Goal: Information Seeking & Learning: Understand process/instructions

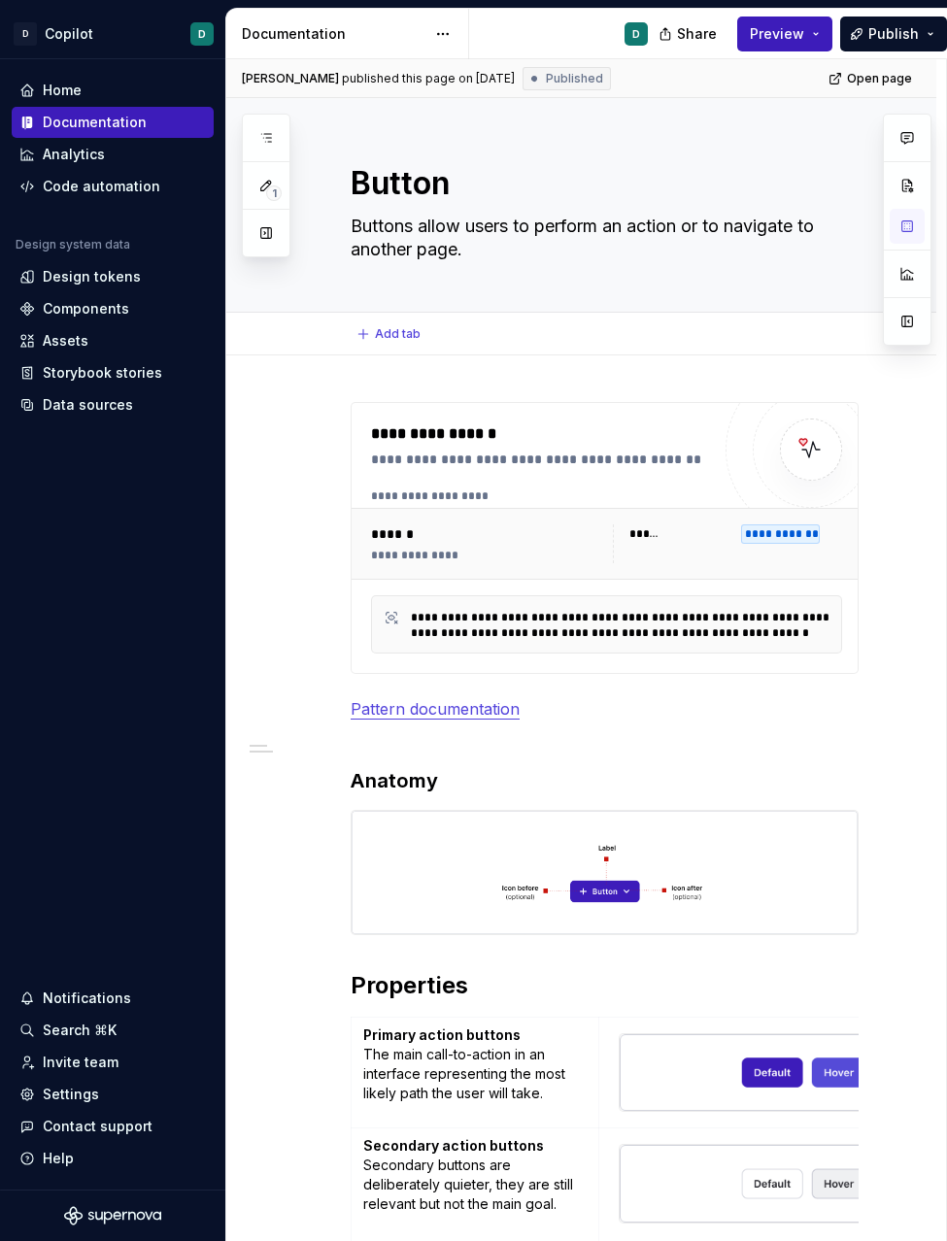
scroll to position [9, 0]
click at [91, 277] on div "Design tokens" at bounding box center [92, 276] width 98 height 19
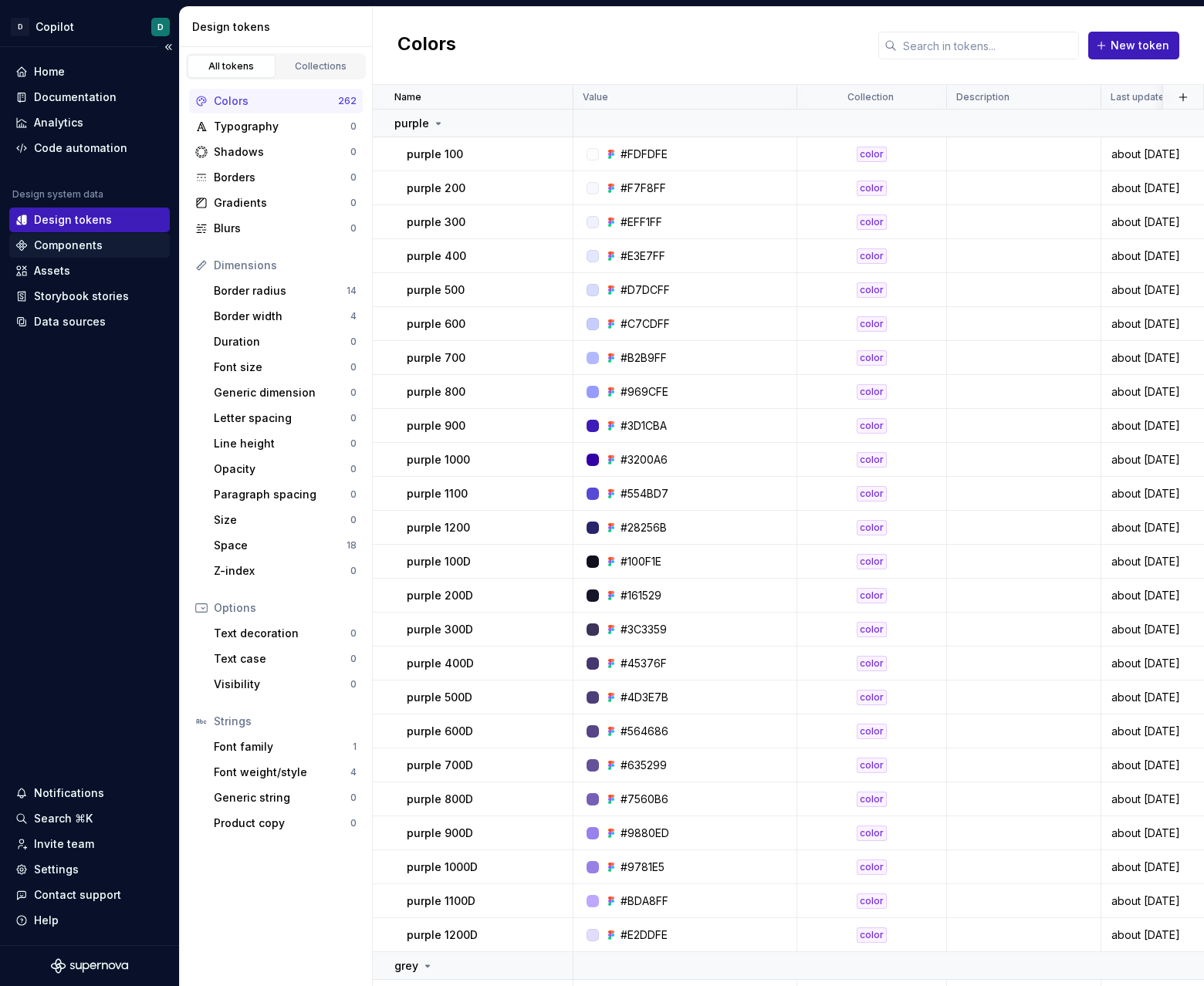
scroll to position [352, 0]
click at [93, 94] on div "Documentation" at bounding box center [75, 97] width 83 height 15
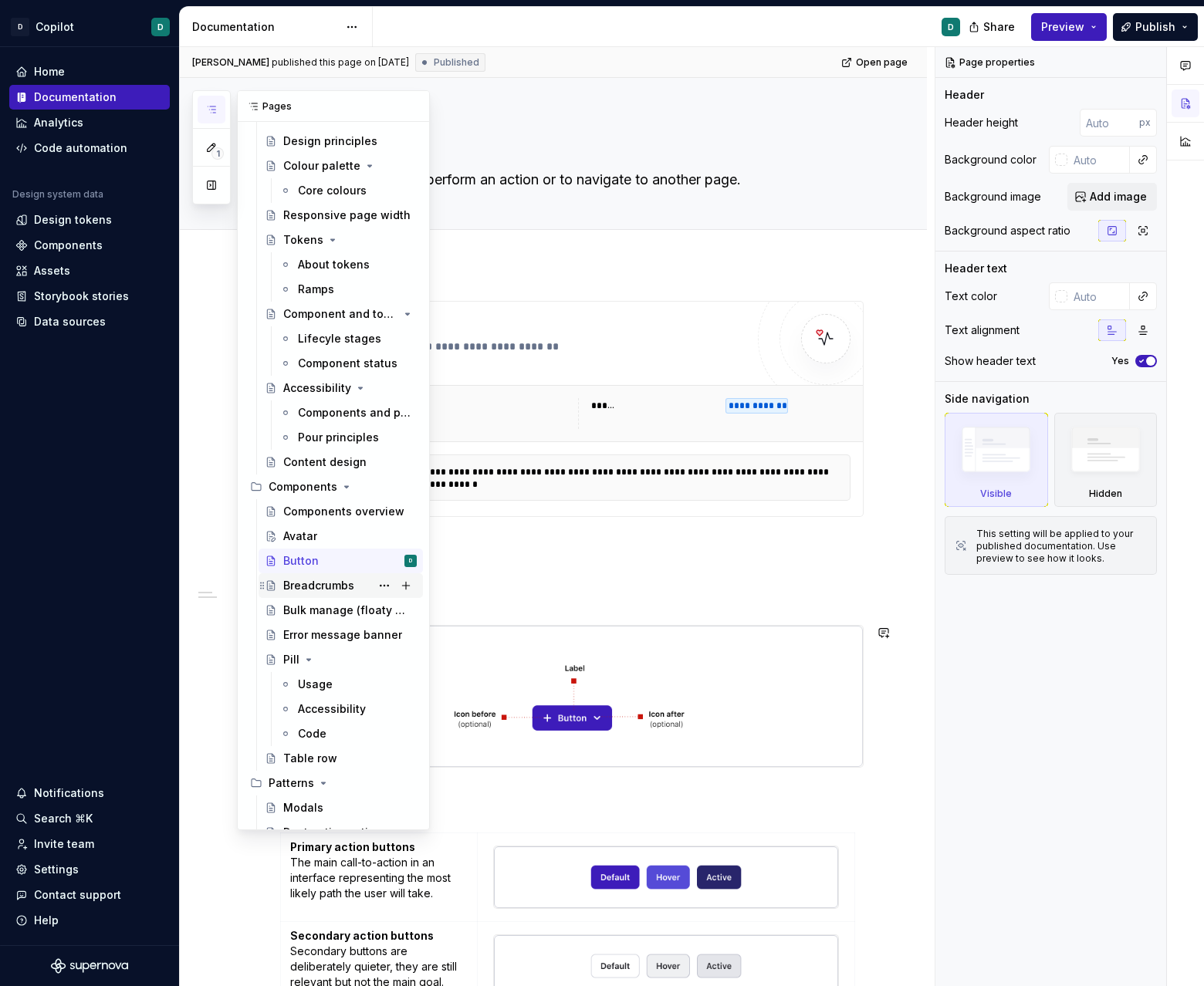
scroll to position [136, 0]
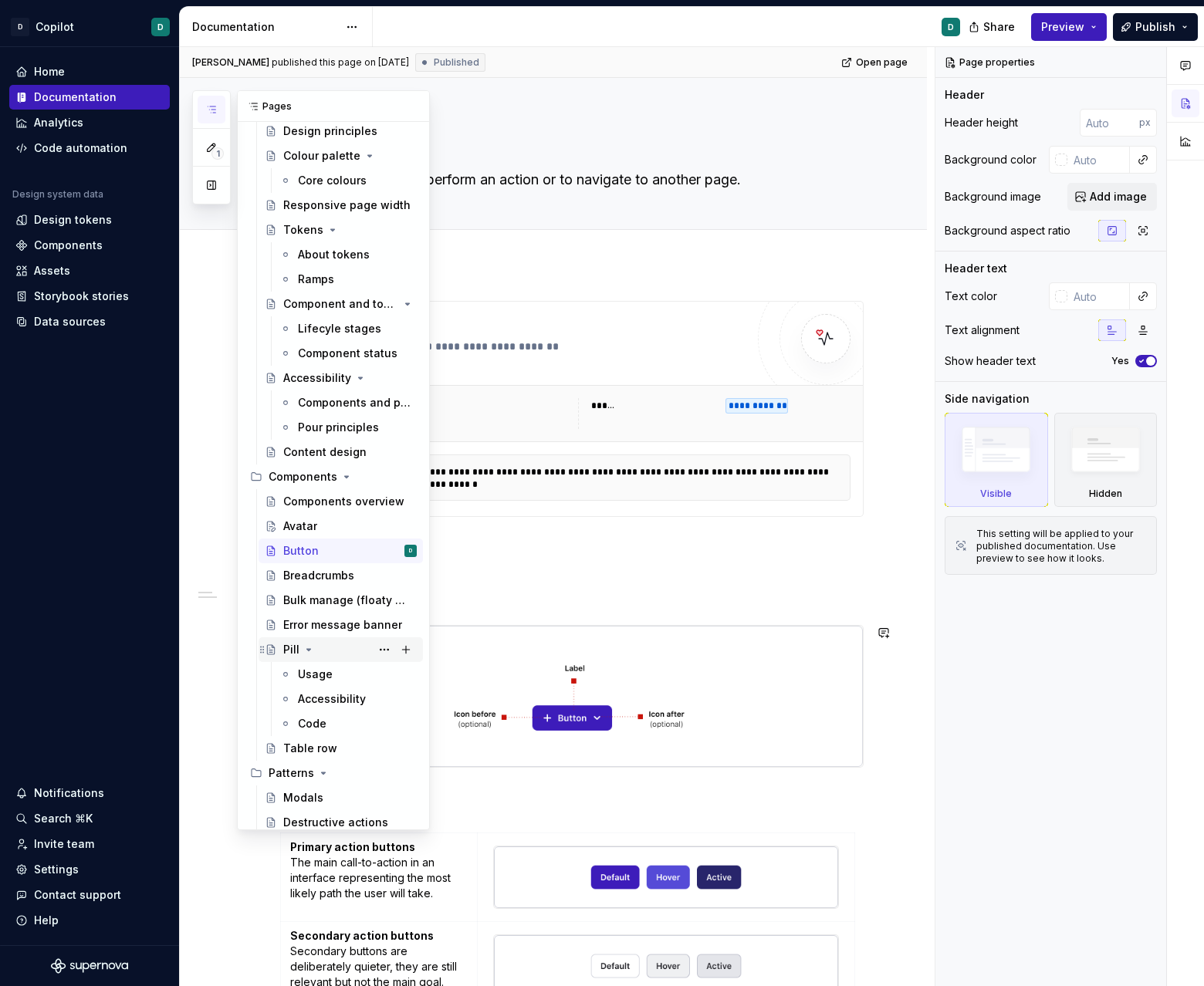
click at [307, 649] on icon "Page tree" at bounding box center [308, 650] width 4 height 2
click at [410, 472] on button "Page tree" at bounding box center [405, 476] width 21 height 21
type textarea "*"
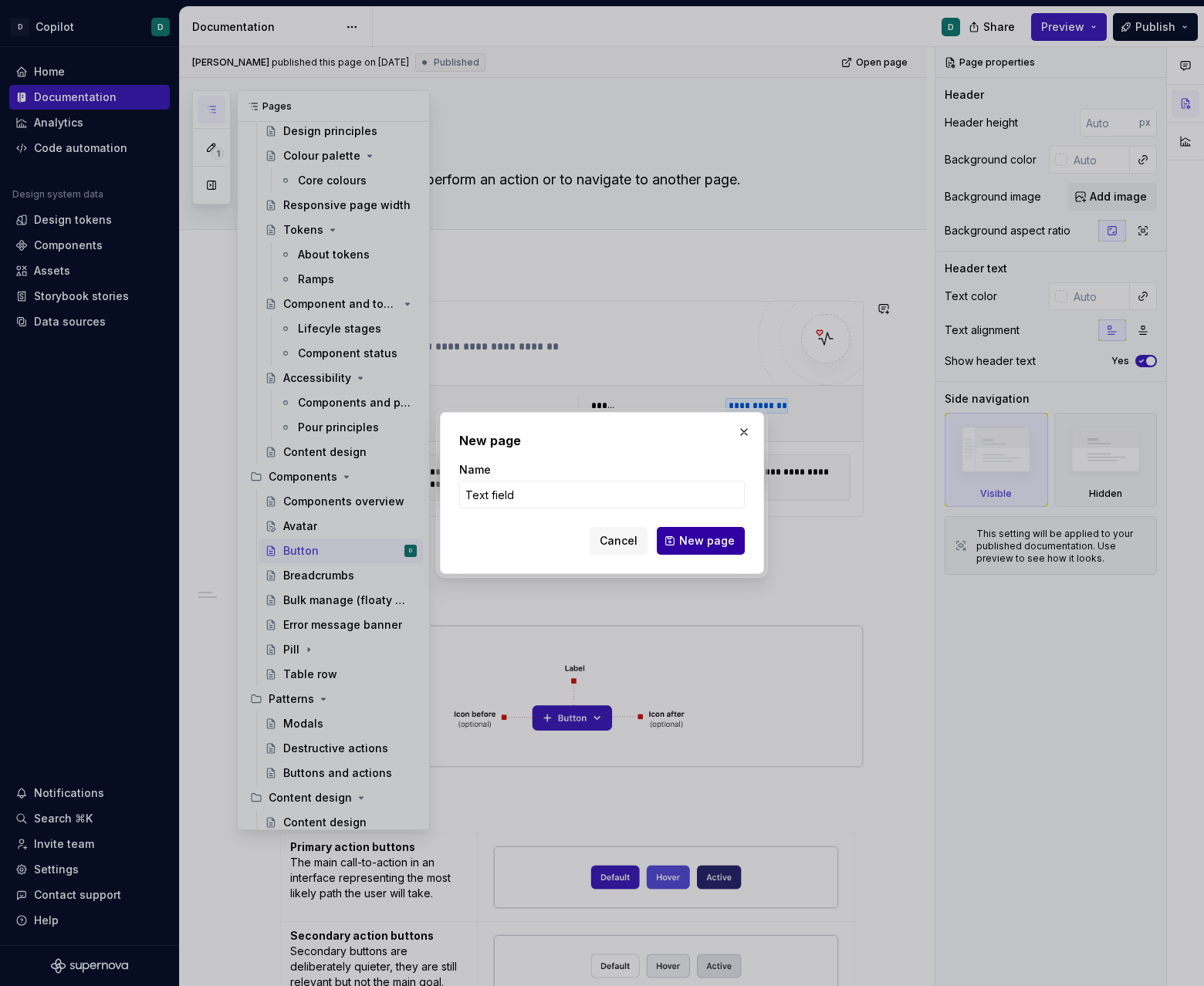
type input "Text field"
click at [692, 544] on span "New page" at bounding box center [707, 540] width 56 height 15
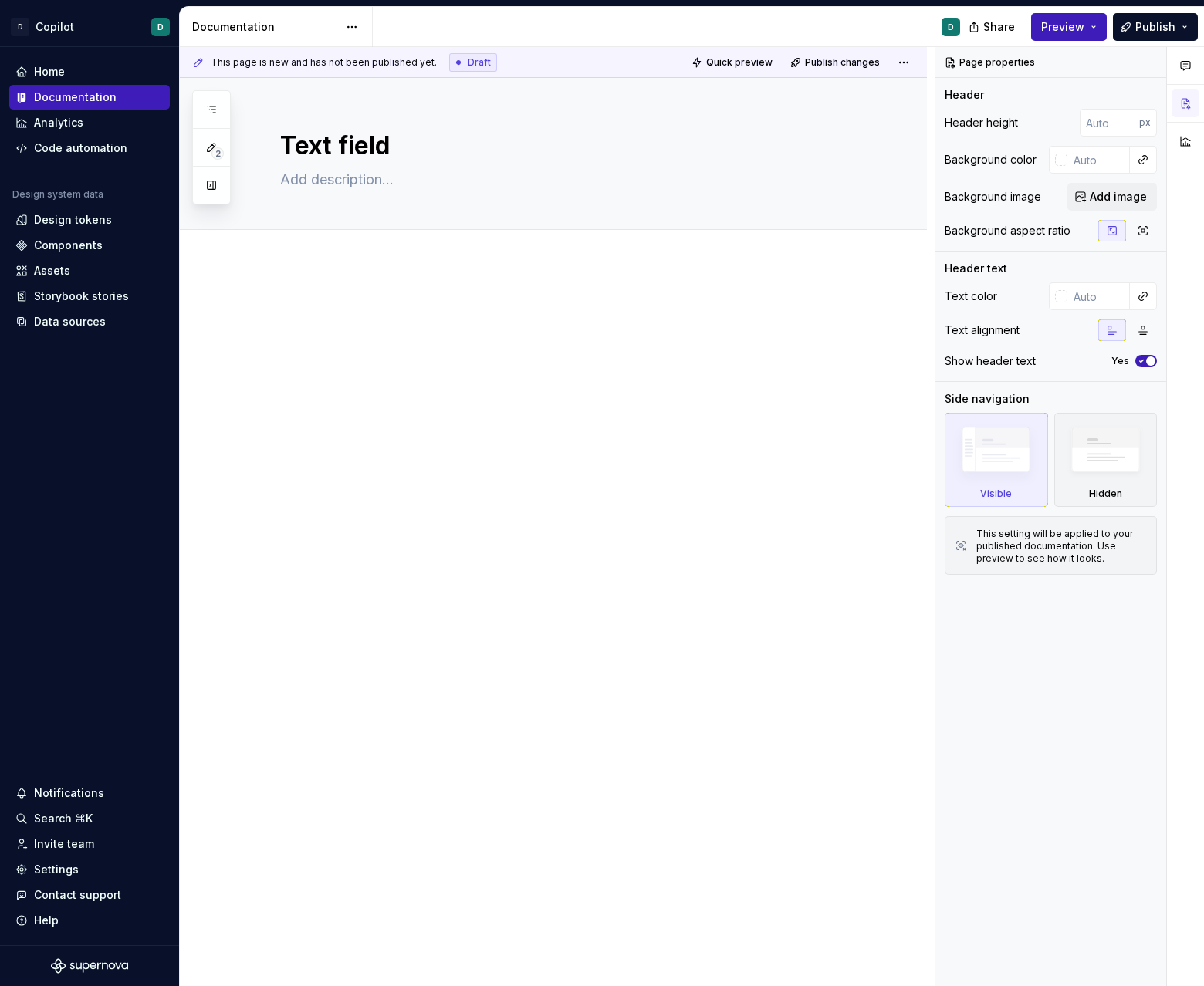
click at [337, 289] on div at bounding box center [553, 469] width 747 height 410
click at [354, 180] on textarea at bounding box center [569, 180] width 583 height 25
type textarea "*"
click at [354, 291] on div at bounding box center [553, 469] width 747 height 410
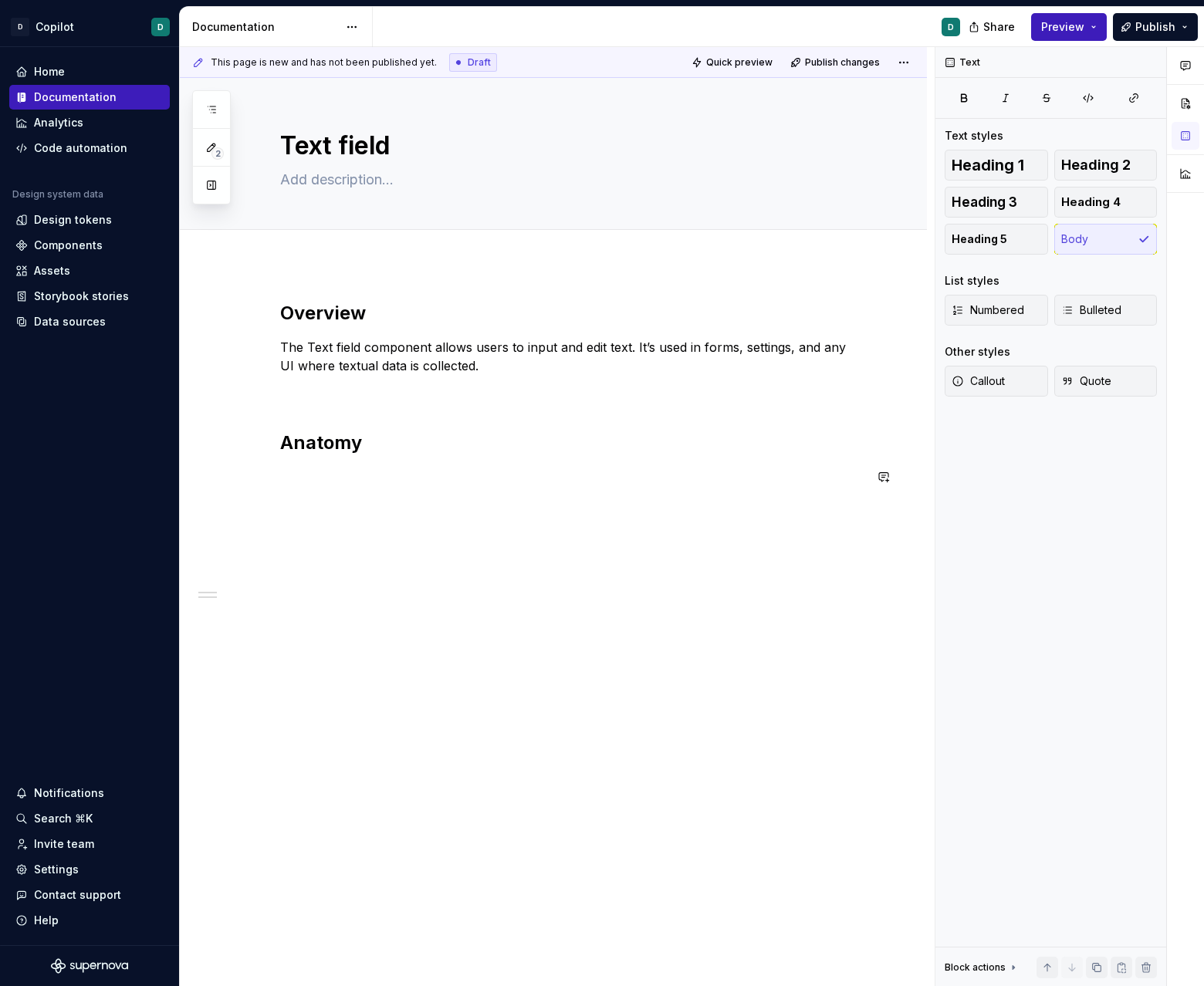
click at [456, 504] on div "Overview The Text field component allows users to input and edit text. It’s use…" at bounding box center [571, 403] width 583 height 203
click at [468, 484] on p at bounding box center [571, 476] width 583 height 18
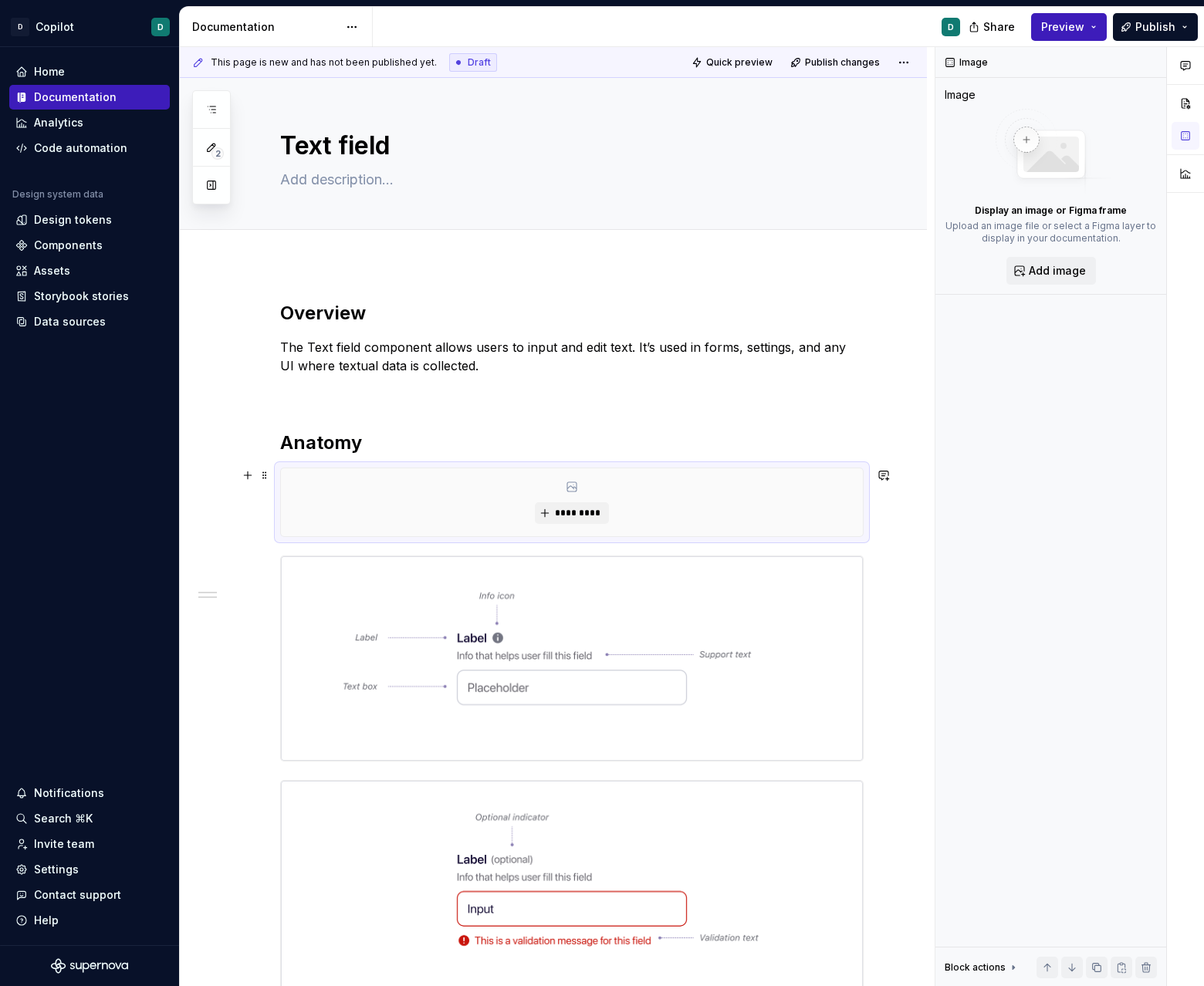
click at [752, 530] on div "*********" at bounding box center [571, 501] width 582 height 68
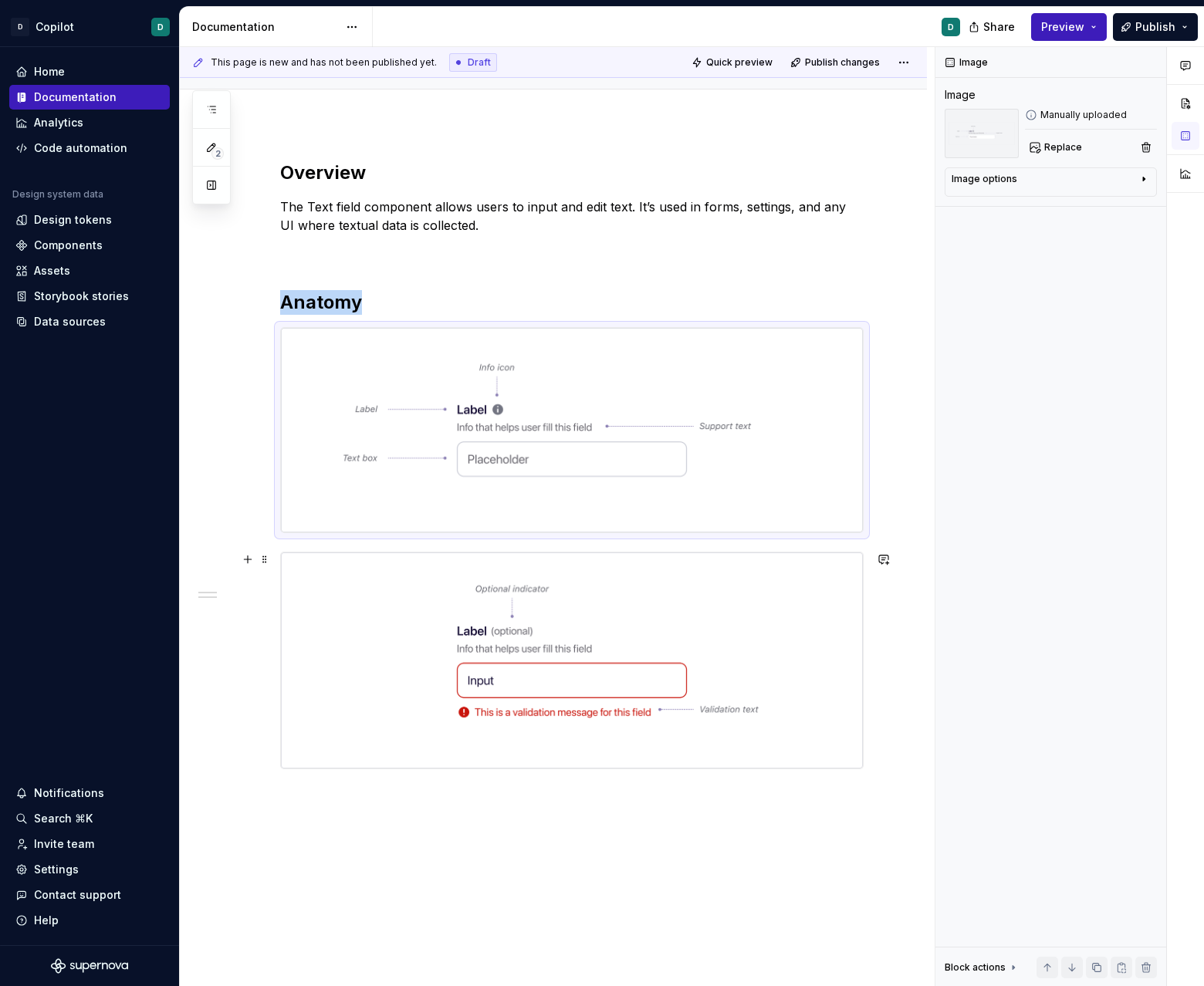
scroll to position [171, 0]
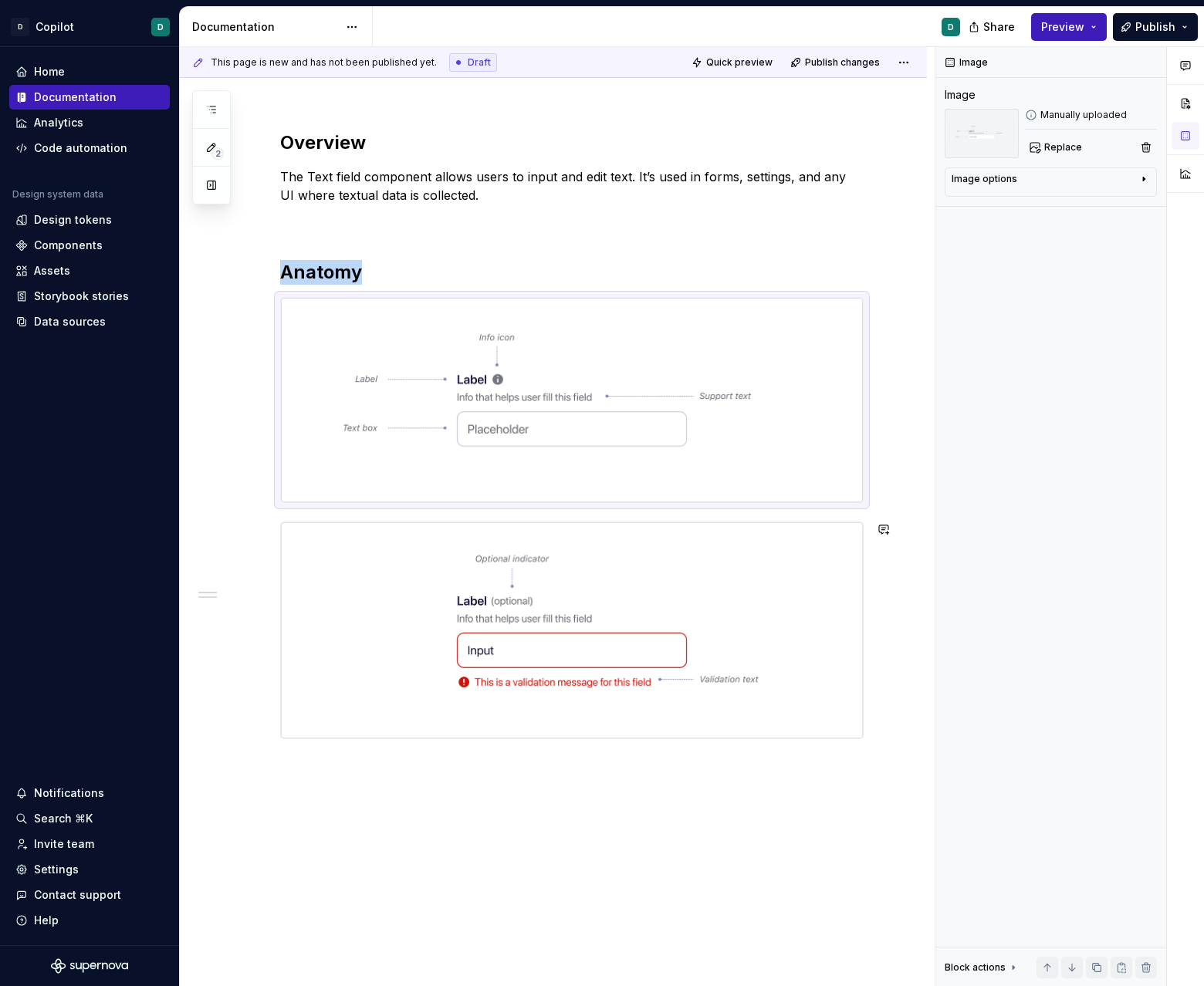
click at [613, 806] on div "Overview The Text field component allows users to input and edit text. It’s use…" at bounding box center [553, 573] width 747 height 961
click at [752, 738] on div "Overview The Text field component allows users to input and edit text. It’s use…" at bounding box center [553, 573] width 747 height 961
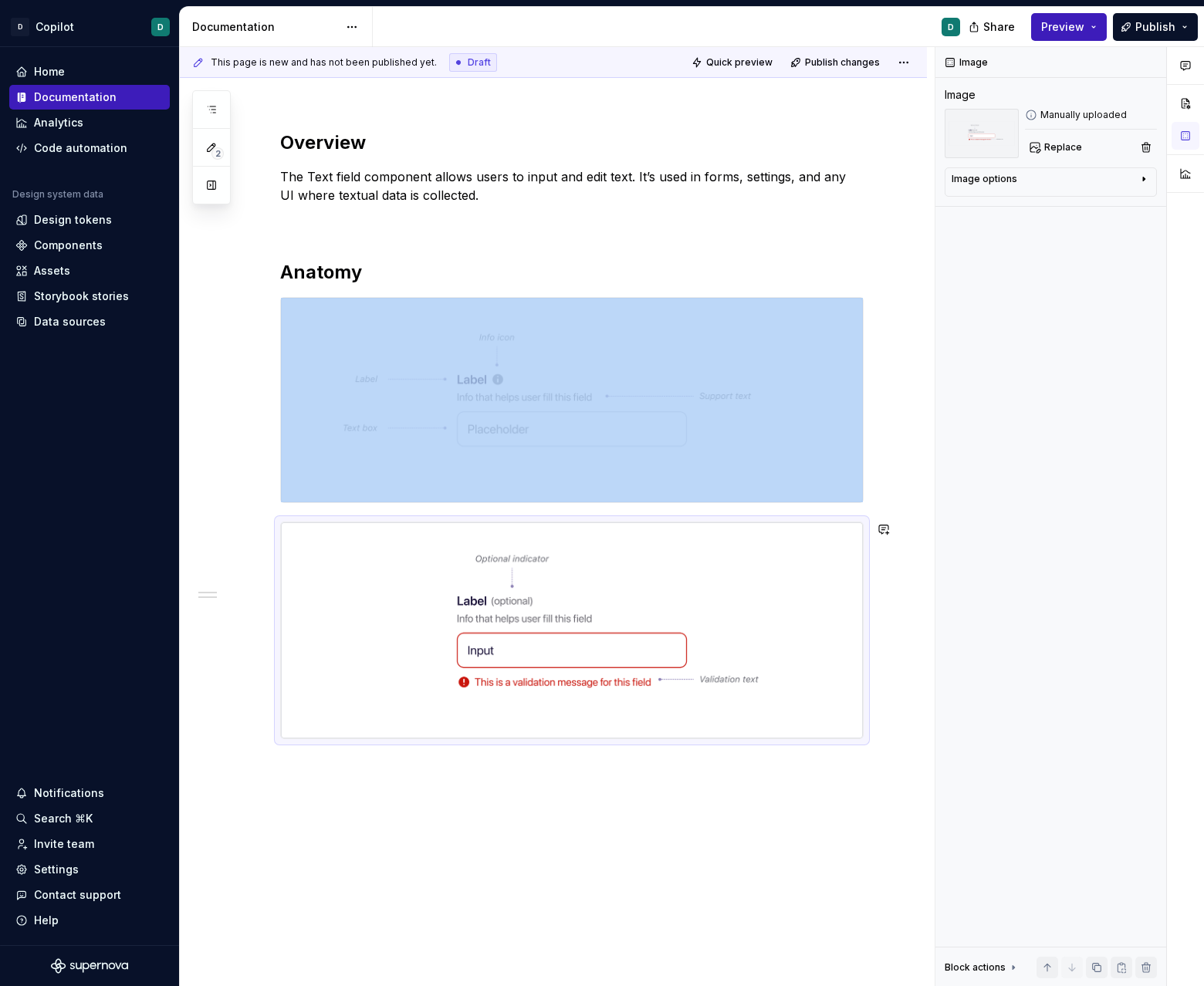
click at [590, 786] on div "Overview The Text field component allows users to input and edit text. It’s use…" at bounding box center [553, 573] width 747 height 961
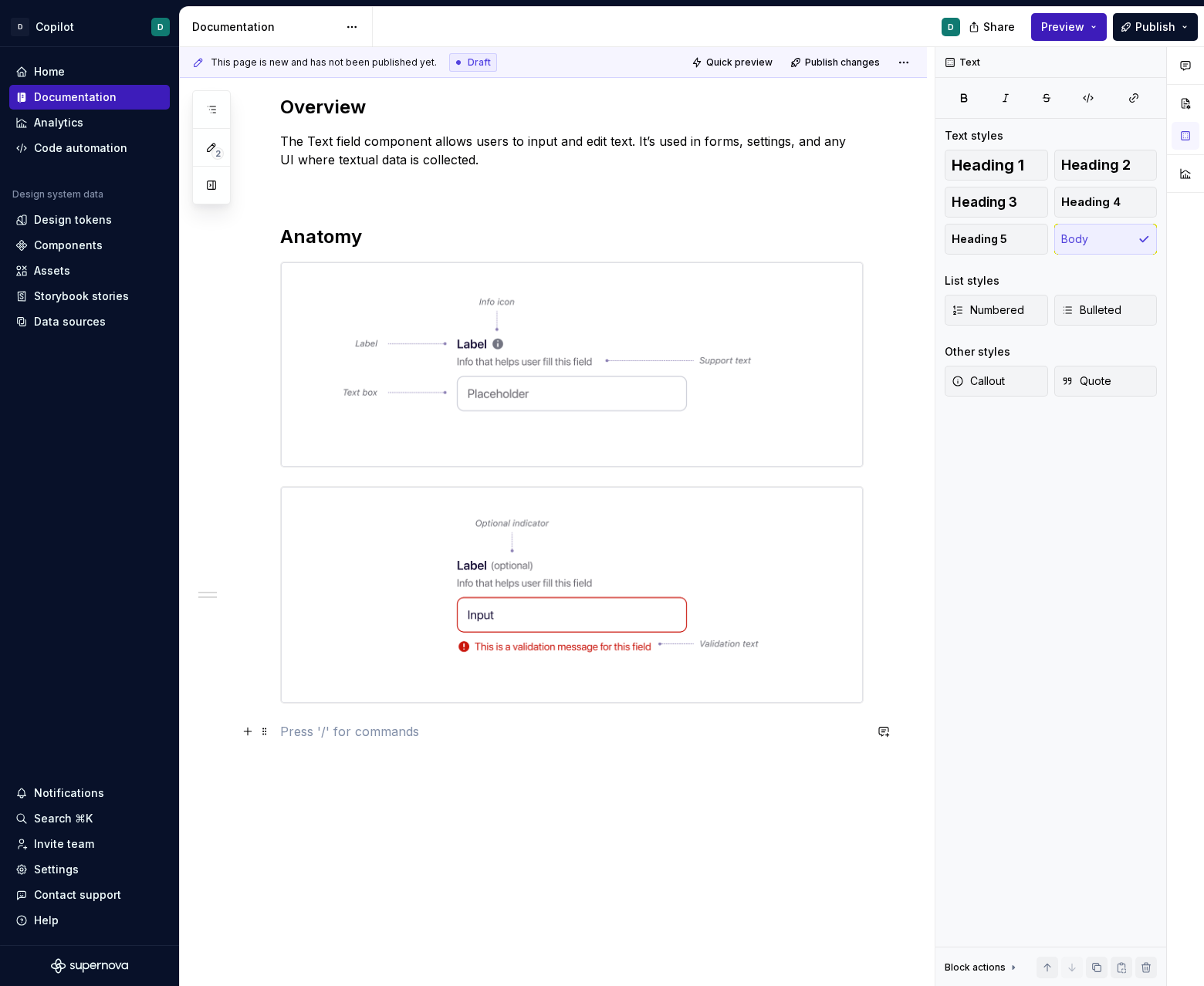
scroll to position [212, 0]
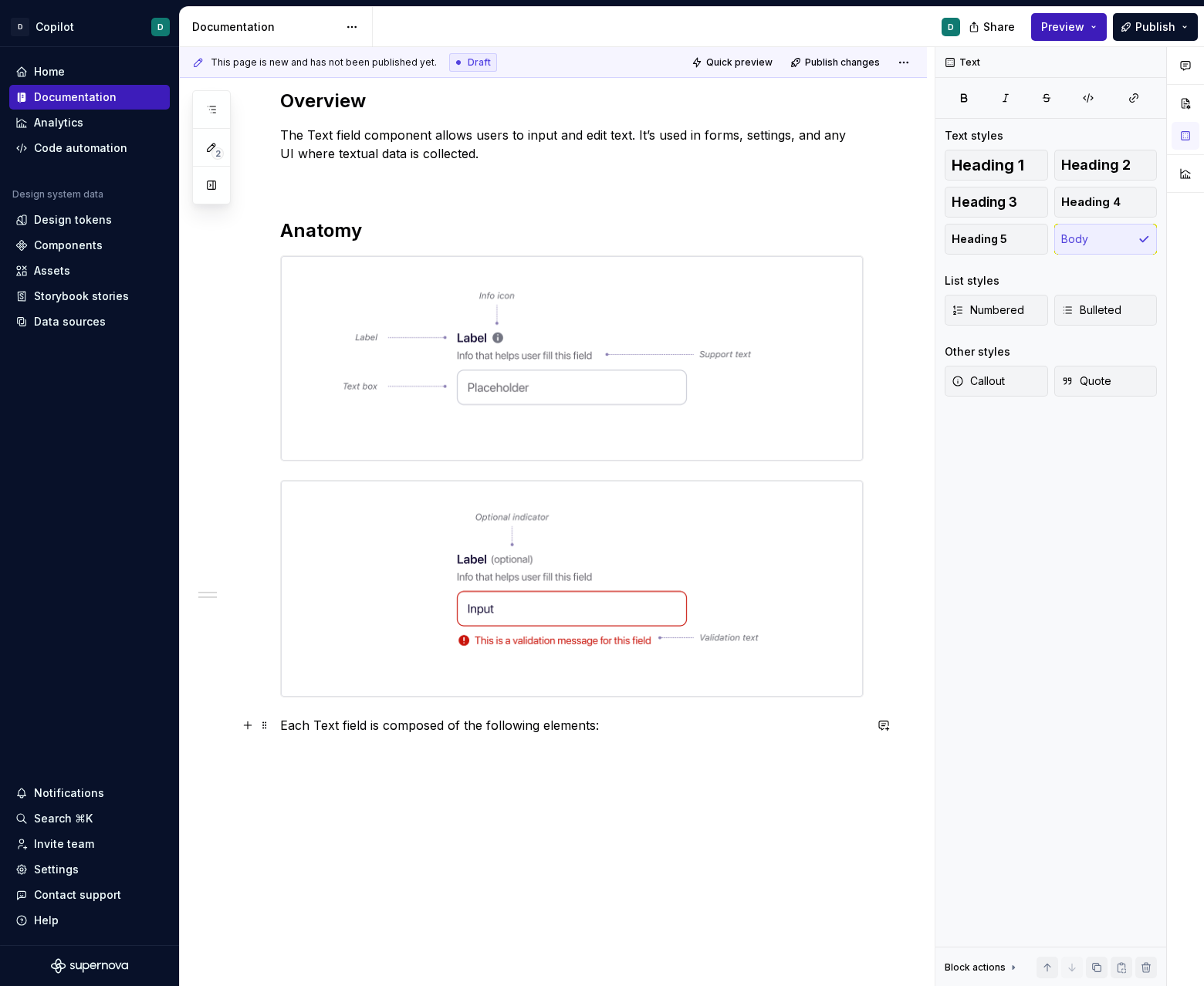
click at [282, 727] on div "Overview The Text field component allows users to input and edit text. It’s use…" at bounding box center [553, 551] width 747 height 998
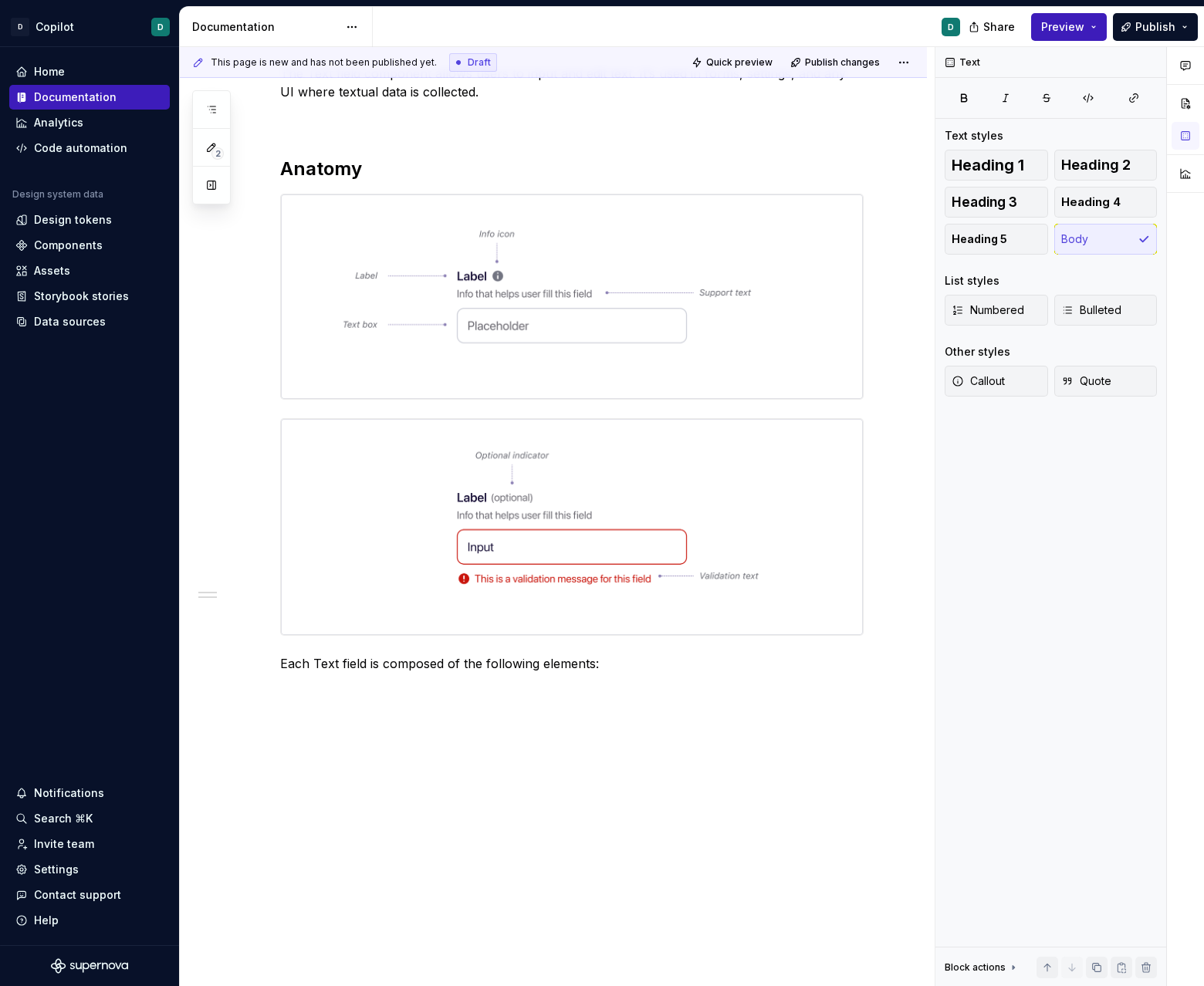
click at [349, 721] on div "Overview The Text field component allows users to input and edit text. It’s use…" at bounding box center [553, 489] width 747 height 998
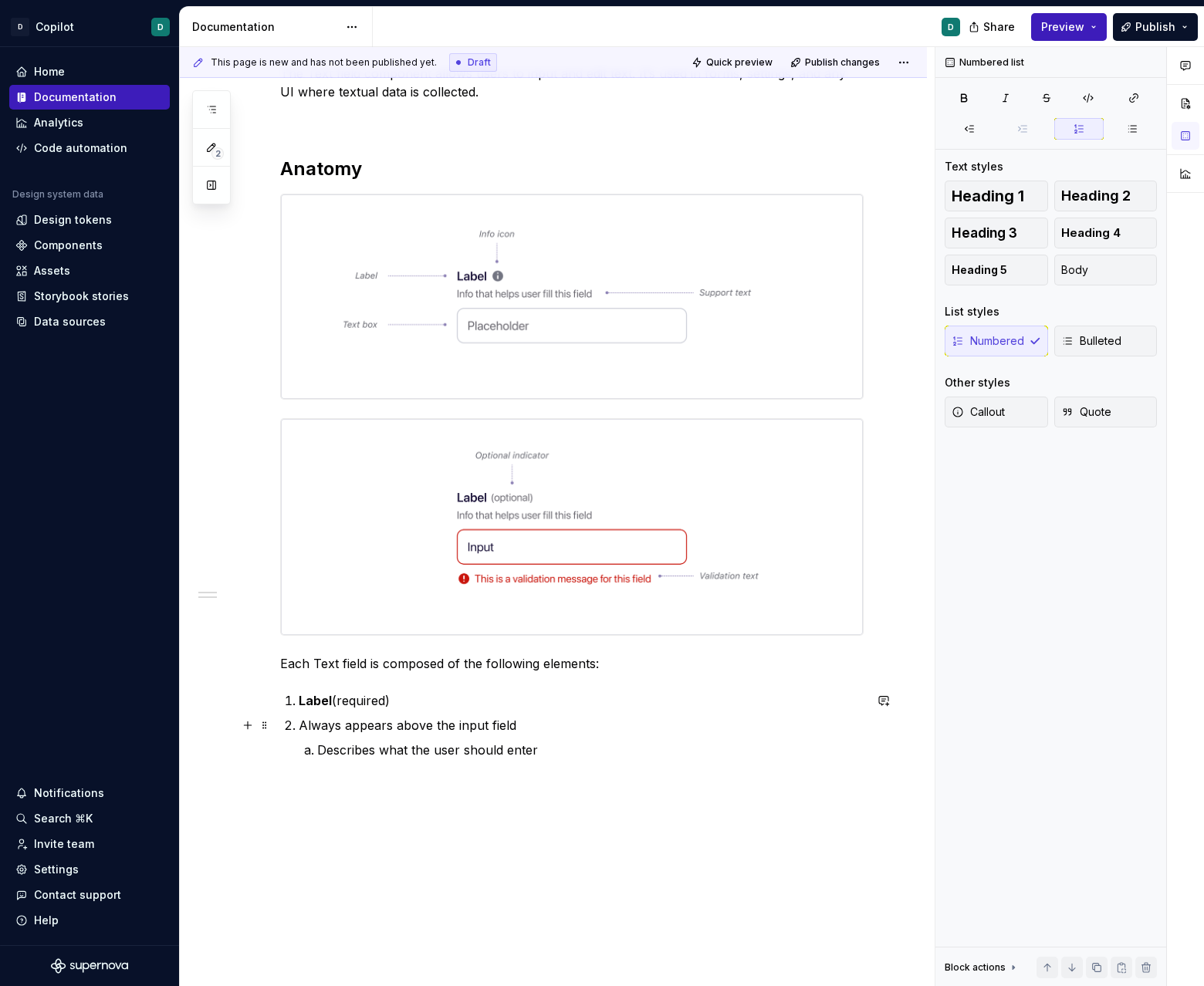
click at [301, 723] on li "Always appears above the input field Describes what the user should enter" at bounding box center [581, 737] width 565 height 43
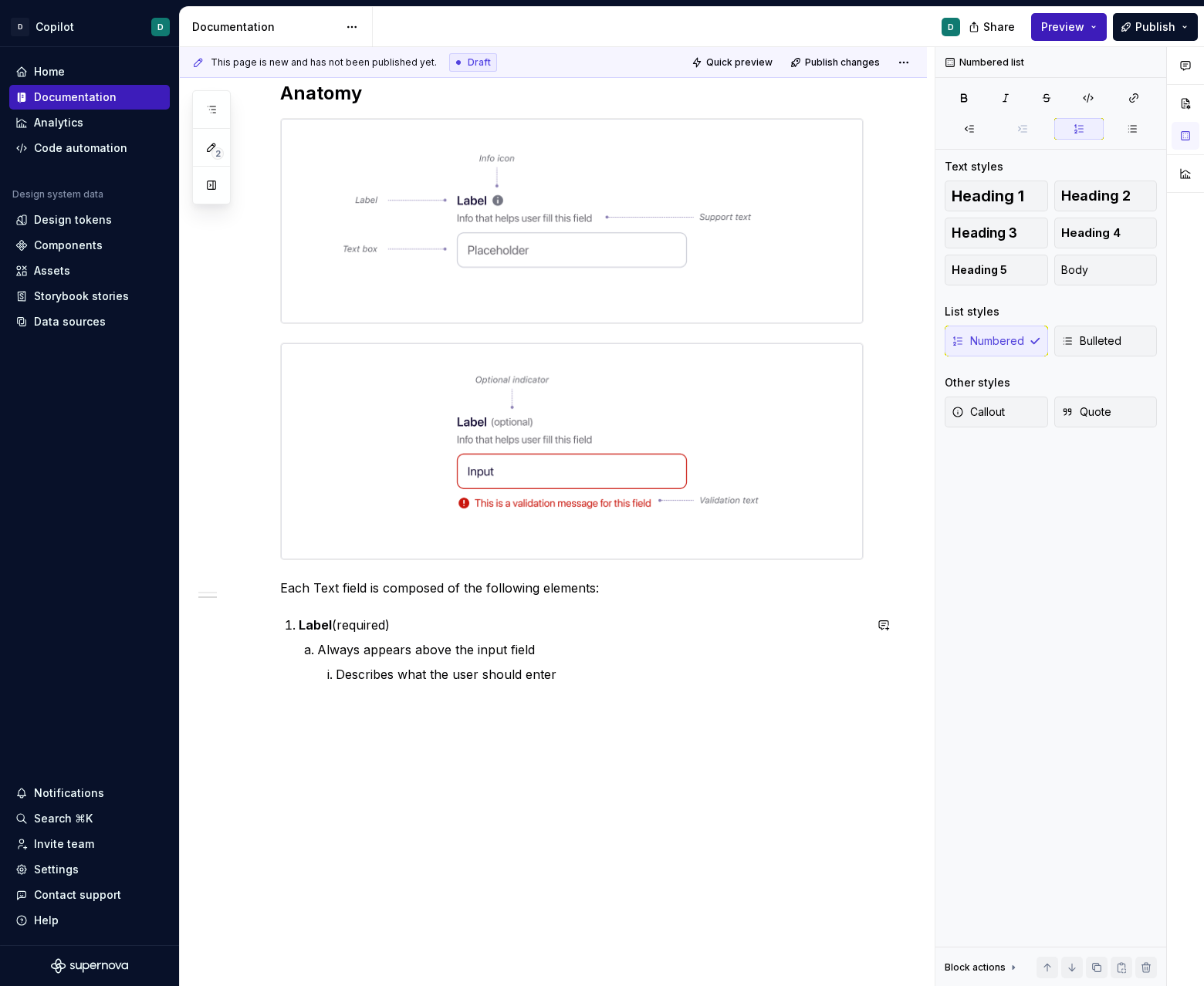
scroll to position [360, 0]
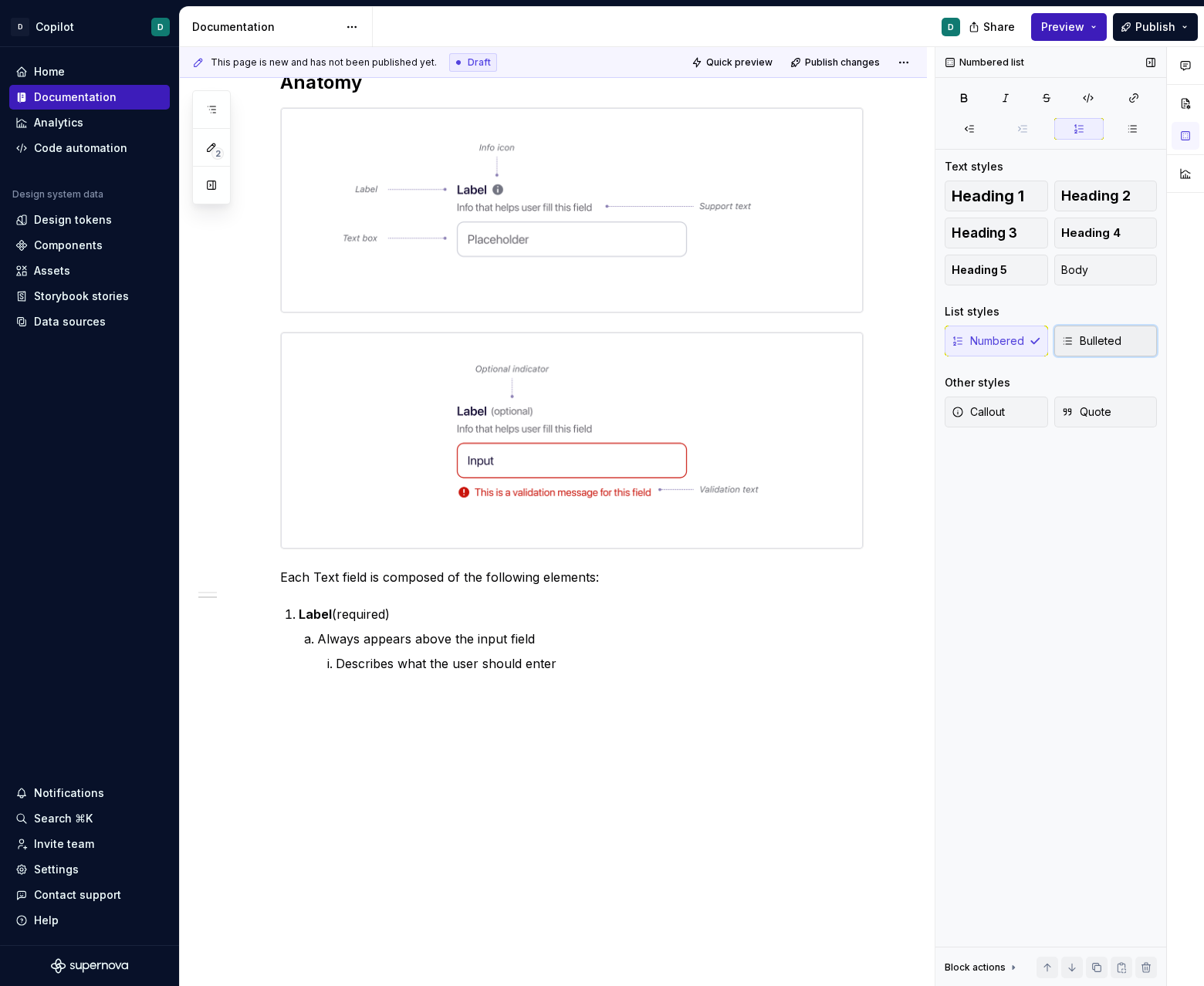
click at [752, 346] on span "Bulleted" at bounding box center [1091, 340] width 60 height 15
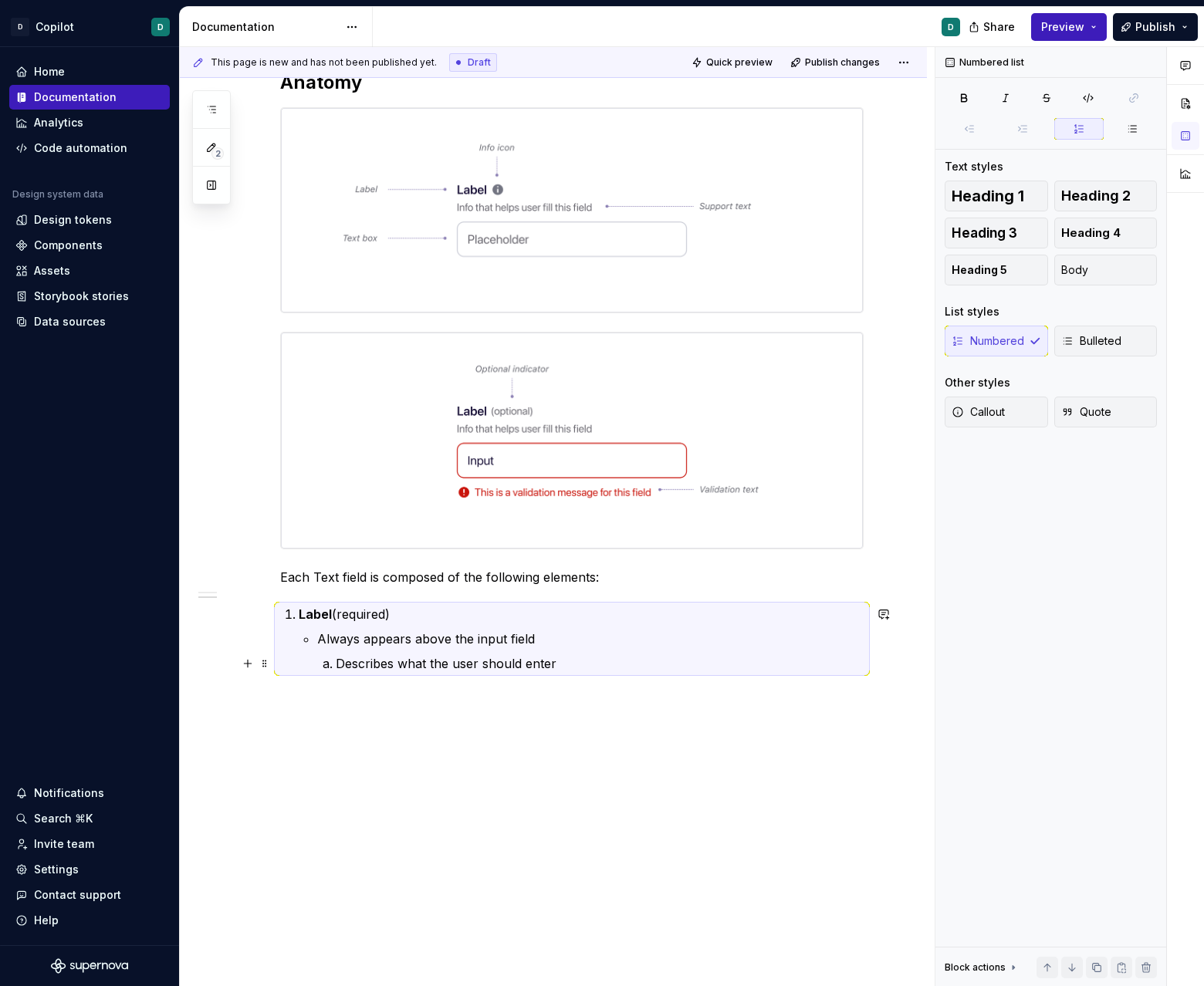
click at [587, 669] on p "Describes what the user should enter" at bounding box center [599, 663] width 528 height 18
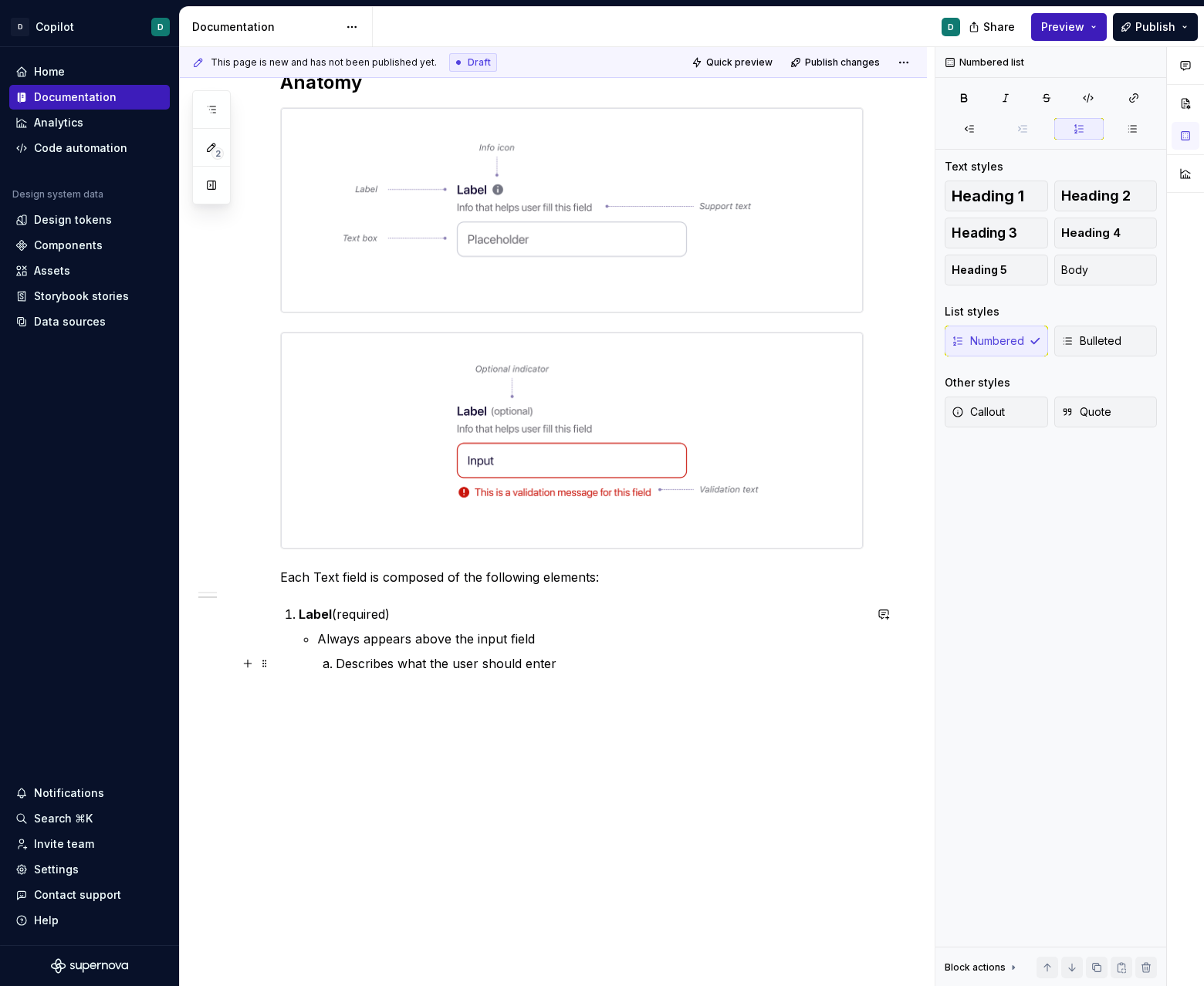
drag, startPoint x: 338, startPoint y: 666, endPoint x: 338, endPoint y: 692, distance: 26.0
click at [338, 667] on li "Describes what the user should enter" at bounding box center [599, 663] width 528 height 18
click at [570, 660] on p "Describes what the user should enter" at bounding box center [590, 663] width 546 height 18
click at [540, 636] on p "Always appears above the input fiel" at bounding box center [590, 638] width 546 height 18
click at [593, 661] on p "Describes what the user should enter" at bounding box center [590, 663] width 546 height 18
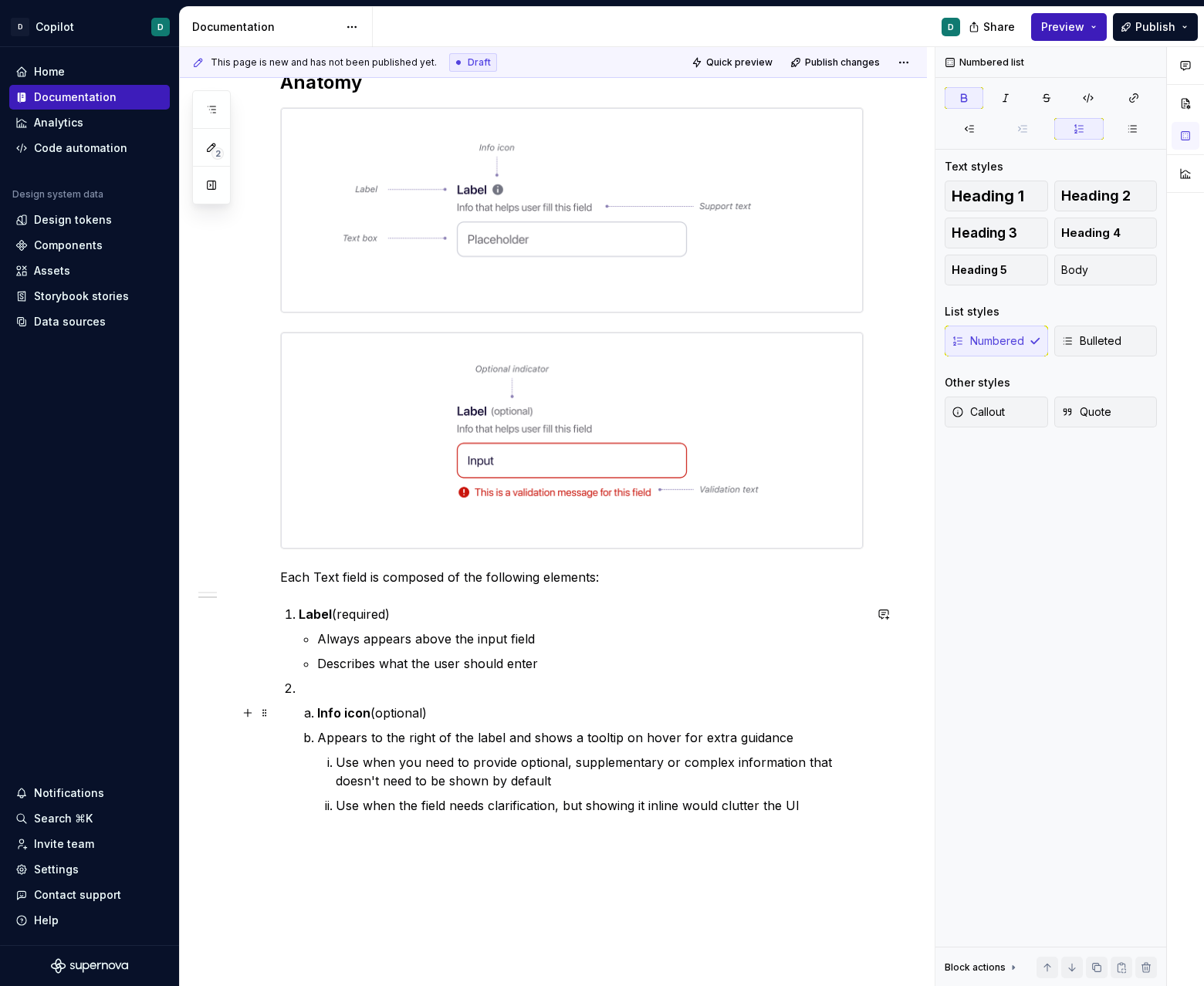
click at [323, 710] on strong "Info icon" at bounding box center [343, 712] width 53 height 15
click at [320, 717] on strong "Info icon" at bounding box center [343, 712] width 53 height 15
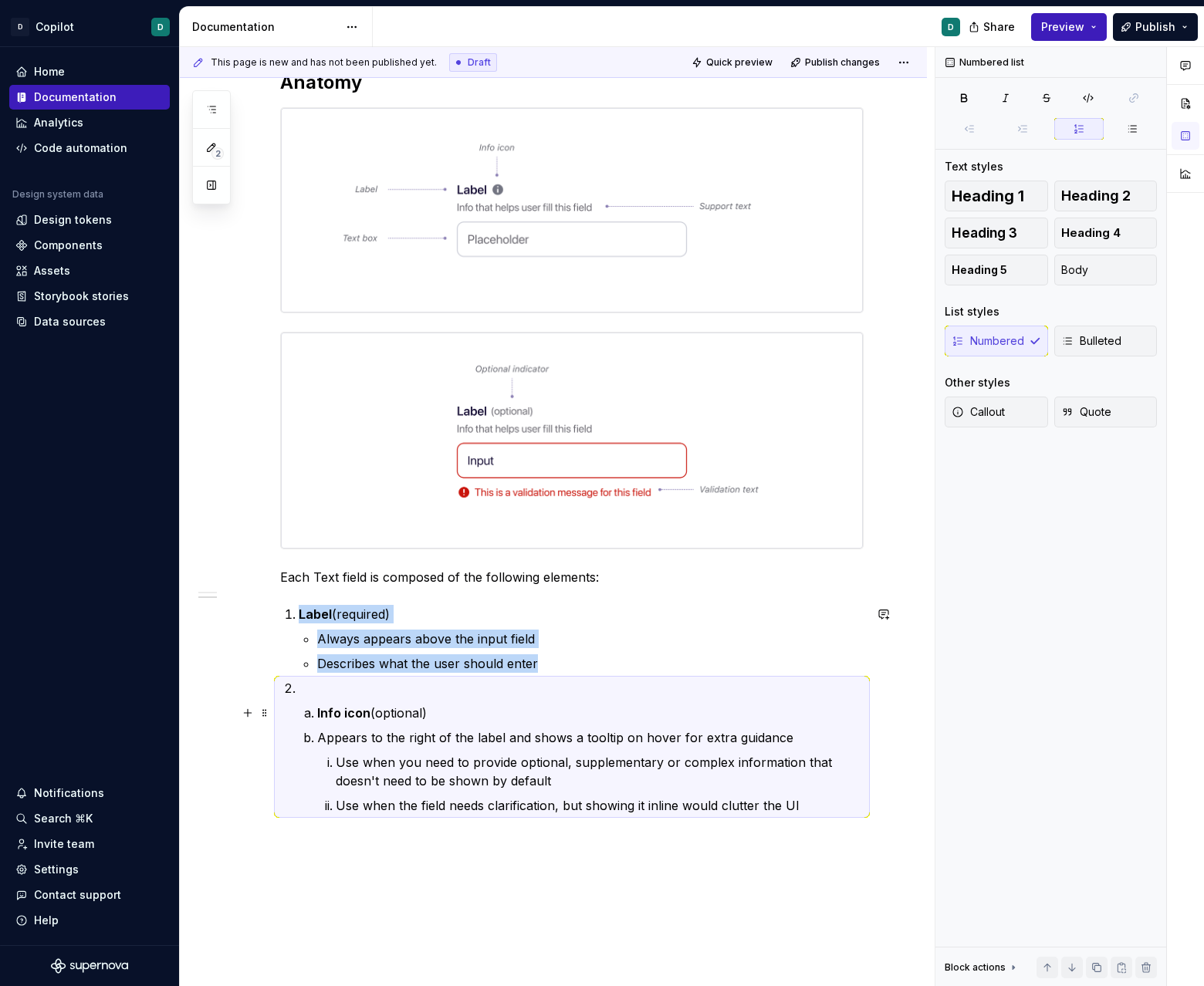
click at [320, 717] on strong "Info icon" at bounding box center [343, 712] width 53 height 15
click at [319, 712] on li "Info icon (optional)" at bounding box center [590, 713] width 546 height 18
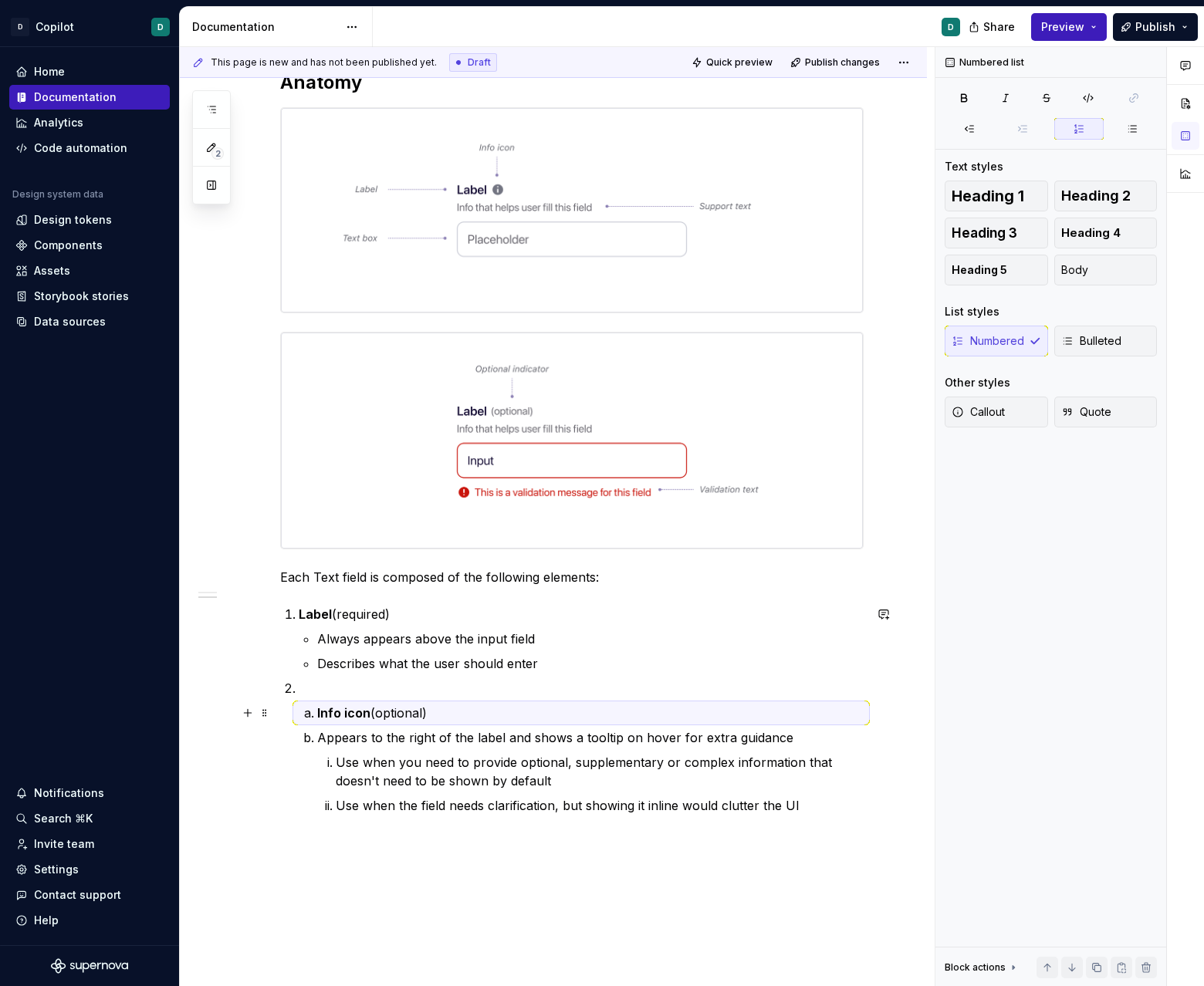
click at [321, 713] on strong "Info icon" at bounding box center [343, 712] width 53 height 15
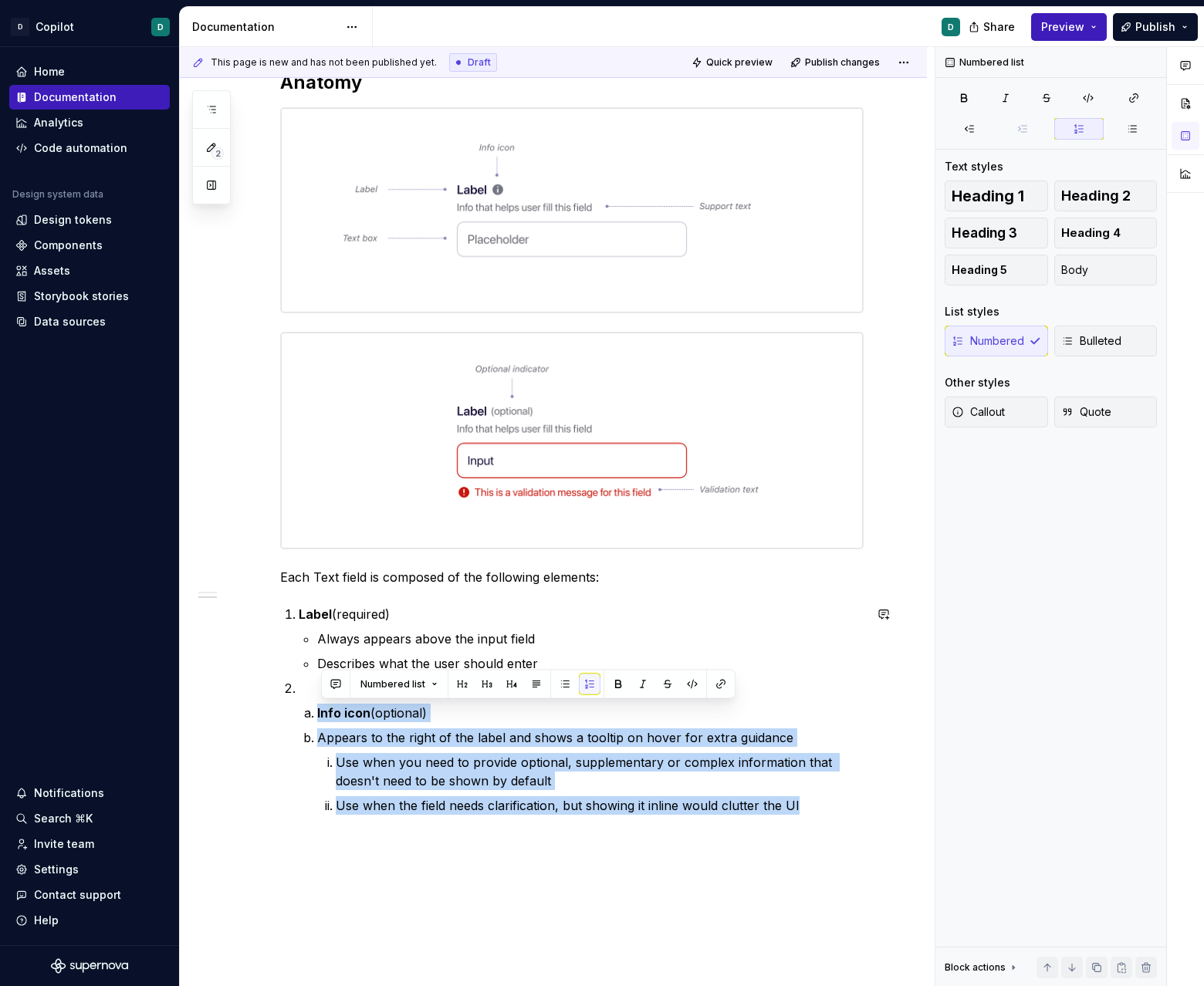
drag, startPoint x: 319, startPoint y: 711, endPoint x: 585, endPoint y: 837, distance: 294.3
click at [585, 837] on div "Overview The Text field component allows users to input and edit text. It’s use…" at bounding box center [553, 516] width 747 height 1226
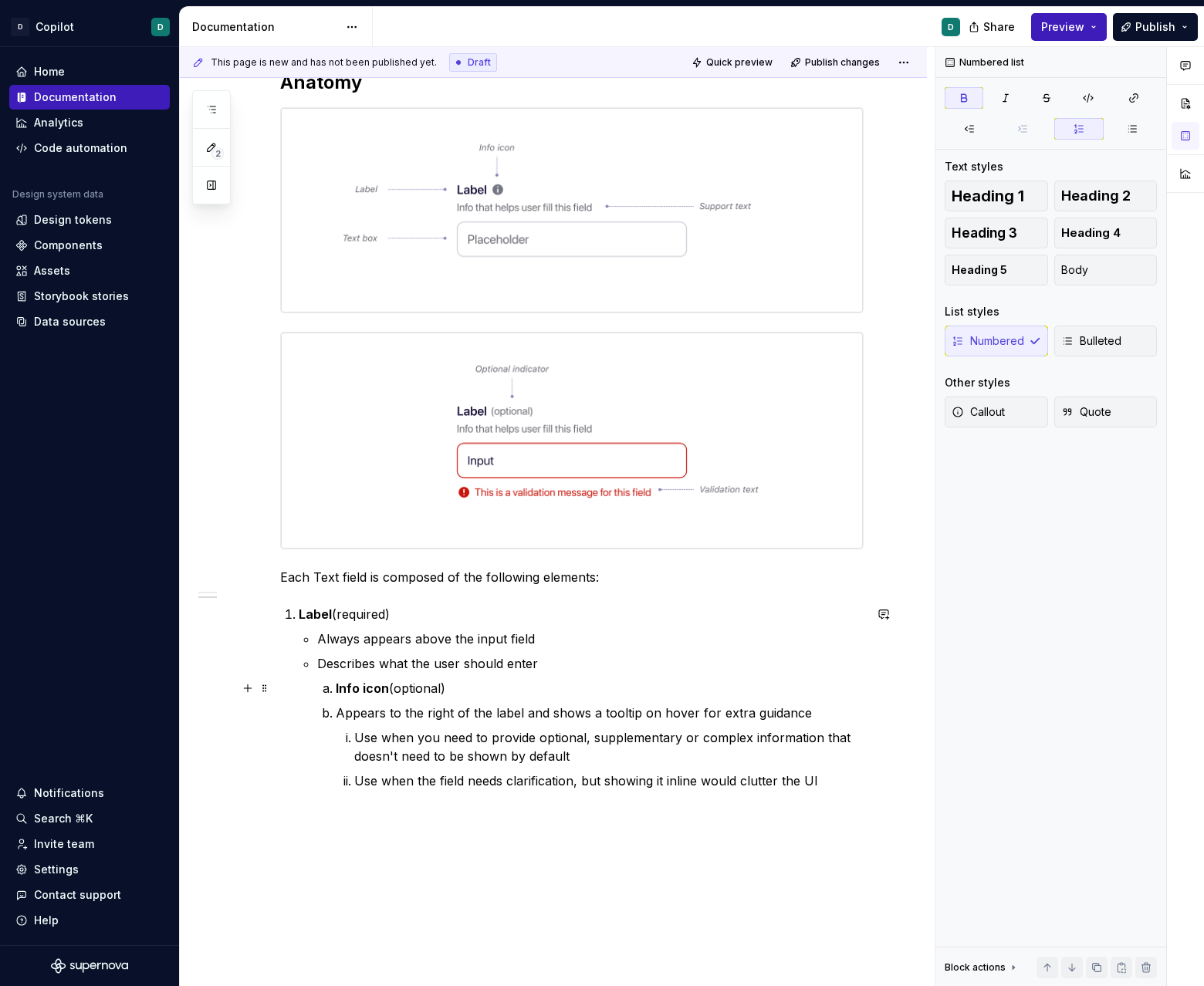
click at [337, 688] on li "Info icon (optional)" at bounding box center [599, 687] width 528 height 18
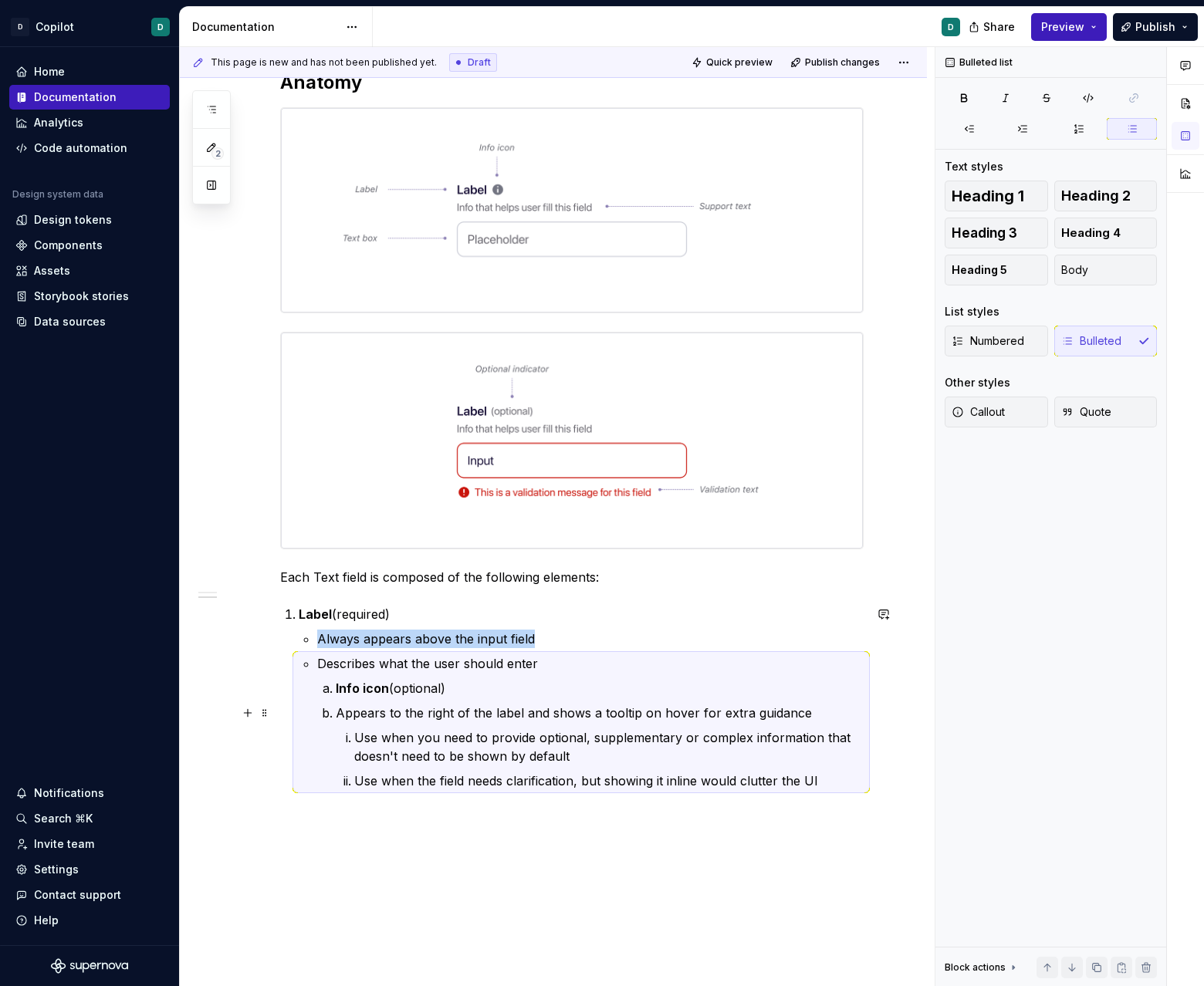
click at [335, 716] on li "Appears to the right of the label and shows a tooltip on hover for extra guidan…" at bounding box center [599, 747] width 528 height 87
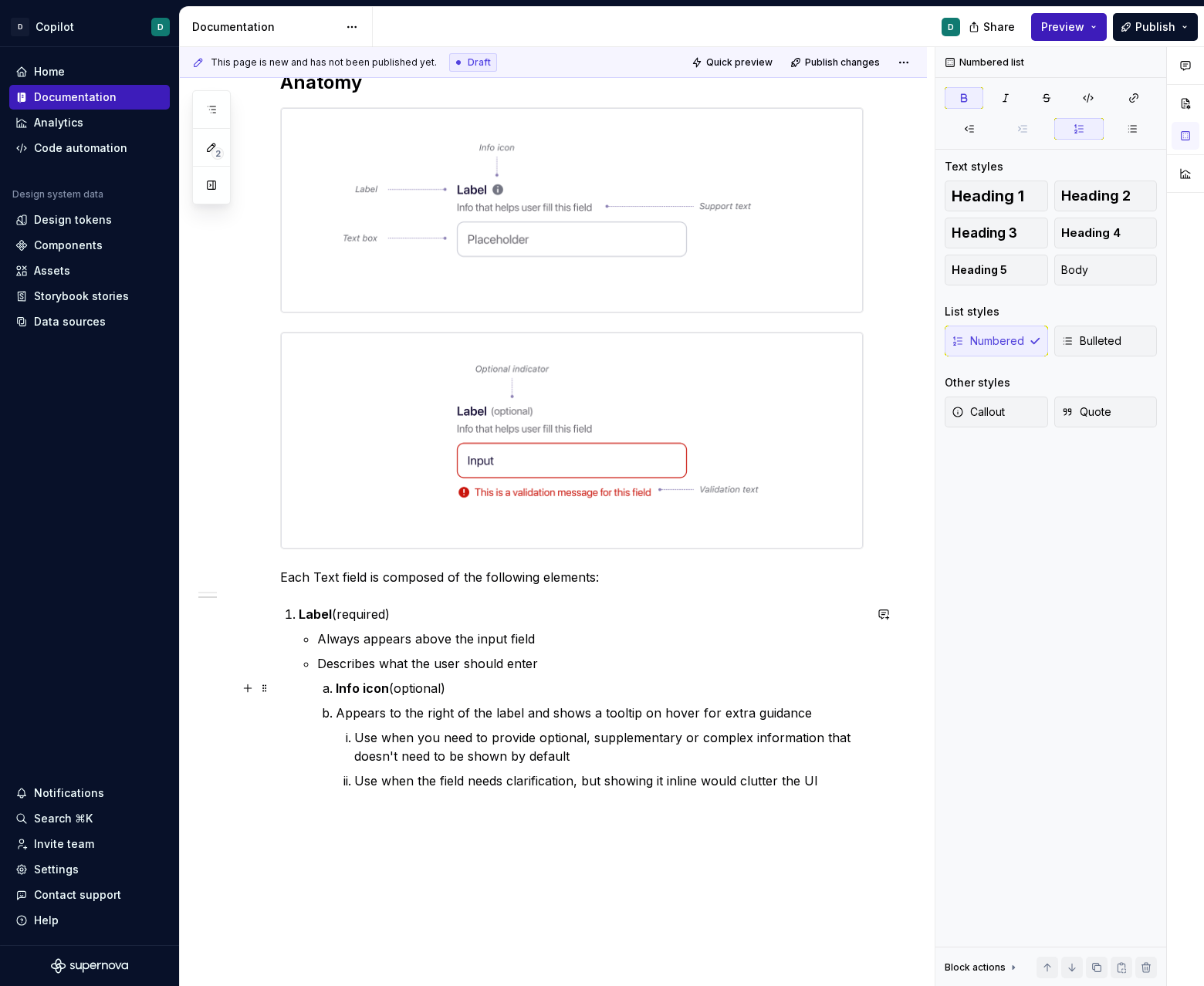
click at [336, 690] on li "Info icon (optional)" at bounding box center [599, 687] width 528 height 18
click at [752, 133] on icon "button" at bounding box center [970, 129] width 13 height 13
click at [320, 711] on p "Appears to the right of the label and shows a tooltip on hover for extra guidan…" at bounding box center [590, 713] width 546 height 18
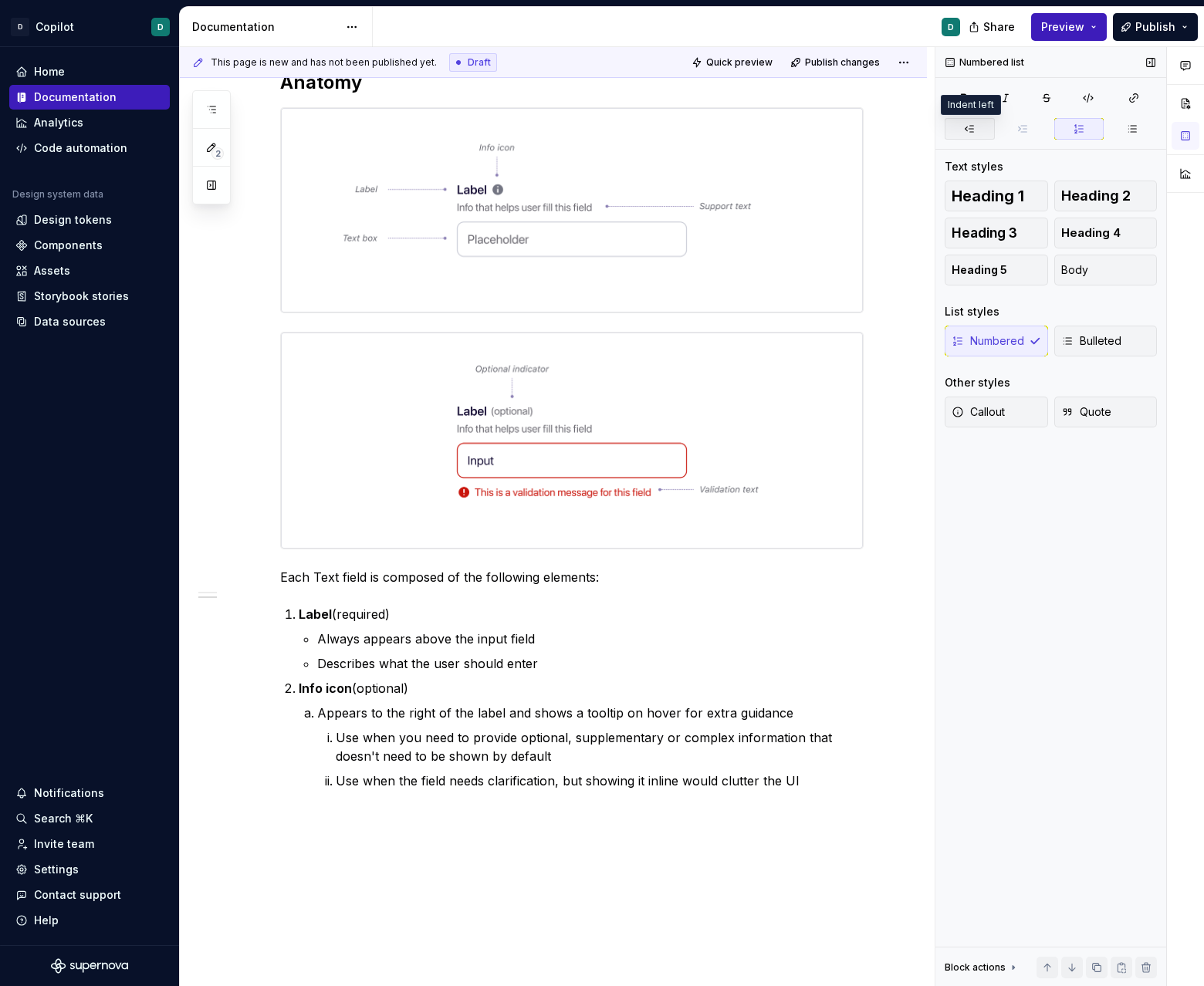
click at [752, 133] on icon "button" at bounding box center [970, 129] width 13 height 13
click at [752, 130] on button "button" at bounding box center [1023, 129] width 50 height 21
click at [752, 128] on icon "button" at bounding box center [1132, 129] width 13 height 13
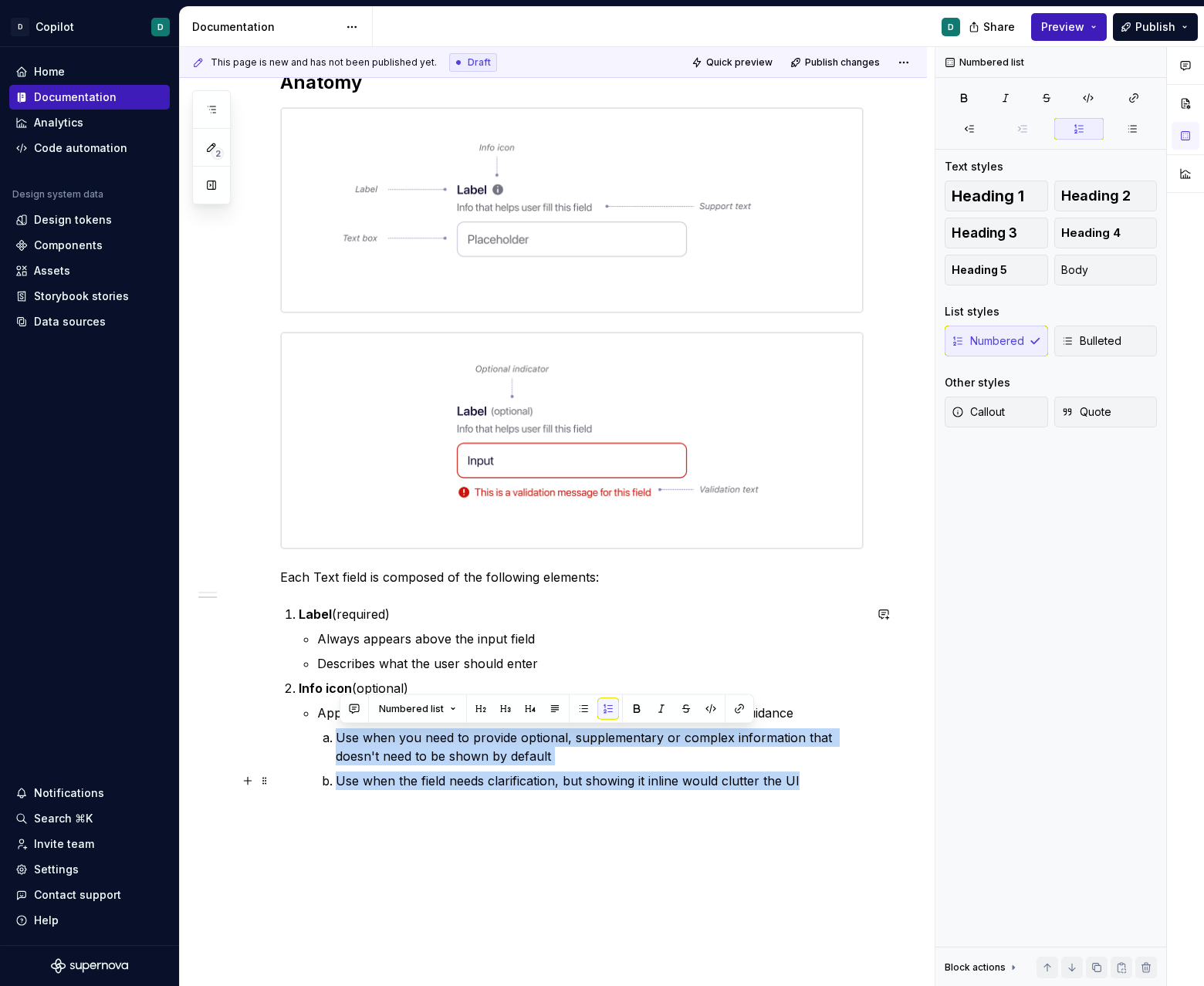
drag, startPoint x: 337, startPoint y: 740, endPoint x: 807, endPoint y: 786, distance: 472.2
click at [752, 786] on ol "Use when you need to provide optional, supplementary or complex information tha…" at bounding box center [599, 760] width 528 height 62
click at [752, 133] on icon "button" at bounding box center [970, 129] width 13 height 13
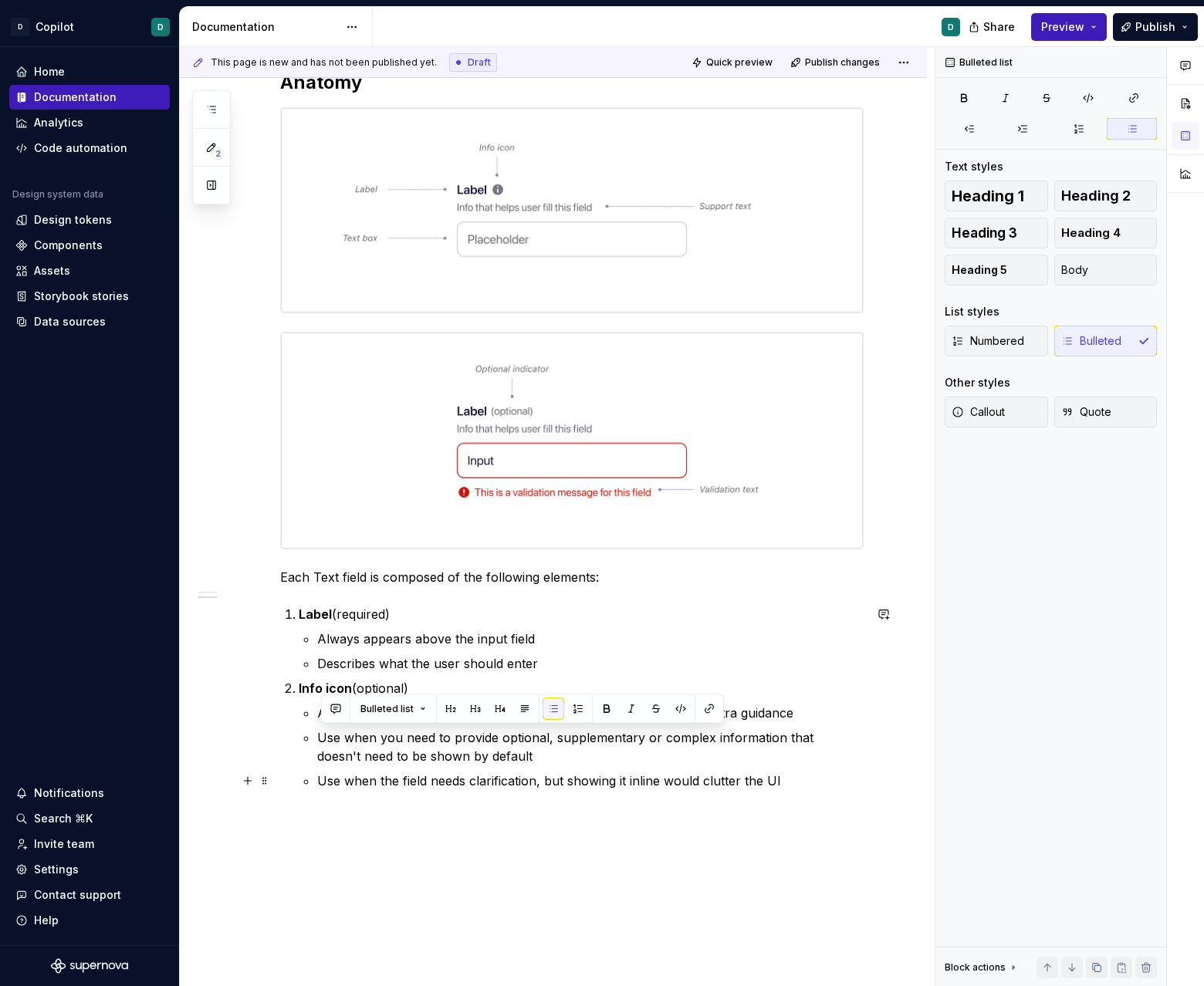
click at [752, 780] on p "Use when the field needs clarification, but showing it inline would clutter the…" at bounding box center [590, 780] width 546 height 18
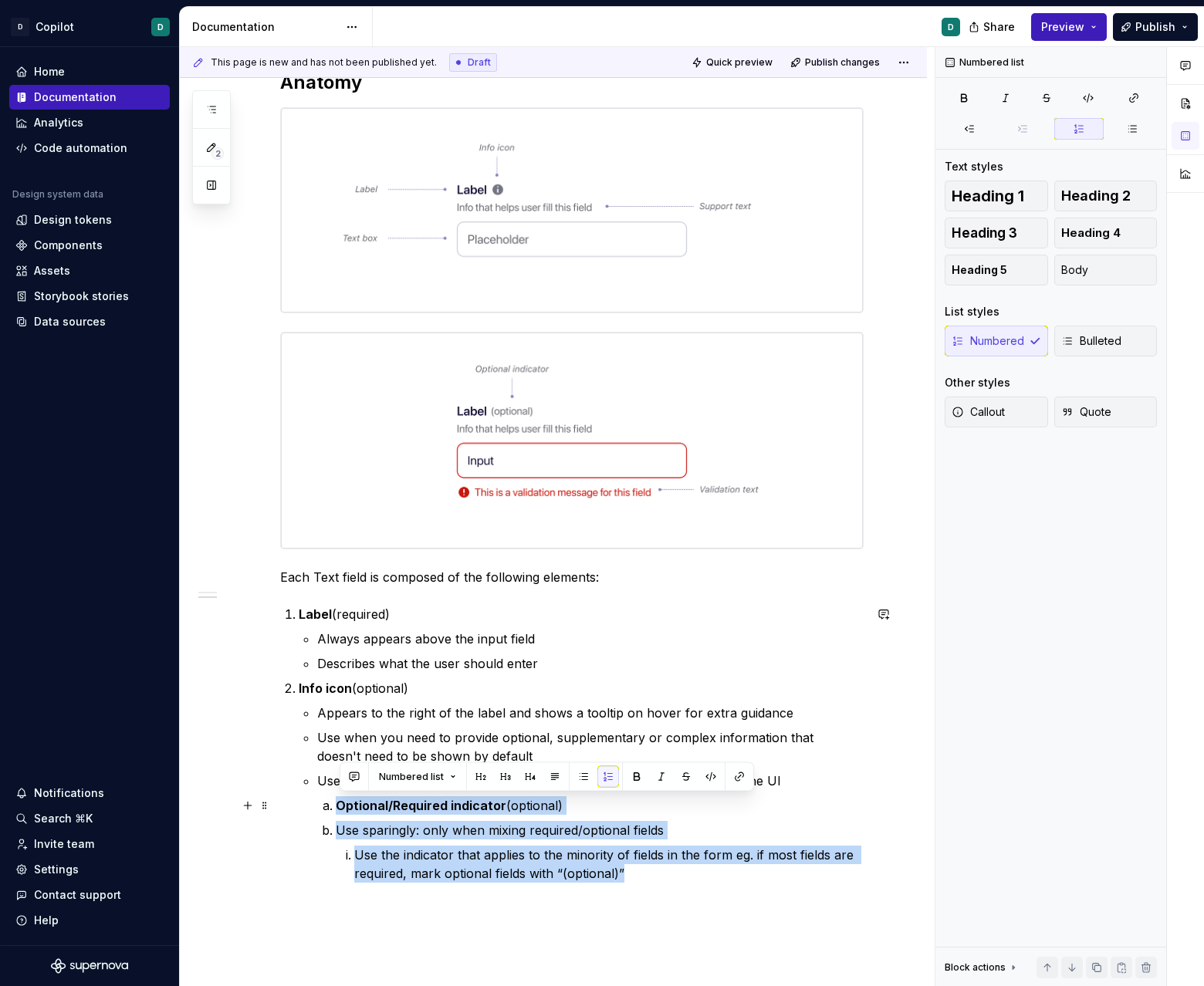
drag, startPoint x: 626, startPoint y: 875, endPoint x: 315, endPoint y: 808, distance: 318.1
click at [315, 808] on li "Info icon (optional) Appears to the right of the label and shows a tooltip on h…" at bounding box center [581, 780] width 565 height 203
click at [752, 133] on icon "button" at bounding box center [970, 129] width 13 height 13
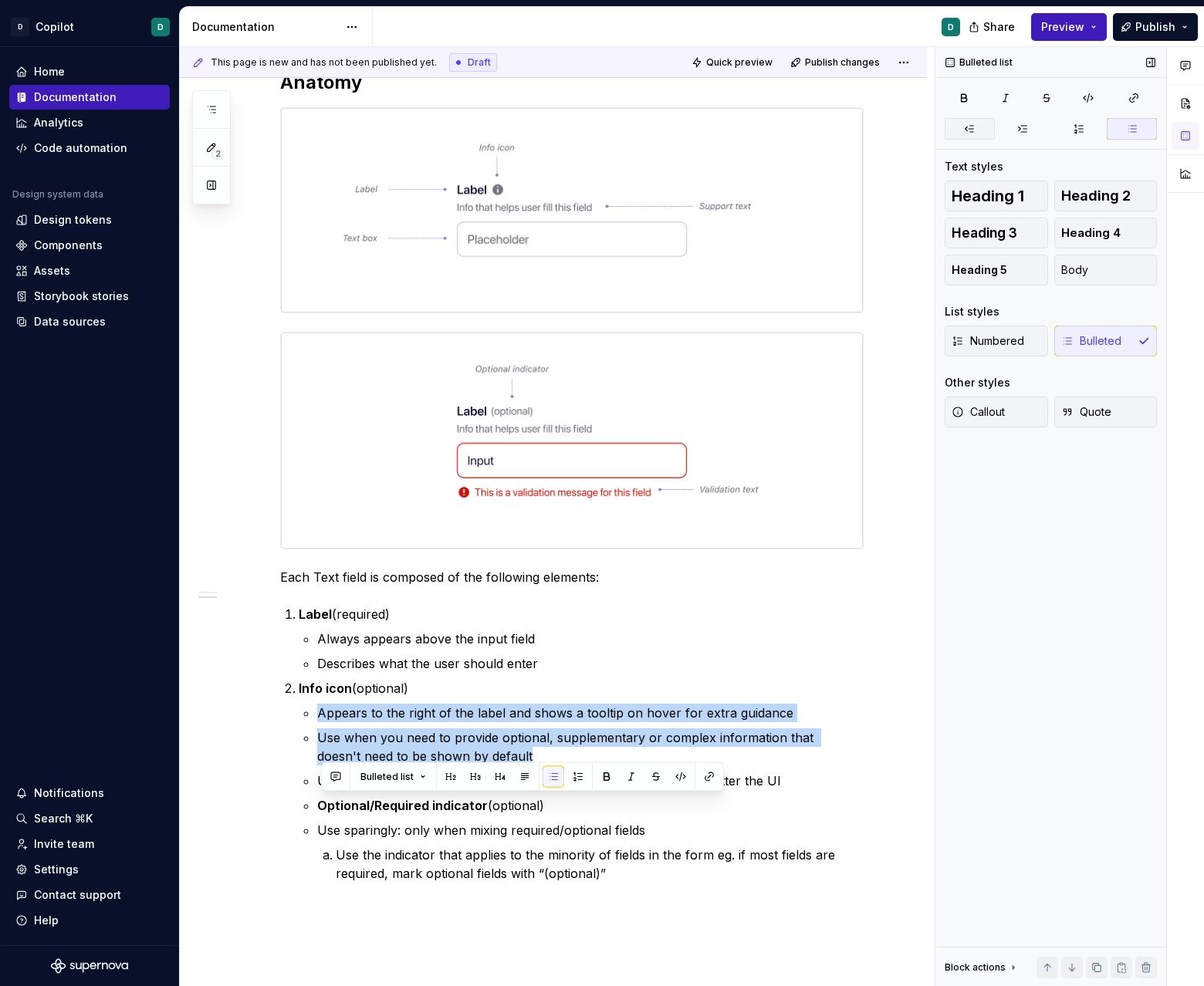
click at [752, 129] on icon "button" at bounding box center [970, 129] width 13 height 13
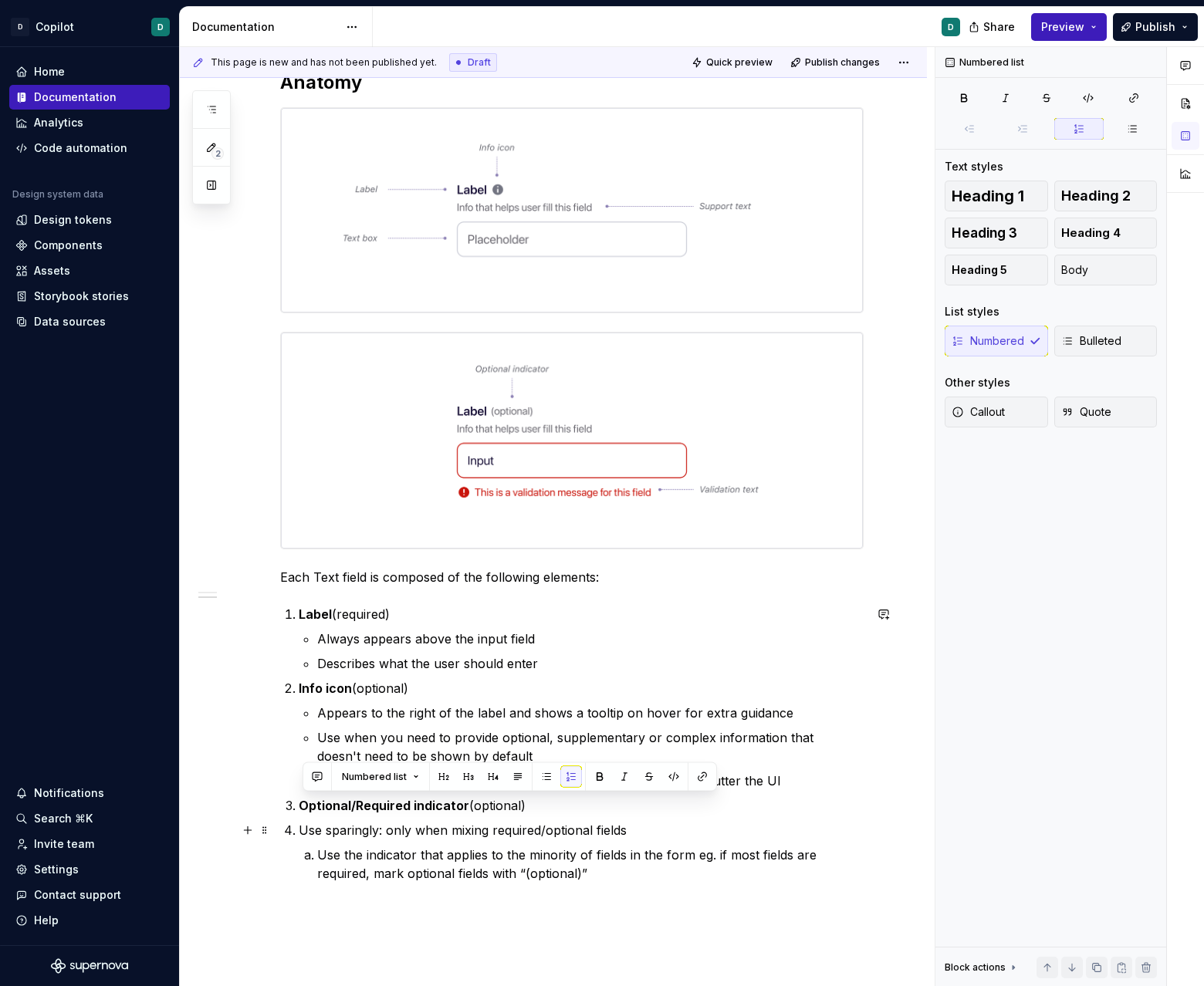
click at [302, 828] on p "Use sparingly: only when mixing required/optional fields" at bounding box center [581, 829] width 565 height 18
click at [752, 118] on button "button" at bounding box center [1023, 129] width 50 height 21
click at [339, 857] on li "Use the indicator that applies to the minority of fields in the form eg. if mos…" at bounding box center [599, 864] width 528 height 37
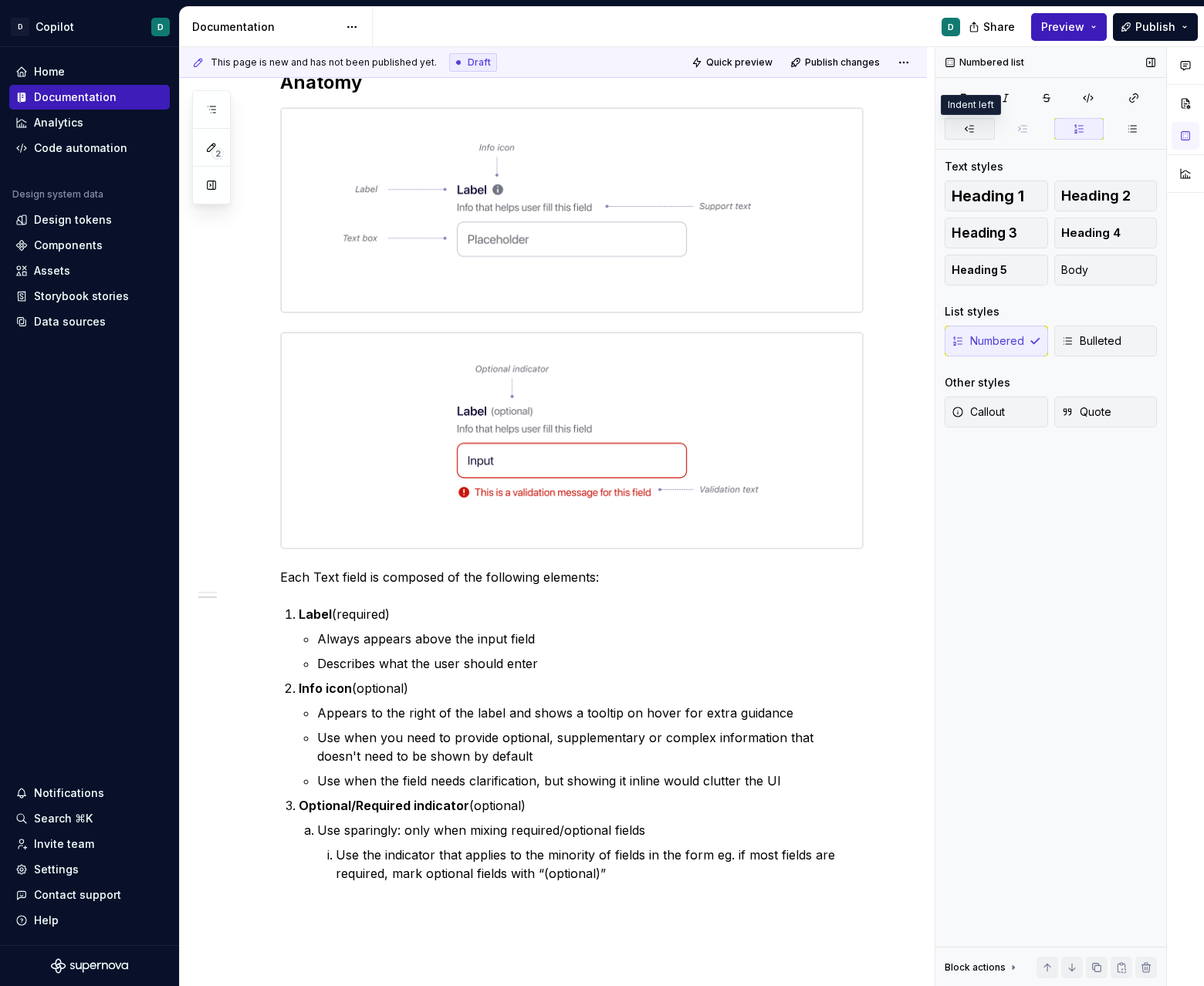
click at [752, 126] on icon "button" at bounding box center [970, 129] width 9 height 6
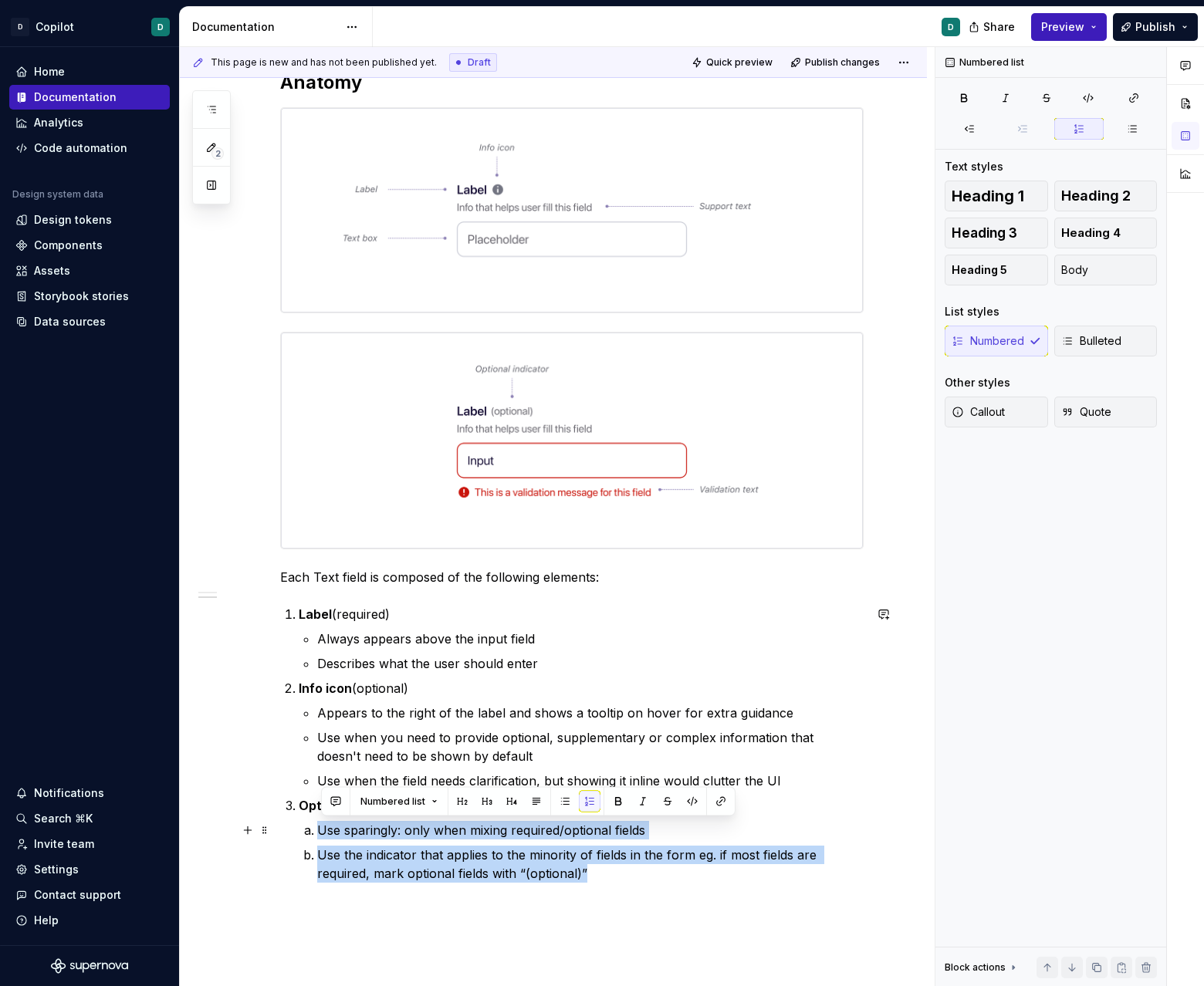
drag, startPoint x: 600, startPoint y: 878, endPoint x: 313, endPoint y: 834, distance: 290.4
click at [317, 834] on ol "Use sparingly: only when mixing required/optional fields Use the indicator that…" at bounding box center [590, 852] width 546 height 62
type textarea "*"
click at [752, 139] on button "button" at bounding box center [1131, 129] width 50 height 21
drag, startPoint x: 619, startPoint y: 874, endPoint x: 322, endPoint y: 838, distance: 299.2
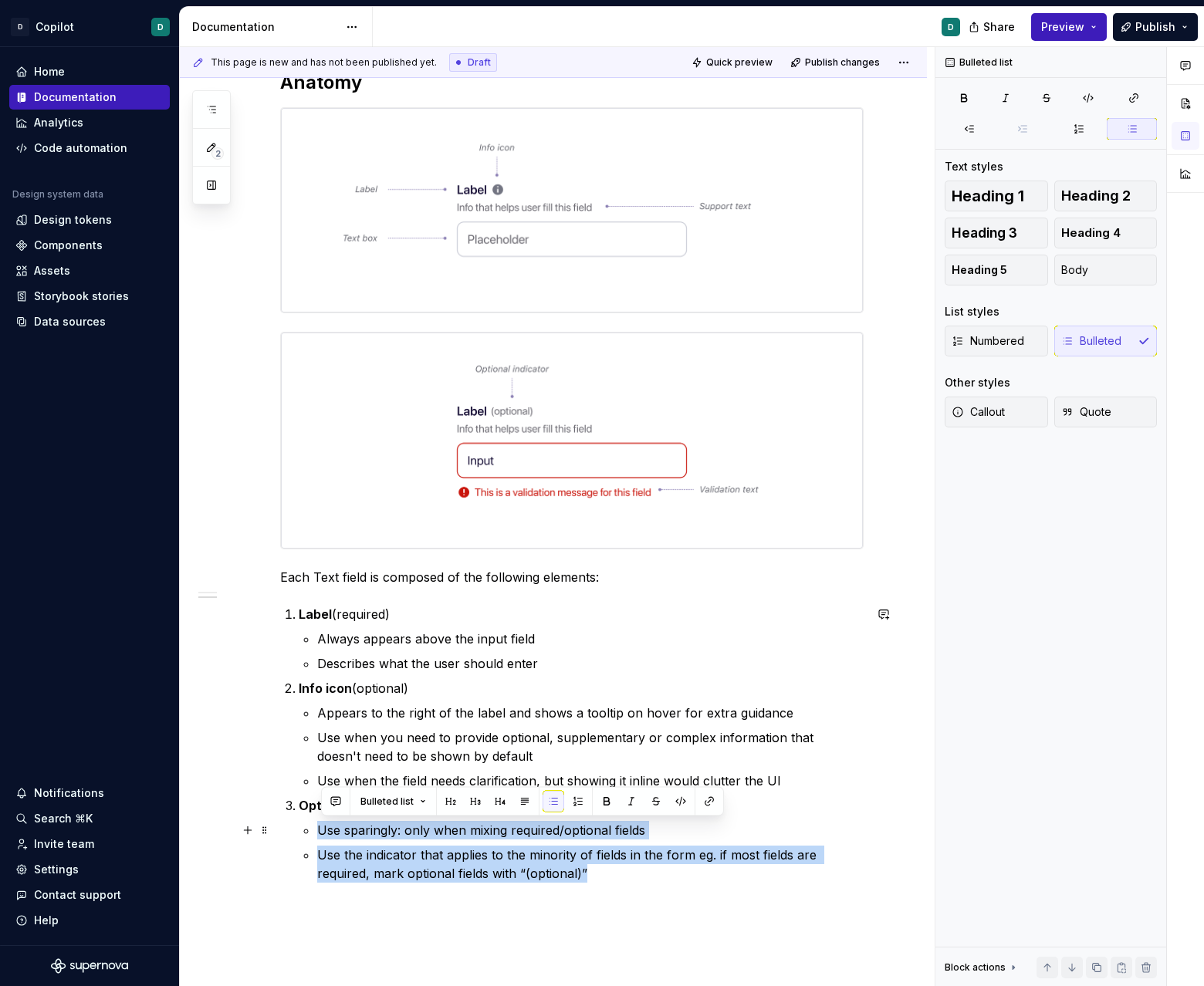
click at [322, 838] on ul "Use sparingly: only when mixing required/optional fields Use the indicator that…" at bounding box center [590, 852] width 546 height 62
click at [320, 849] on p "Use the indicator that applies to the minority of fields in the form eg. if mos…" at bounding box center [590, 864] width 546 height 37
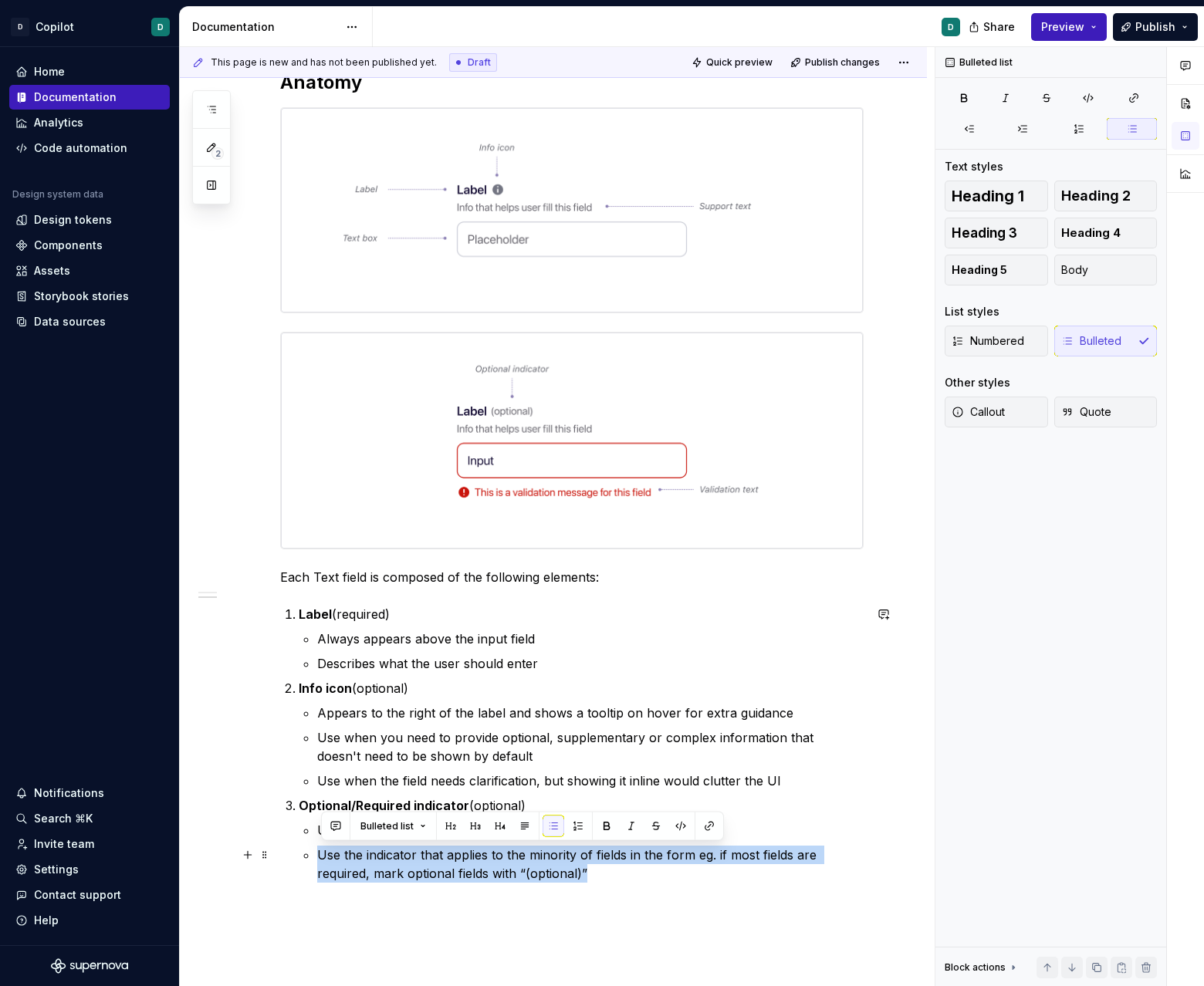
drag, startPoint x: 320, startPoint y: 850, endPoint x: 687, endPoint y: 869, distance: 367.5
click at [687, 869] on p "Use the indicator that applies to the minority of fields in the form eg. if mos…" at bounding box center [590, 864] width 546 height 37
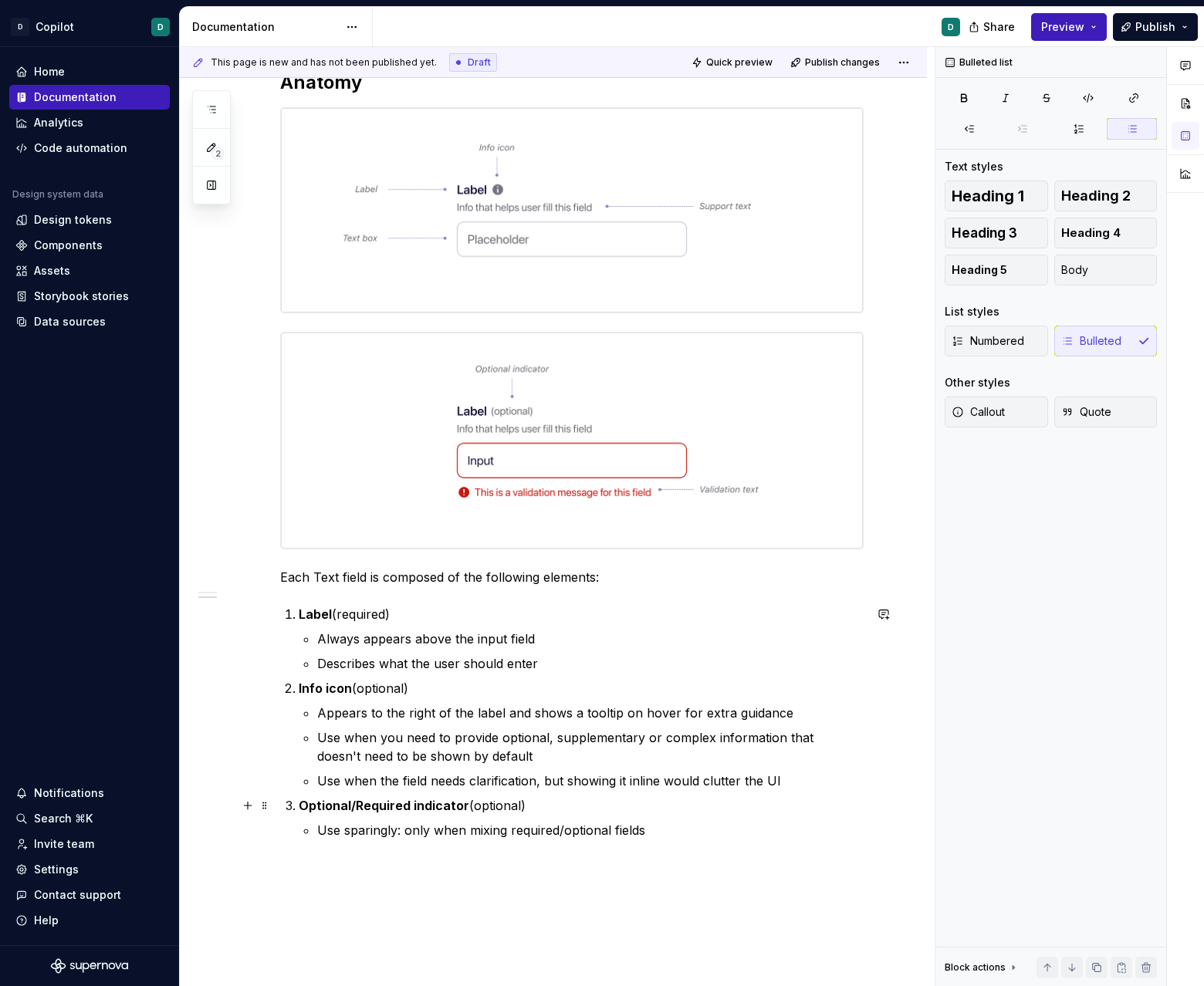
click at [386, 806] on strong "Optional/Required indicator" at bounding box center [384, 805] width 171 height 15
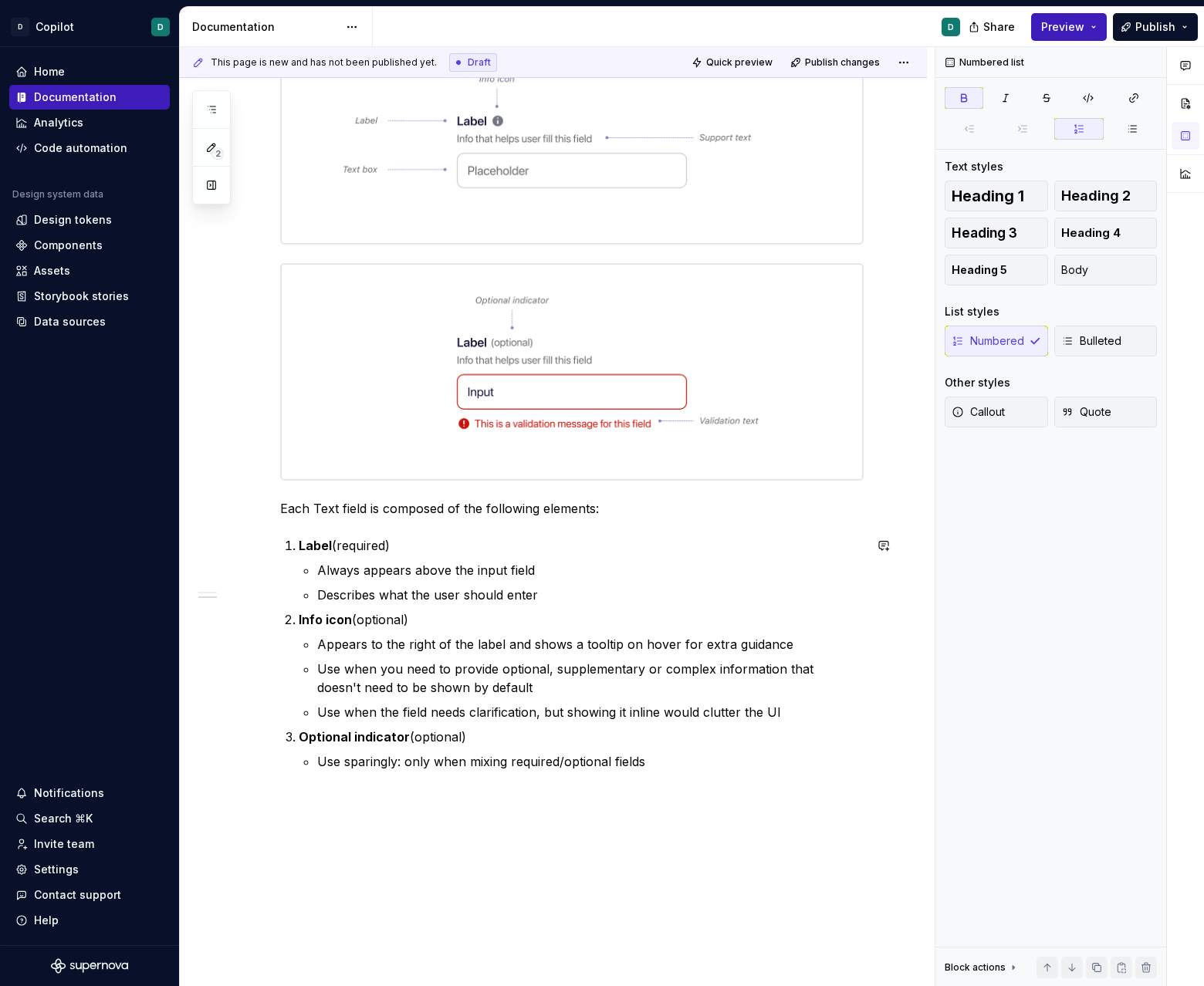
scroll to position [431, 0]
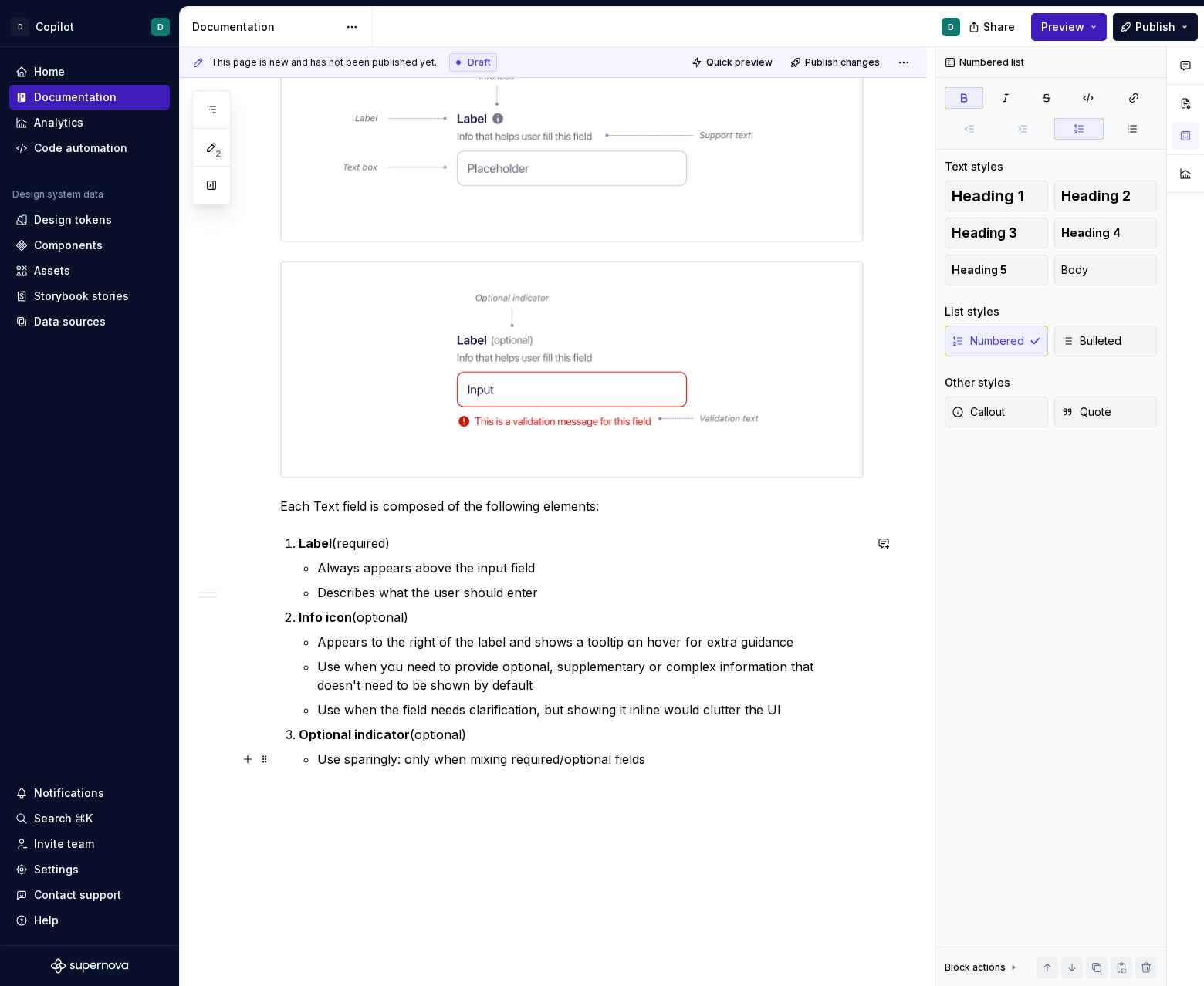
click at [737, 756] on p "Use sparingly: only when mixing required/optional fields" at bounding box center [590, 759] width 546 height 18
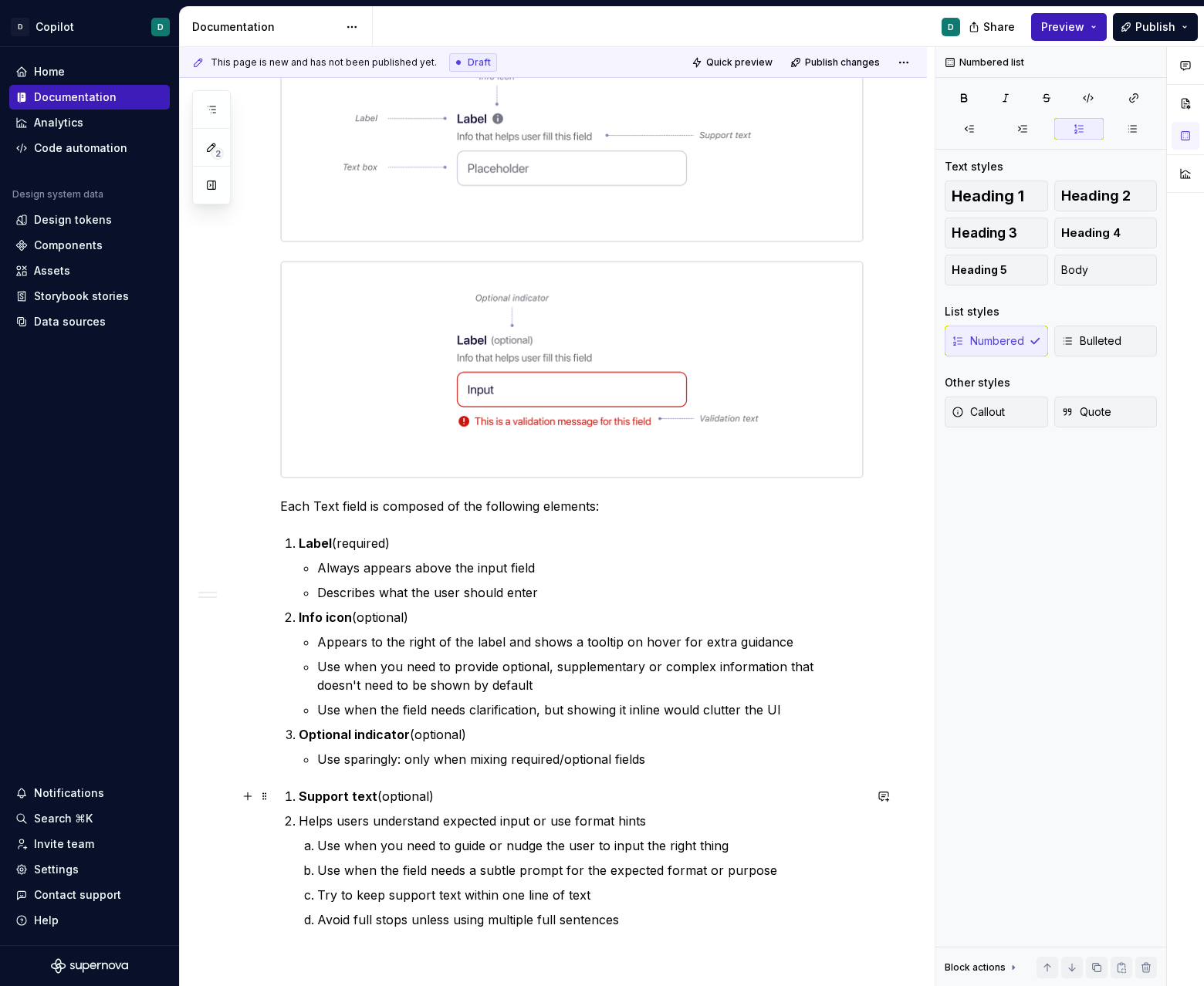
click at [301, 797] on li "Support text (optional)" at bounding box center [581, 795] width 565 height 18
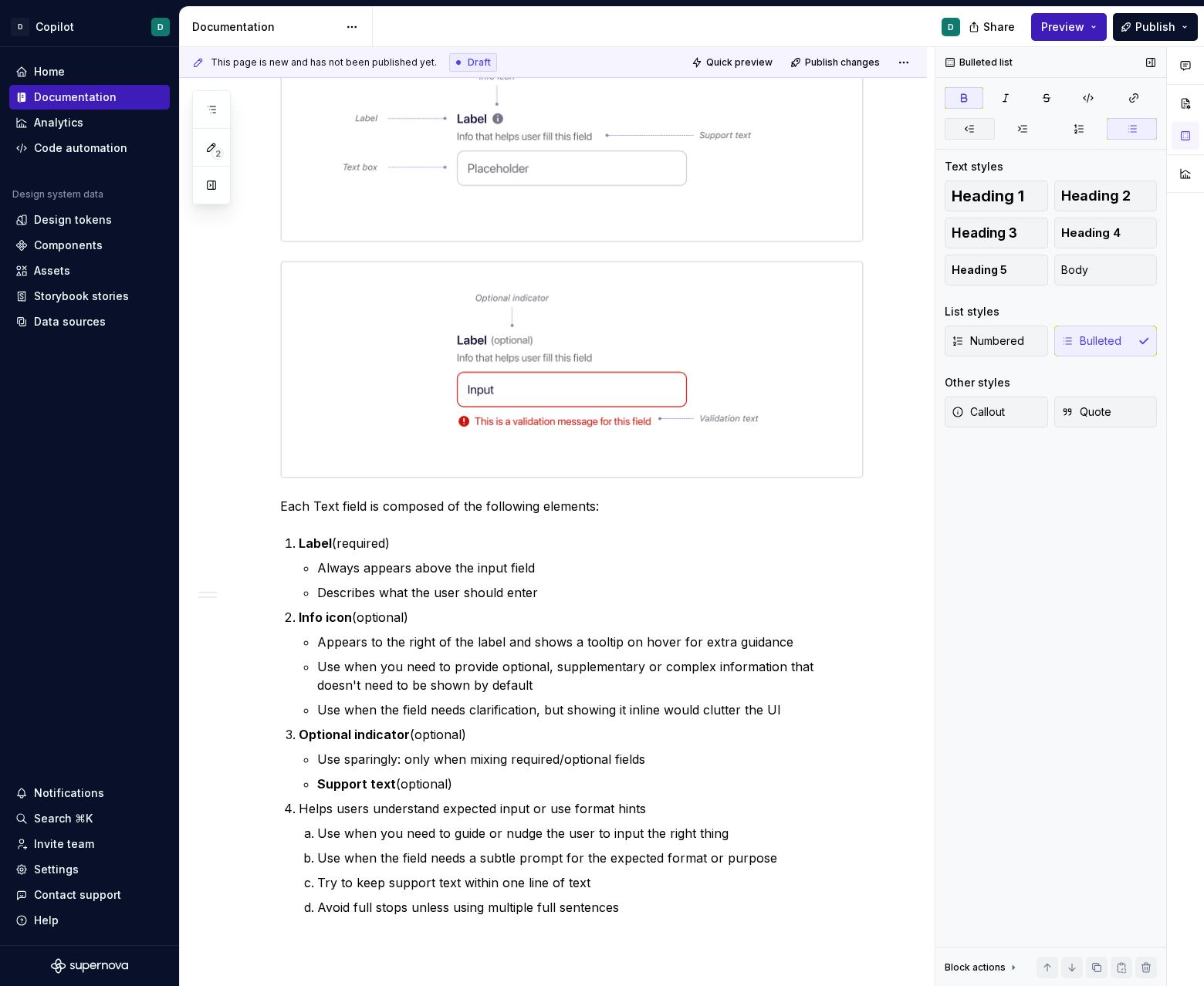
click at [752, 132] on icon "button" at bounding box center [970, 129] width 13 height 13
click at [303, 811] on p "Helps users understand expected input or use format hints" at bounding box center [581, 808] width 565 height 18
click at [752, 132] on icon "button" at bounding box center [1023, 129] width 13 height 13
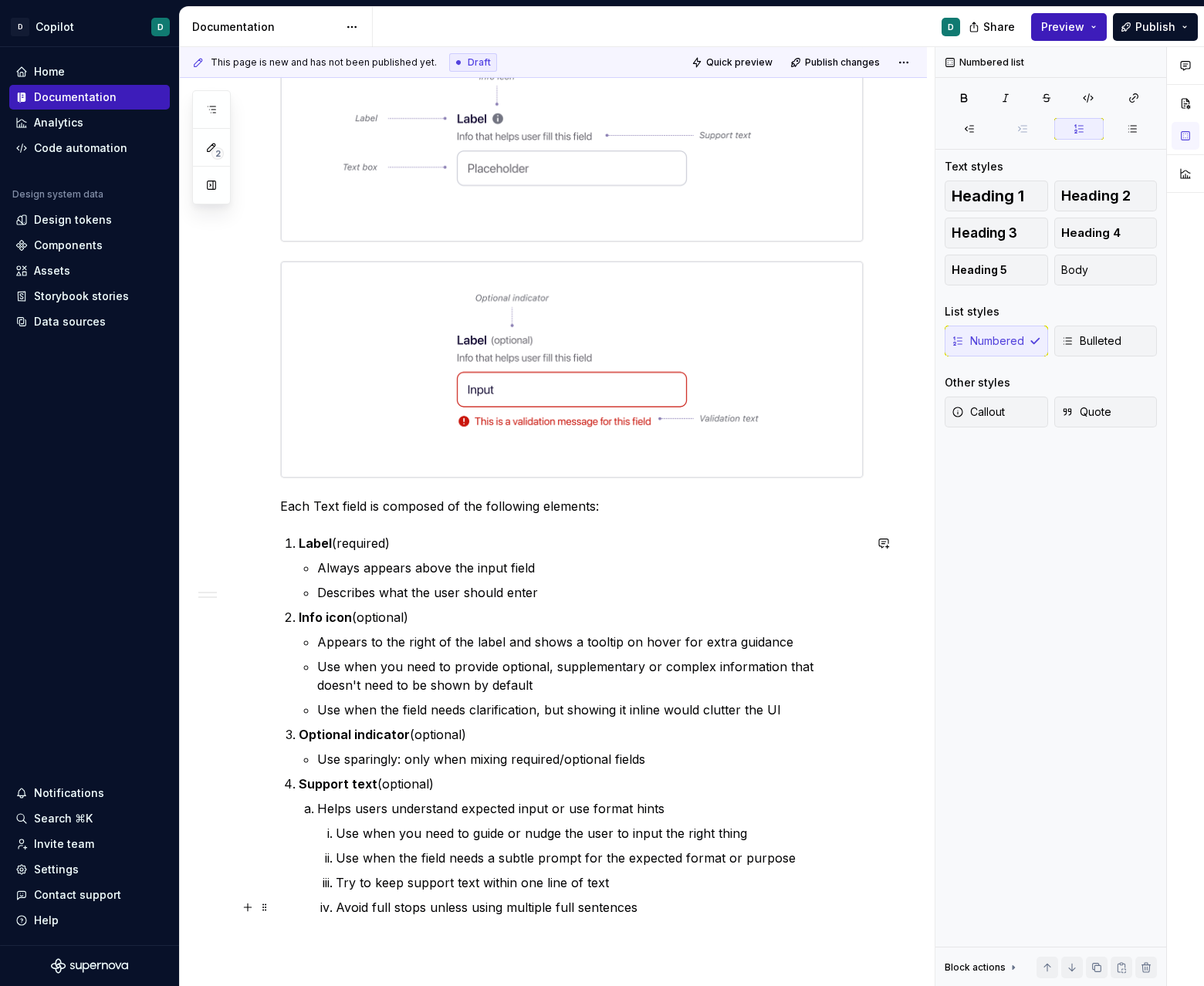
scroll to position [439, 0]
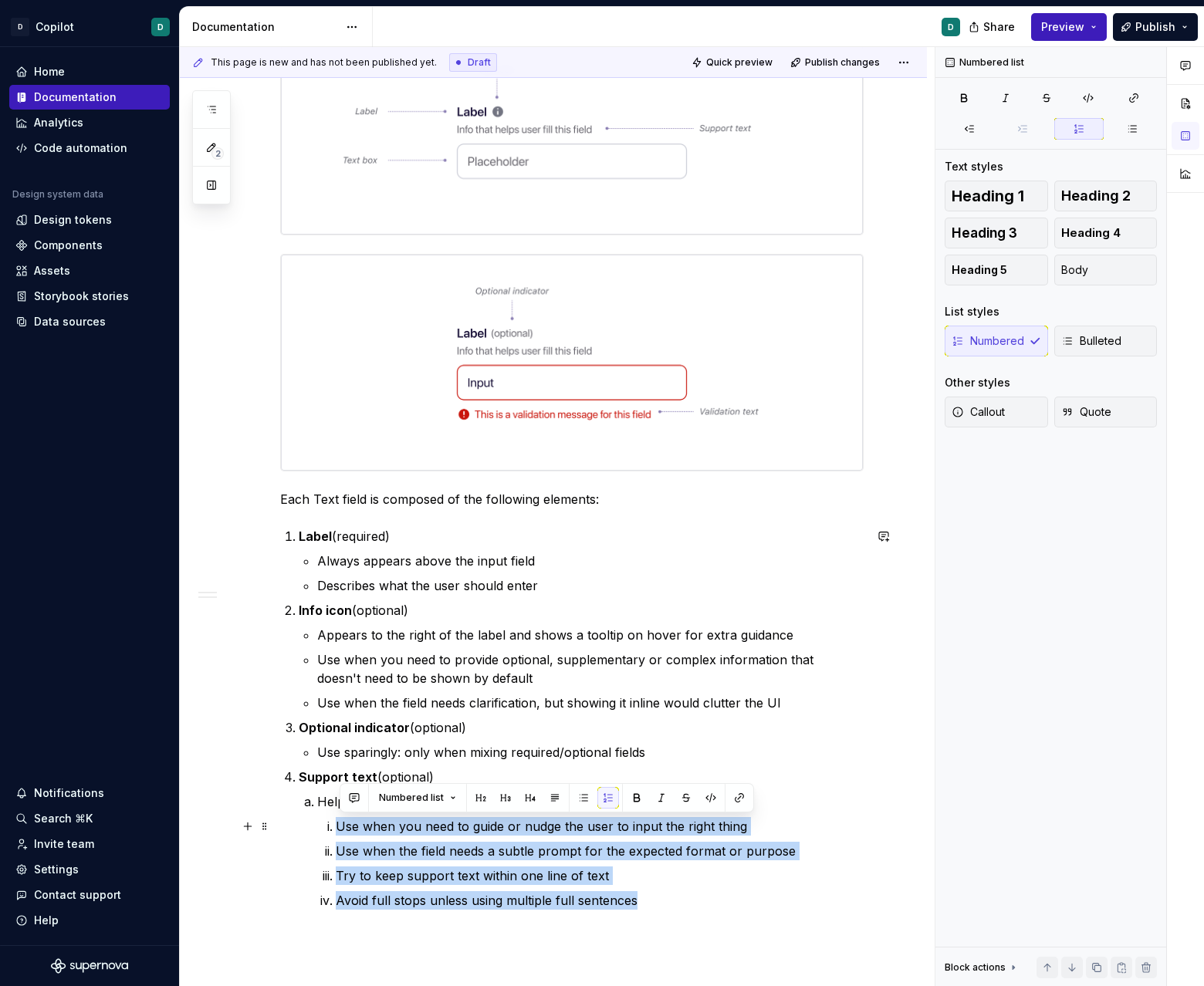
drag, startPoint x: 655, startPoint y: 913, endPoint x: 301, endPoint y: 826, distance: 364.5
click at [301, 826] on div "Overview The Text field component allows users to input and edit text. It’s use…" at bounding box center [571, 386] width 583 height 1047
click at [752, 133] on button "button" at bounding box center [970, 129] width 50 height 21
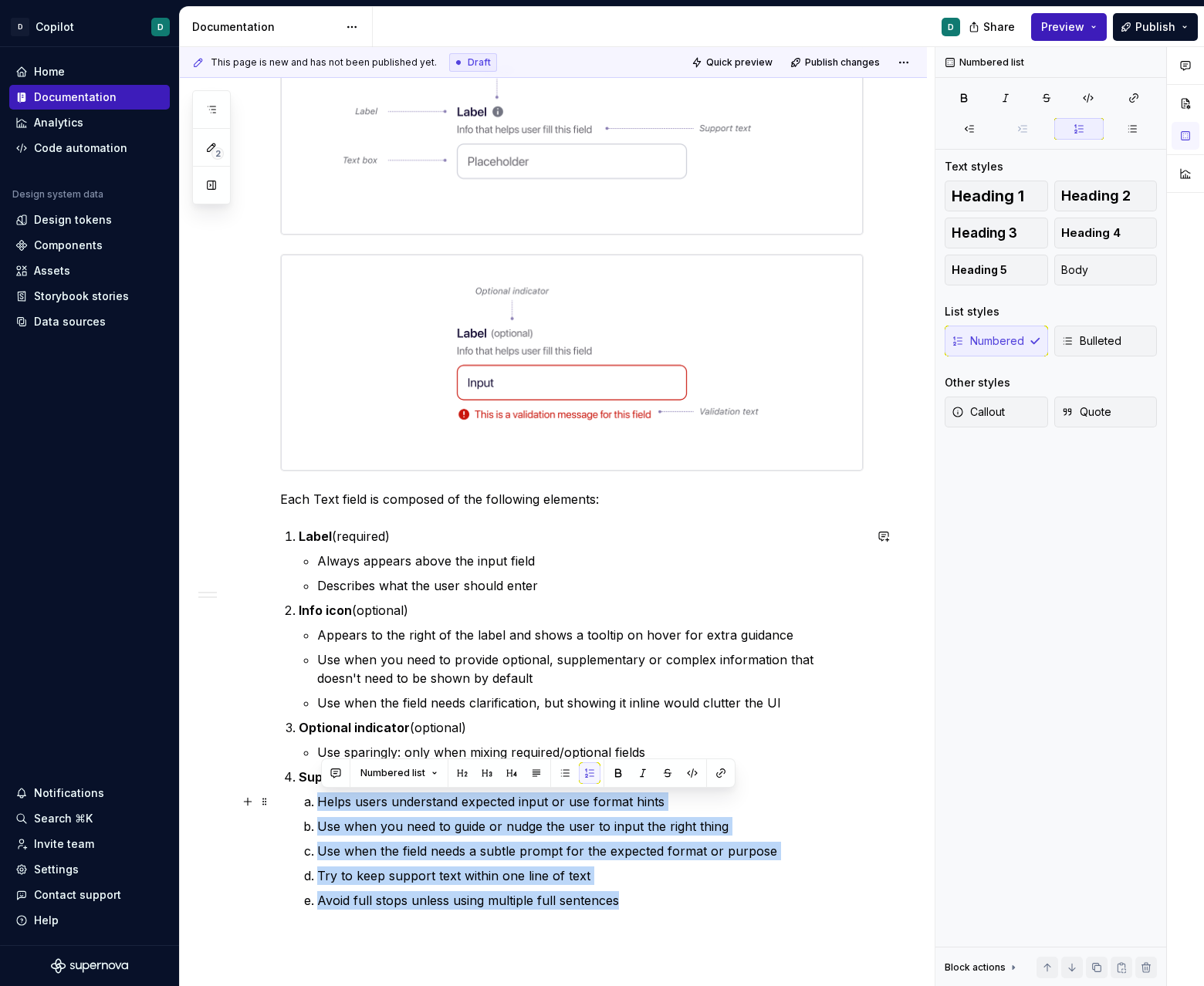
drag, startPoint x: 648, startPoint y: 902, endPoint x: 290, endPoint y: 800, distance: 372.2
click at [290, 800] on div "Overview The Text field component allows users to input and edit text. It’s use…" at bounding box center [571, 386] width 583 height 1047
click at [752, 340] on span "Bulleted" at bounding box center [1091, 340] width 60 height 15
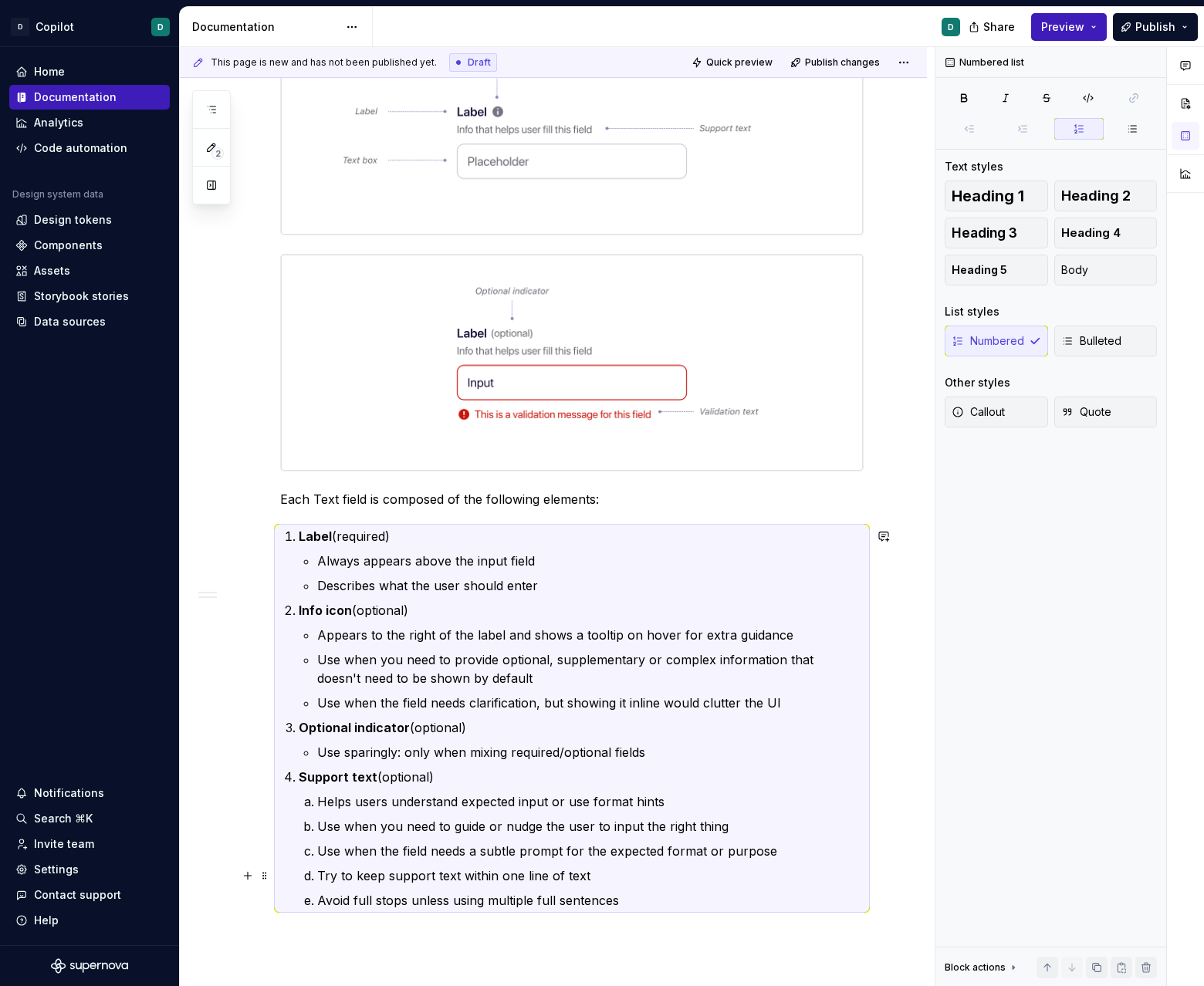
click at [370, 802] on p "Helps users understand expected input or use format hints" at bounding box center [590, 801] width 546 height 18
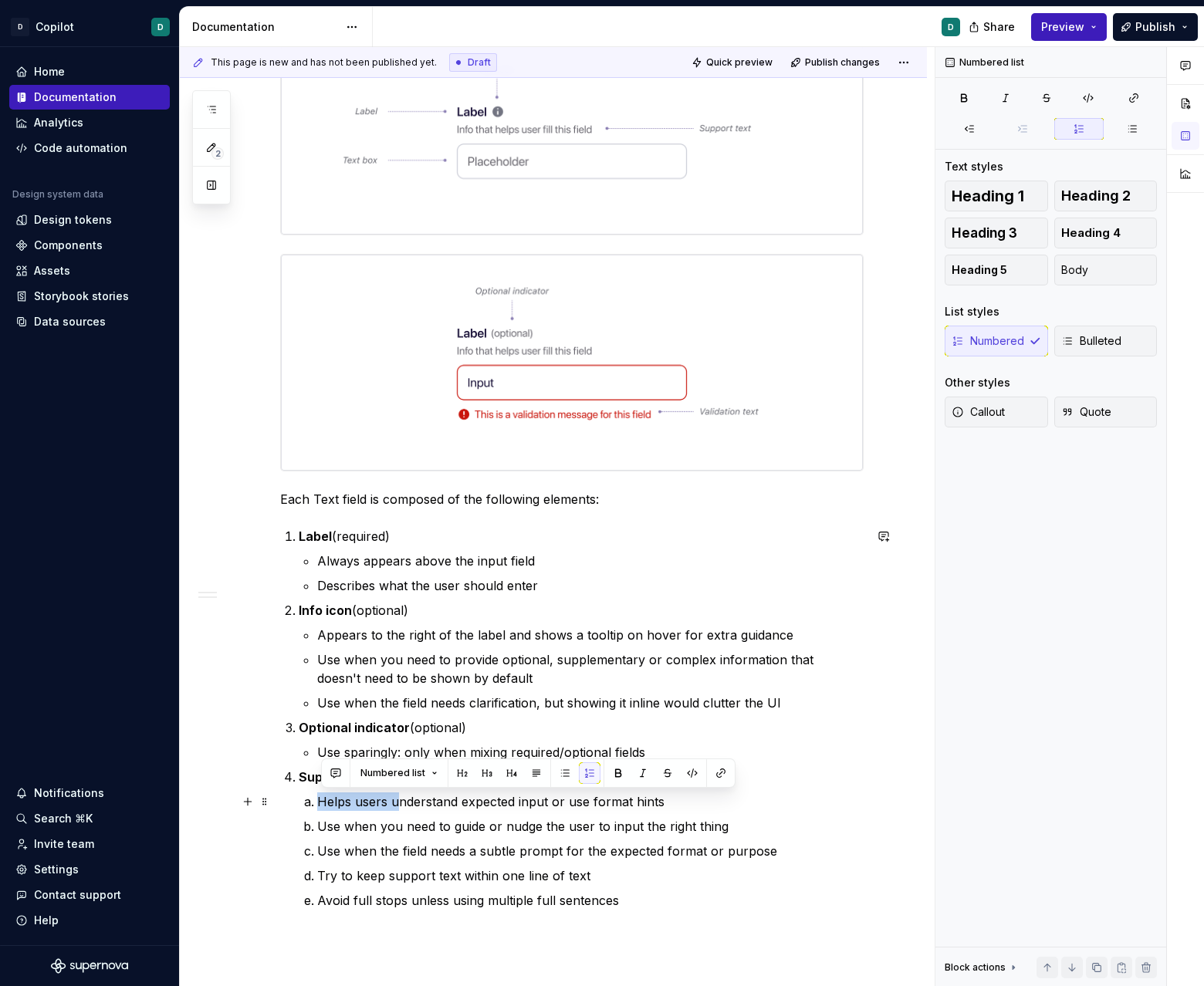
drag, startPoint x: 319, startPoint y: 800, endPoint x: 399, endPoint y: 801, distance: 80.0
click at [399, 801] on li "Helps users understand expected input or use format hints" at bounding box center [590, 801] width 546 height 18
click at [752, 335] on icon "button" at bounding box center [1067, 341] width 13 height 13
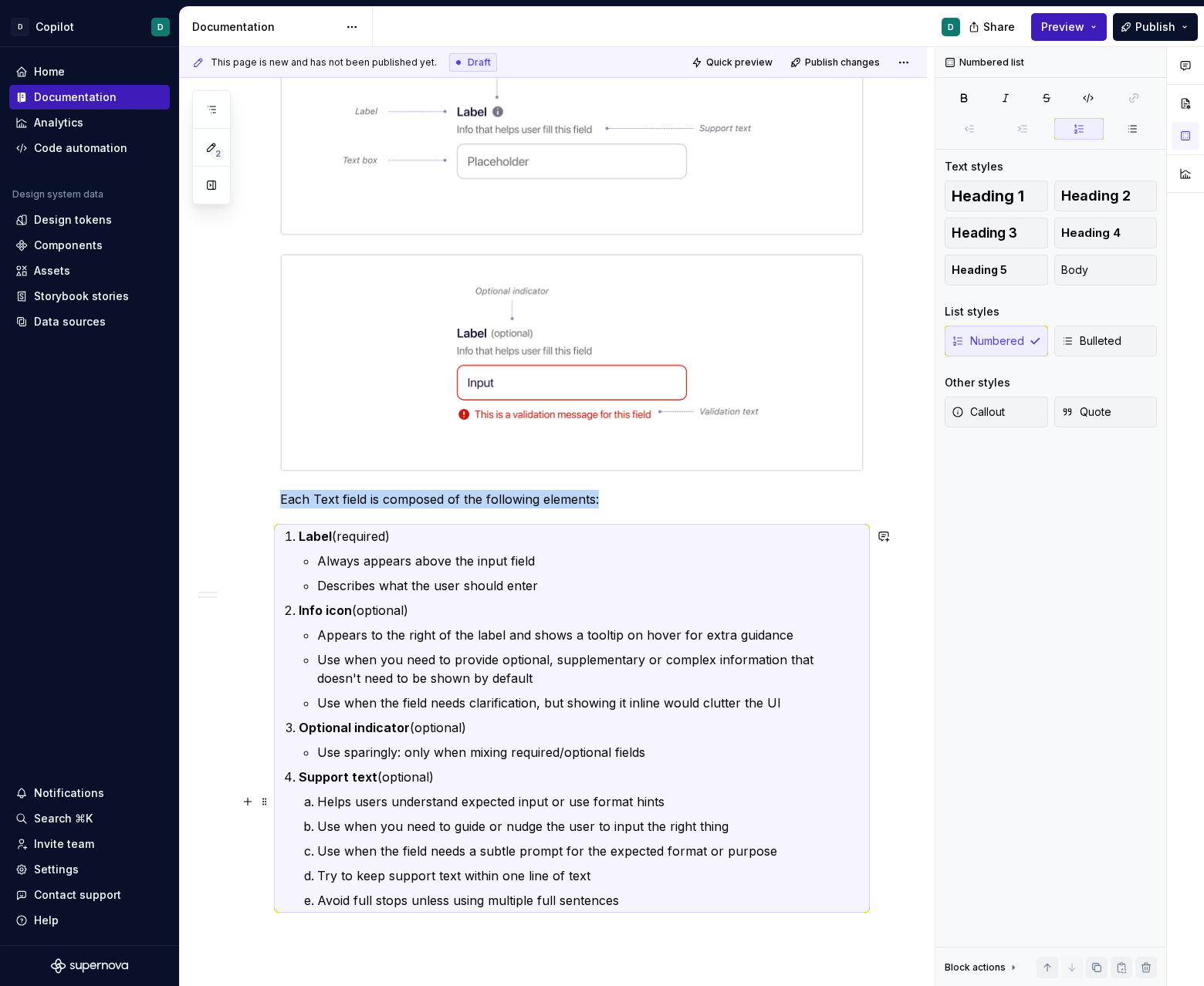
click at [346, 807] on p "Helps users understand expected input or use format hints" at bounding box center [590, 801] width 546 height 18
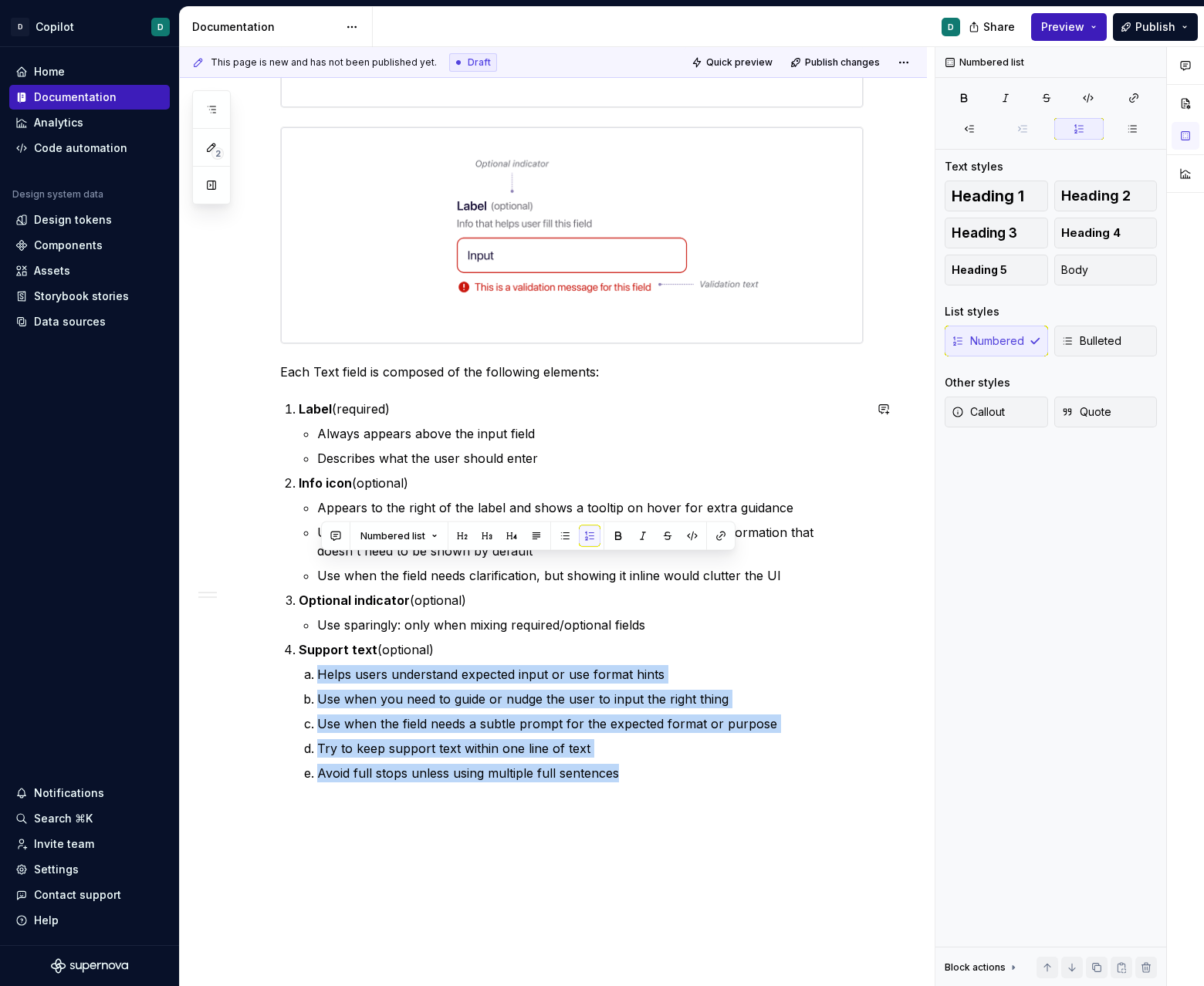
scroll to position [675, 0]
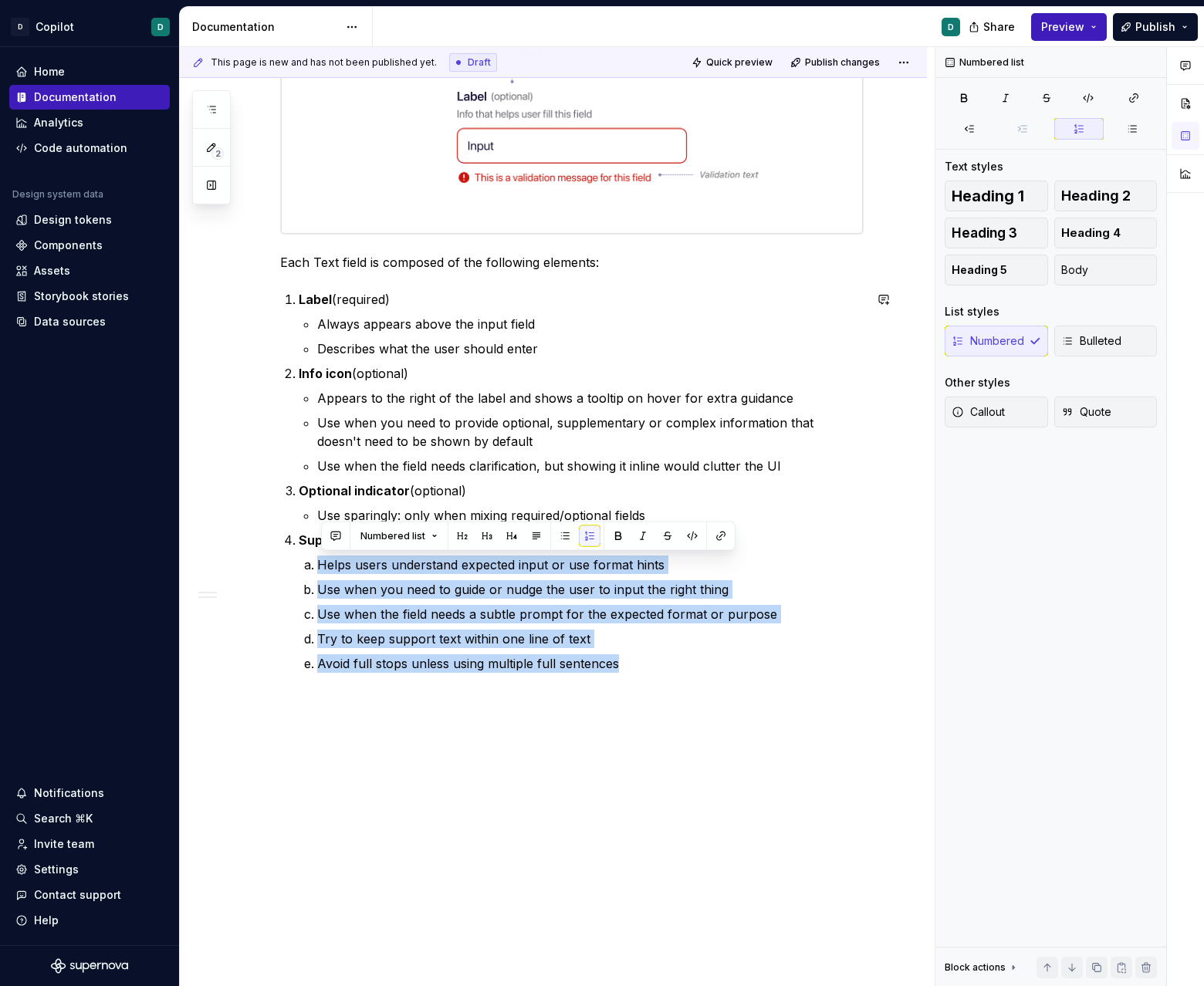
drag, startPoint x: 316, startPoint y: 804, endPoint x: 732, endPoint y: 904, distance: 427.9
click at [732, 904] on div "Overview The Text field component allows users to input and edit text. It’s use…" at bounding box center [553, 288] width 747 height 1398
click at [559, 532] on button "button" at bounding box center [564, 536] width 21 height 21
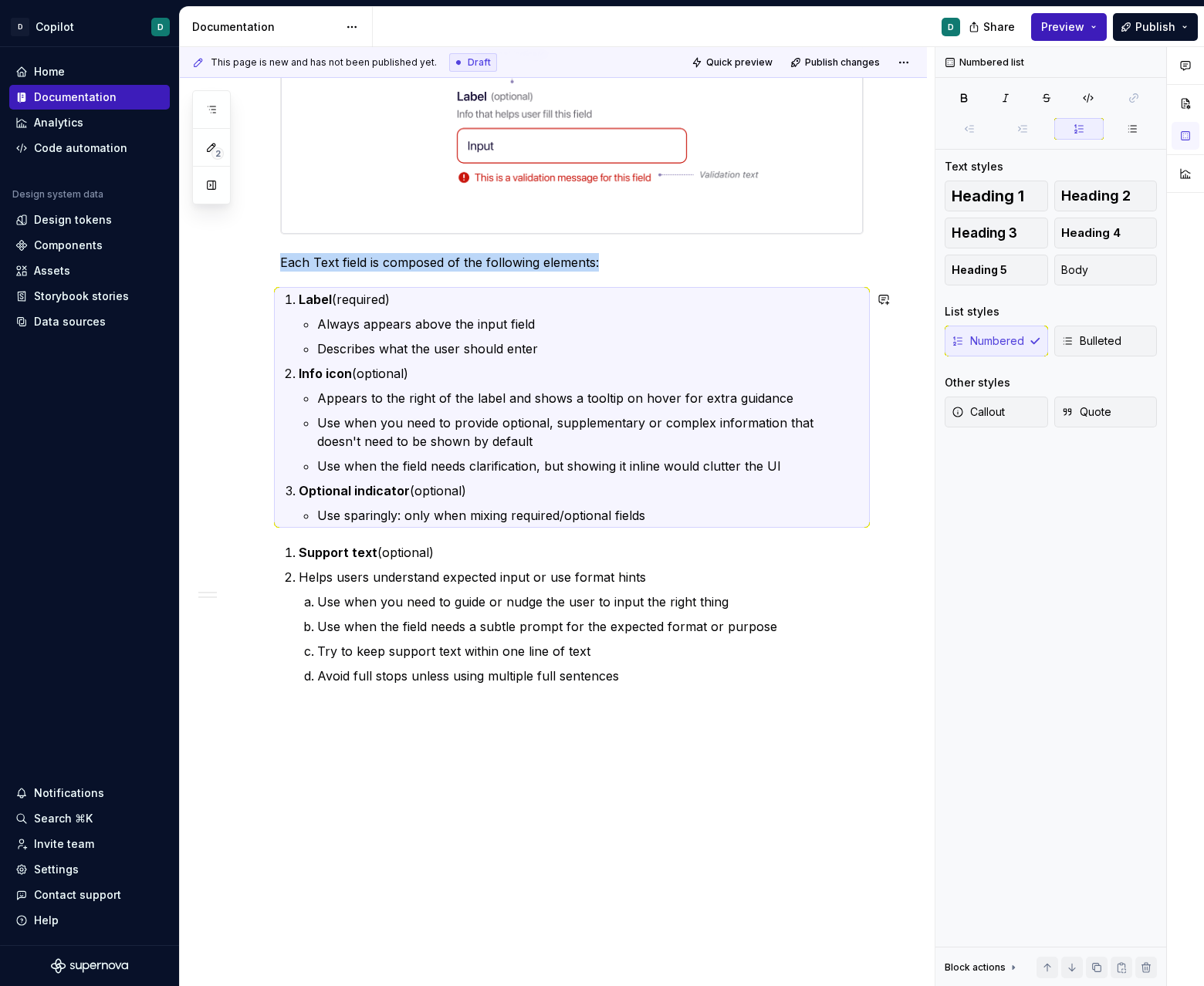
scroll to position [564, 0]
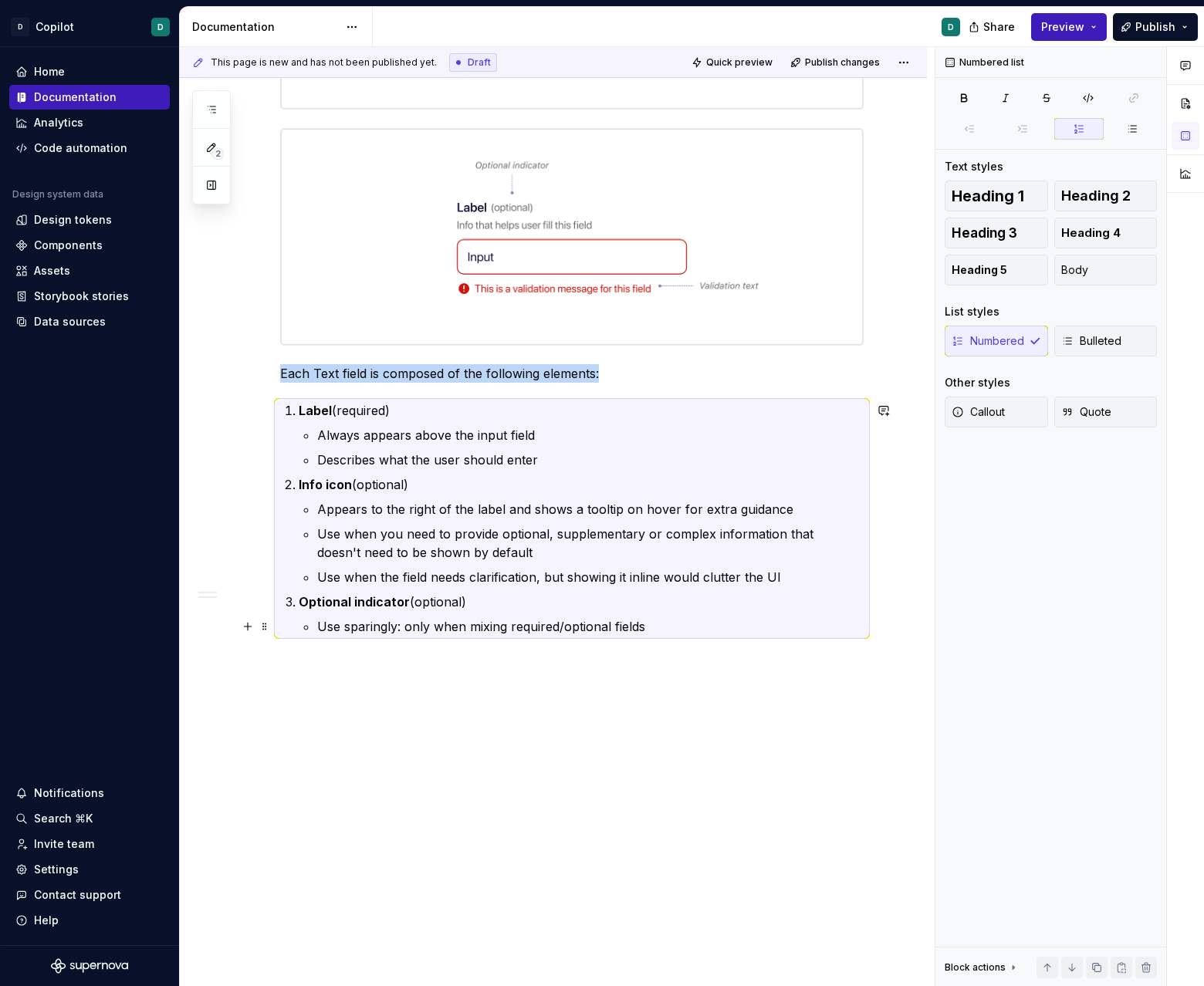
click at [688, 632] on p "Use sparingly: only when mixing required/optional fields" at bounding box center [590, 626] width 546 height 18
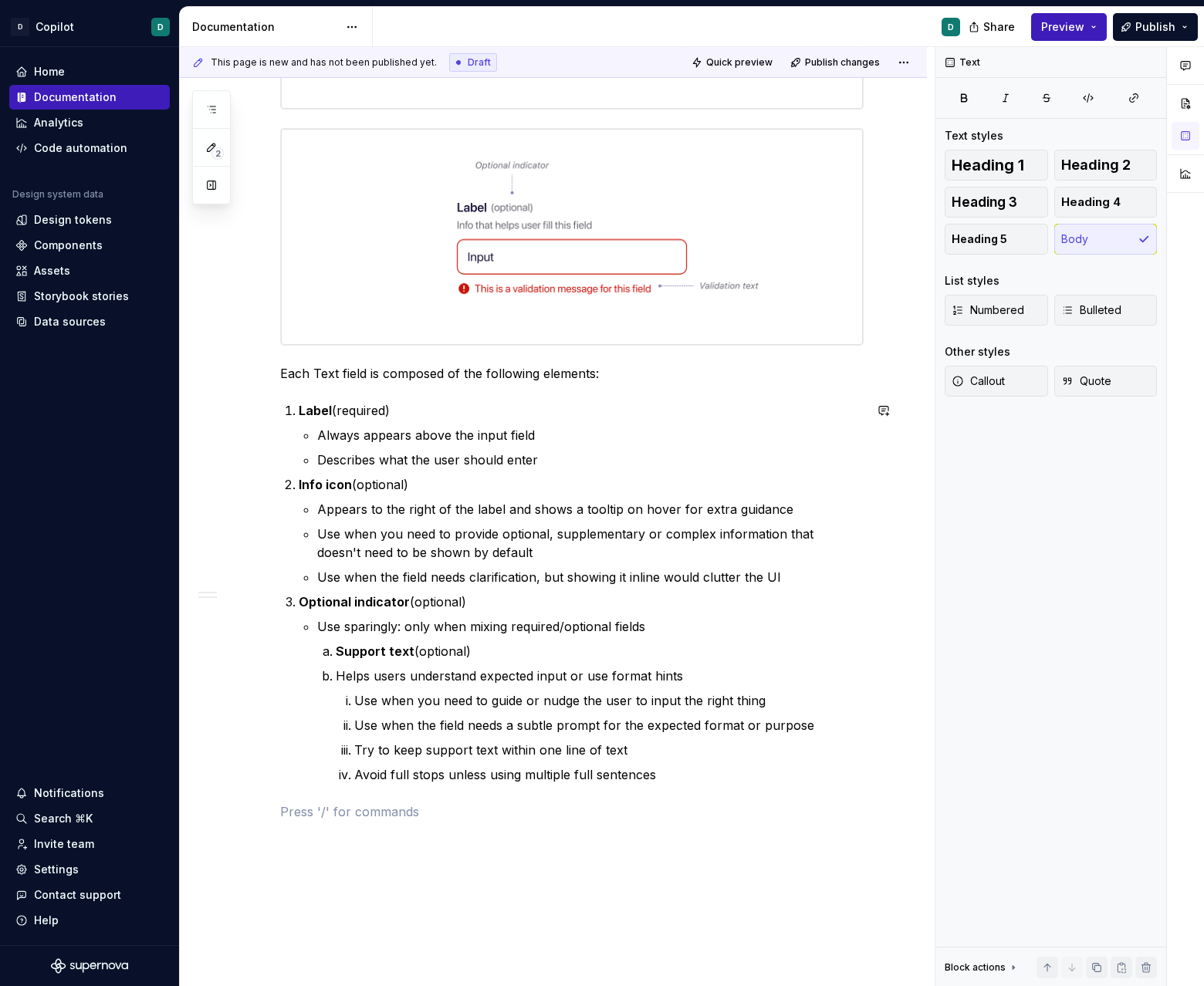
scroll to position [675, 0]
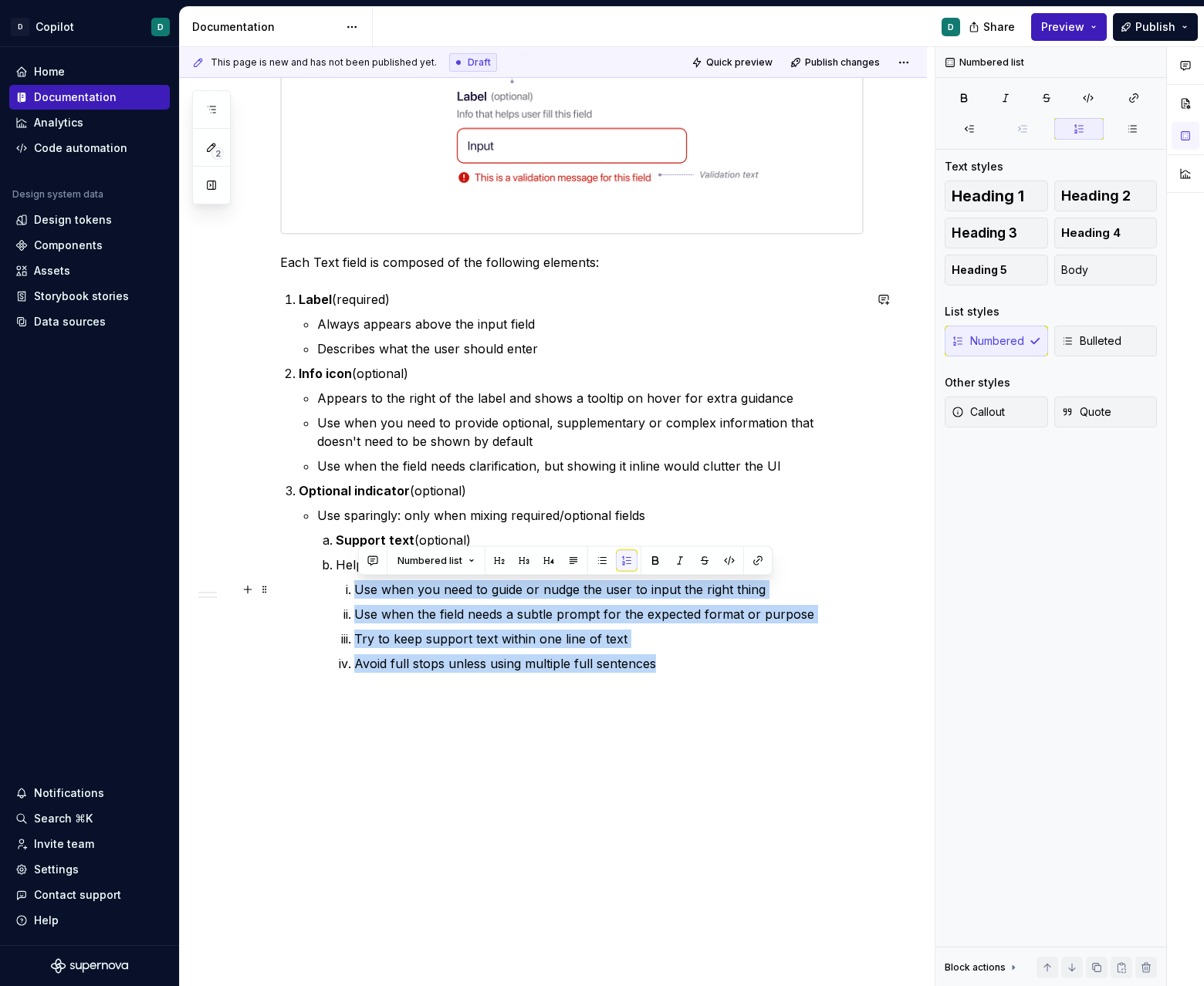
drag, startPoint x: 685, startPoint y: 662, endPoint x: 320, endPoint y: 583, distance: 373.5
click at [320, 583] on li "Optional indicator (optional) Use sparingly: only when mixing required/optional…" at bounding box center [581, 577] width 565 height 191
click at [752, 135] on button "button" at bounding box center [970, 129] width 50 height 21
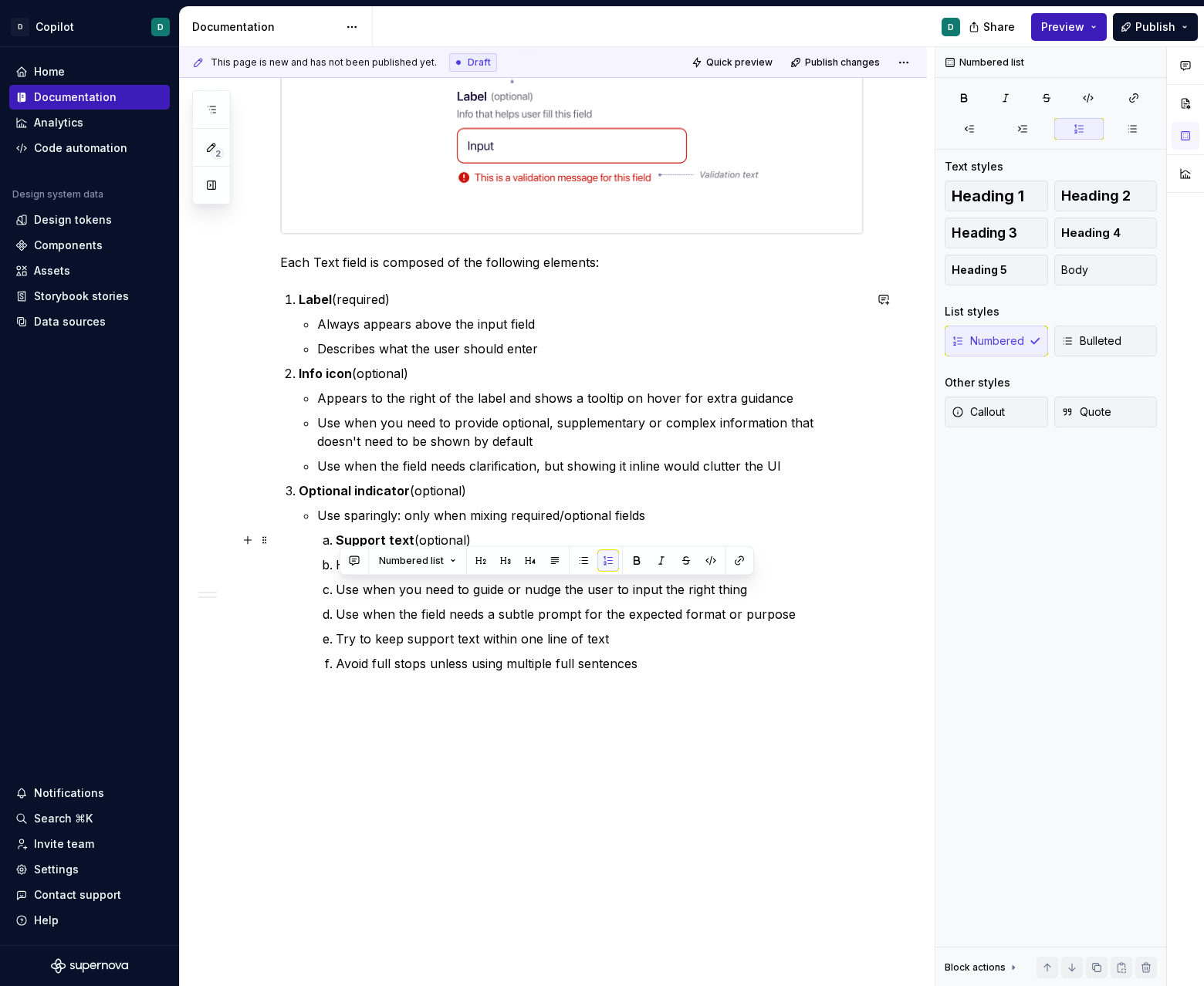
click at [337, 543] on li "Support text (optional)" at bounding box center [599, 539] width 528 height 18
click at [752, 139] on button "button" at bounding box center [970, 129] width 50 height 21
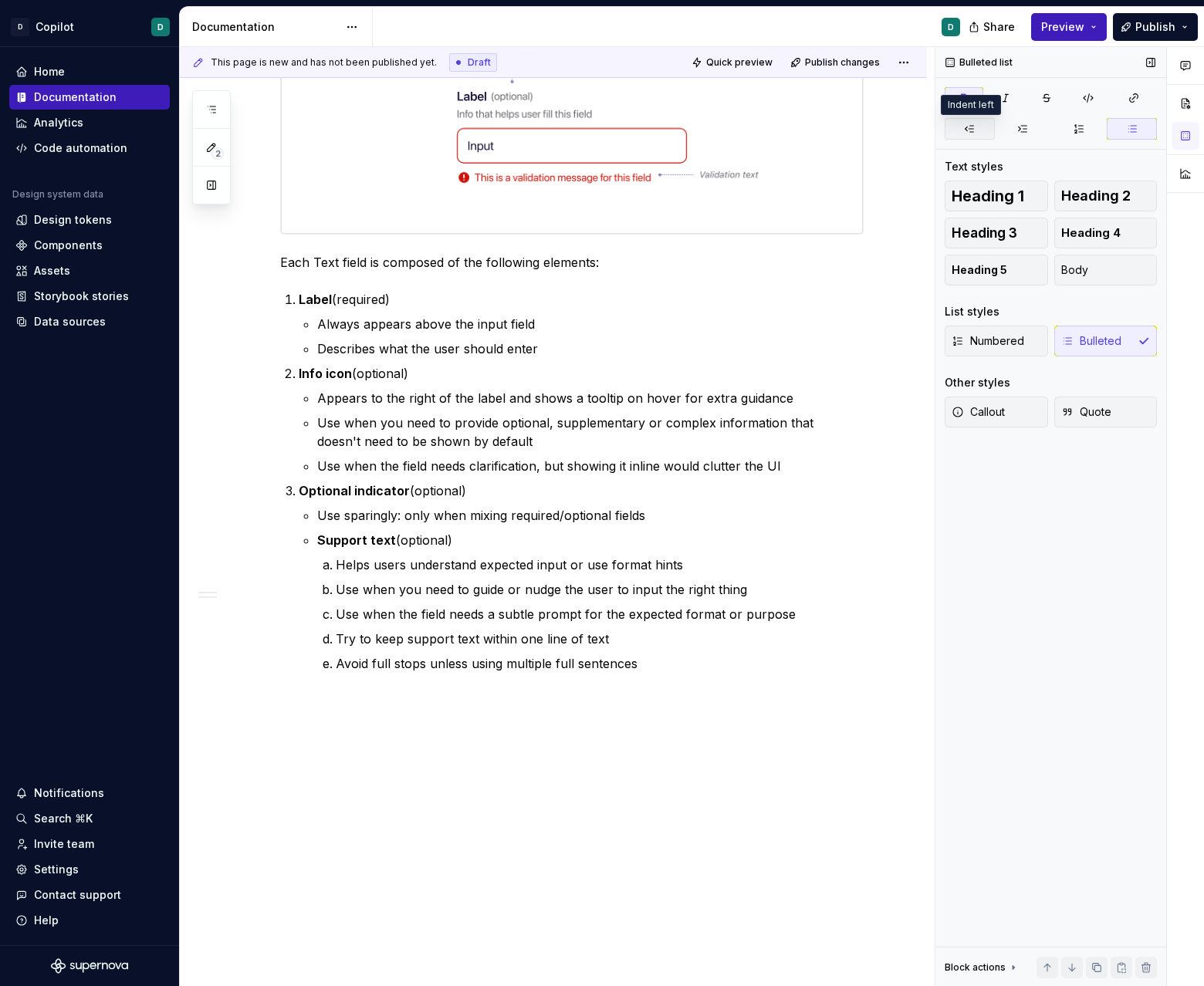
click at [752, 126] on button "button" at bounding box center [970, 129] width 50 height 21
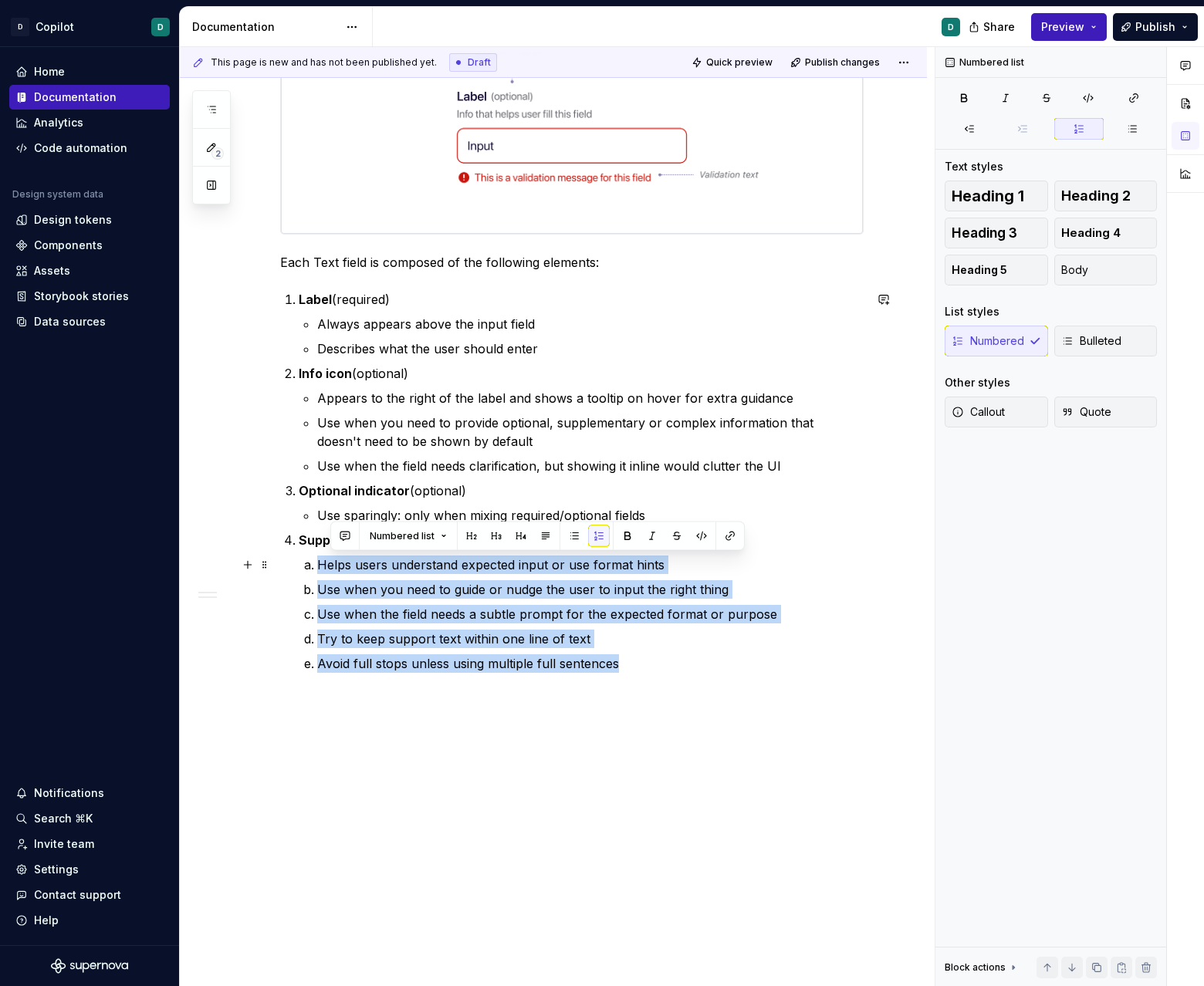
drag, startPoint x: 637, startPoint y: 661, endPoint x: 323, endPoint y: 558, distance: 330.5
click at [323, 558] on ol "Helps users understand expected input or use format hints Use when you need to …" at bounding box center [590, 614] width 546 height 118
click at [752, 132] on icon "button" at bounding box center [1132, 129] width 8 height 6
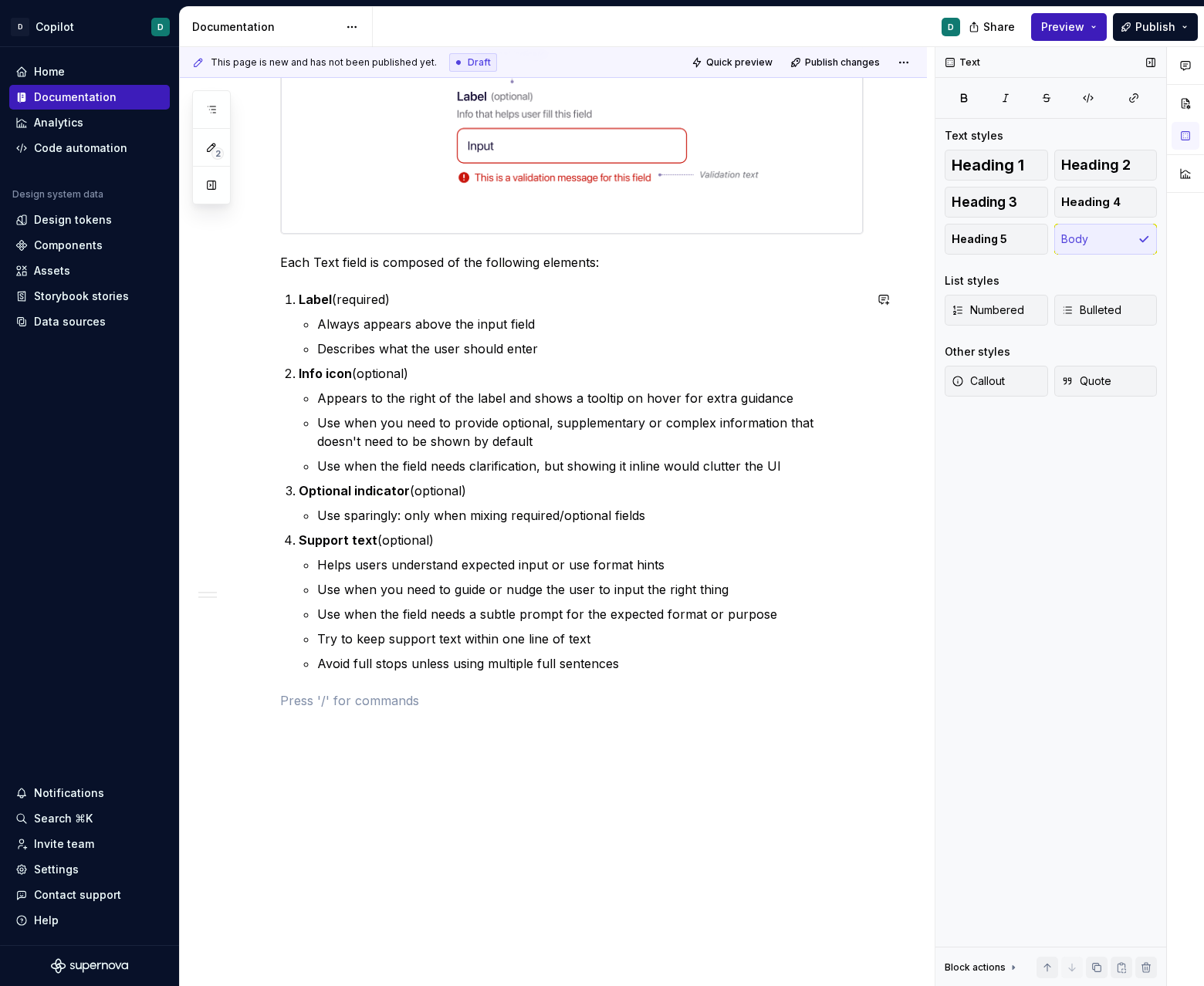
click at [695, 676] on div "Overview The Text field component allows users to input and edit text. It’s use…" at bounding box center [571, 168] width 583 height 1084
click at [695, 667] on p "Avoid full stops unless using multiple full sentences" at bounding box center [590, 663] width 546 height 18
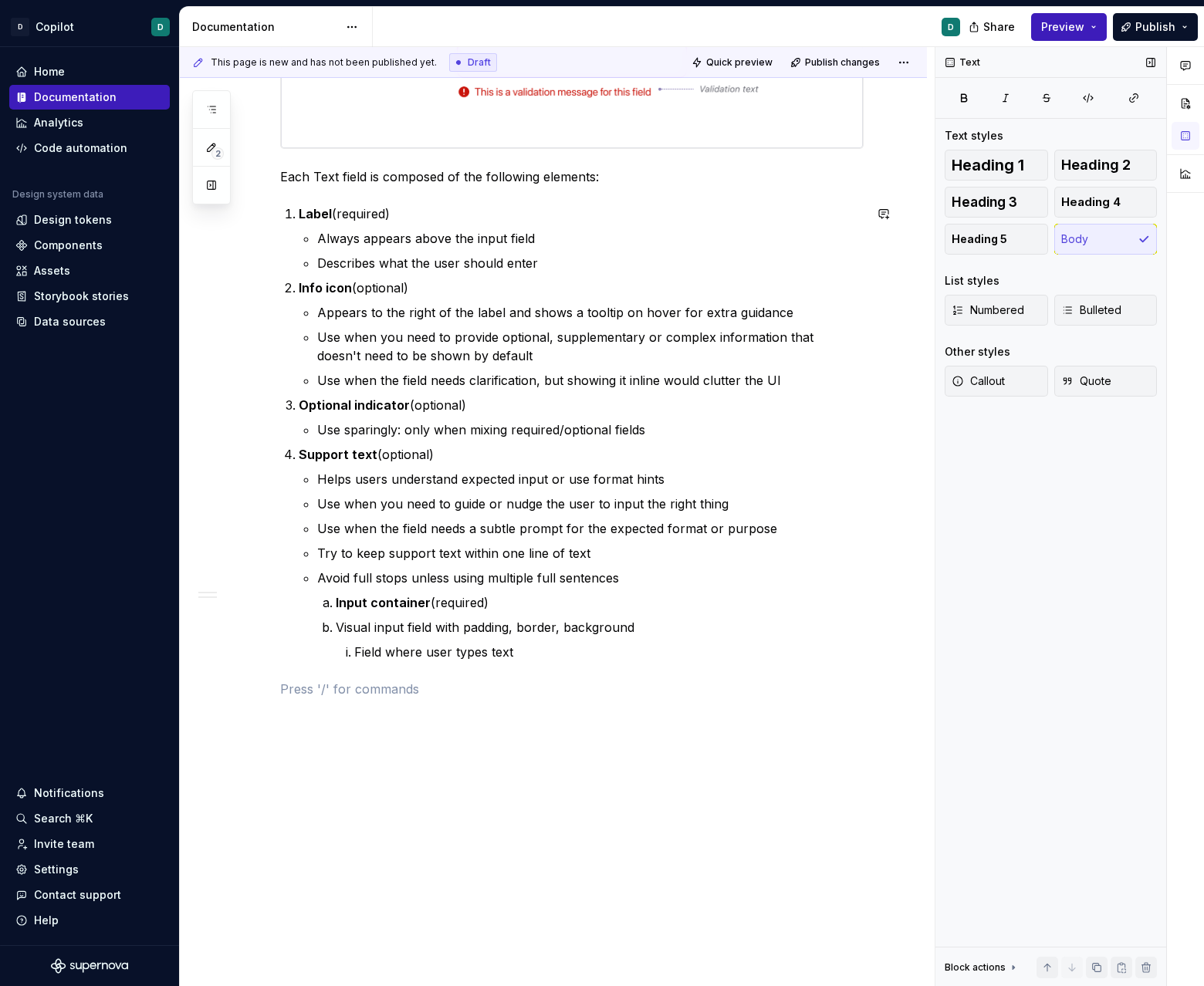
scroll to position [761, 0]
click at [335, 604] on li "Input container (required)" at bounding box center [599, 601] width 528 height 18
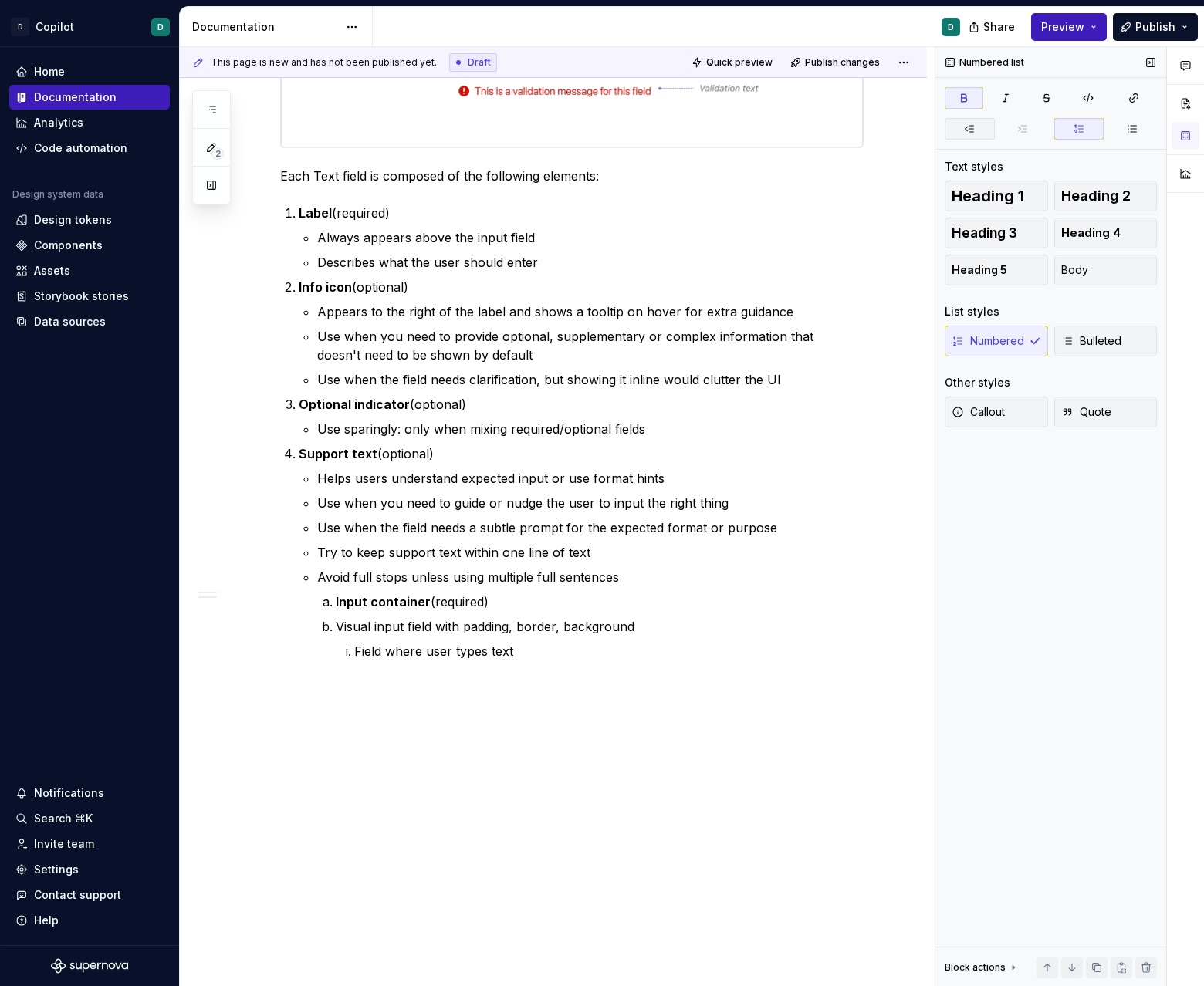
click at [752, 122] on button "button" at bounding box center [970, 129] width 50 height 21
click at [322, 626] on p "Visual input field with padding, border, background" at bounding box center [590, 626] width 546 height 18
click at [752, 342] on icon "button" at bounding box center [1067, 341] width 13 height 13
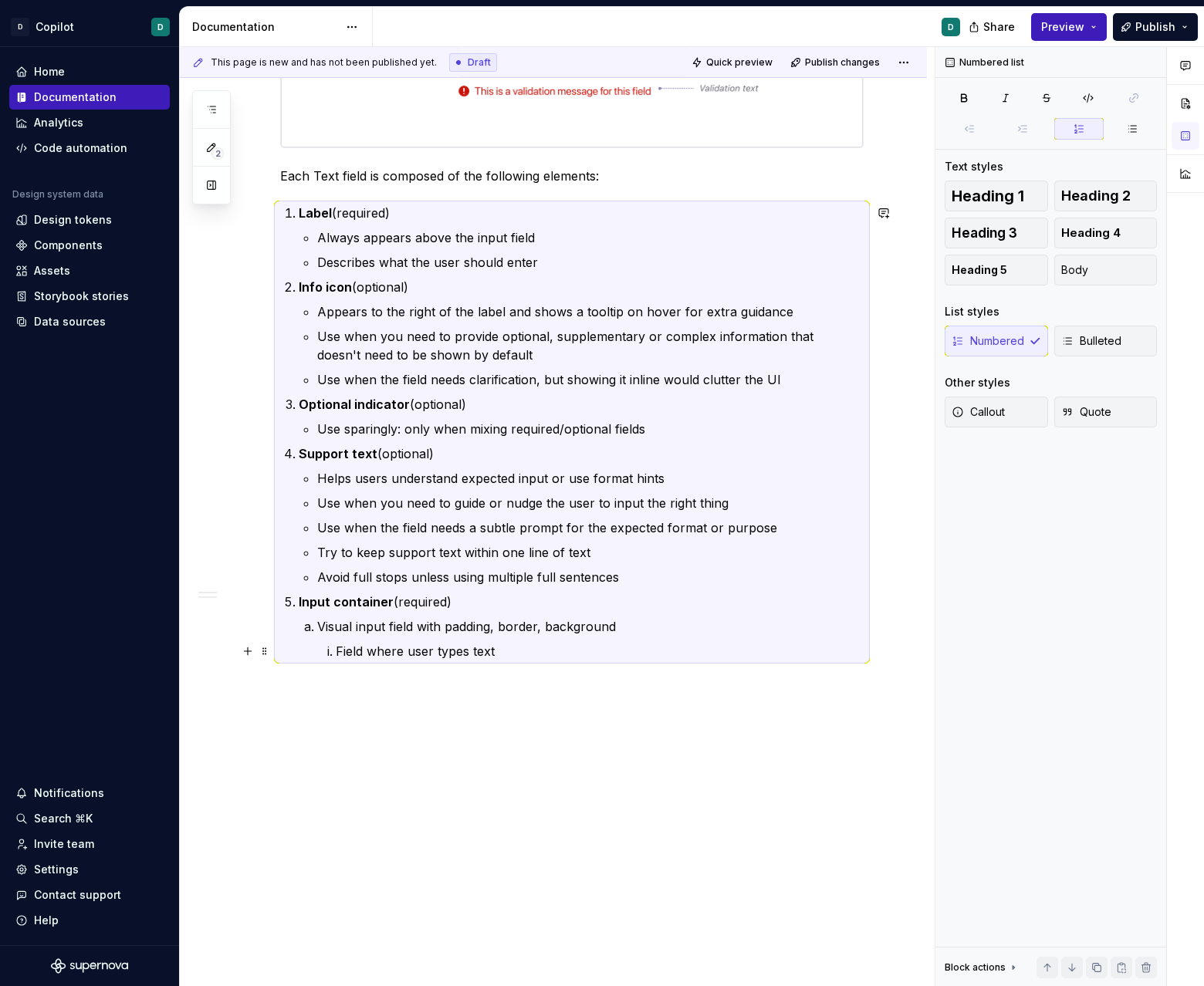
click at [335, 652] on li "Field where user types text" at bounding box center [599, 651] width 528 height 18
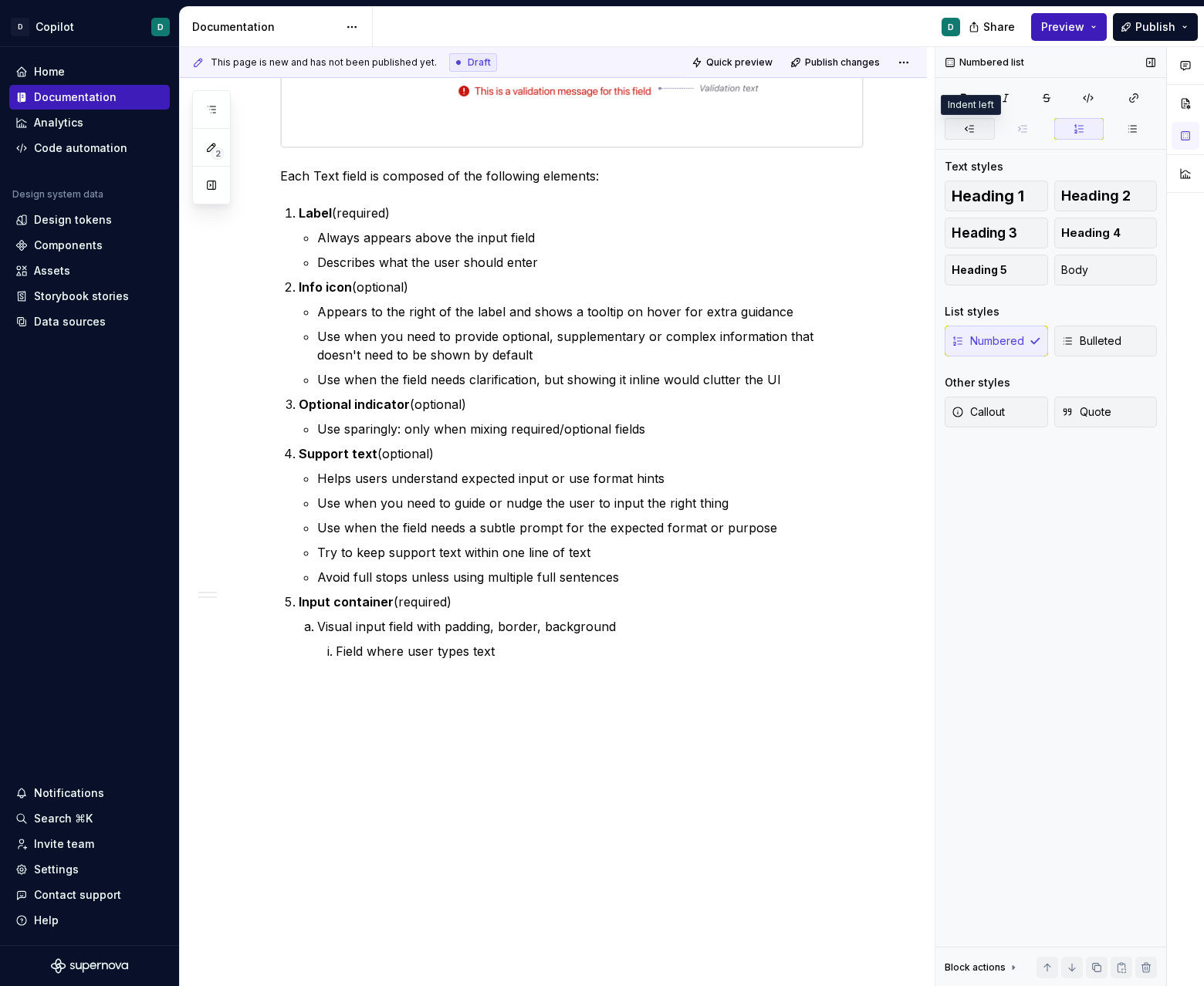
click at [752, 130] on button "button" at bounding box center [970, 129] width 50 height 21
click at [752, 130] on button "button" at bounding box center [1131, 129] width 50 height 21
click at [592, 656] on p "Field where user types text" at bounding box center [590, 651] width 546 height 18
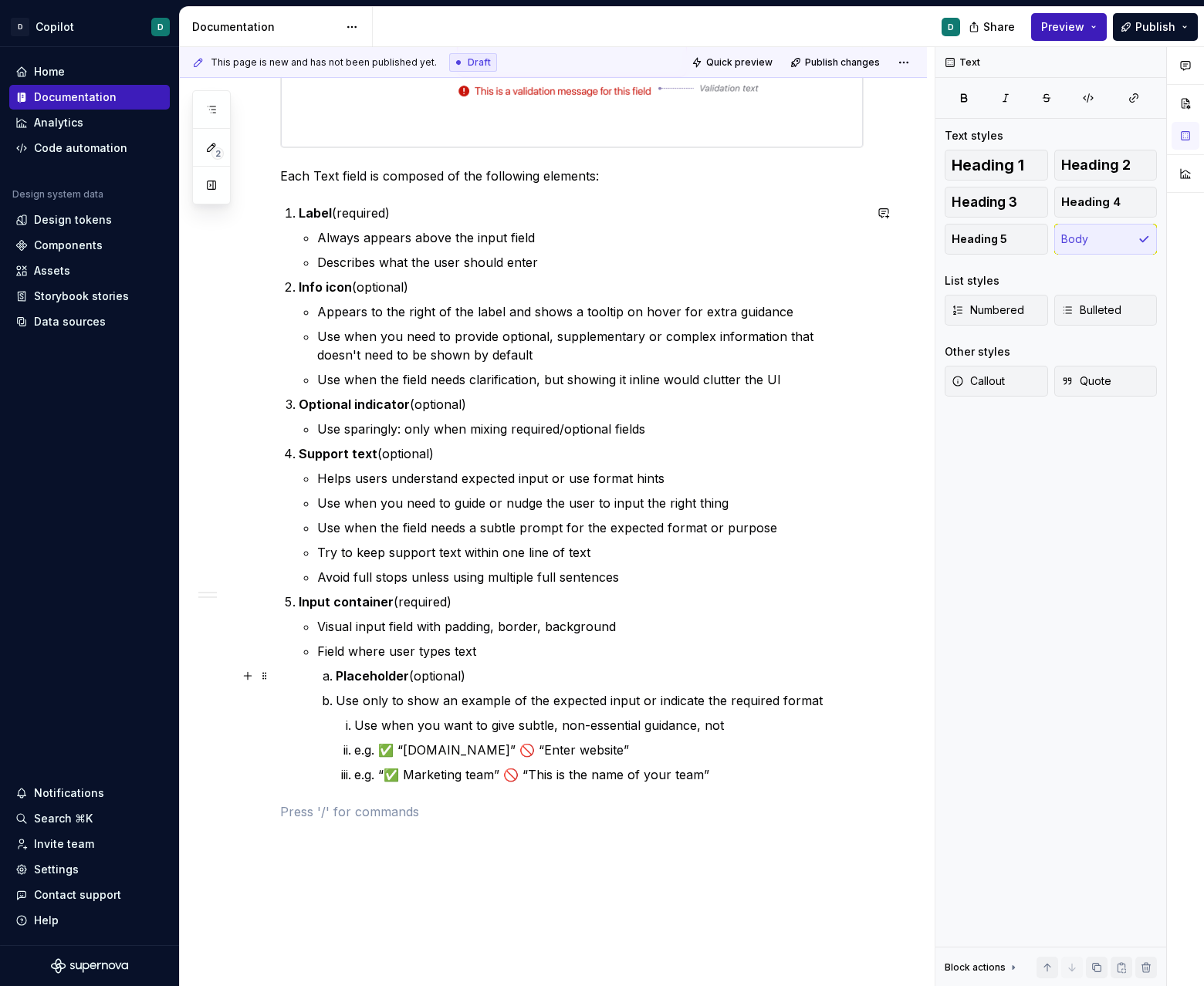
click at [339, 674] on strong "Placeholder" at bounding box center [372, 675] width 73 height 15
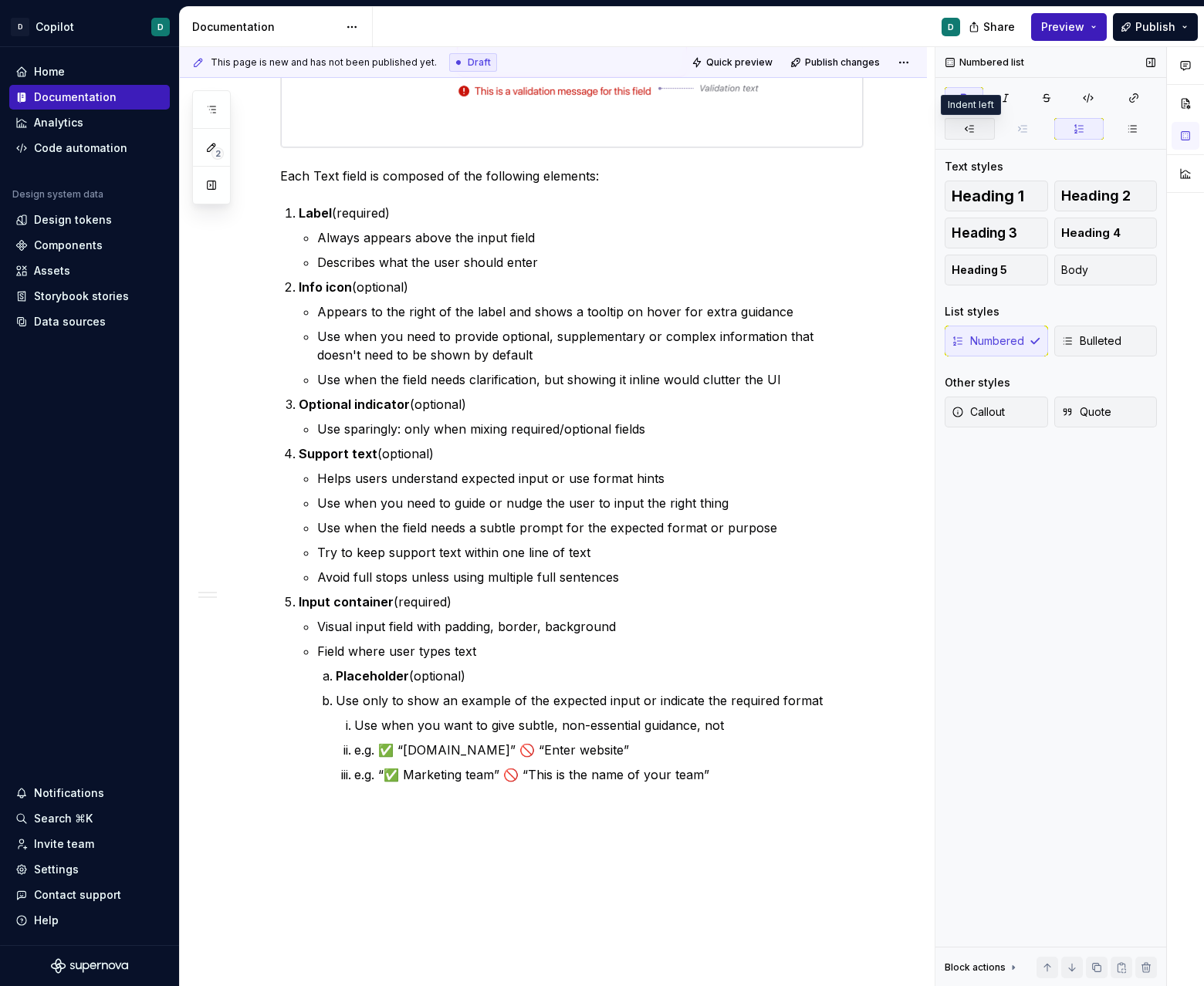
click at [752, 123] on icon "button" at bounding box center [970, 129] width 13 height 13
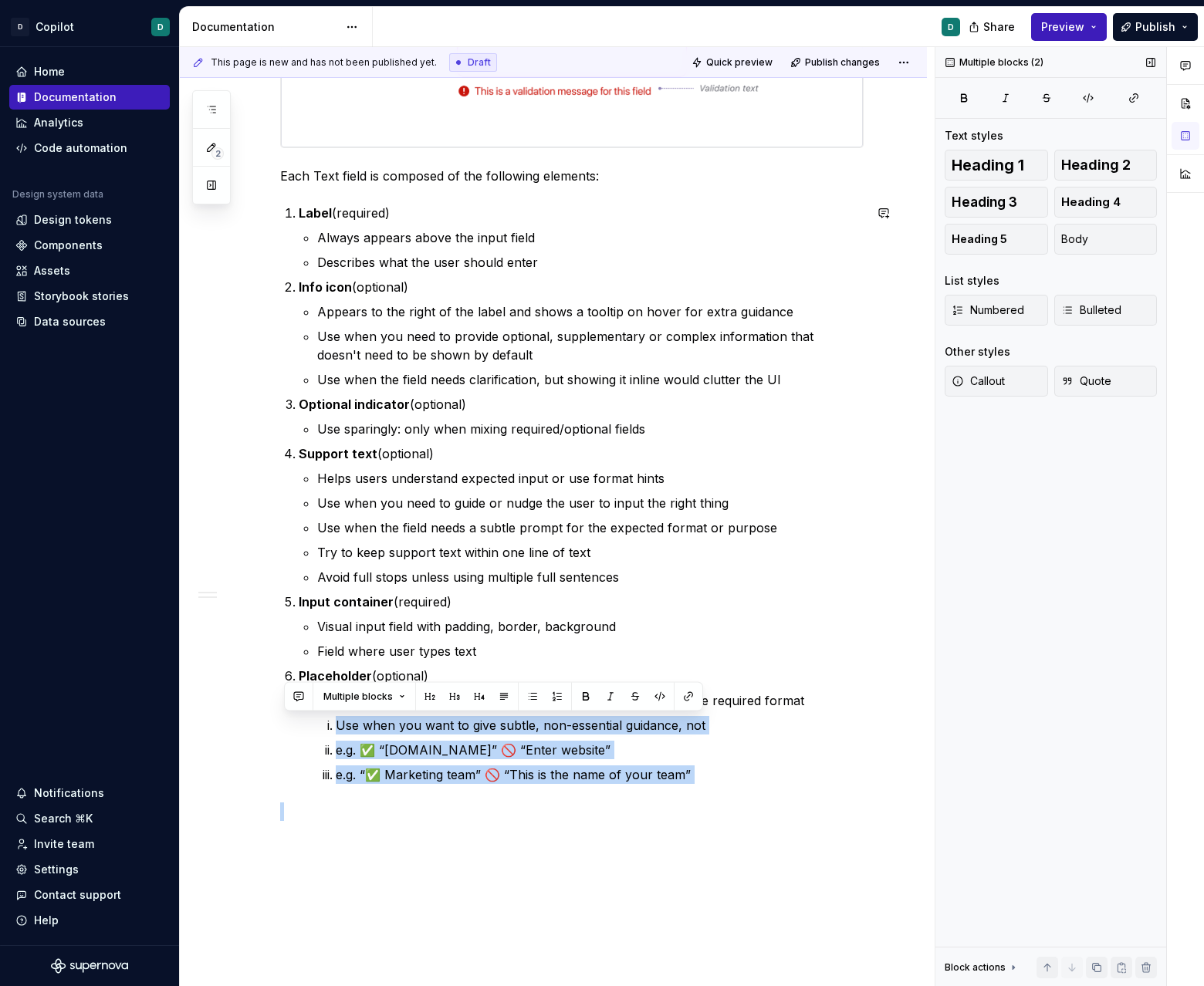
drag, startPoint x: 341, startPoint y: 722, endPoint x: 841, endPoint y: 785, distance: 504.0
click at [752, 785] on div "Overview The Text field component allows users to input and edit text. It’s use…" at bounding box center [571, 180] width 583 height 1282
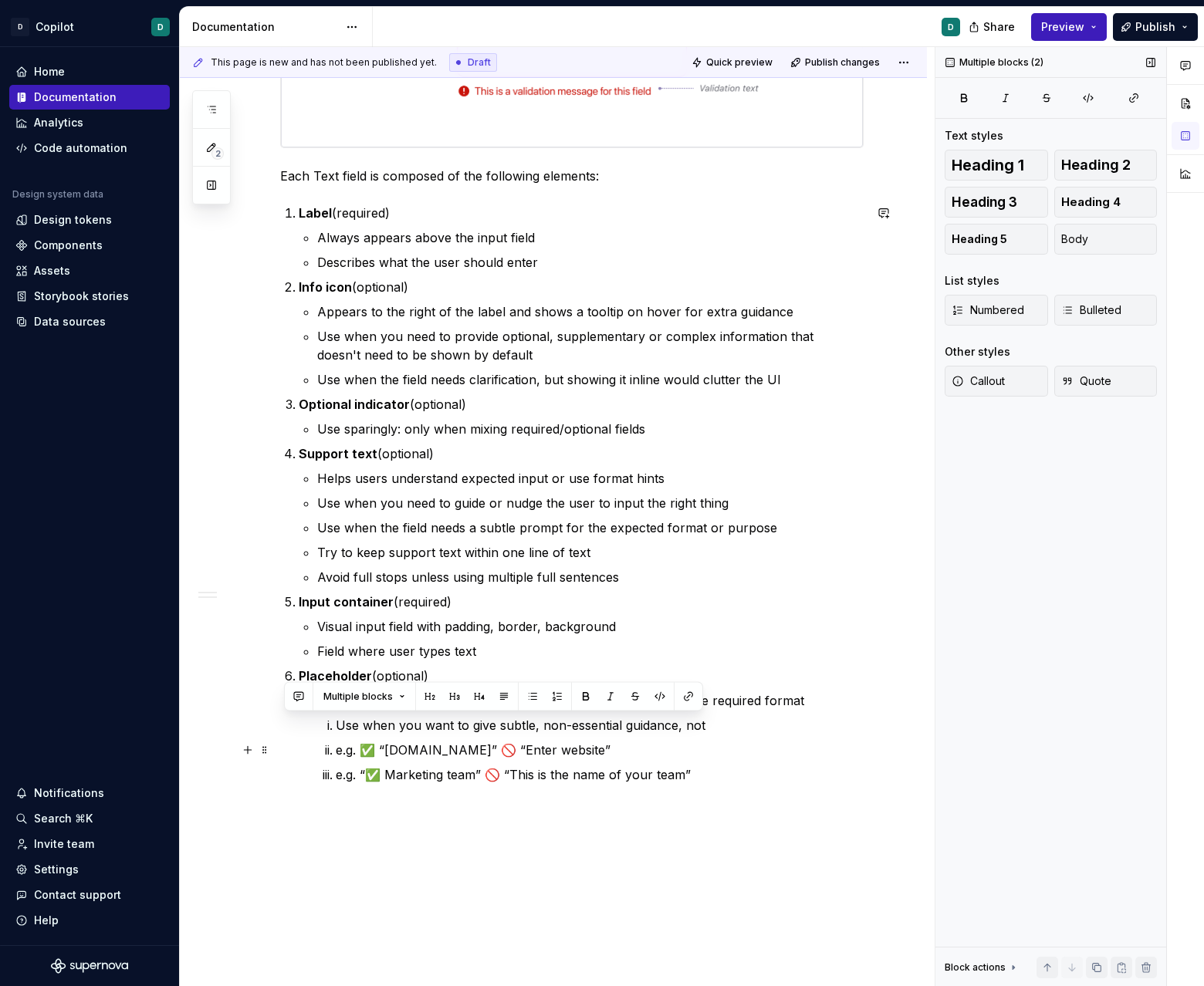
click at [680, 758] on p "e.g. ✅ “[DOMAIN_NAME]” 🚫 “Enter website”" at bounding box center [599, 749] width 528 height 18
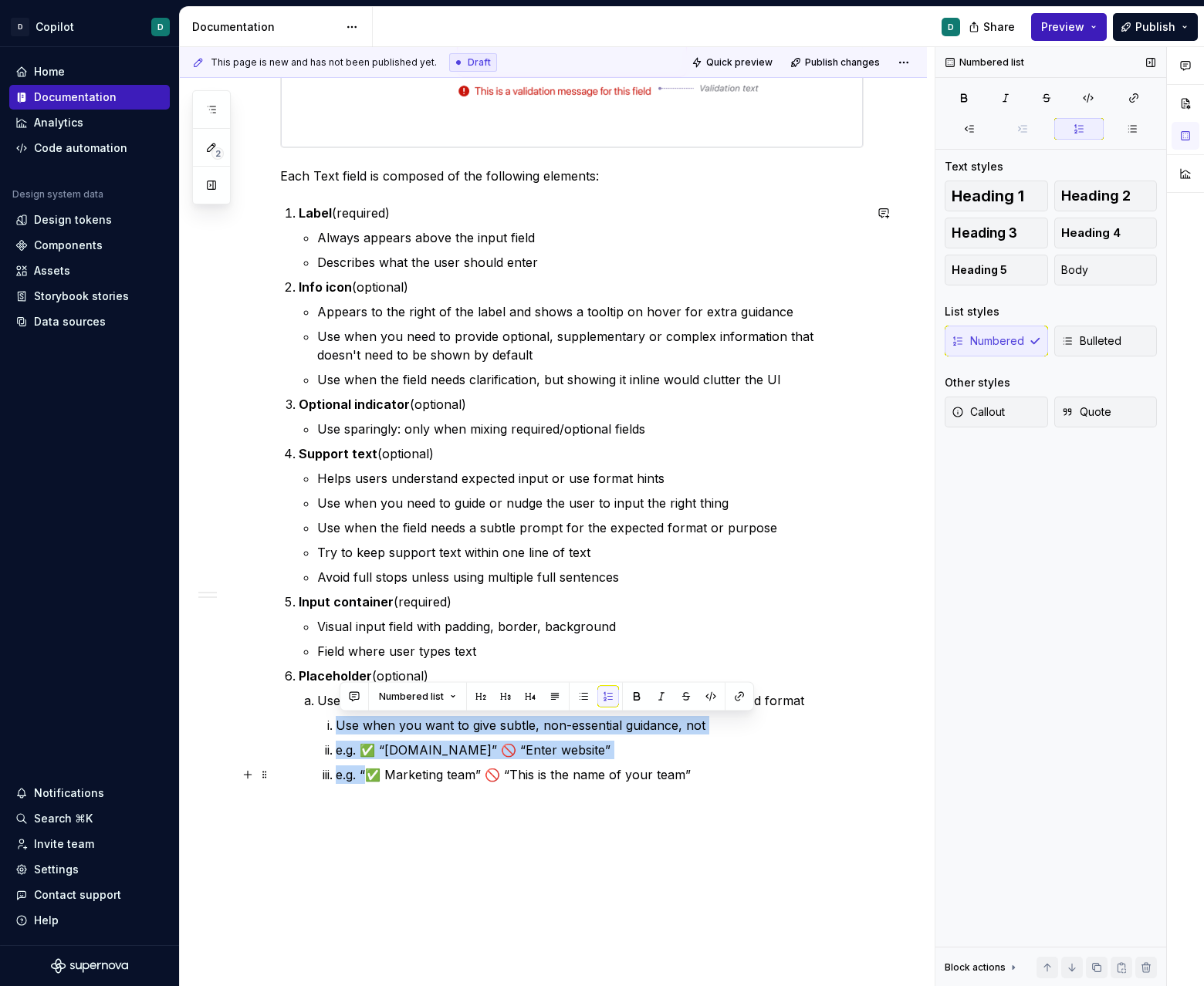
drag, startPoint x: 335, startPoint y: 723, endPoint x: 368, endPoint y: 775, distance: 61.6
click at [369, 775] on ol "Use when you want to give subtle, non-essential guidance, not e.g. ✅ “[DOMAIN_N…" at bounding box center [599, 749] width 528 height 68
click at [752, 132] on button "button" at bounding box center [970, 129] width 50 height 21
click at [752, 123] on icon "button" at bounding box center [1132, 129] width 13 height 13
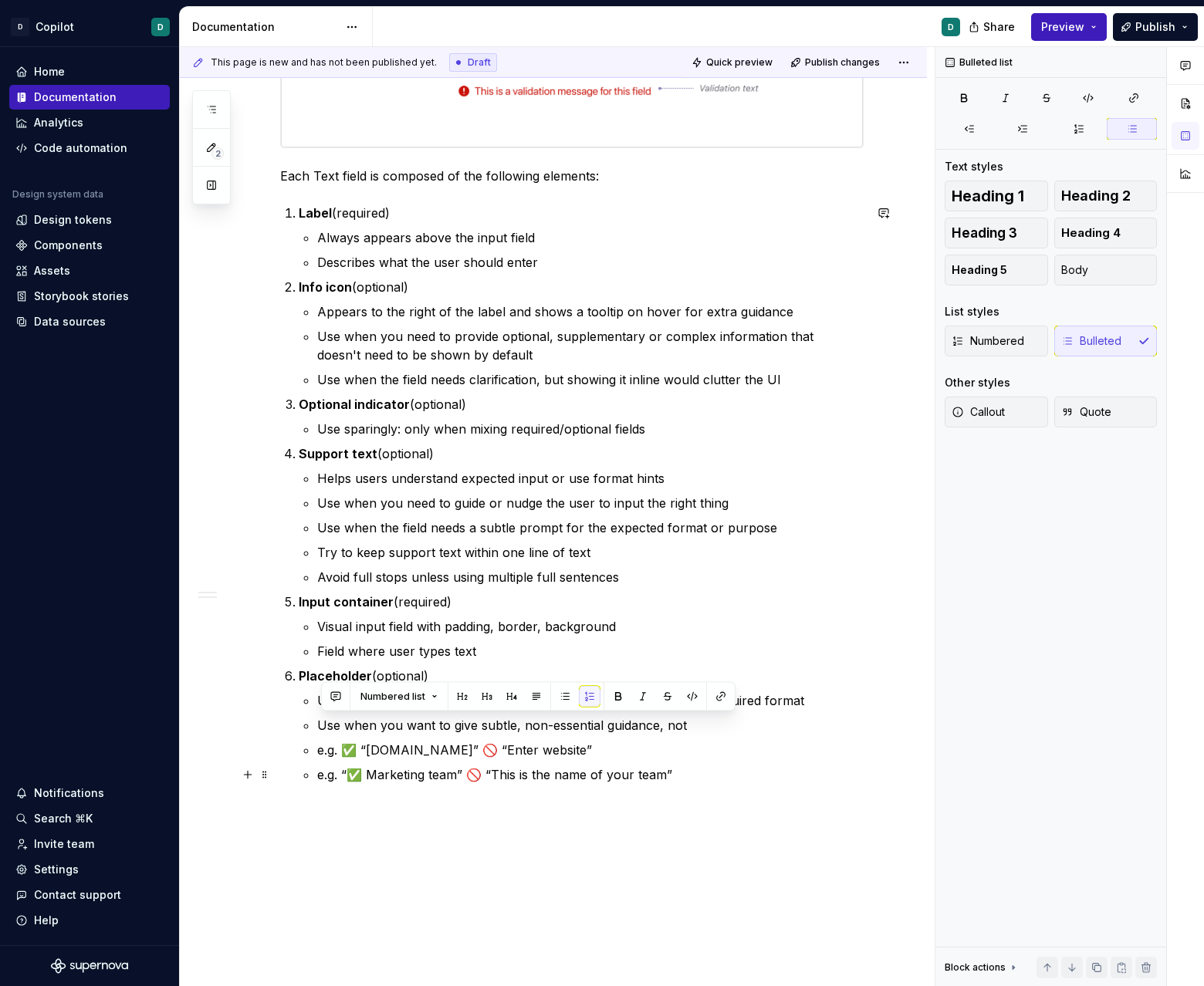
click at [474, 771] on p "e.g. “✅ Marketing team” 🚫 “This is the name of your team”" at bounding box center [590, 774] width 546 height 18
click at [686, 753] on p "e.g. ✅ “[DOMAIN_NAME]” 🚫 “Enter website”" at bounding box center [590, 749] width 546 height 18
click at [677, 773] on p "e.g. “✅ Marketing team” 🚫 “This is the name of your team”" at bounding box center [590, 774] width 546 height 18
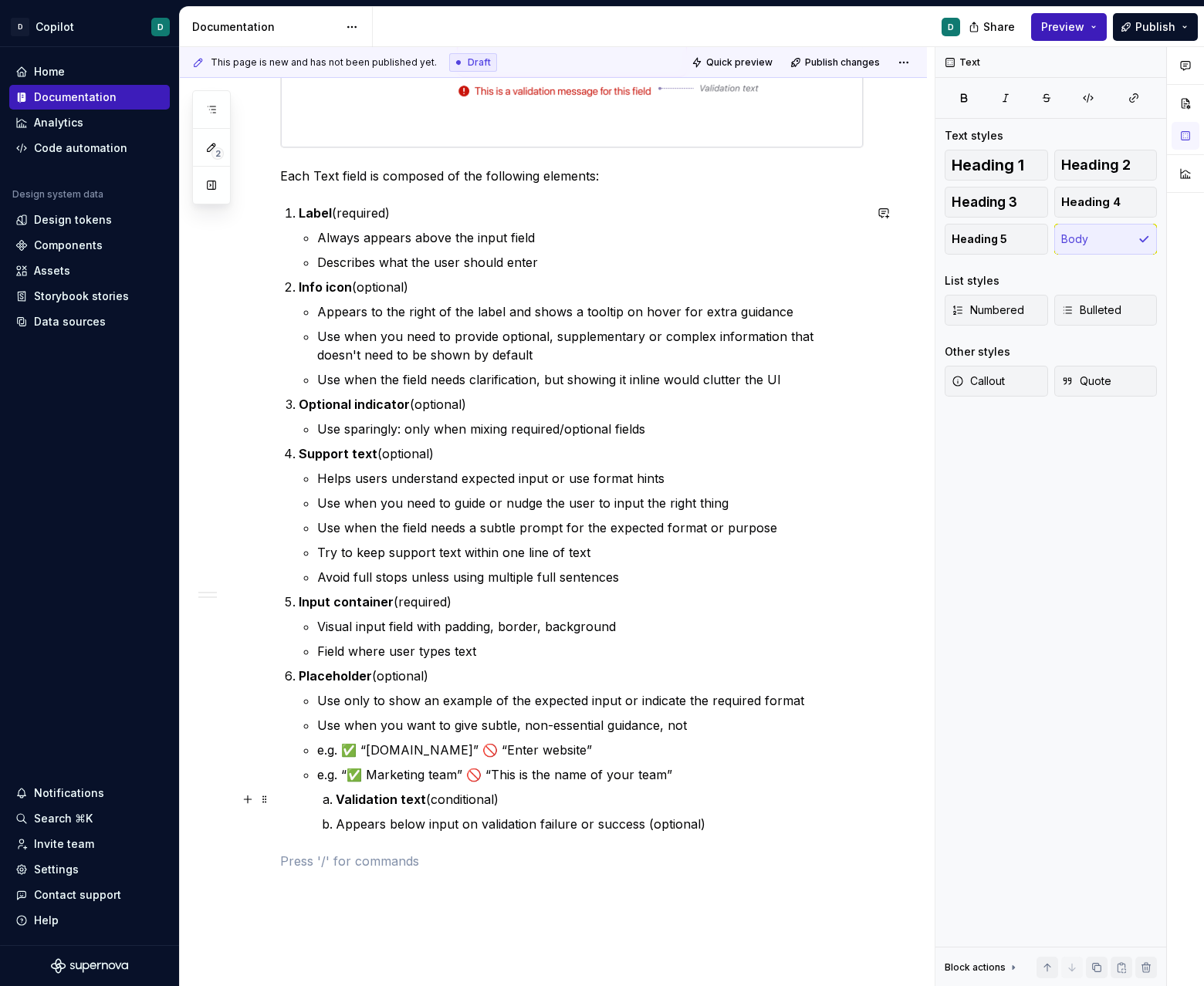
click at [335, 800] on li "Validation text (conditional)" at bounding box center [599, 798] width 528 height 18
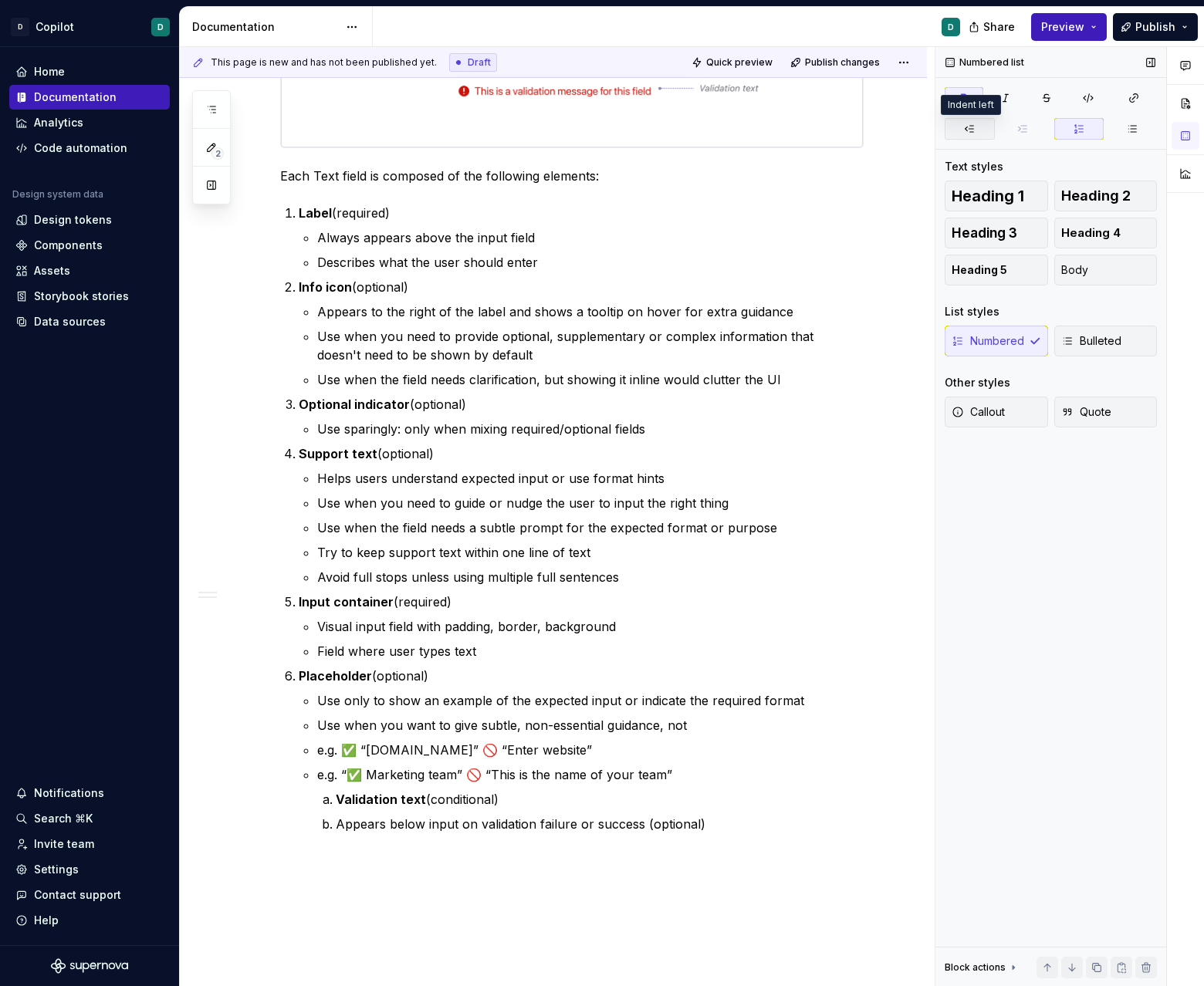
click at [752, 131] on icon "button" at bounding box center [970, 129] width 9 height 6
click at [324, 826] on p "Appears below input on validation failure or success (optional)" at bounding box center [590, 823] width 546 height 18
click at [752, 346] on icon "button" at bounding box center [1067, 341] width 13 height 13
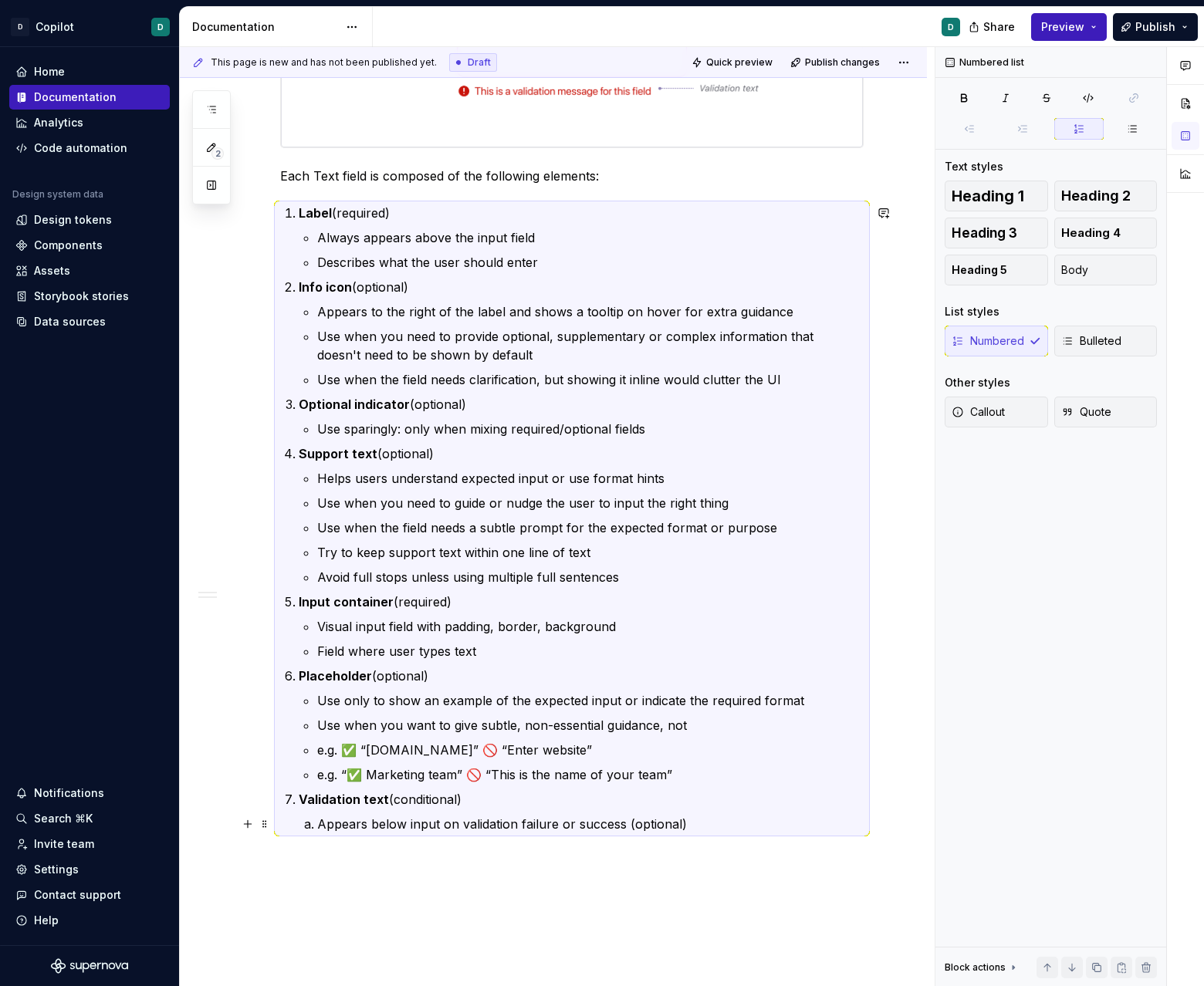
click at [317, 831] on li "Appears below input on validation failure or success (optional)" at bounding box center [590, 823] width 546 height 18
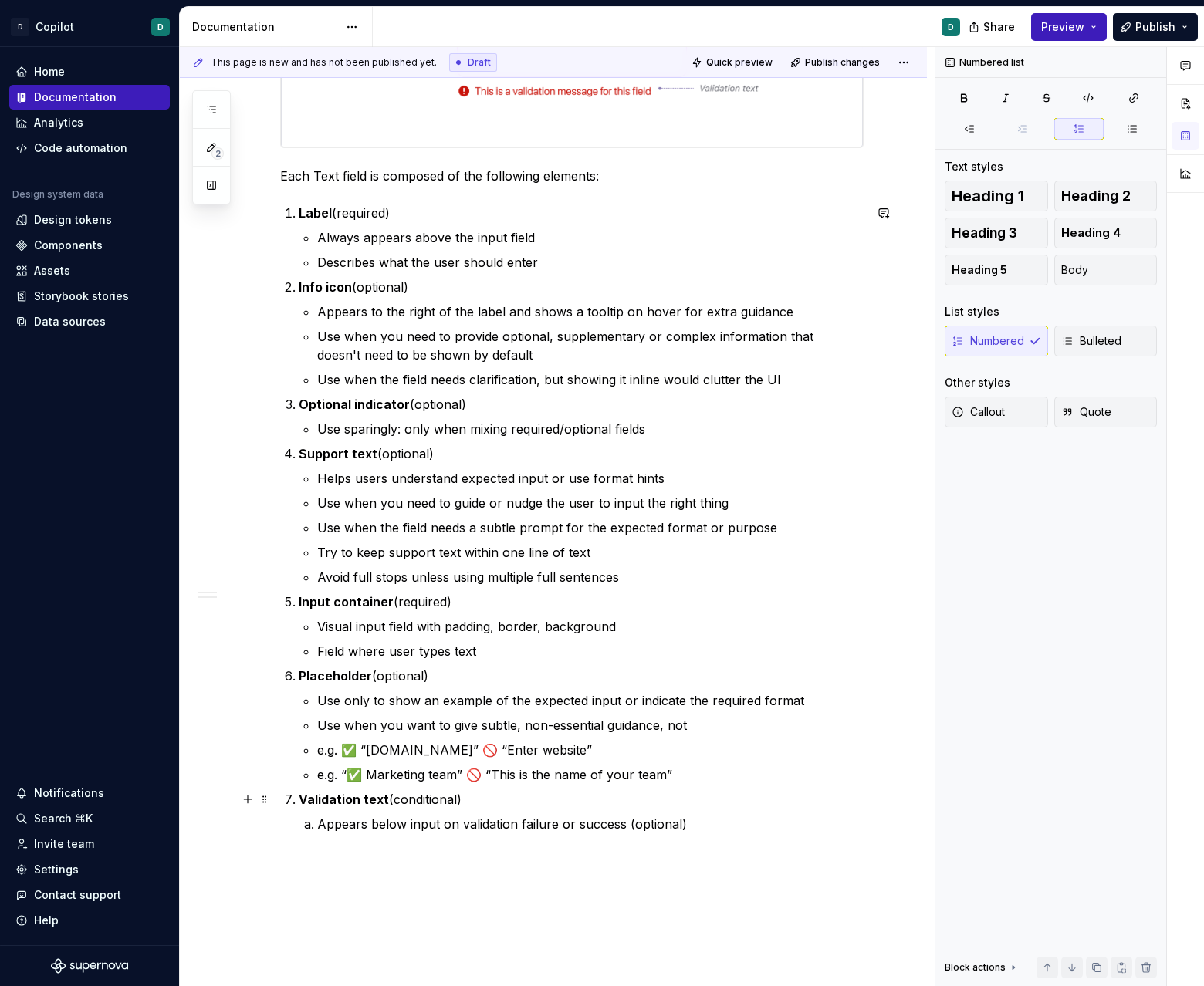
click at [705, 816] on p "Appears below input on validation failure or success (optional)" at bounding box center [590, 823] width 546 height 18
click at [752, 341] on icon "button" at bounding box center [1067, 341] width 13 height 13
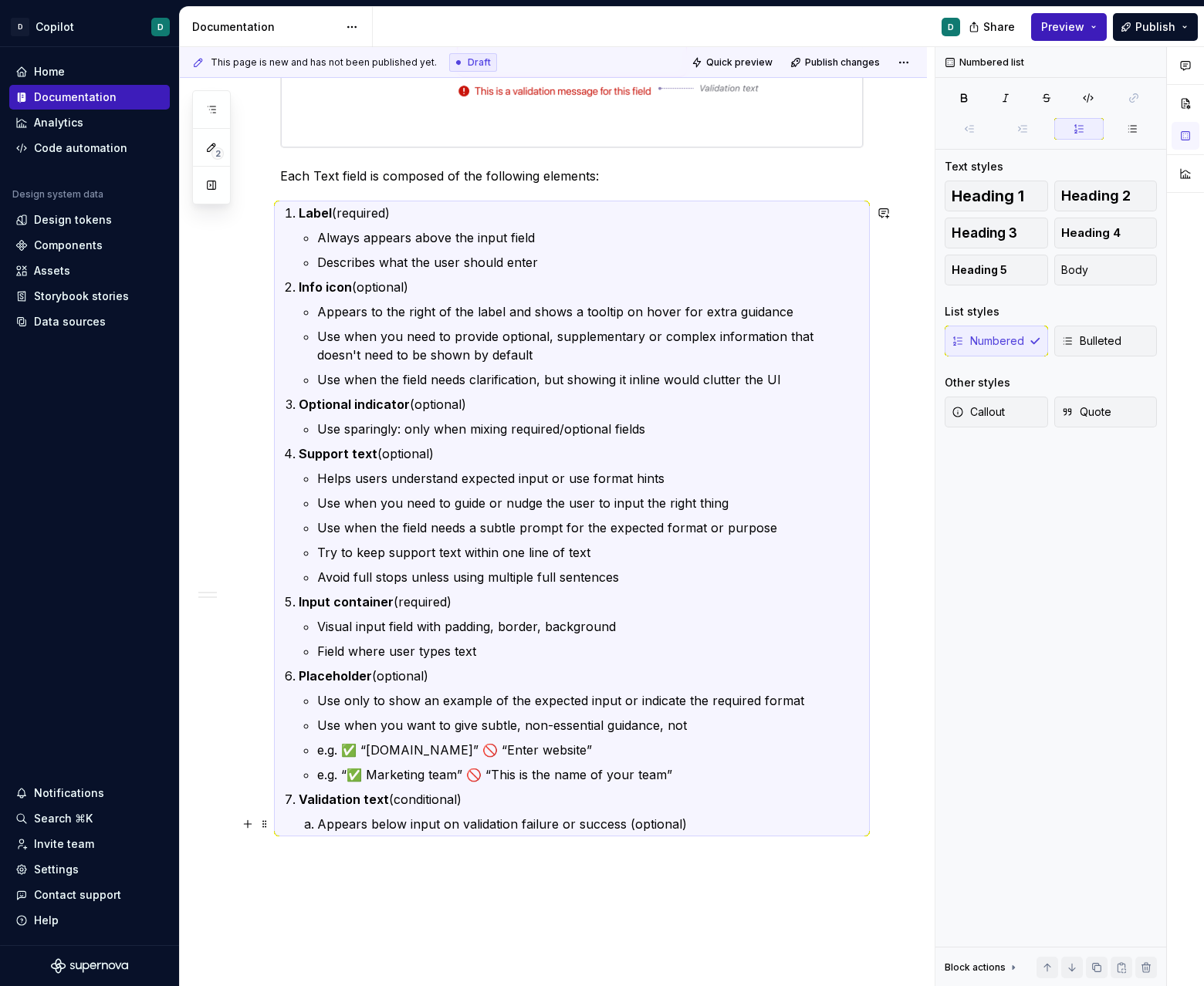
click at [725, 821] on p "Appears below input on validation failure or success (optional)" at bounding box center [590, 823] width 546 height 18
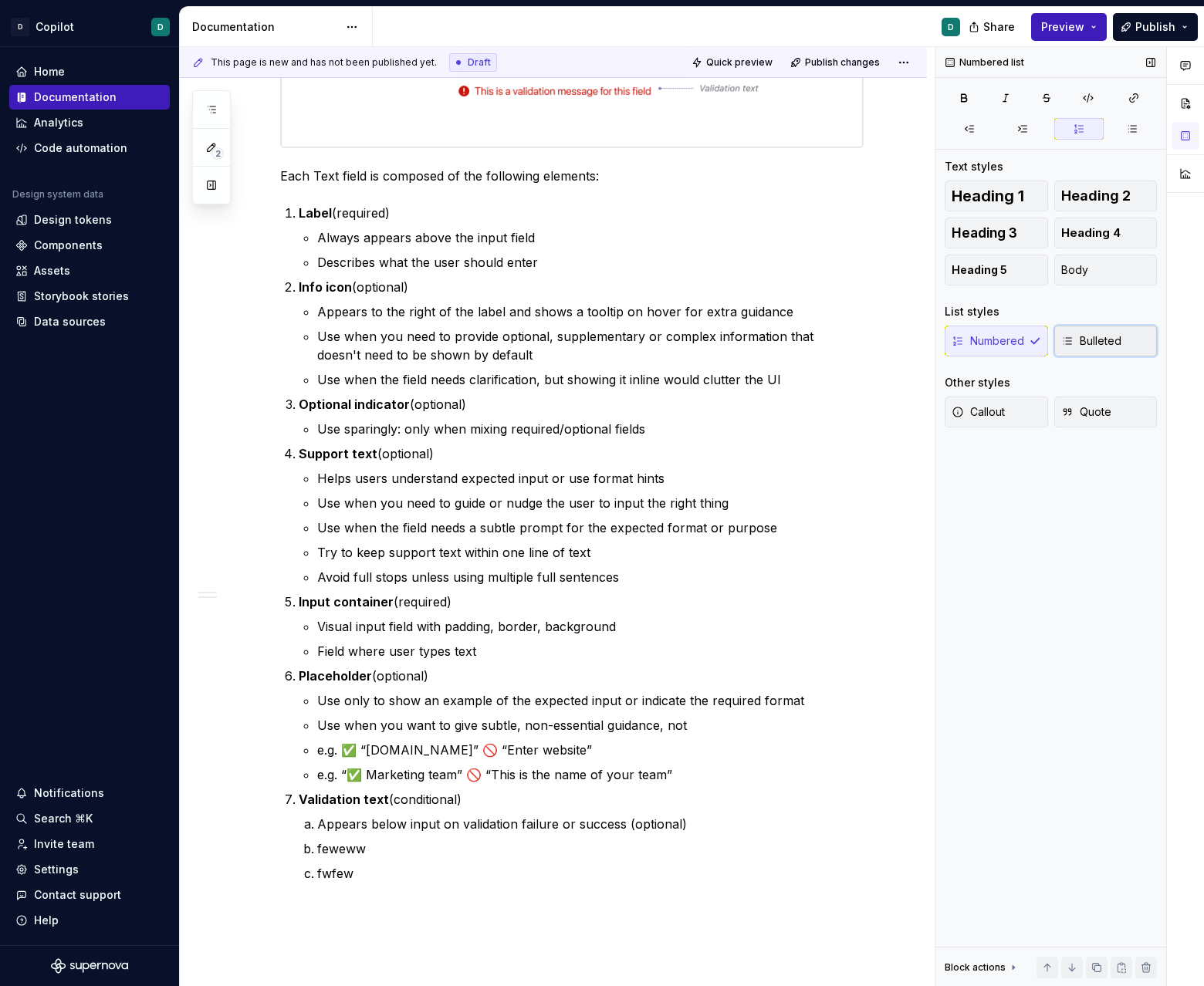
click at [752, 337] on span "Bulleted" at bounding box center [1091, 340] width 60 height 15
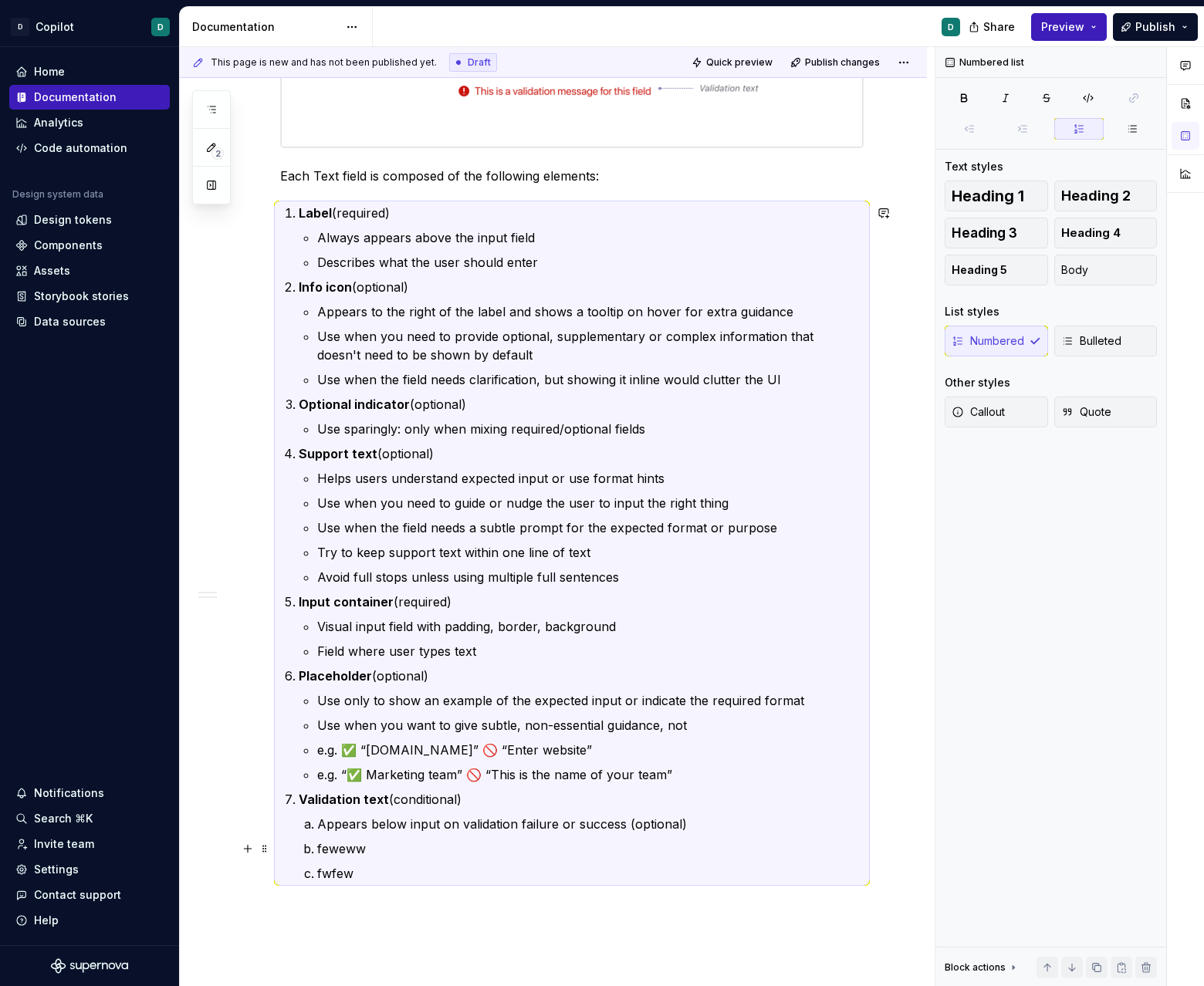
click at [384, 851] on p "feweww" at bounding box center [590, 848] width 546 height 18
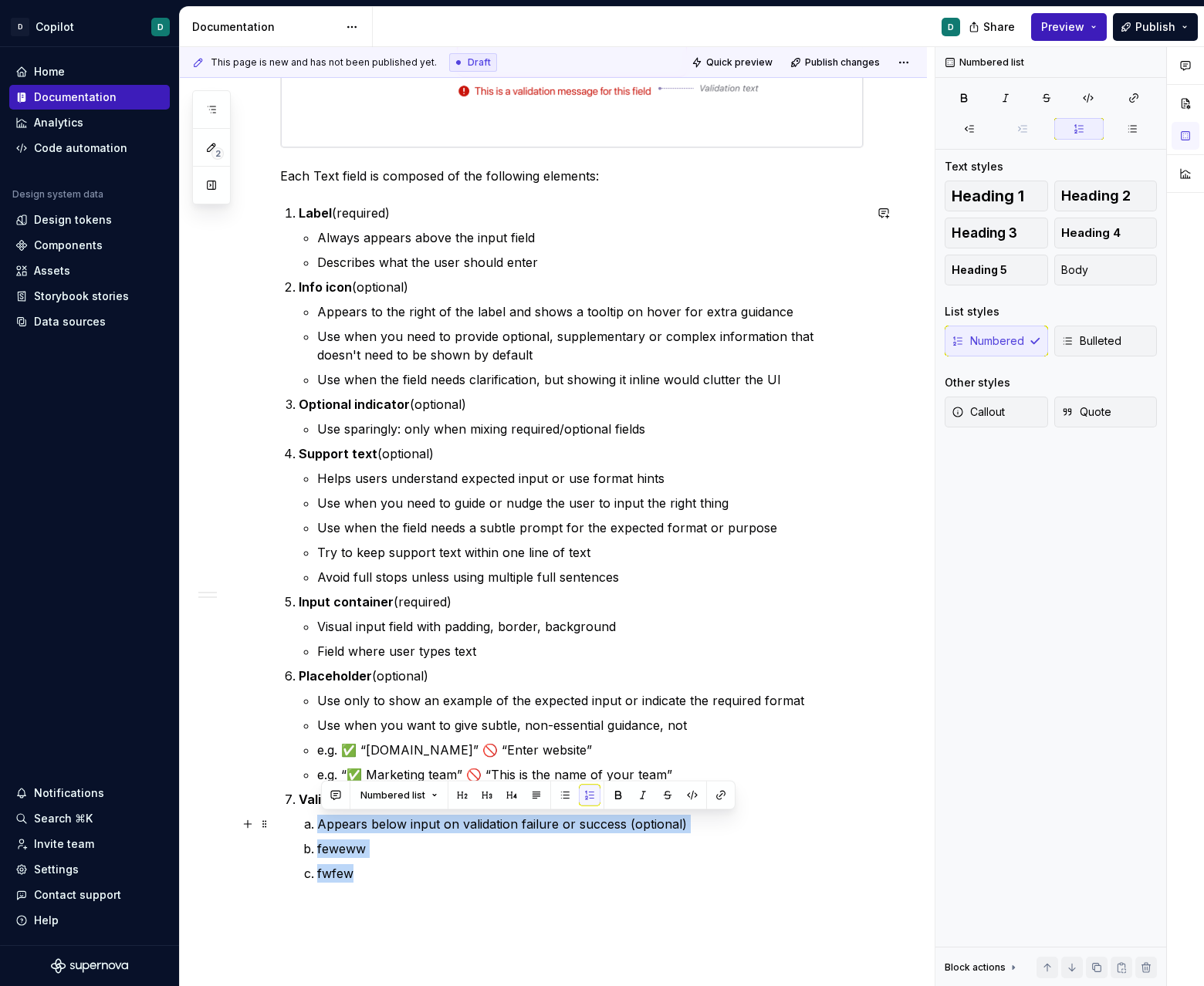
drag, startPoint x: 374, startPoint y: 871, endPoint x: 319, endPoint y: 825, distance: 71.7
click at [317, 826] on ol "Appears below input on validation failure or success (optional) feweww fwfew" at bounding box center [590, 848] width 546 height 68
click at [558, 795] on button "button" at bounding box center [564, 795] width 21 height 21
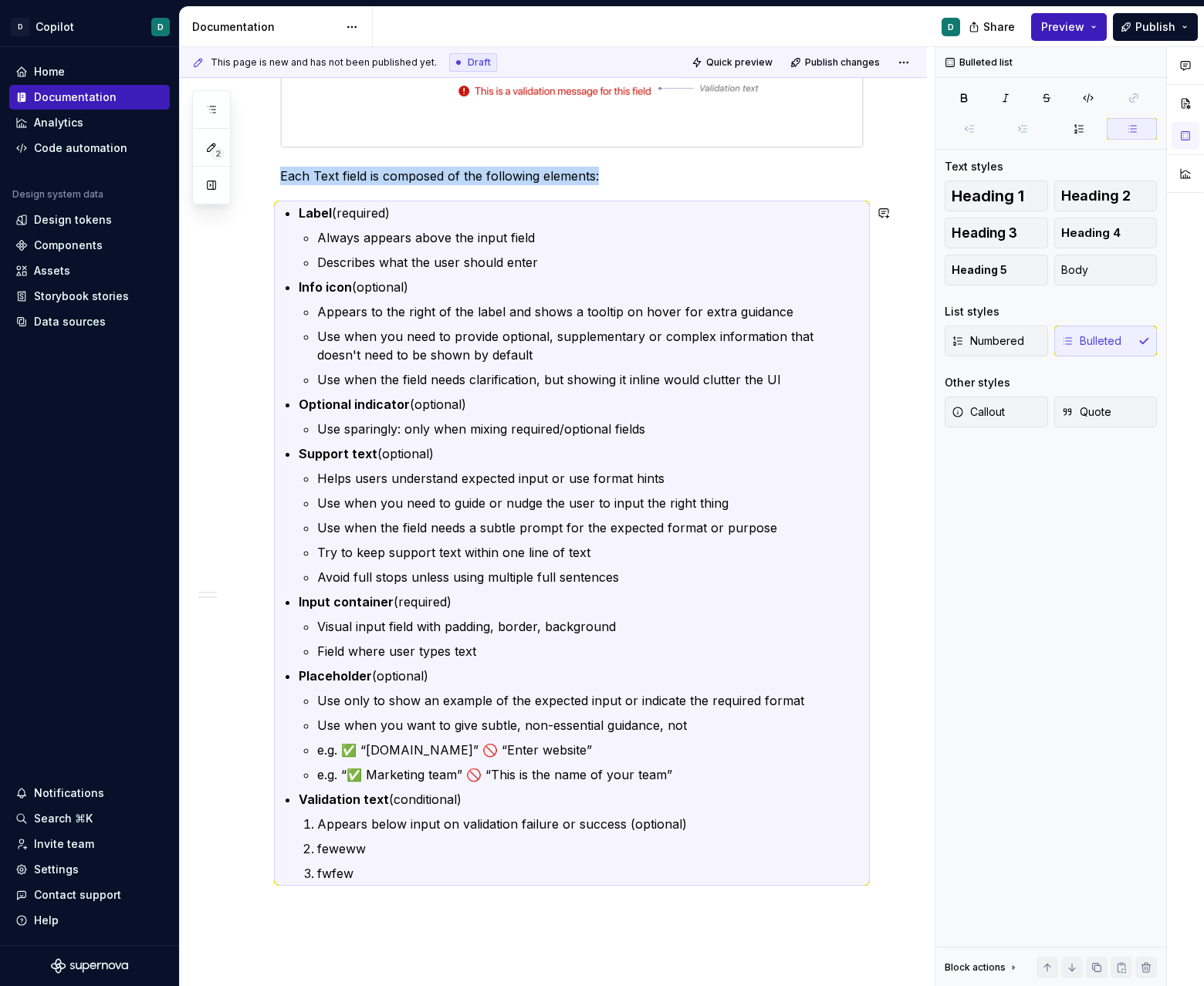
copy p "Each Text field is composed of the following elements:"
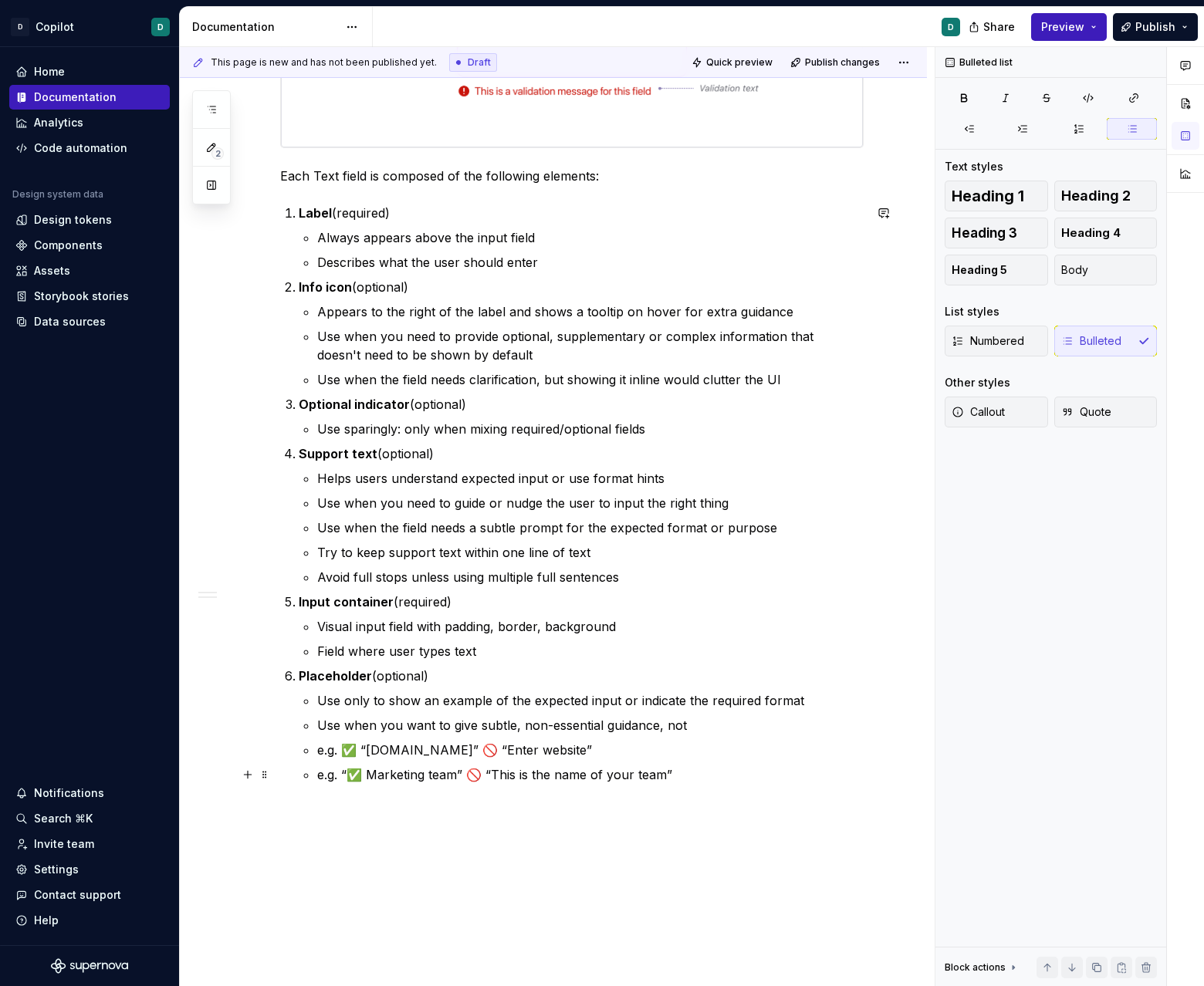
click at [707, 765] on p "e.g. “✅ Marketing team” 🚫 “This is the name of your team”" at bounding box center [590, 774] width 546 height 18
click at [691, 779] on p "e.g. “✅ Marketing team” 🚫 “This is the name of your team”" at bounding box center [590, 774] width 546 height 18
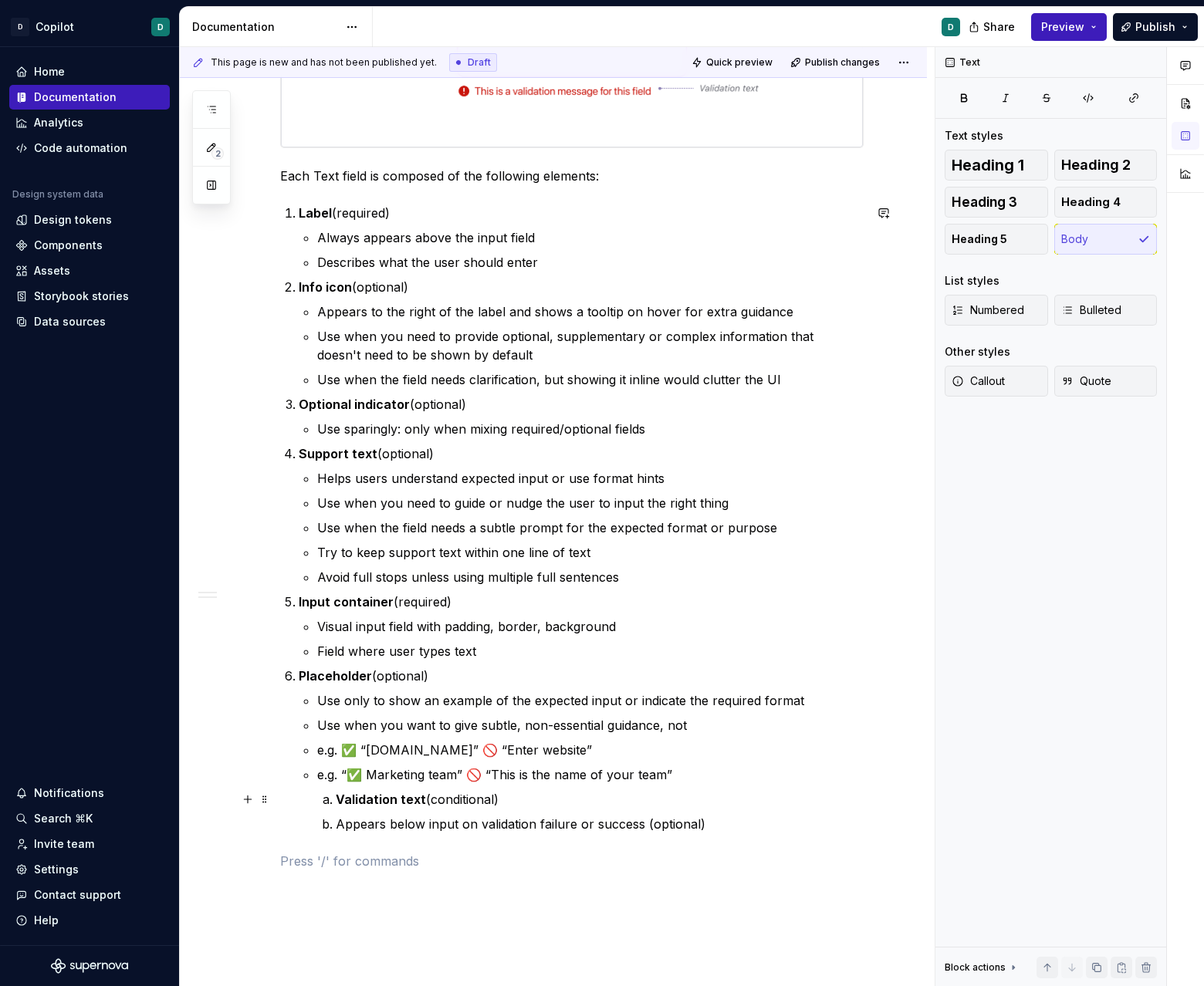
click at [336, 805] on li "Validation text (conditional)" at bounding box center [599, 798] width 528 height 18
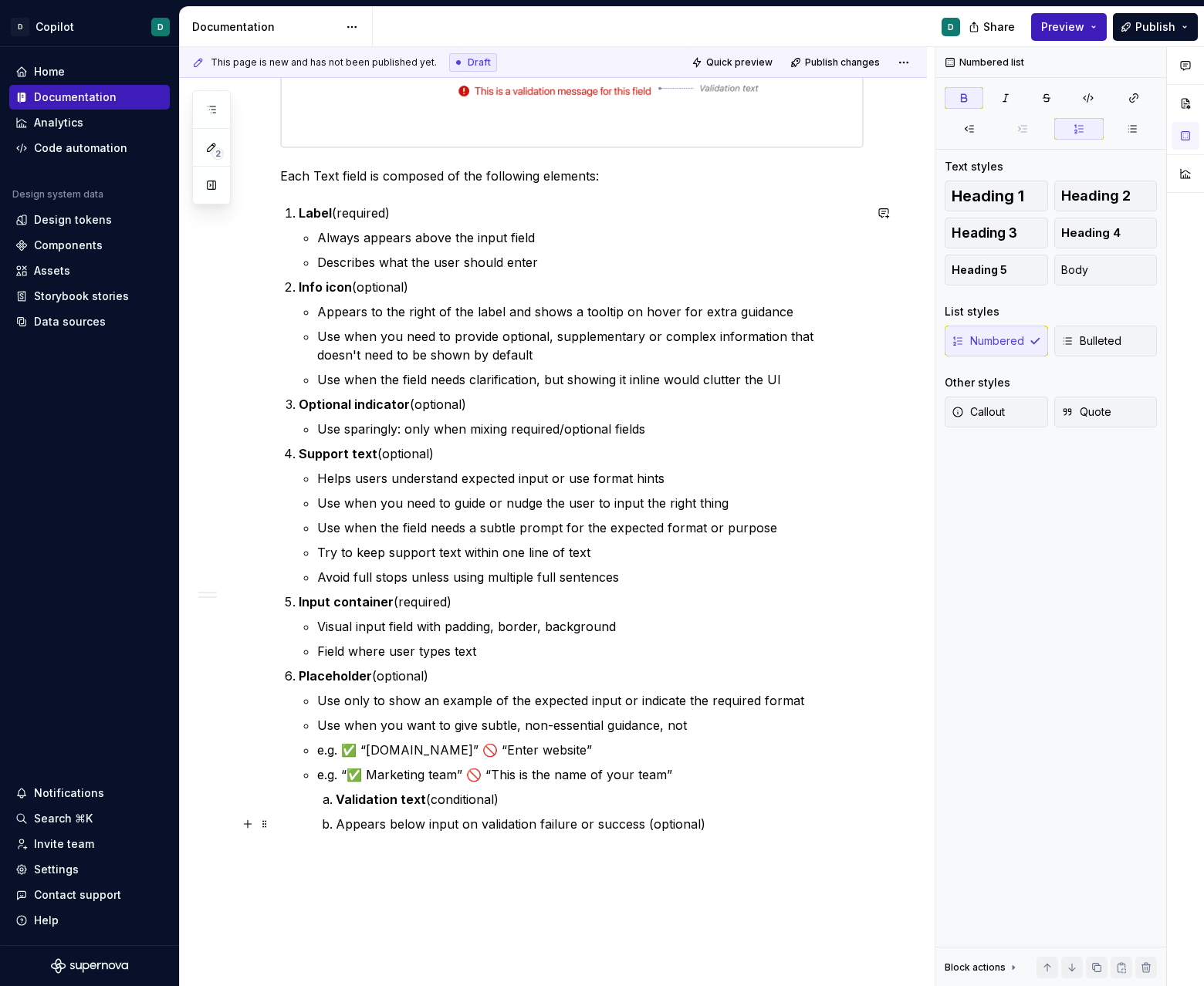
click at [339, 820] on p "Appears below input on validation failure or success (optional)" at bounding box center [599, 823] width 528 height 18
click at [752, 133] on icon "button" at bounding box center [1023, 129] width 13 height 13
click at [338, 795] on li "Validation text (conditional) Appears below input on validation failure or succ…" at bounding box center [599, 811] width 528 height 43
click at [752, 132] on icon "button" at bounding box center [970, 129] width 9 height 6
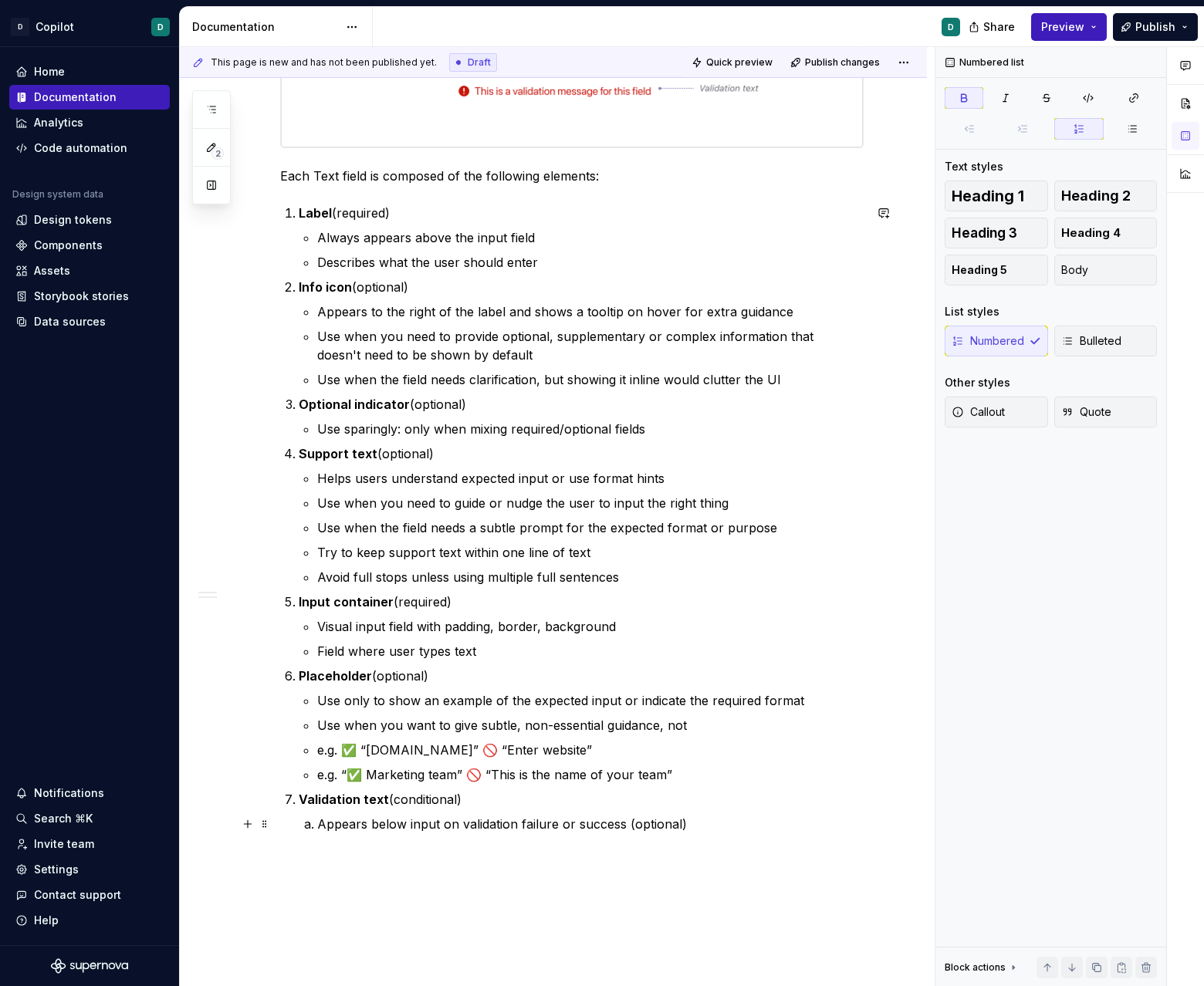
click at [729, 831] on p "Appears below input on validation failure or success (optional)" at bounding box center [590, 823] width 546 height 18
click at [752, 334] on span "Bulleted" at bounding box center [1091, 340] width 60 height 15
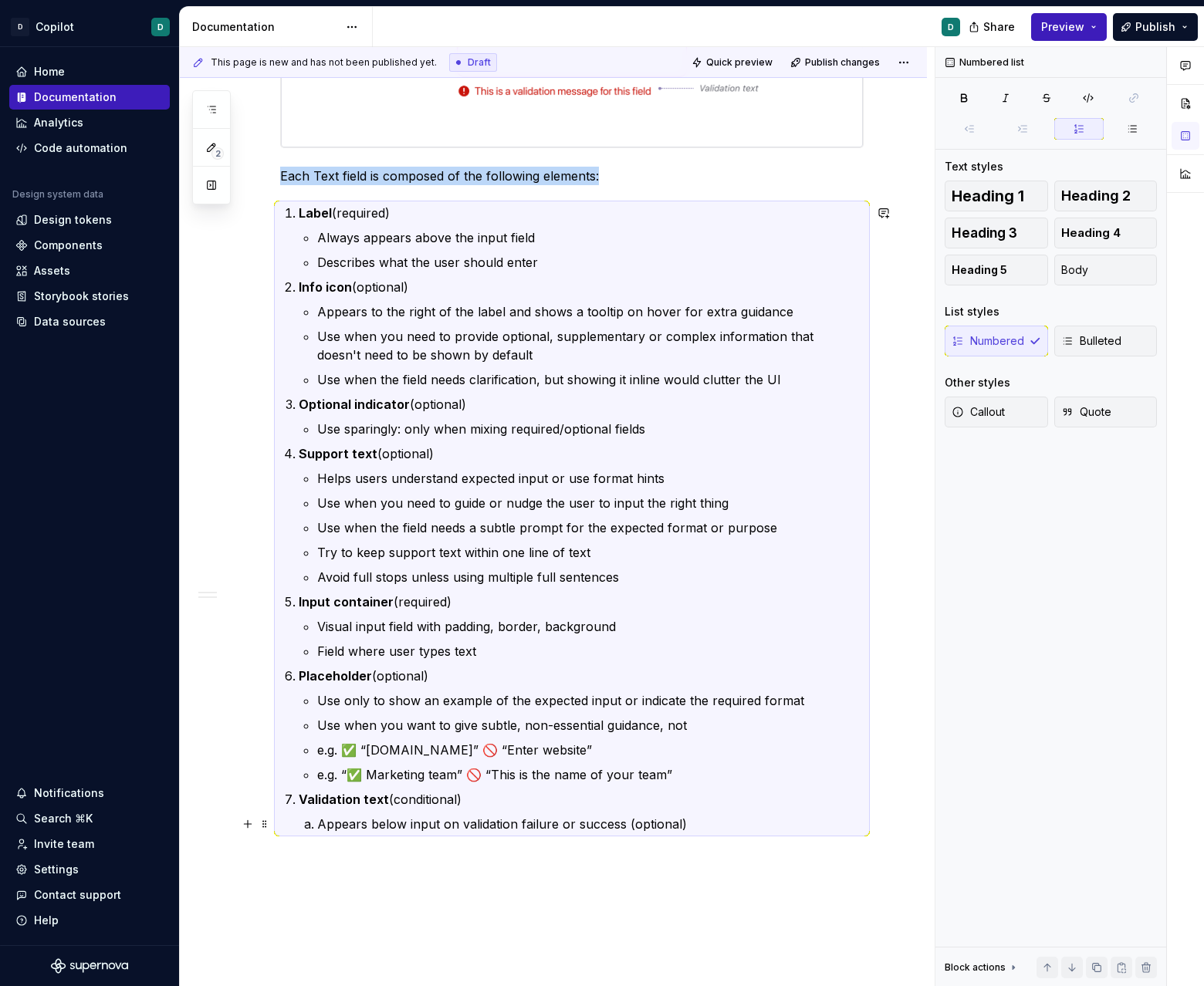
click at [317, 822] on li "Appears below input on validation failure or success (optional)" at bounding box center [590, 823] width 546 height 18
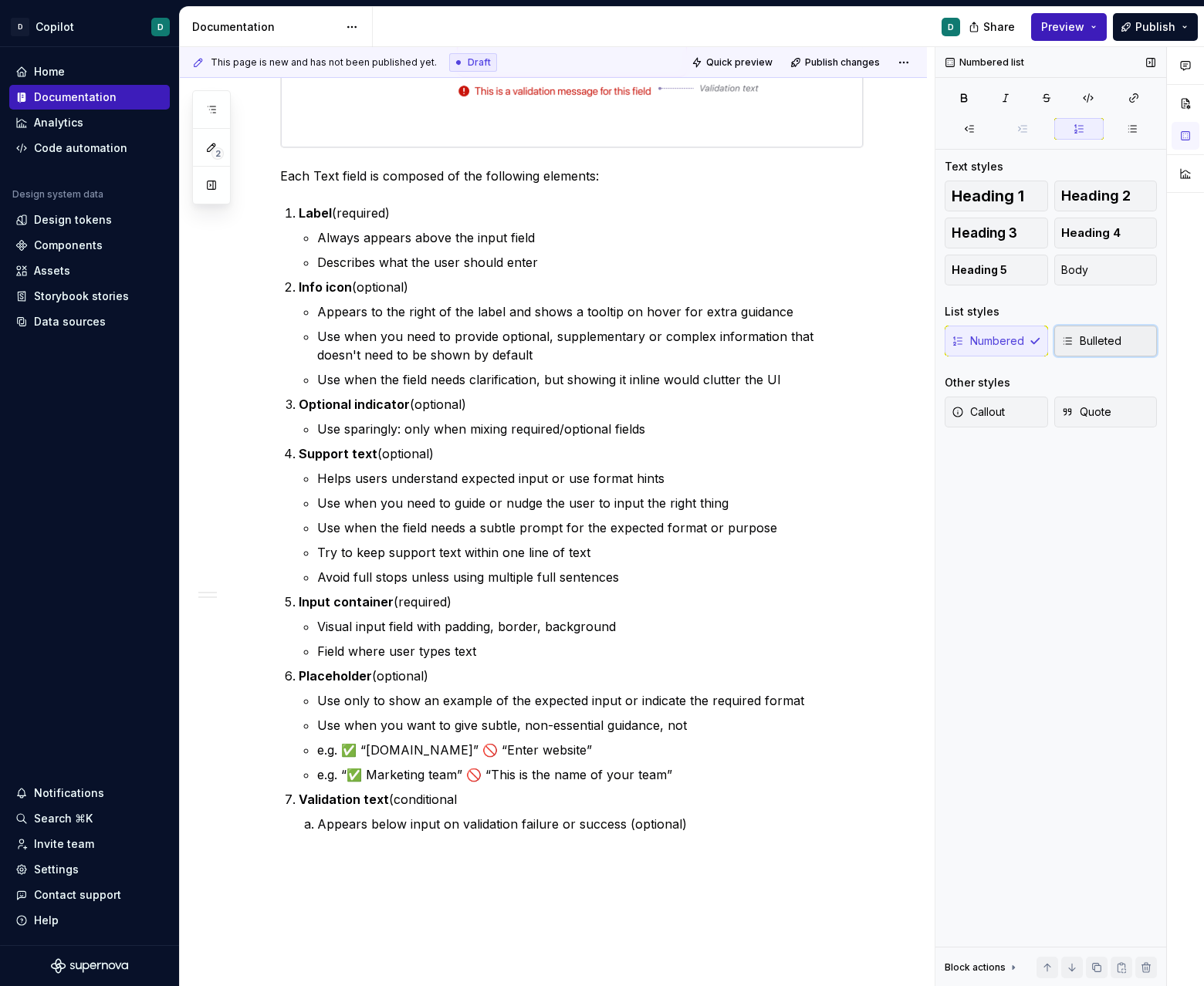
click at [752, 339] on span "Bulleted" at bounding box center [1091, 340] width 60 height 15
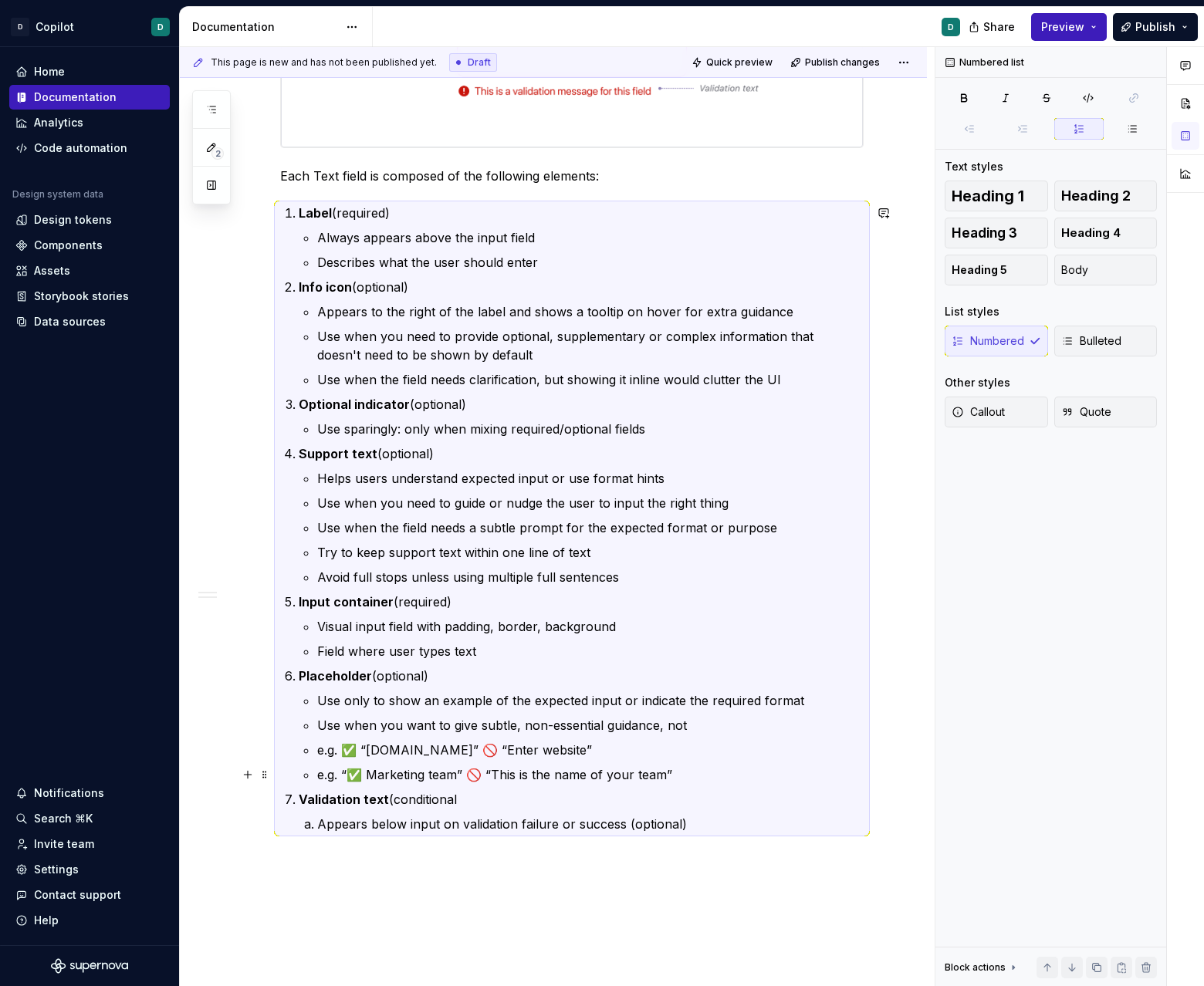
click at [321, 768] on p "e.g. “✅ Marketing team” 🚫 “This is the name of your team”" at bounding box center [590, 774] width 546 height 18
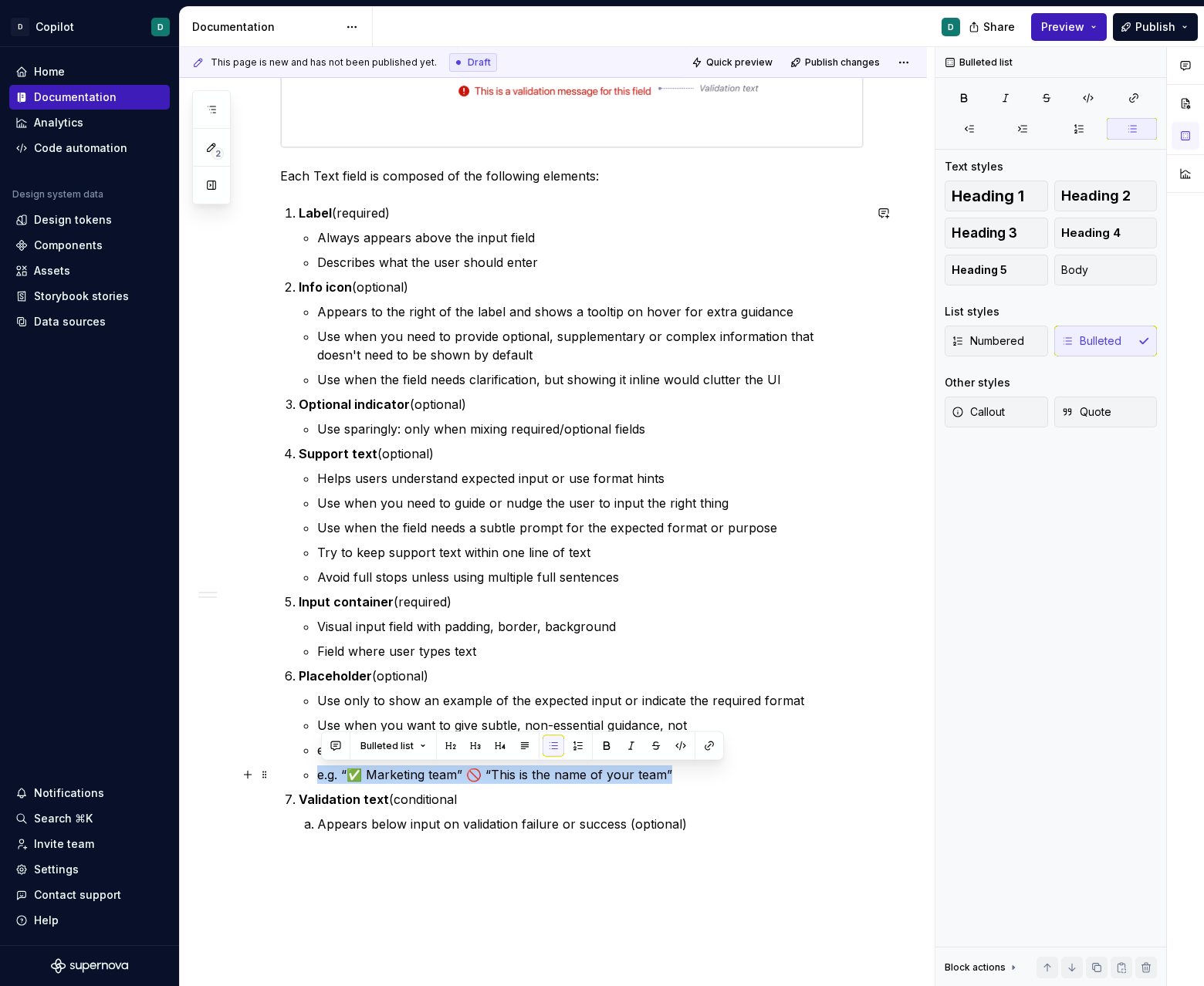
drag, startPoint x: 319, startPoint y: 770, endPoint x: 745, endPoint y: 768, distance: 426.0
click at [746, 769] on li "Placeholder (optional) Use only to show an example of the expected input or ind…" at bounding box center [581, 725] width 565 height 118
copy p "e.g. “✅ Marketing team” 🚫 “This is the name of your team”"
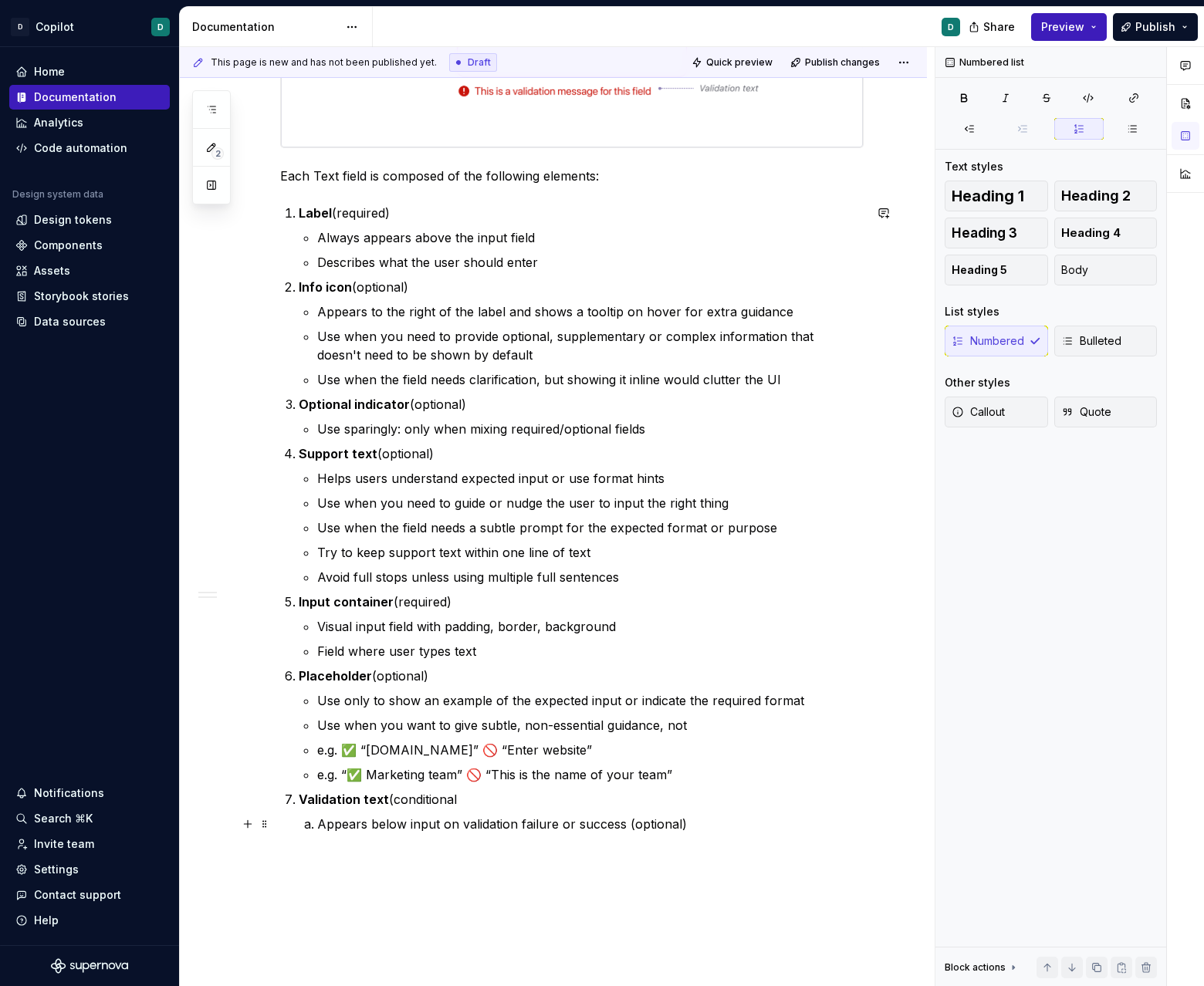
click at [701, 822] on p "Appears below input on validation failure or success (optional)" at bounding box center [590, 823] width 546 height 18
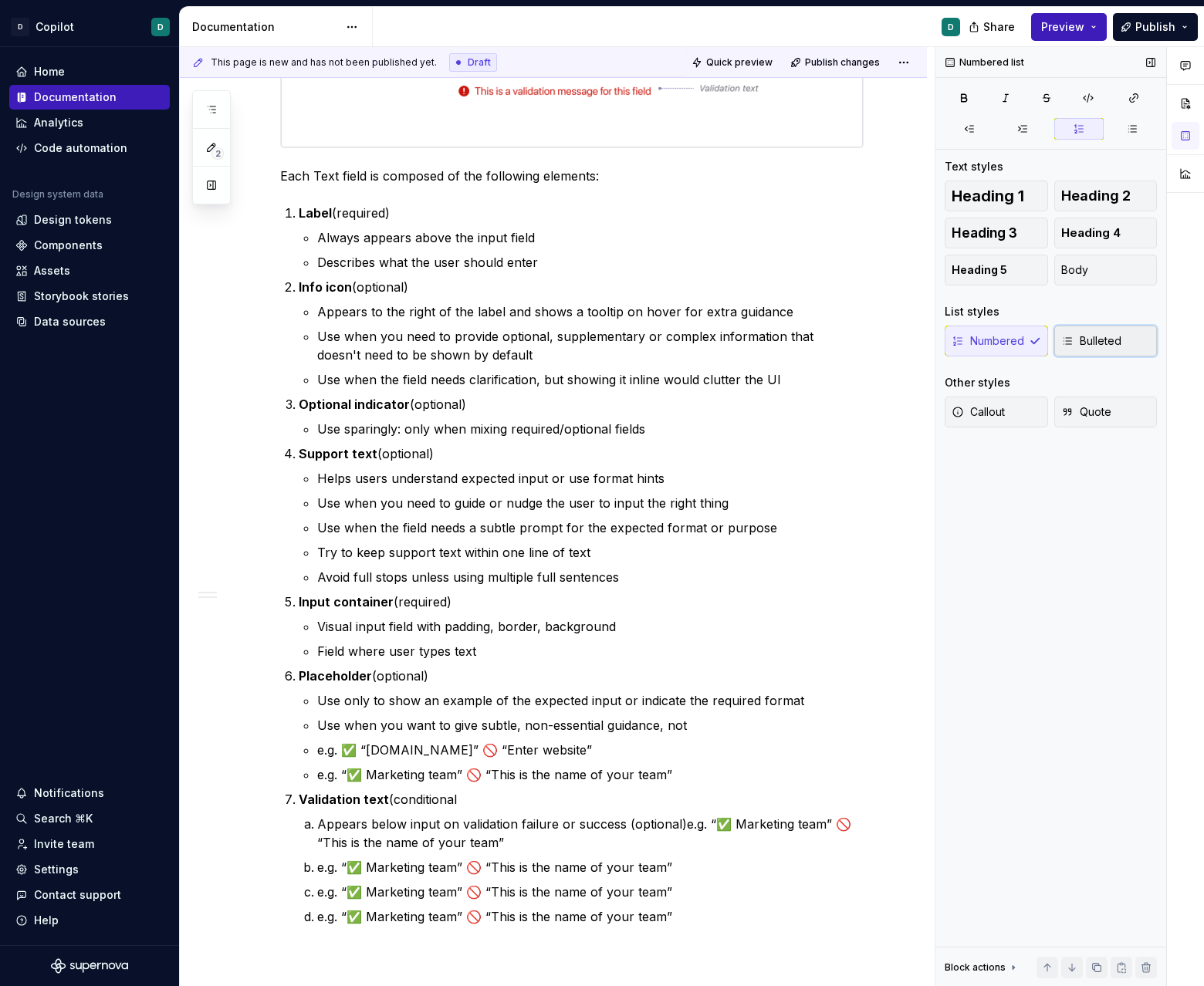
click at [752, 328] on button "Bulleted" at bounding box center [1105, 341] width 103 height 31
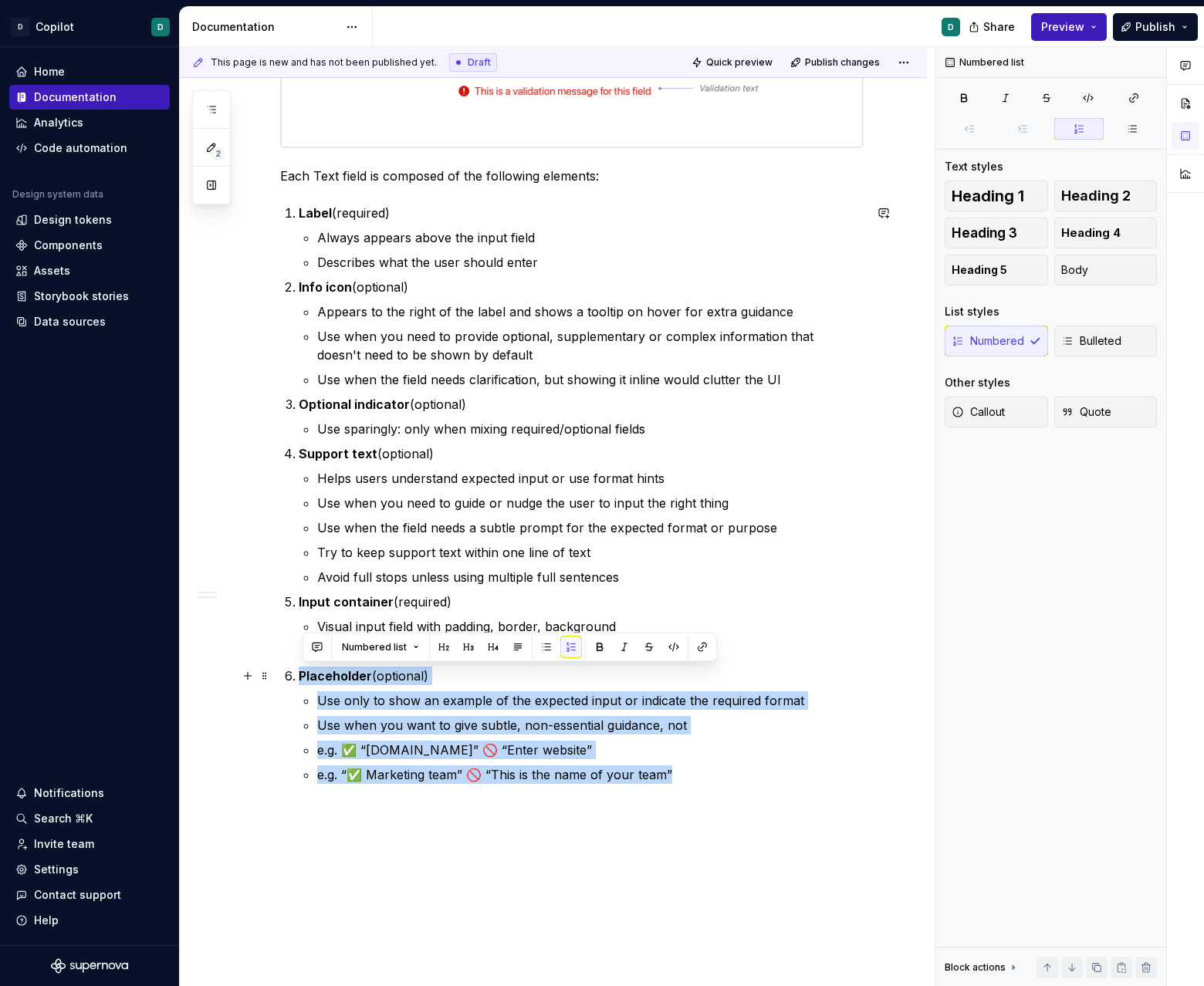
drag, startPoint x: 670, startPoint y: 775, endPoint x: 287, endPoint y: 673, distance: 396.3
click at [286, 673] on div "Overview The Text field component allows users to input and edit text. It’s use…" at bounding box center [571, 180] width 583 height 1282
copy li "Placeholder (optional) Use only to show an example of the expected input or ind…"
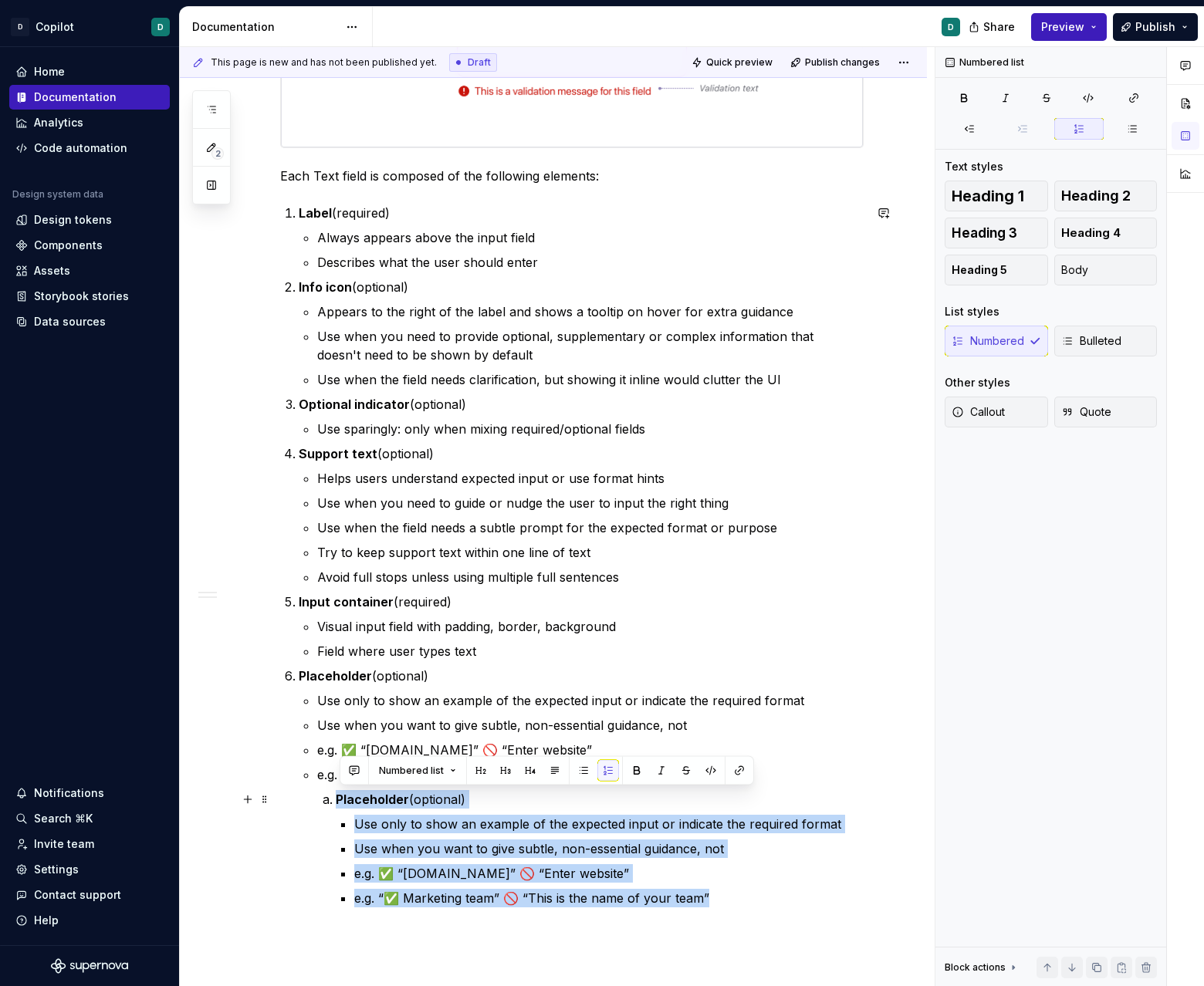
drag, startPoint x: 626, startPoint y: 892, endPoint x: 322, endPoint y: 805, distance: 316.2
click at [322, 805] on li "e.g. “✅ Marketing team” 🚫 “This is the name of your team” Placeholder (optional…" at bounding box center [590, 836] width 546 height 142
click at [752, 130] on icon "button" at bounding box center [970, 129] width 13 height 13
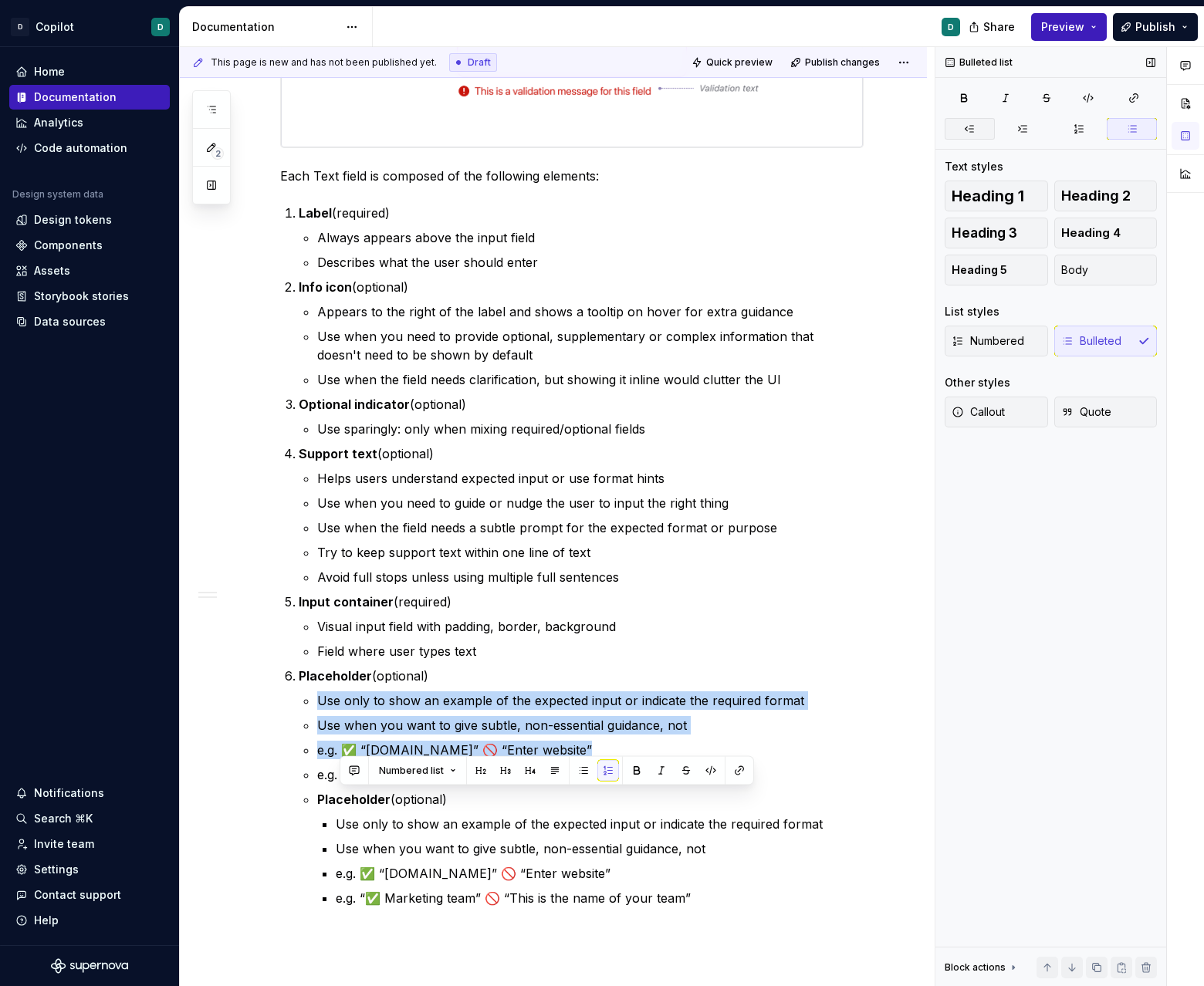
click at [752, 130] on icon "button" at bounding box center [970, 129] width 13 height 13
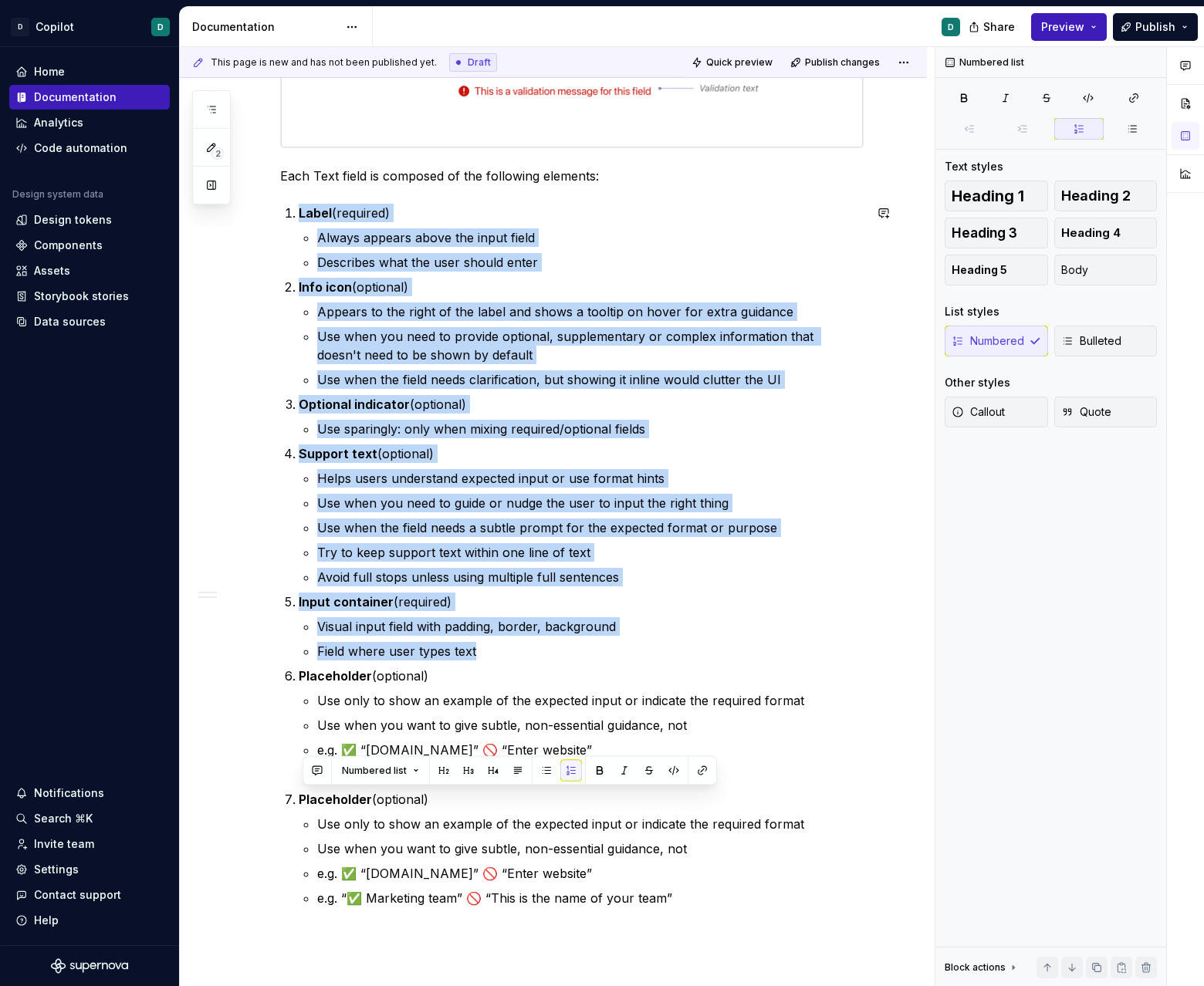
click at [720, 902] on p "e.g. “✅ Marketing team” 🚫 “This is the name of your team”" at bounding box center [590, 898] width 546 height 18
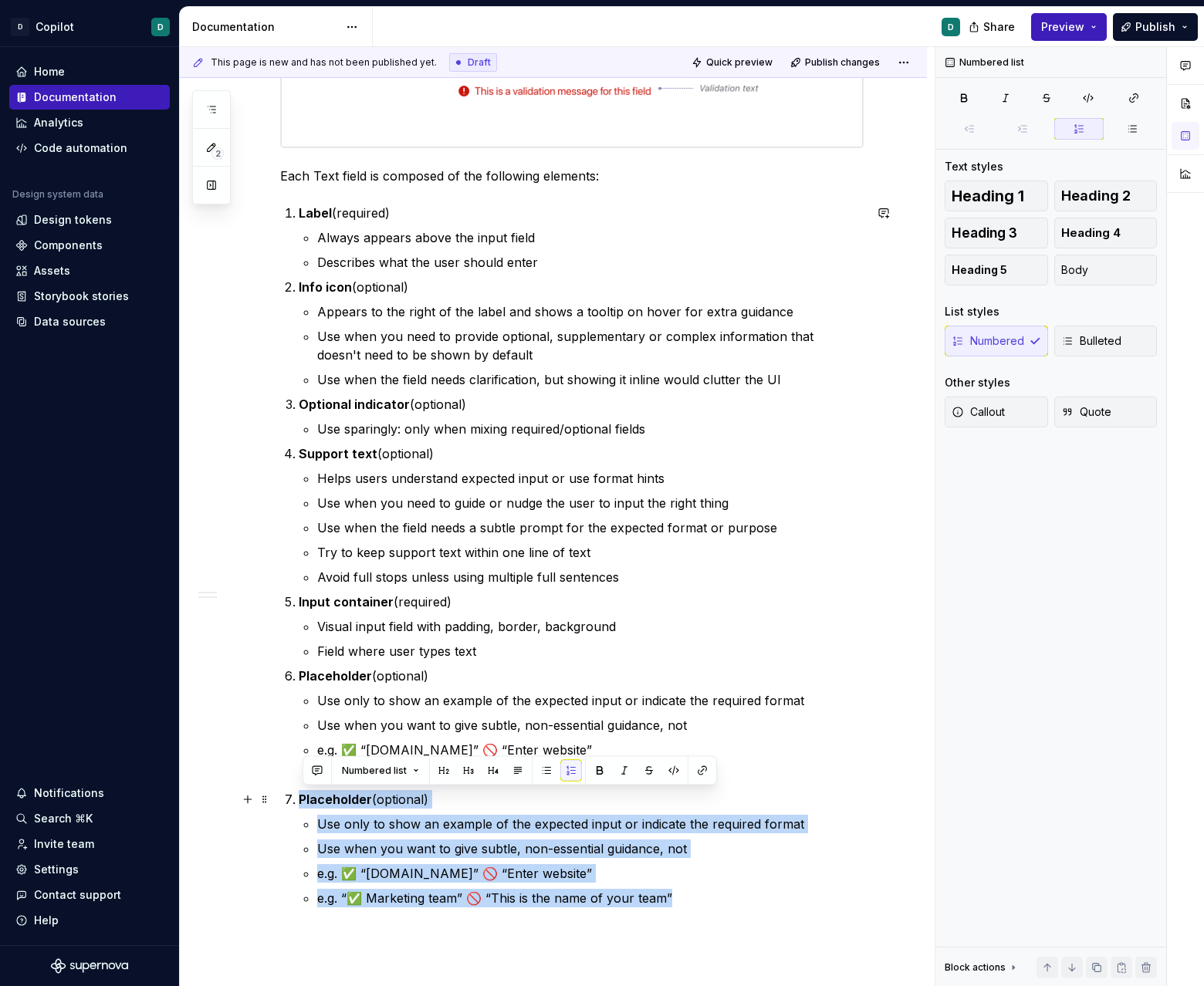
drag, startPoint x: 725, startPoint y: 904, endPoint x: 292, endPoint y: 795, distance: 446.5
click at [299, 794] on li "Placeholder (optional) Use only to show an example of the expected input or ind…" at bounding box center [581, 849] width 565 height 118
copy li "Placeholder (optional) Use only to show an example of the expected input or ind…"
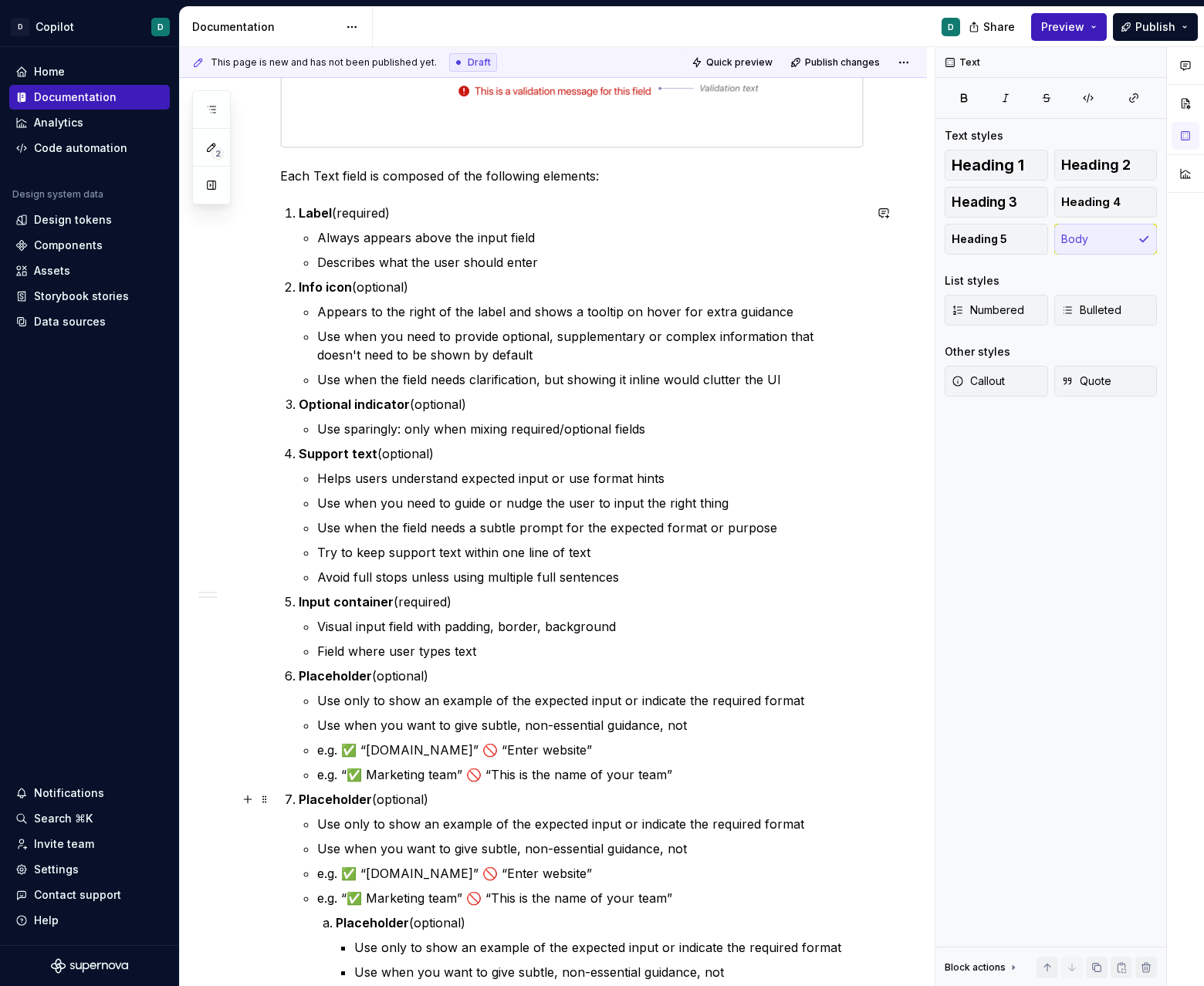
scroll to position [965, 0]
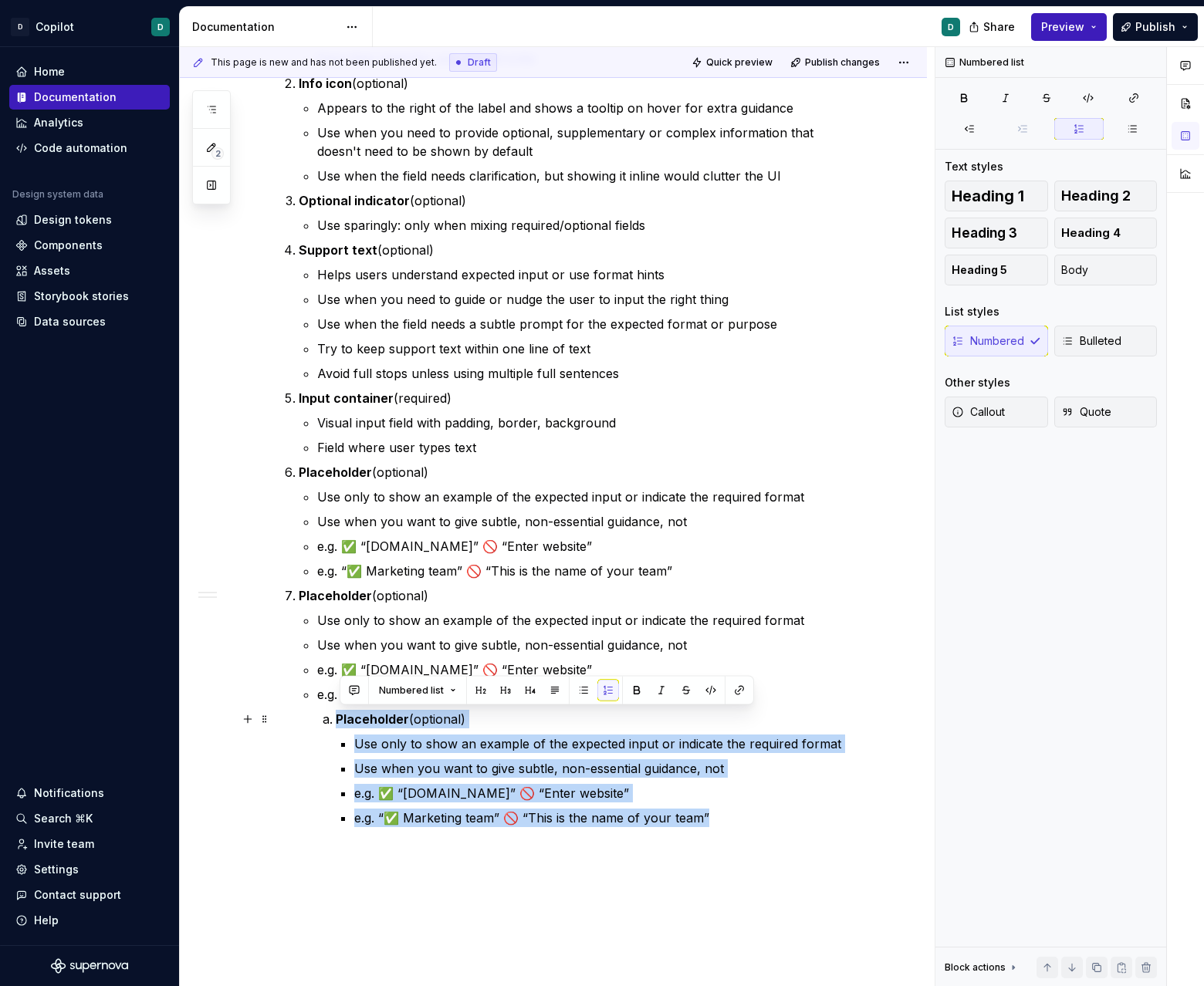
drag, startPoint x: 707, startPoint y: 813, endPoint x: 300, endPoint y: 727, distance: 416.0
click at [300, 727] on div "Overview The Text field component allows users to input and edit text. It’s use…" at bounding box center [571, 100] width 583 height 1529
click at [752, 130] on button "button" at bounding box center [970, 129] width 50 height 21
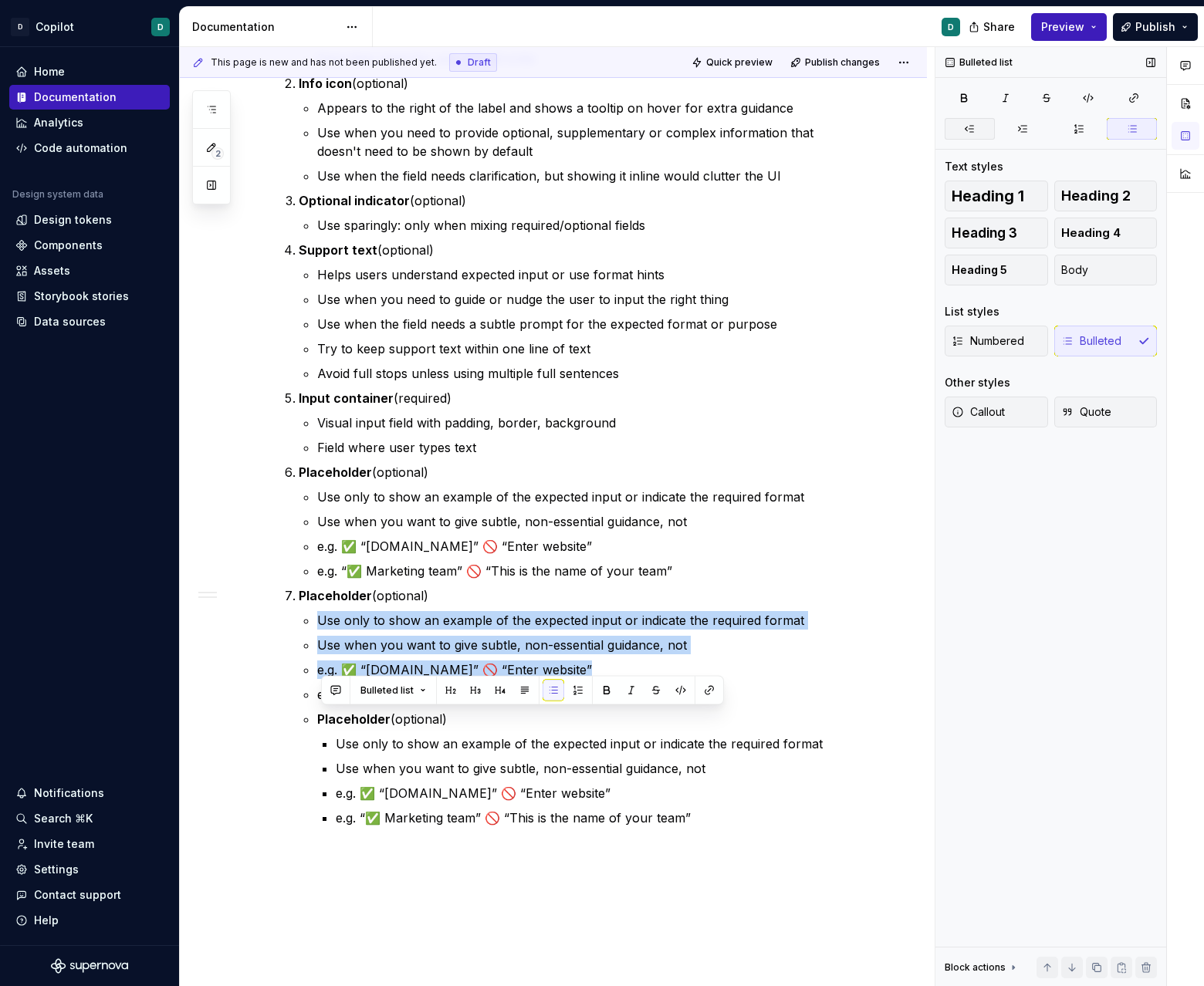
click at [752, 130] on button "button" at bounding box center [970, 129] width 50 height 21
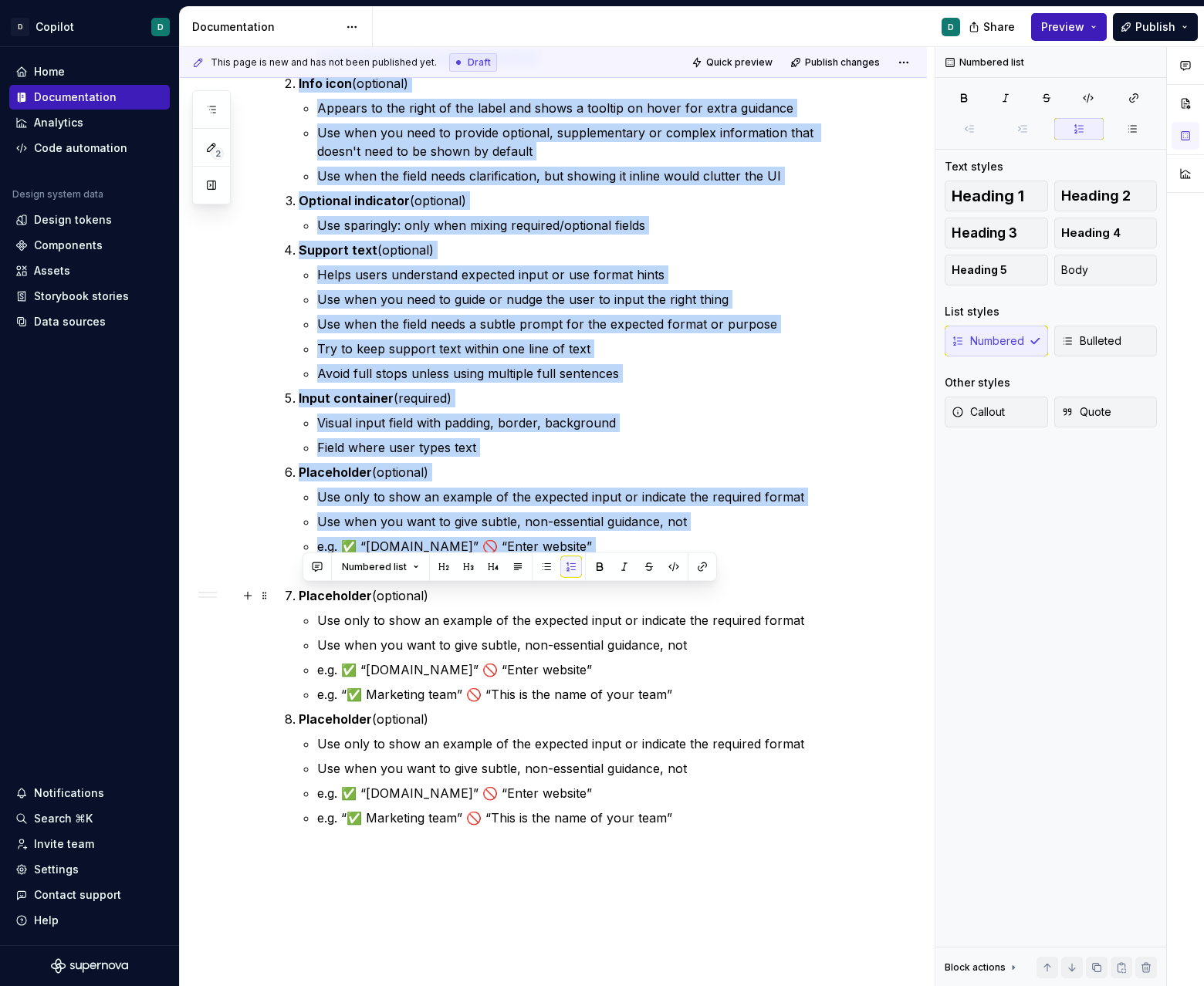
drag, startPoint x: 439, startPoint y: 598, endPoint x: 306, endPoint y: 596, distance: 133.0
click at [306, 596] on p "Placeholder (optional)" at bounding box center [581, 595] width 565 height 18
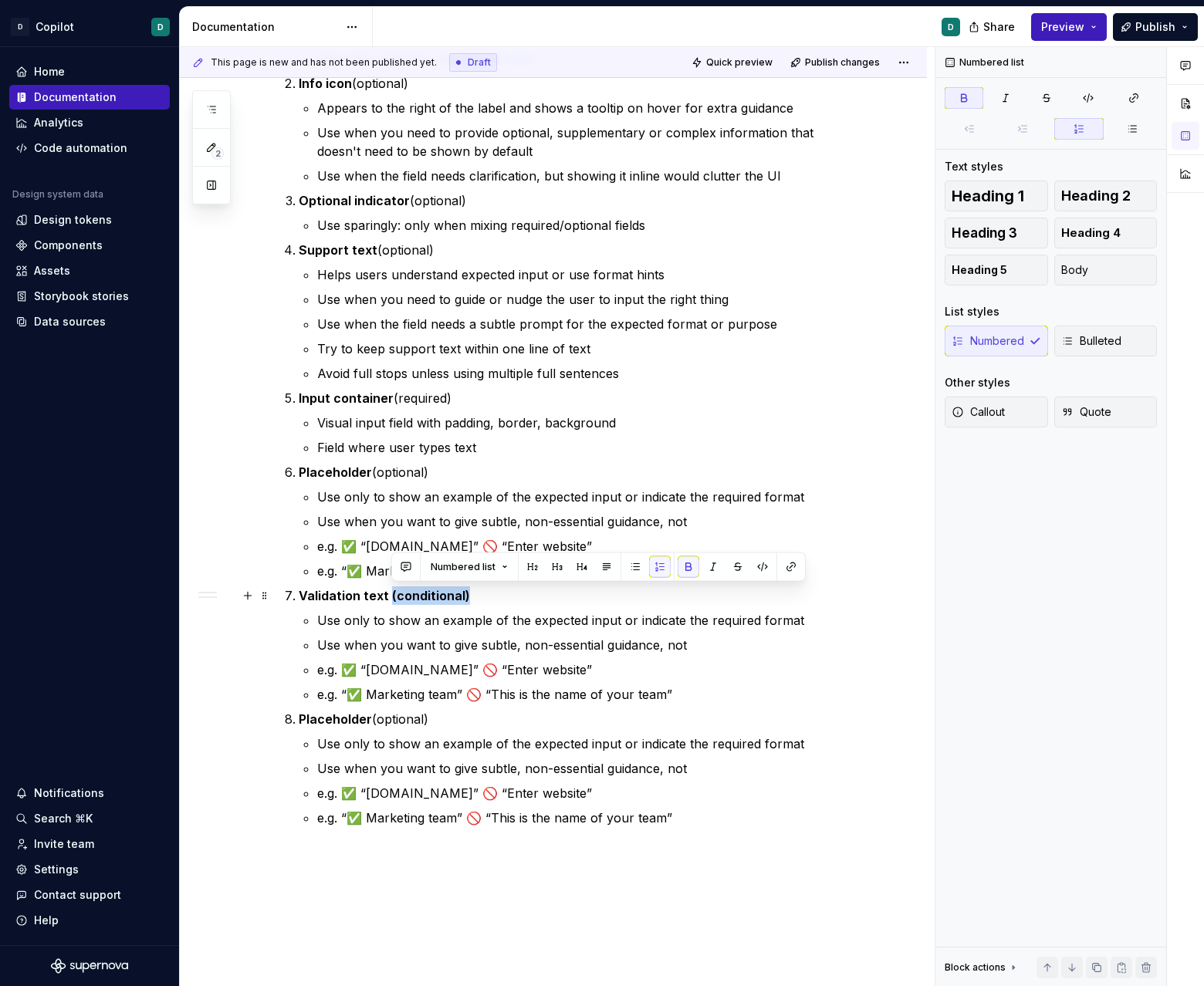
drag, startPoint x: 473, startPoint y: 597, endPoint x: 392, endPoint y: 597, distance: 81.0
click at [392, 597] on p "Validation text (conditional)" at bounding box center [581, 595] width 565 height 18
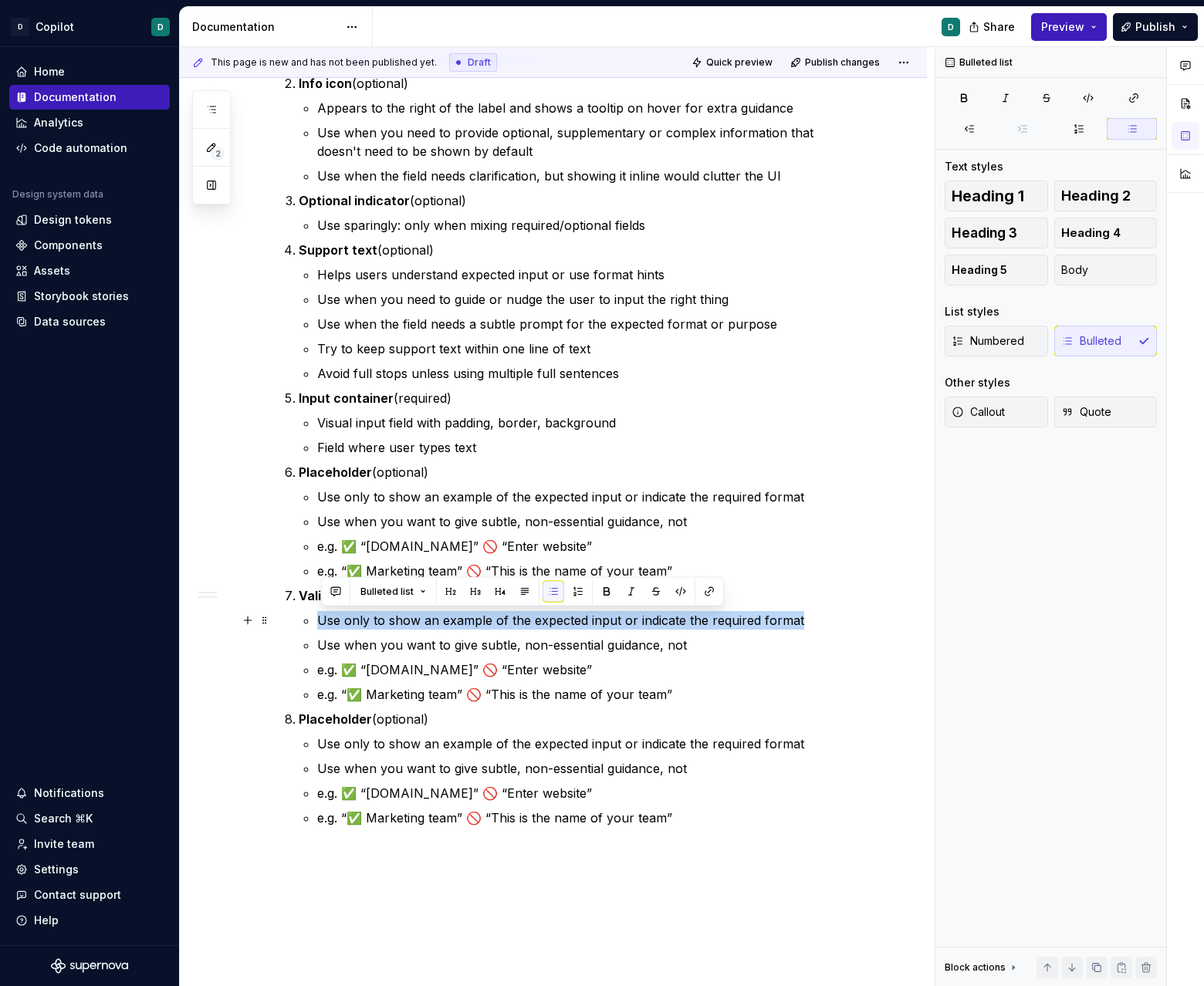
drag, startPoint x: 322, startPoint y: 618, endPoint x: 810, endPoint y: 619, distance: 488.0
click at [752, 620] on p "Use only to show an example of the expected input or indicate the required form…" at bounding box center [590, 620] width 546 height 18
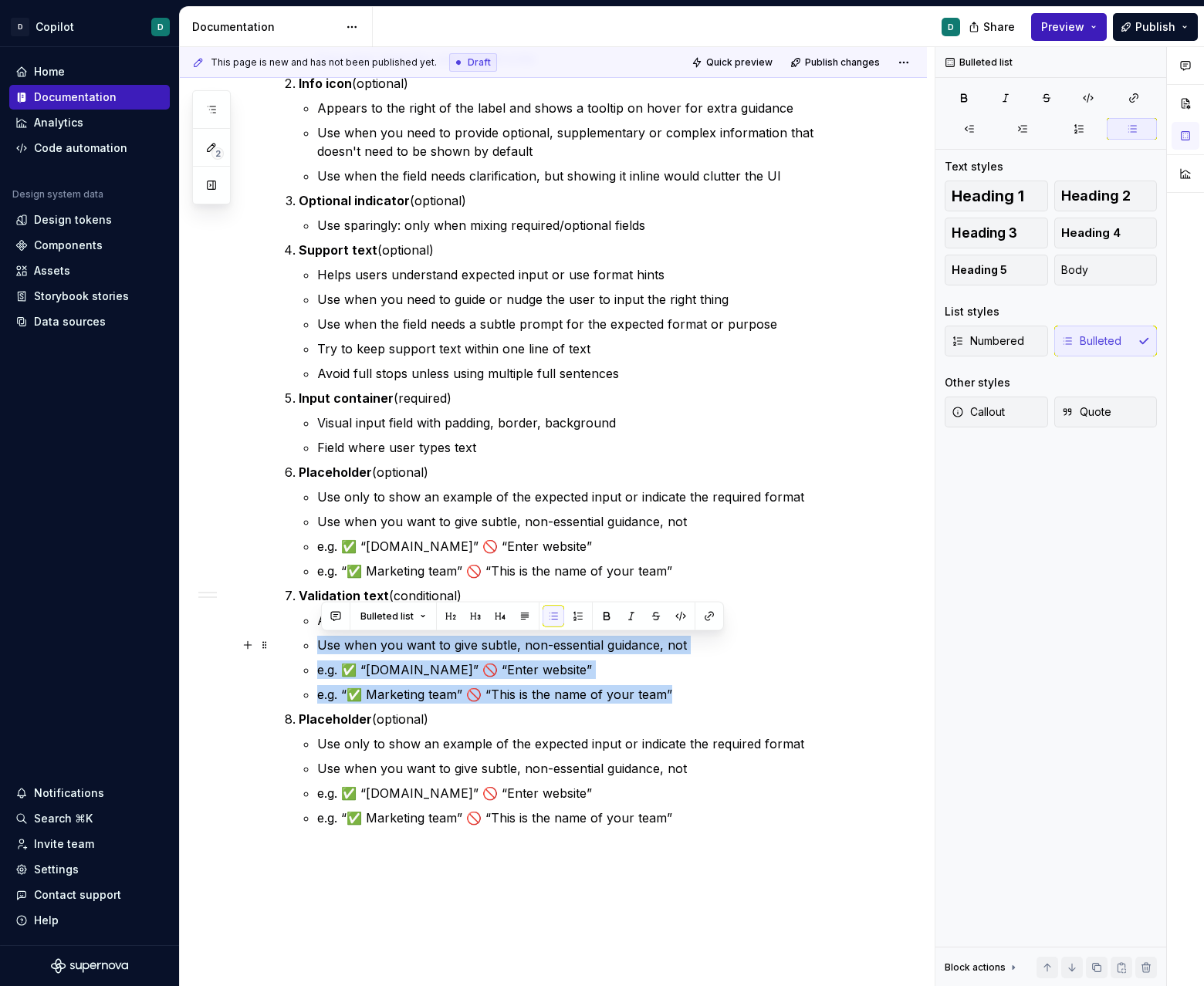
drag, startPoint x: 684, startPoint y: 691, endPoint x: 307, endPoint y: 645, distance: 379.8
click at [307, 645] on li "Validation text (conditional) Appears below input on validation failure or succ…" at bounding box center [581, 645] width 565 height 118
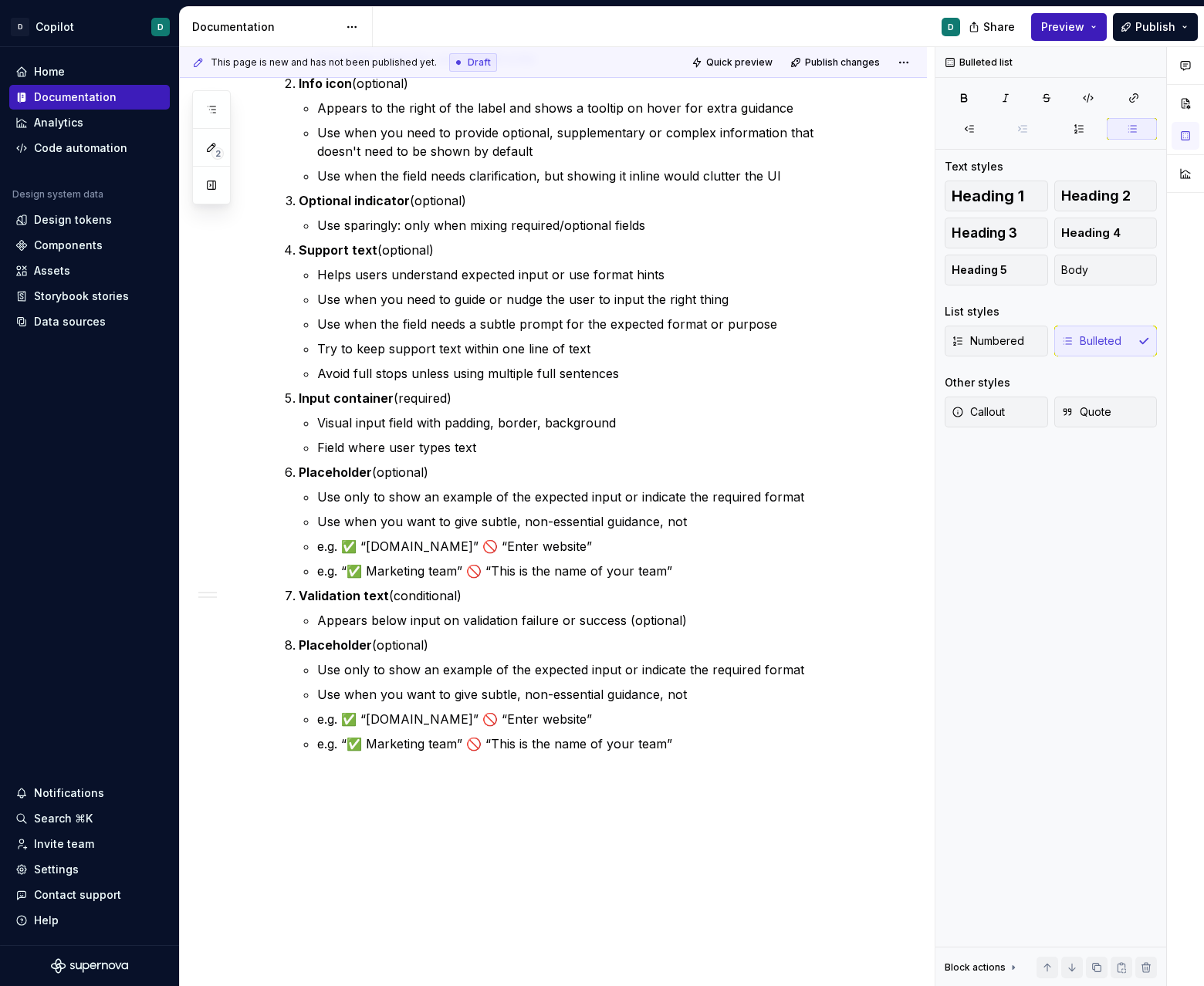
click at [343, 647] on strong "Placeholder" at bounding box center [335, 644] width 73 height 15
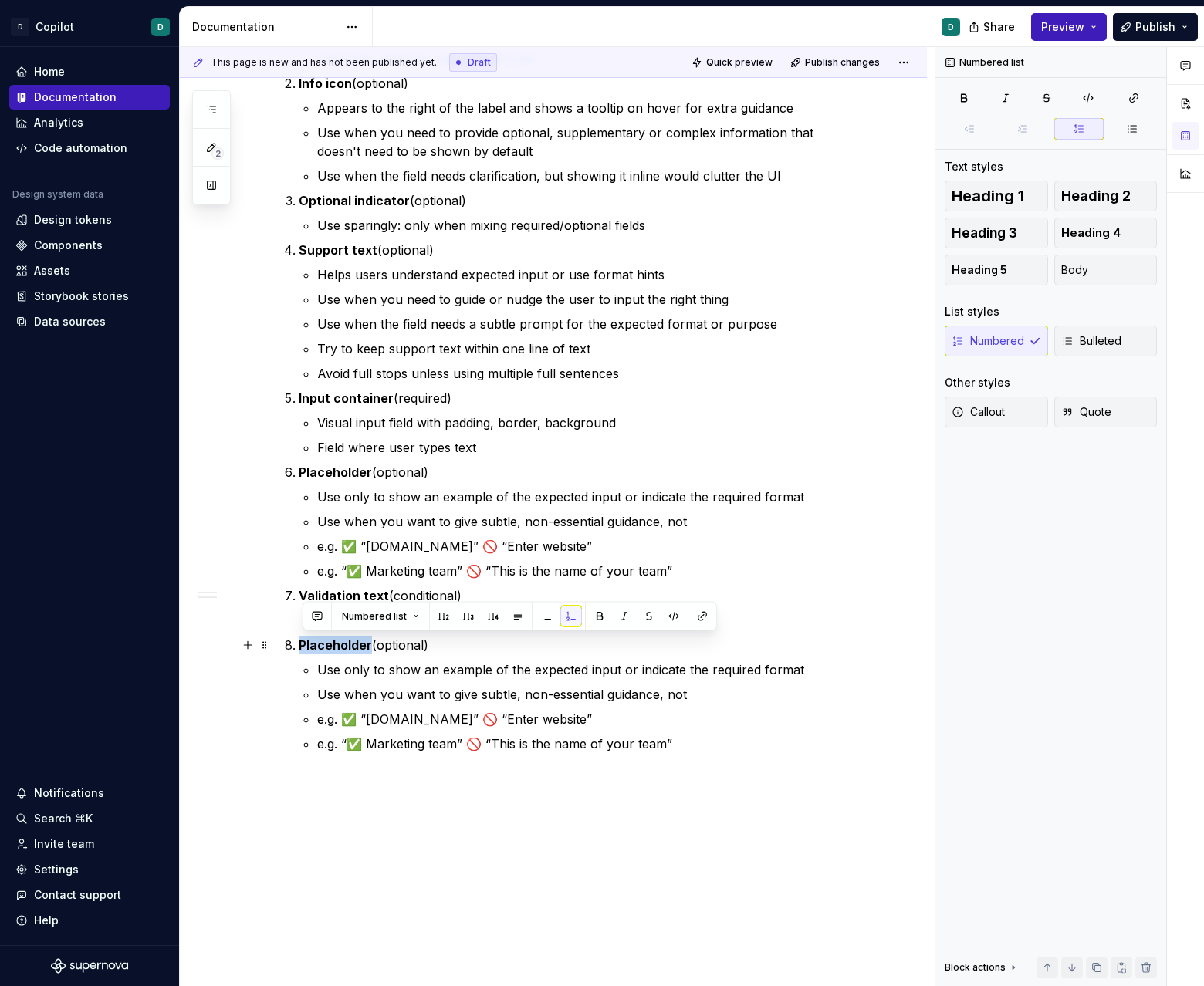
click at [343, 647] on strong "Placeholder" at bounding box center [335, 644] width 73 height 15
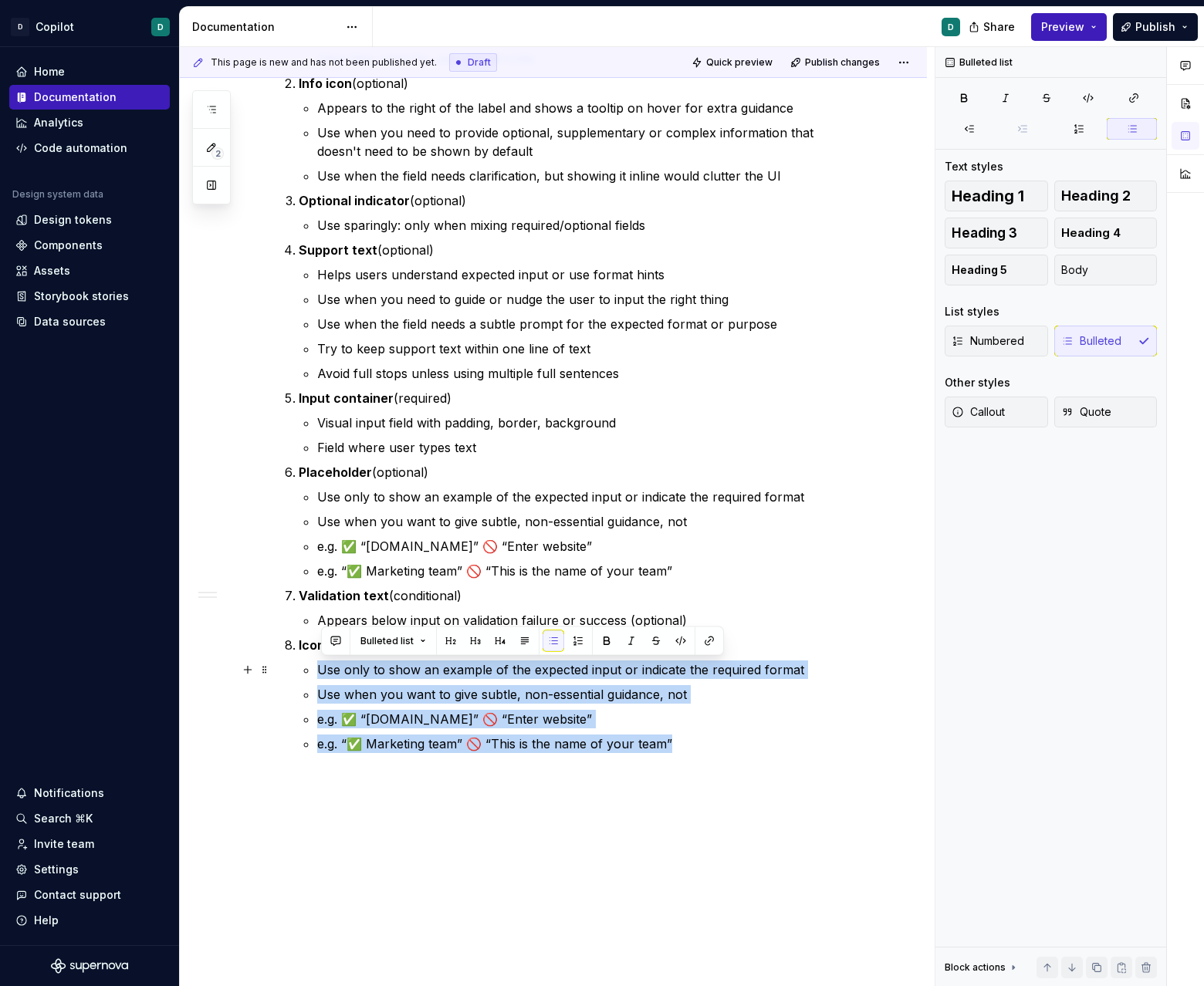
drag, startPoint x: 679, startPoint y: 748, endPoint x: 320, endPoint y: 670, distance: 367.4
click at [320, 670] on ul "Use only to show an example of the expected input or indicate the required form…" at bounding box center [590, 706] width 546 height 93
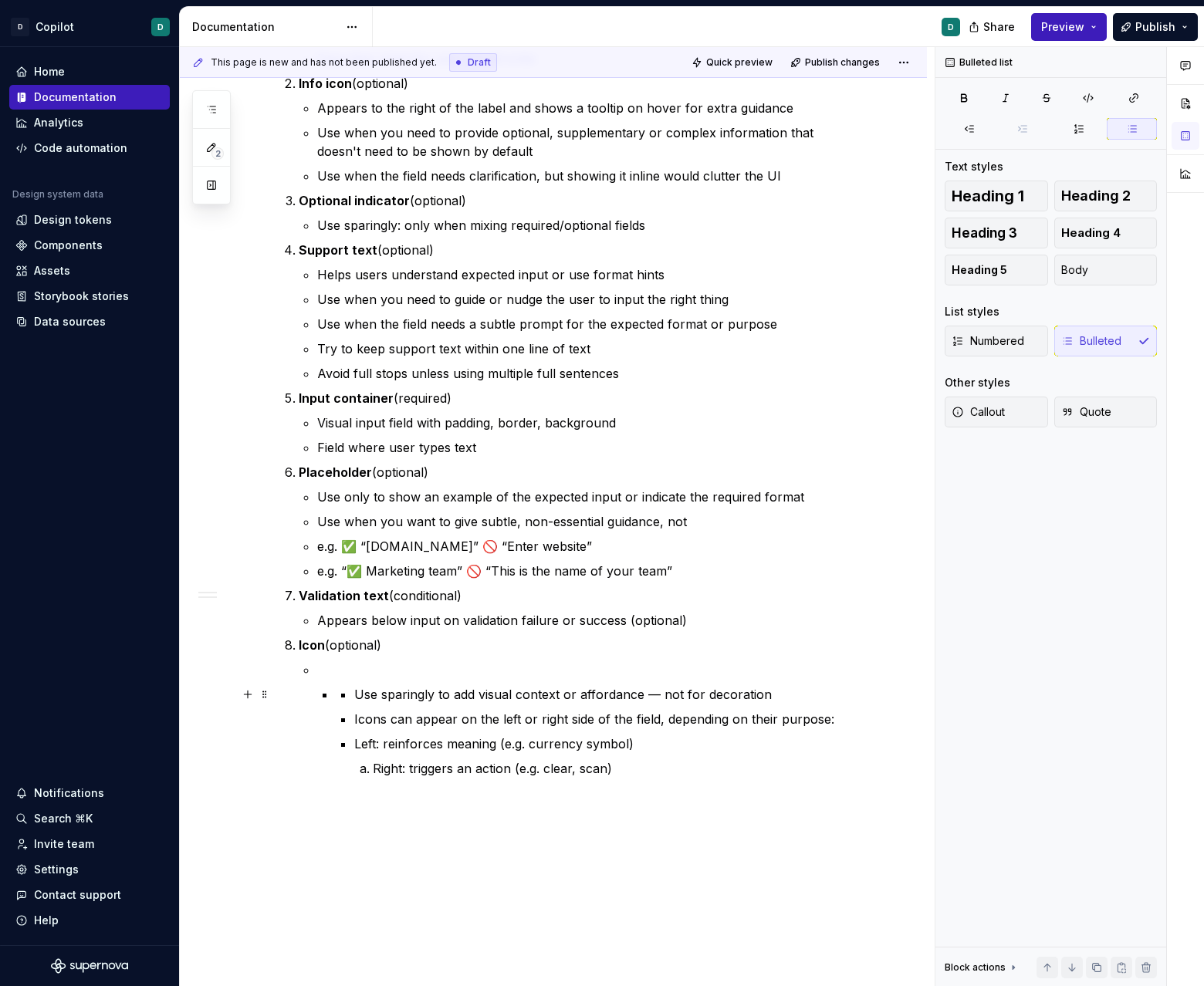
click at [354, 695] on li "Use sparingly to add visual context or affordance — not for decoration Icons ca…" at bounding box center [599, 731] width 528 height 93
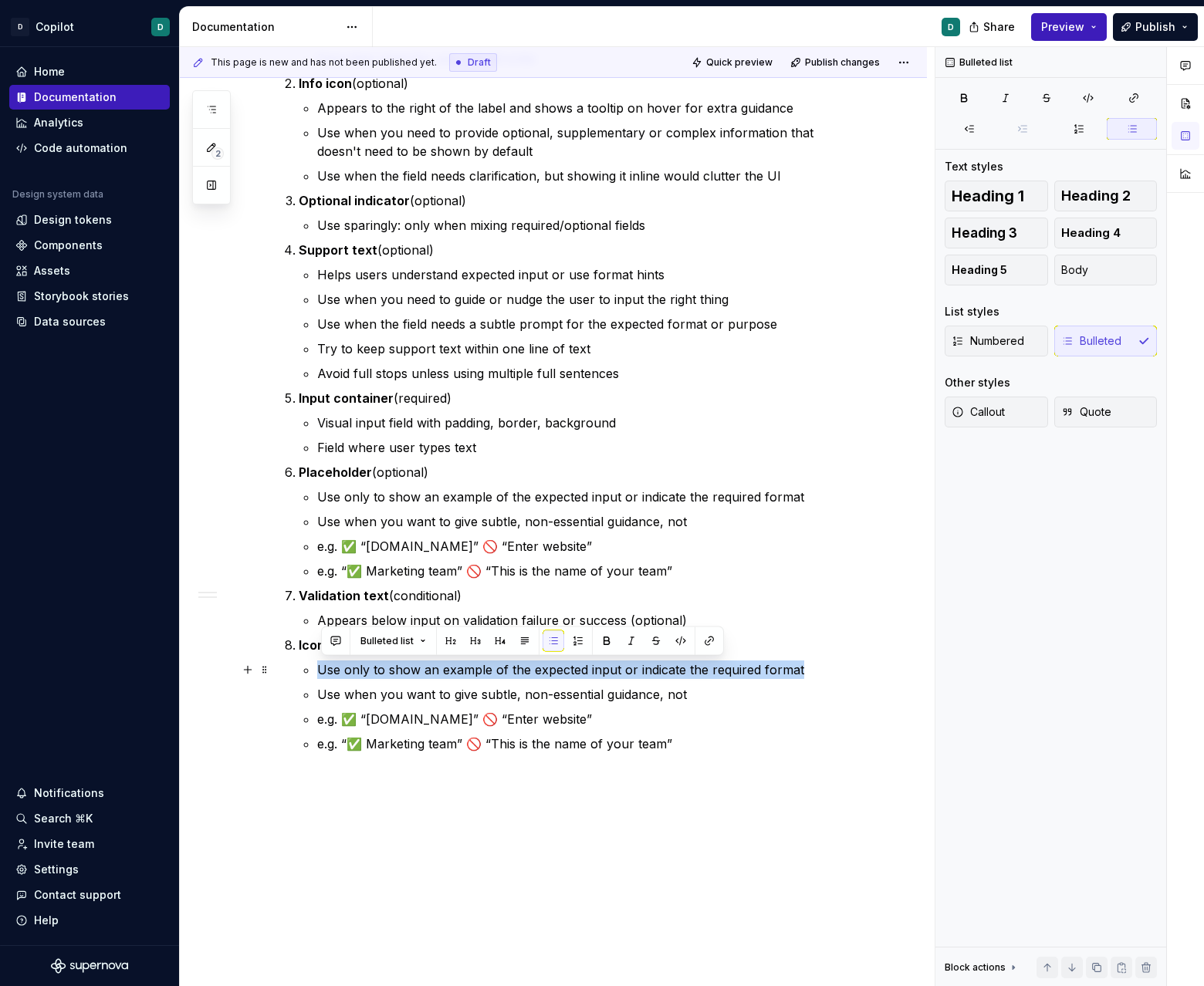
drag, startPoint x: 319, startPoint y: 669, endPoint x: 831, endPoint y: 671, distance: 512.0
click at [752, 671] on li "Icon (optional) Use only to show an example of the expected input or indicate t…" at bounding box center [581, 694] width 565 height 118
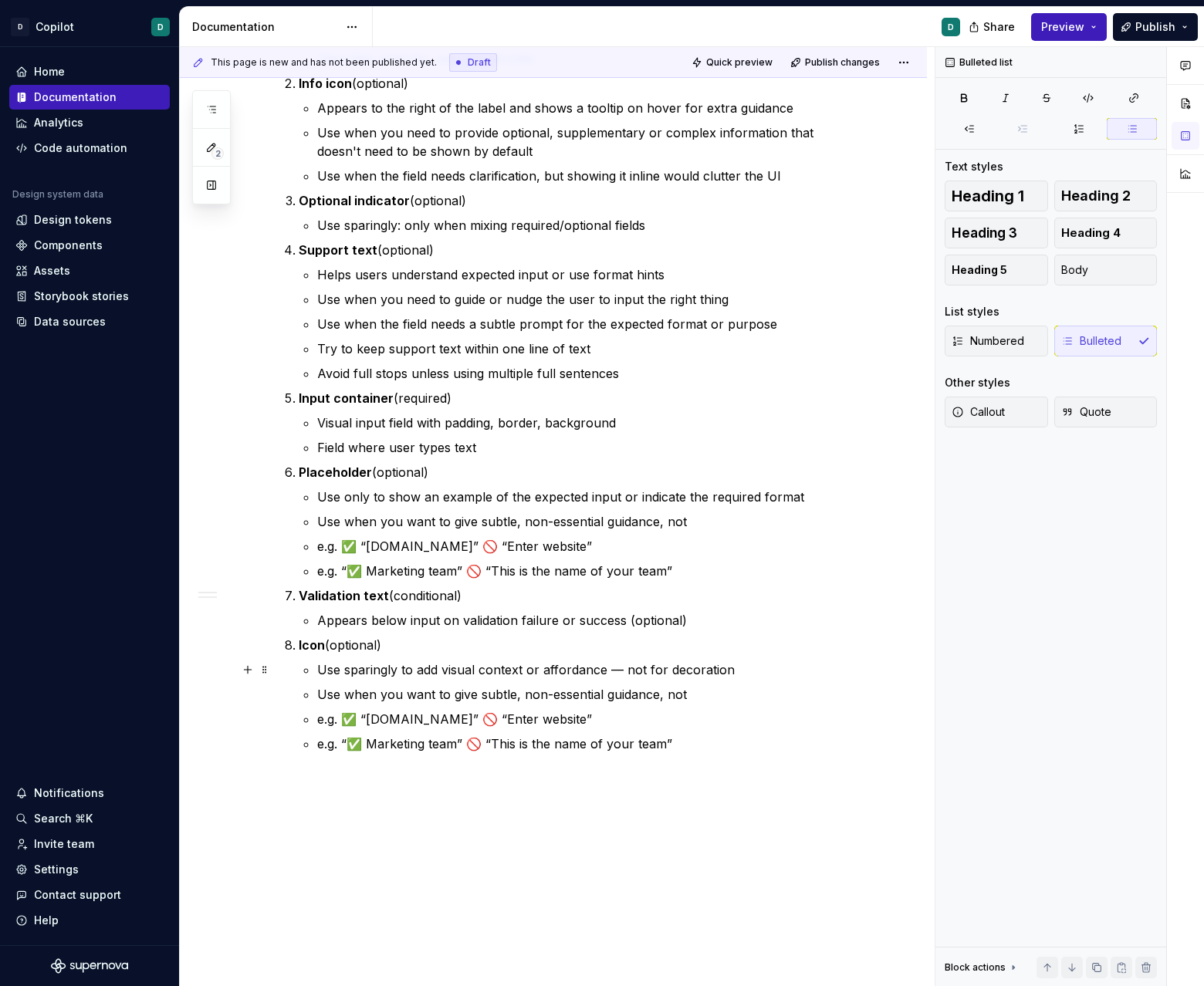
click at [621, 671] on p "Use sparingly to add visual context or affordance — not for decoration" at bounding box center [590, 669] width 546 height 18
click at [471, 697] on p "Use when you want to give subtle, non-essential guidance, not" at bounding box center [590, 694] width 546 height 18
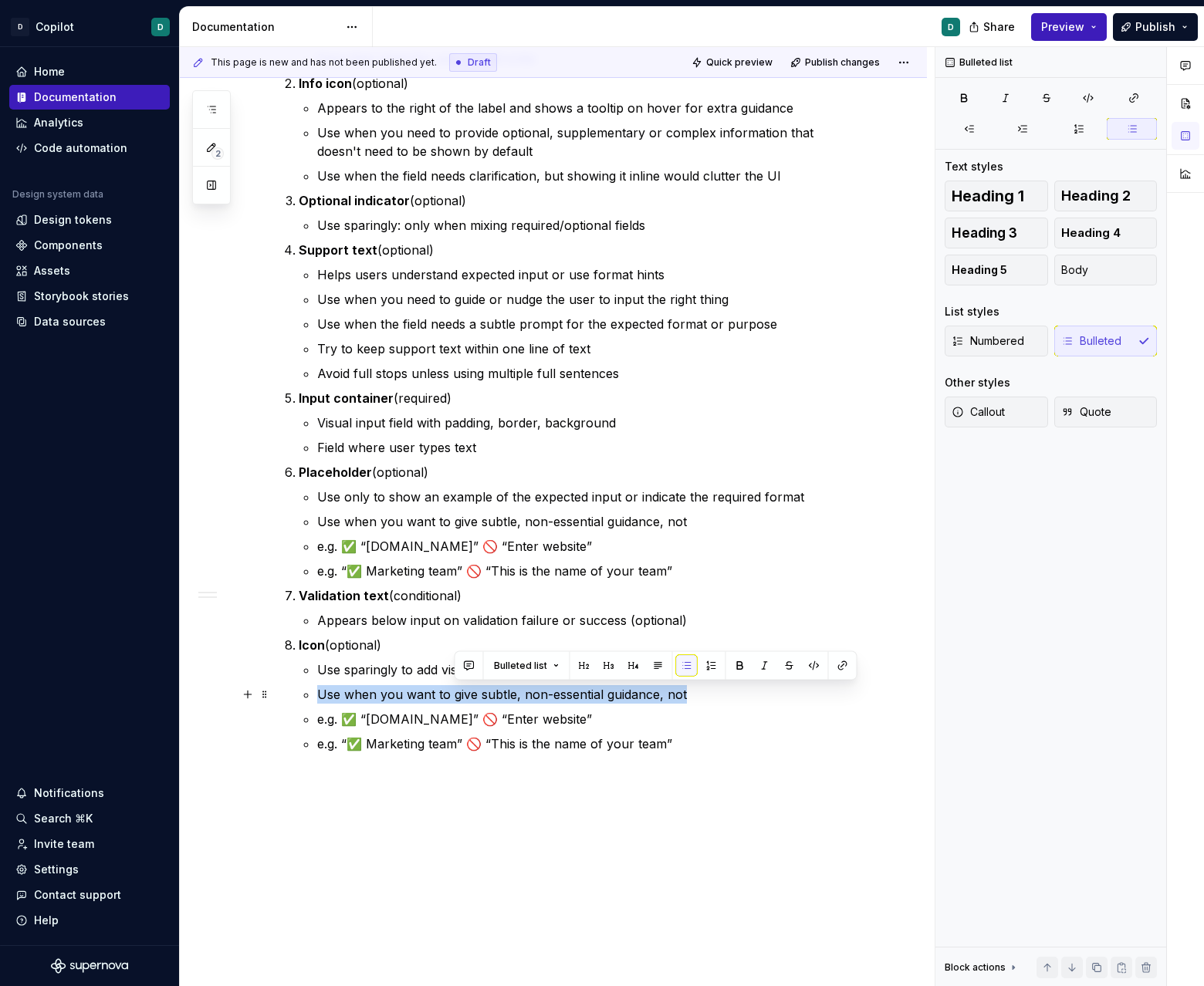
click at [471, 697] on p "Use when you want to give subtle, non-essential guidance, not" at bounding box center [590, 694] width 546 height 18
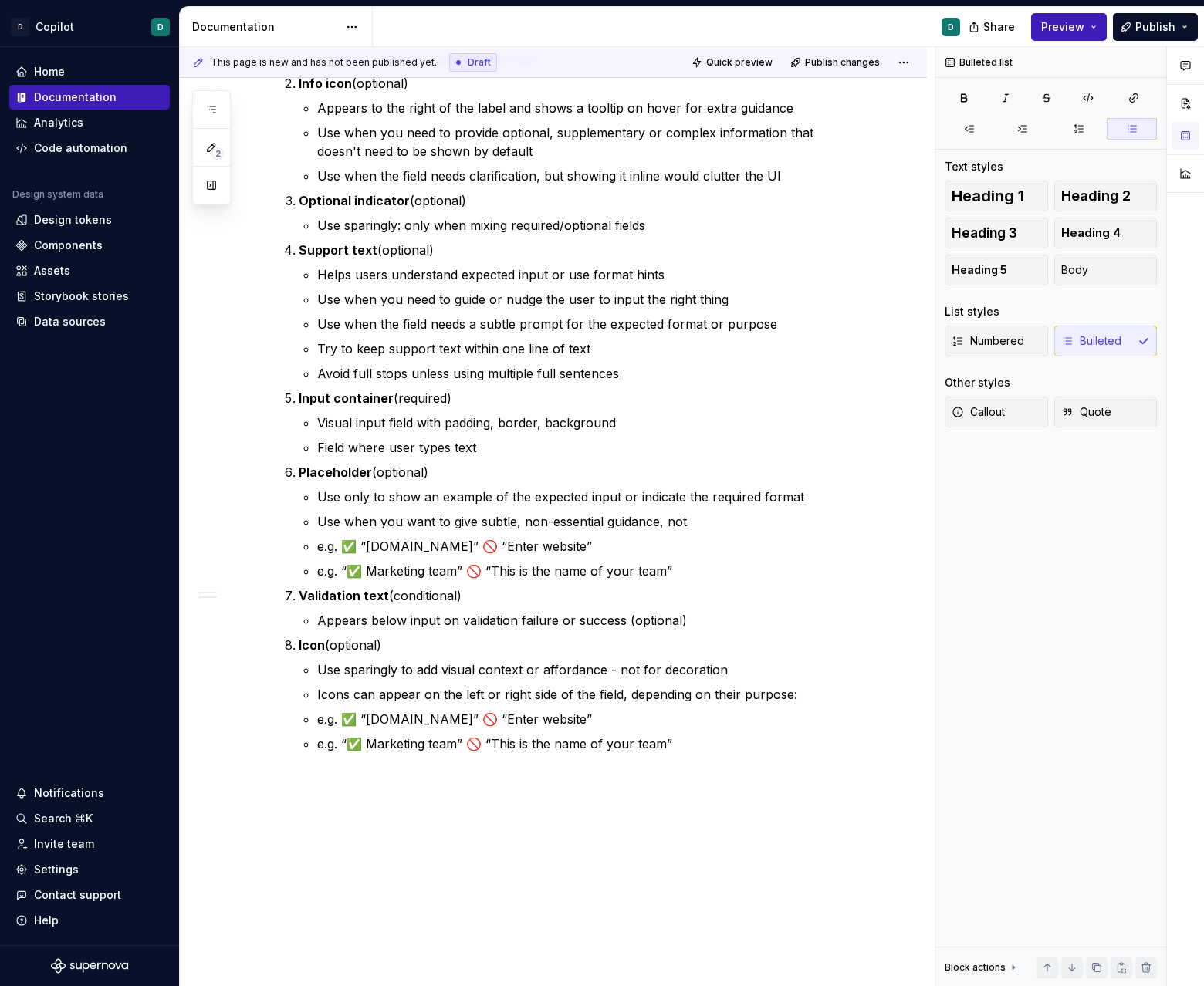
click at [453, 713] on p "e.g. ✅ “[DOMAIN_NAME]” 🚫 “Enter website”" at bounding box center [590, 718] width 546 height 18
click at [431, 752] on p "e.g. “✅ Marketing team” 🚫 “This is the name of your team”" at bounding box center [590, 743] width 546 height 18
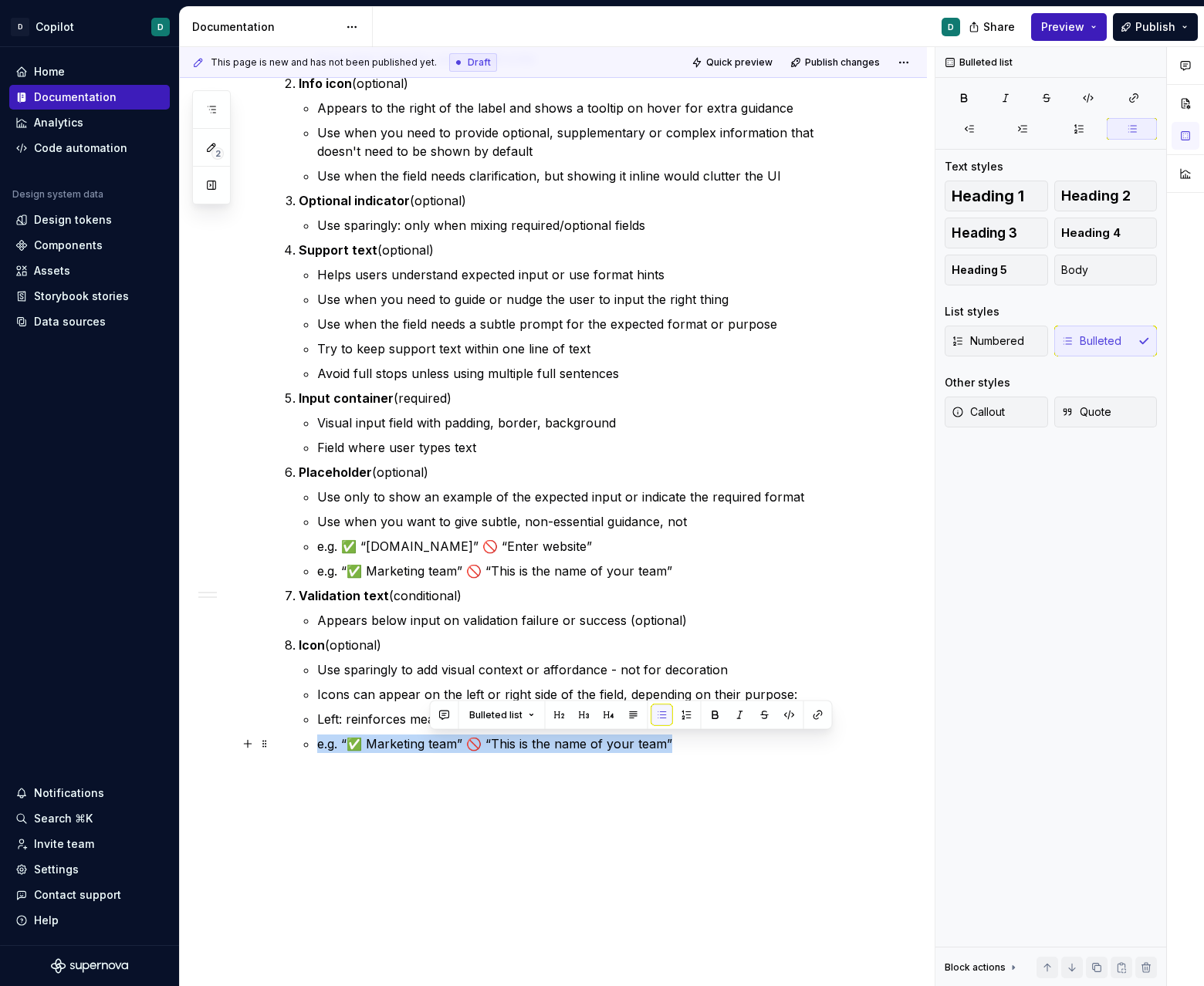
click at [431, 752] on p "e.g. “✅ Marketing team” 🚫 “This is the name of your team”" at bounding box center [590, 743] width 546 height 18
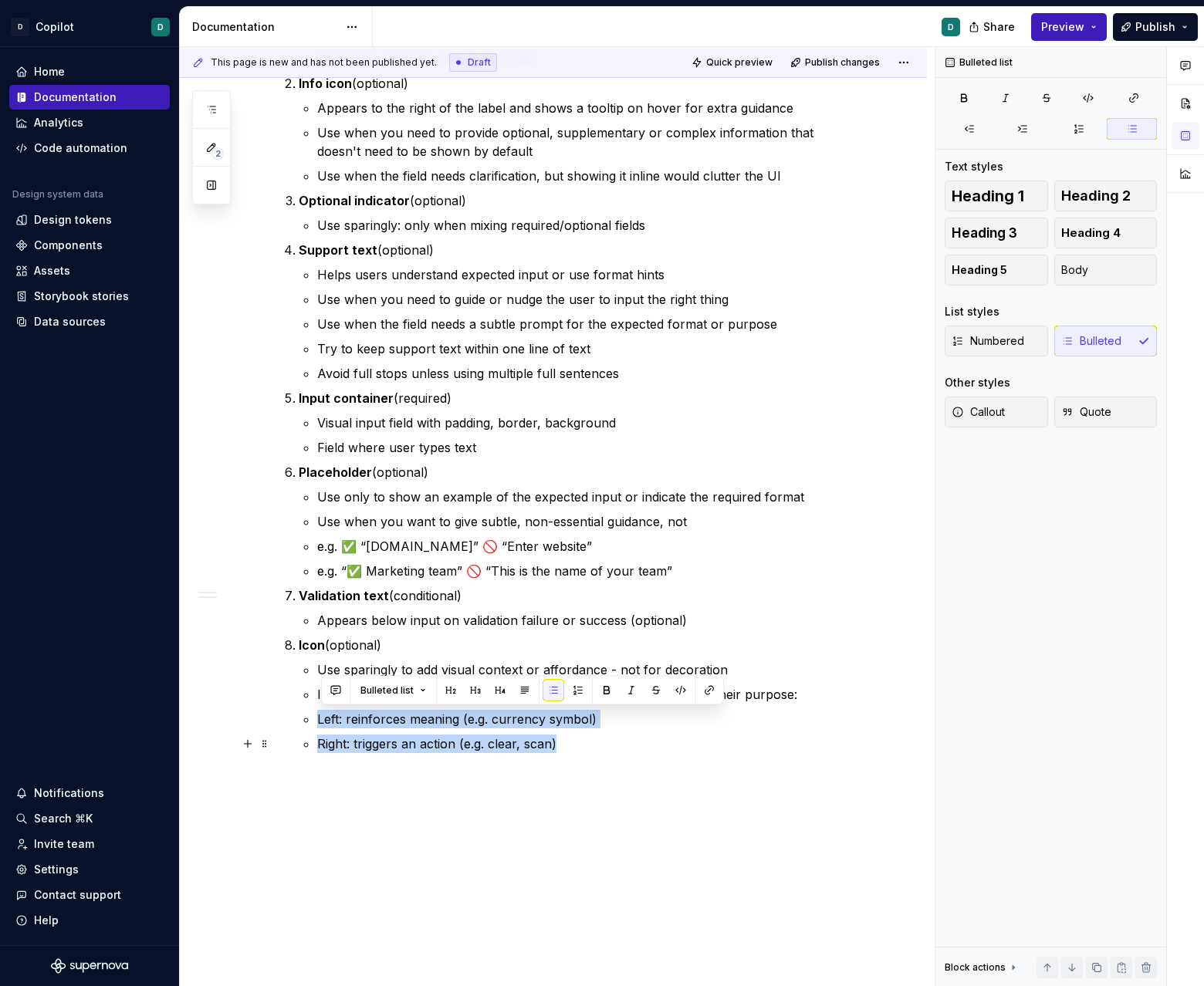
drag, startPoint x: 319, startPoint y: 718, endPoint x: 631, endPoint y: 739, distance: 312.7
click at [632, 739] on li "Icon (optional) Use sparingly to add visual context or affordance - not for dec…" at bounding box center [581, 694] width 565 height 118
click at [752, 125] on button "button" at bounding box center [1023, 129] width 50 height 21
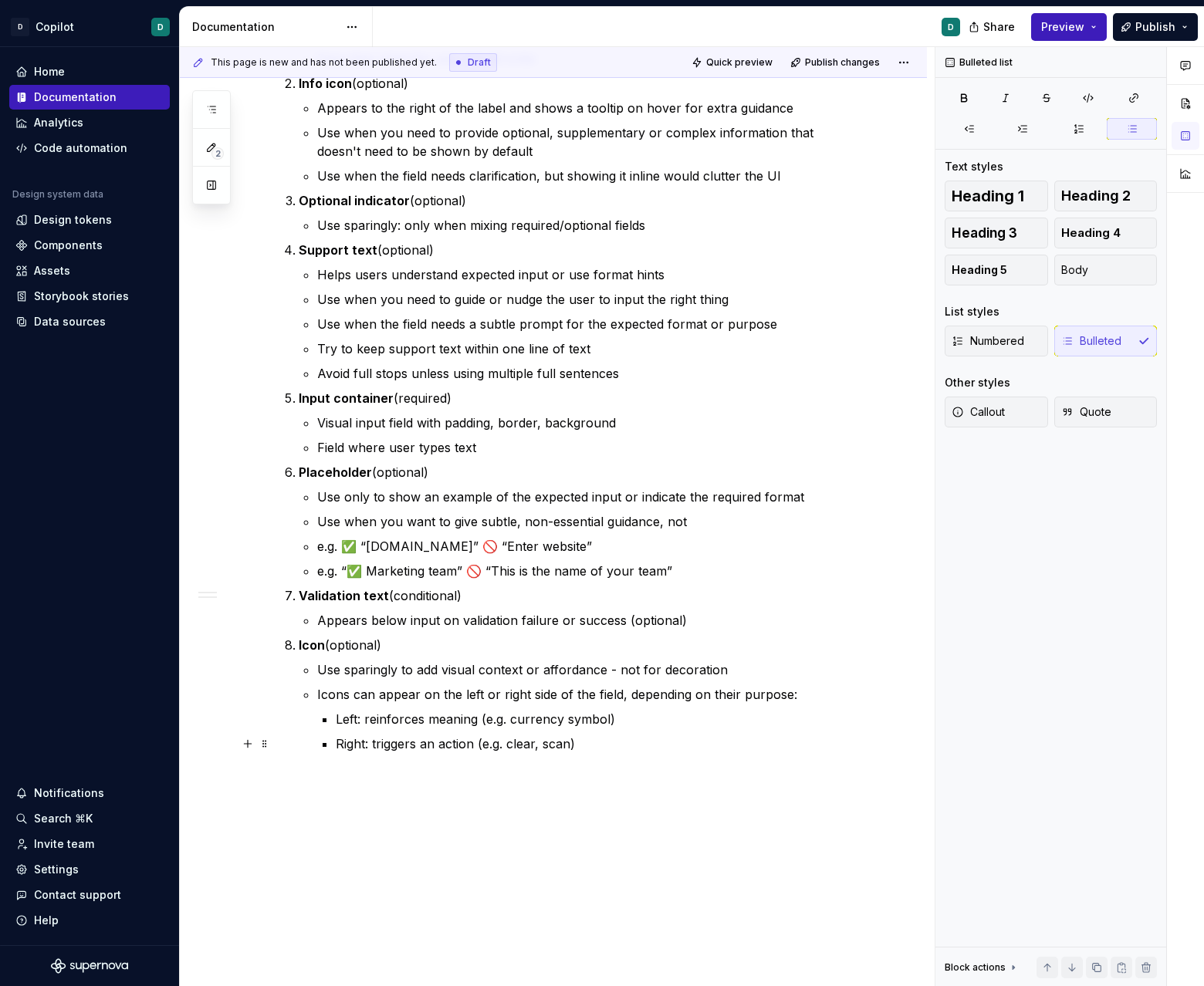
click at [594, 744] on p "Right: triggers an action (e.g. clear, scan)" at bounding box center [599, 743] width 528 height 18
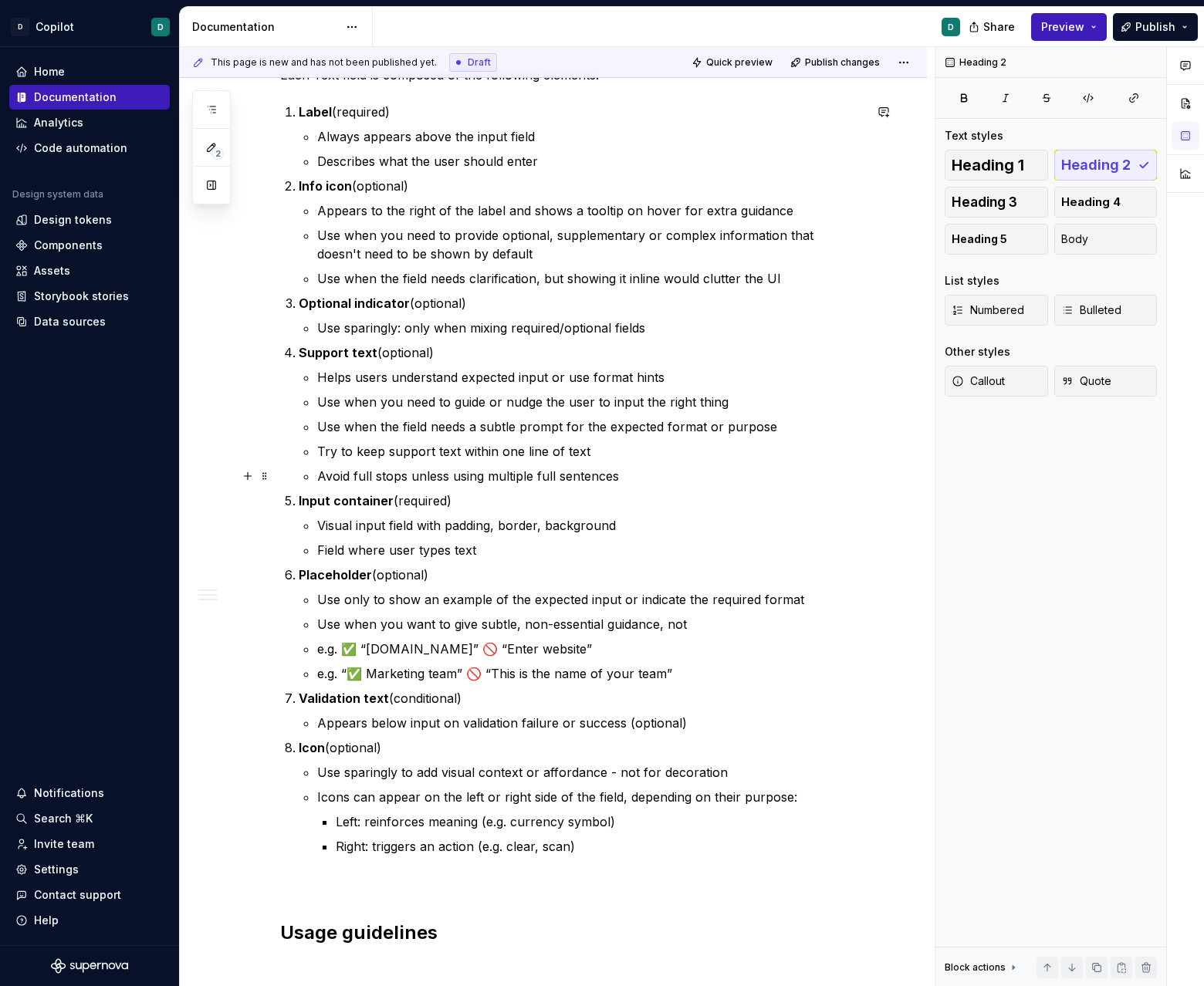
scroll to position [1166, 0]
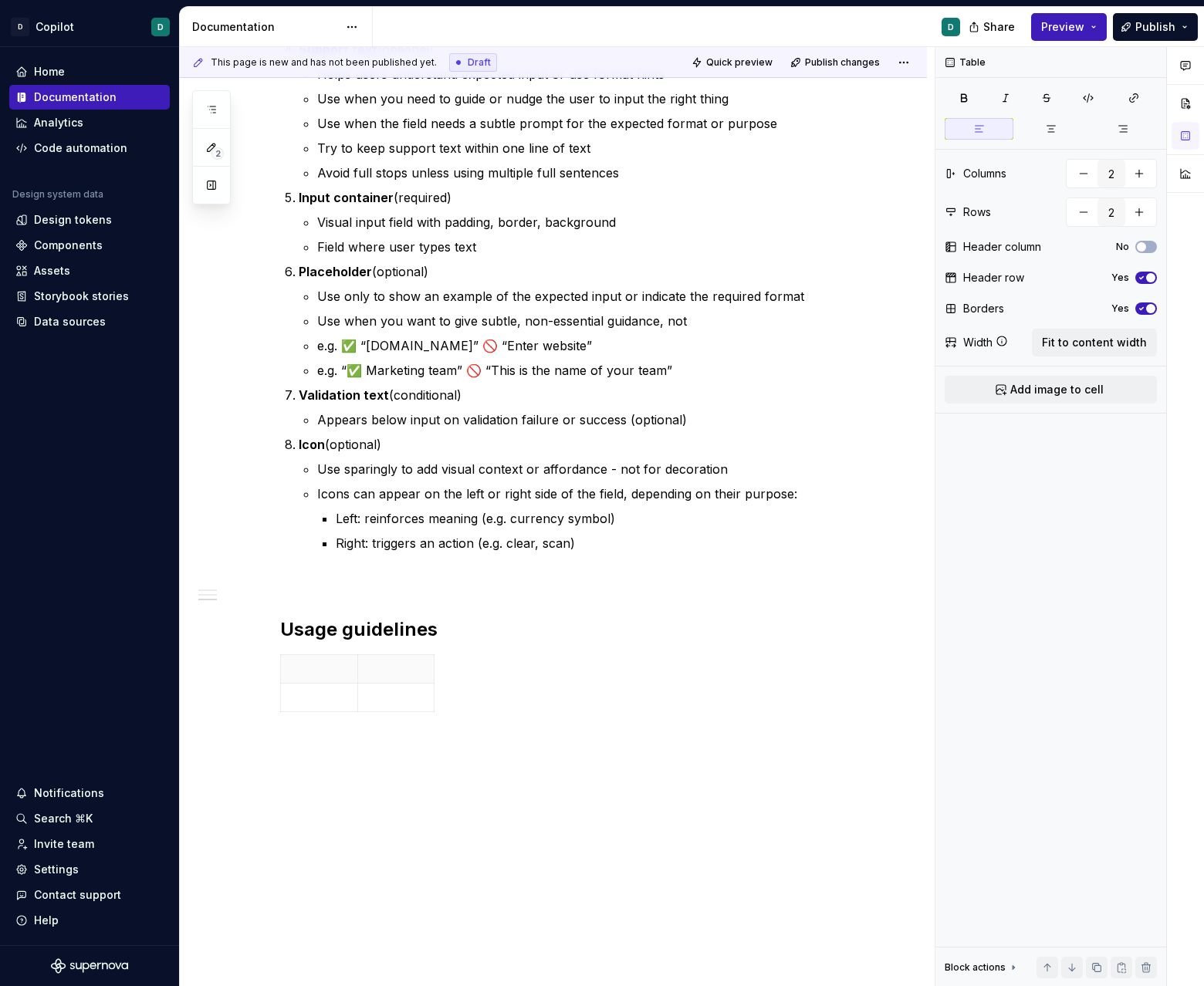
click at [301, 663] on p at bounding box center [319, 668] width 58 height 15
click at [397, 685] on th at bounding box center [396, 676] width 76 height 44
drag, startPoint x: 437, startPoint y: 672, endPoint x: 711, endPoint y: 678, distance: 274.1
click at [319, 681] on p "✅ Use when" at bounding box center [319, 676] width 58 height 31
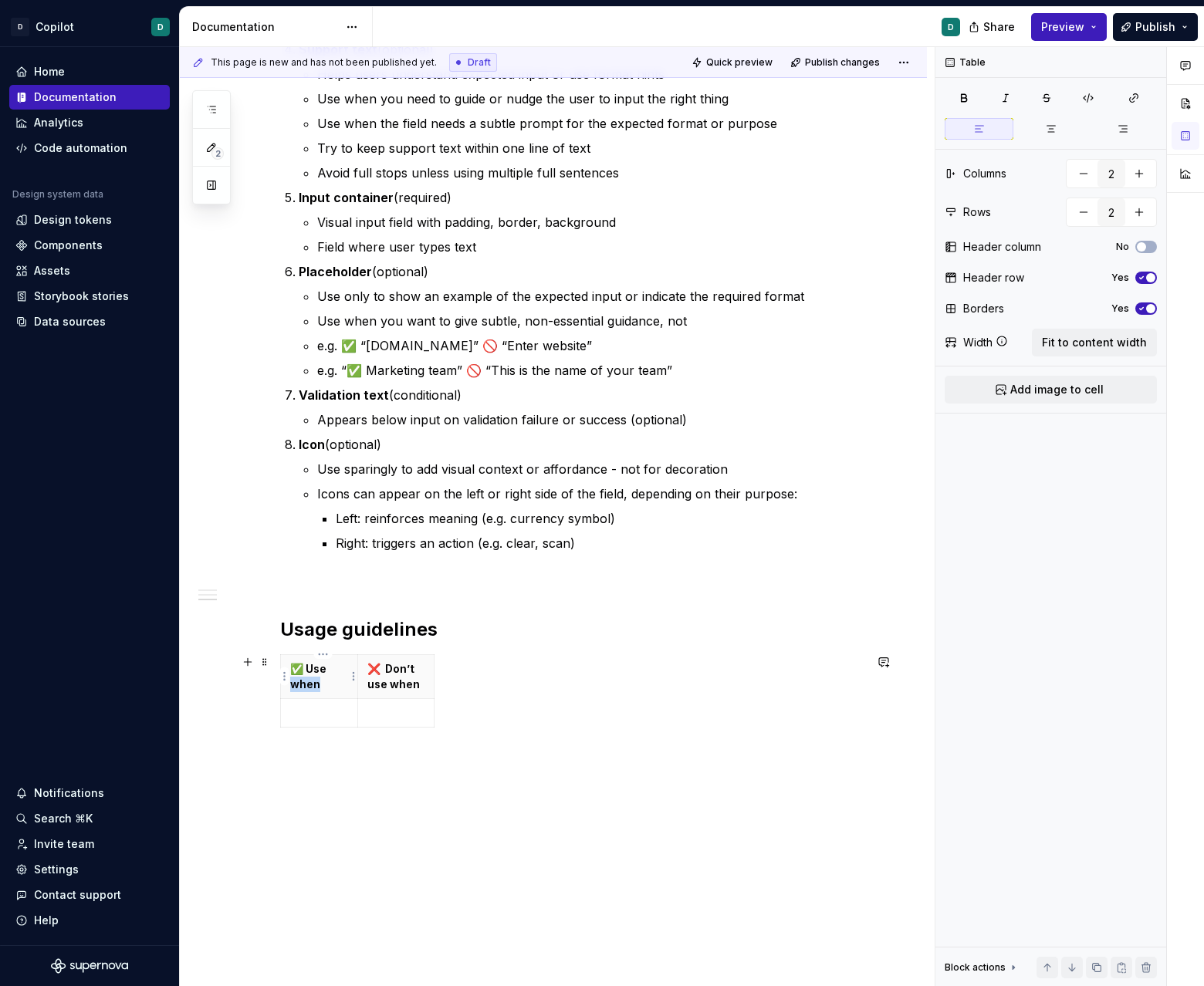
click at [319, 681] on p "✅ Use when" at bounding box center [319, 676] width 58 height 31
click at [311, 681] on p "✅ Use when" at bounding box center [319, 676] width 58 height 31
click at [333, 680] on p "✅ Use when" at bounding box center [319, 676] width 58 height 31
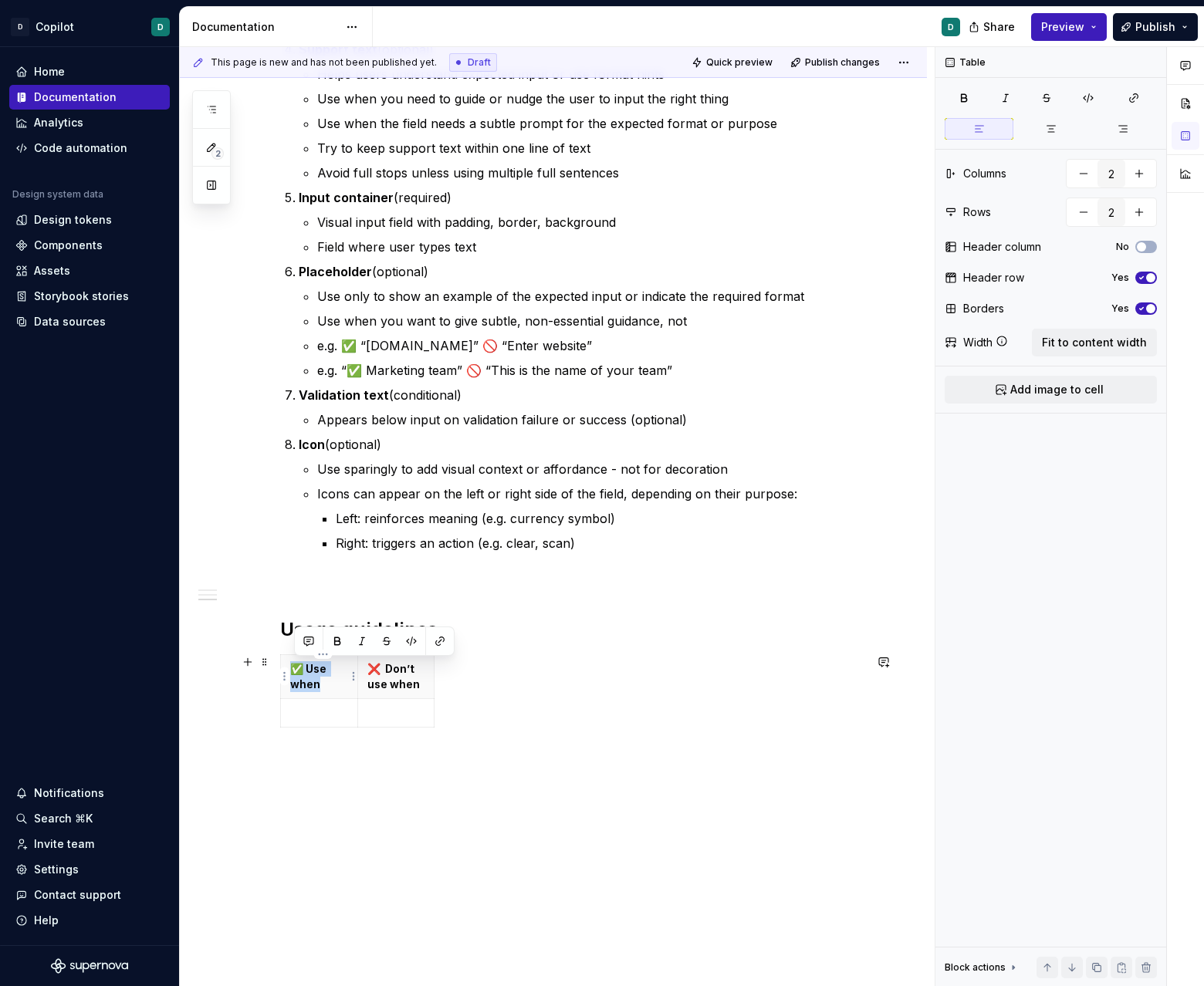
drag, startPoint x: 335, startPoint y: 685, endPoint x: 295, endPoint y: 674, distance: 41.5
click at [294, 674] on p "✅ Use when" at bounding box center [319, 676] width 58 height 31
click at [432, 717] on html "D Copilot D Home Documentation Analytics Code automation Design system data Des…" at bounding box center [602, 493] width 1204 height 986
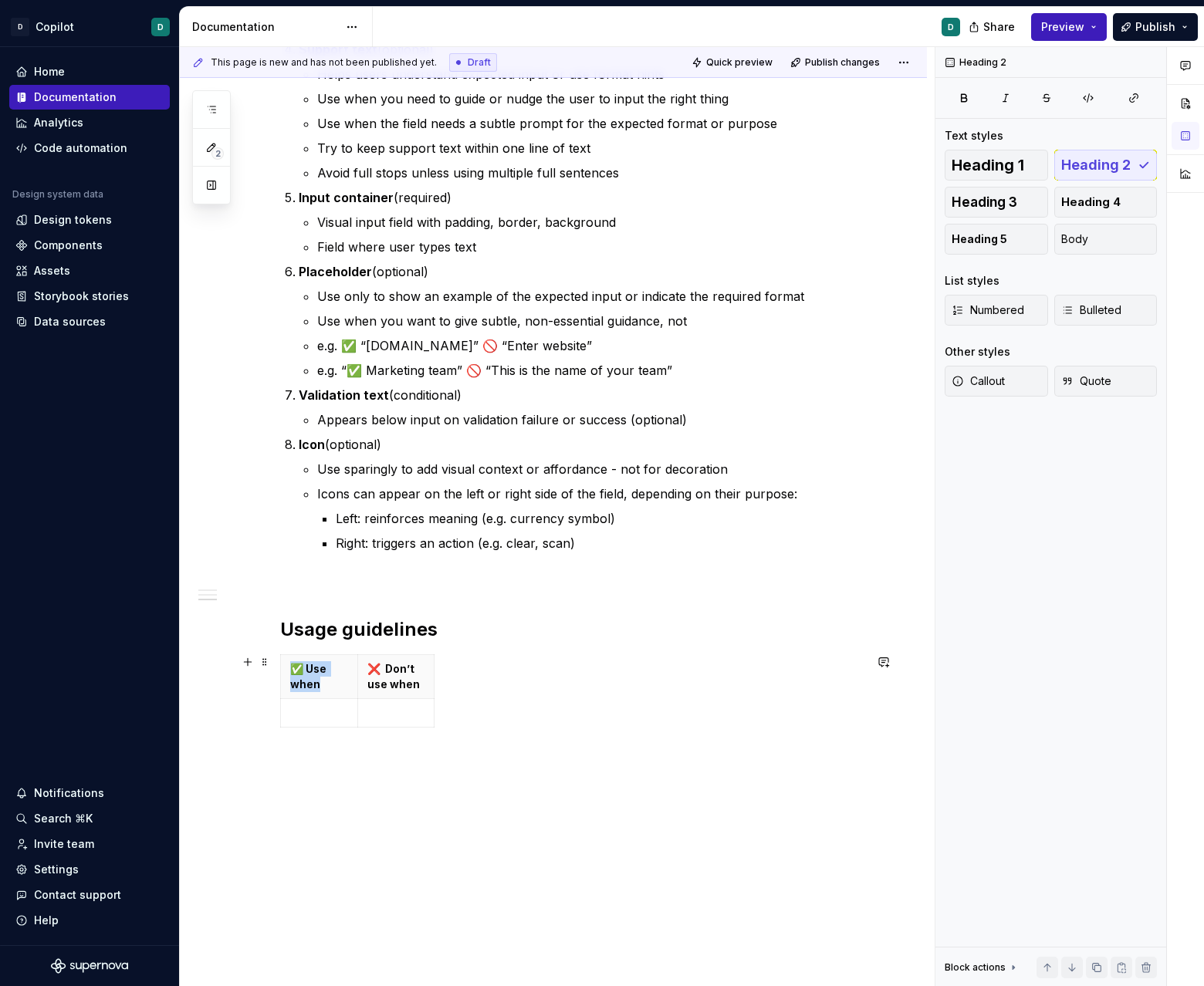
click at [451, 680] on html "D Copilot D Home Documentation Analytics Code automation Design system data Des…" at bounding box center [602, 493] width 1204 height 986
click at [399, 653] on html "D Copilot D Home Documentation Analytics Code automation Design system data Des…" at bounding box center [602, 493] width 1204 height 986
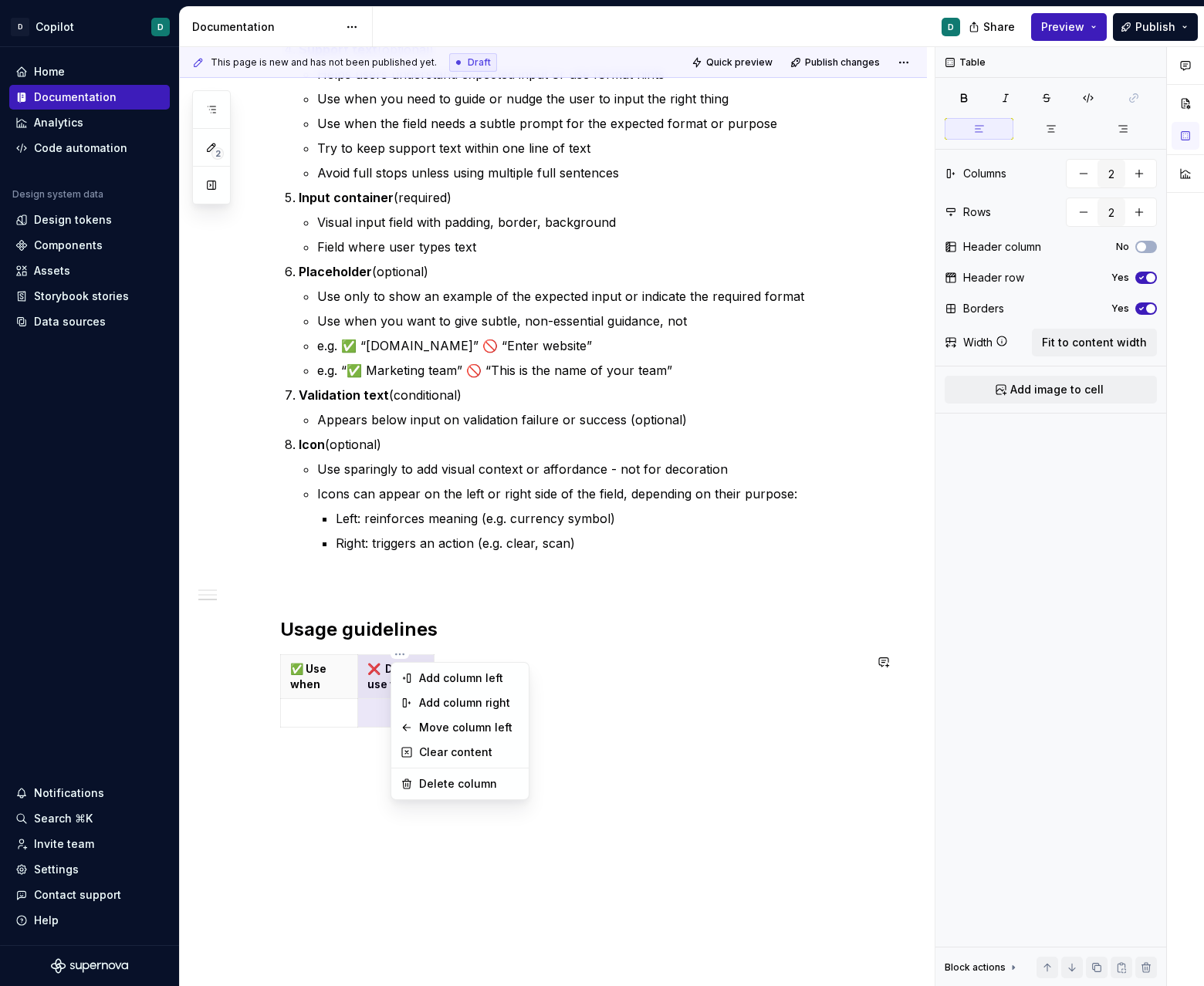
click at [326, 658] on html "D Copilot D Home Documentation Analytics Code automation Design system data Des…" at bounding box center [602, 493] width 1204 height 986
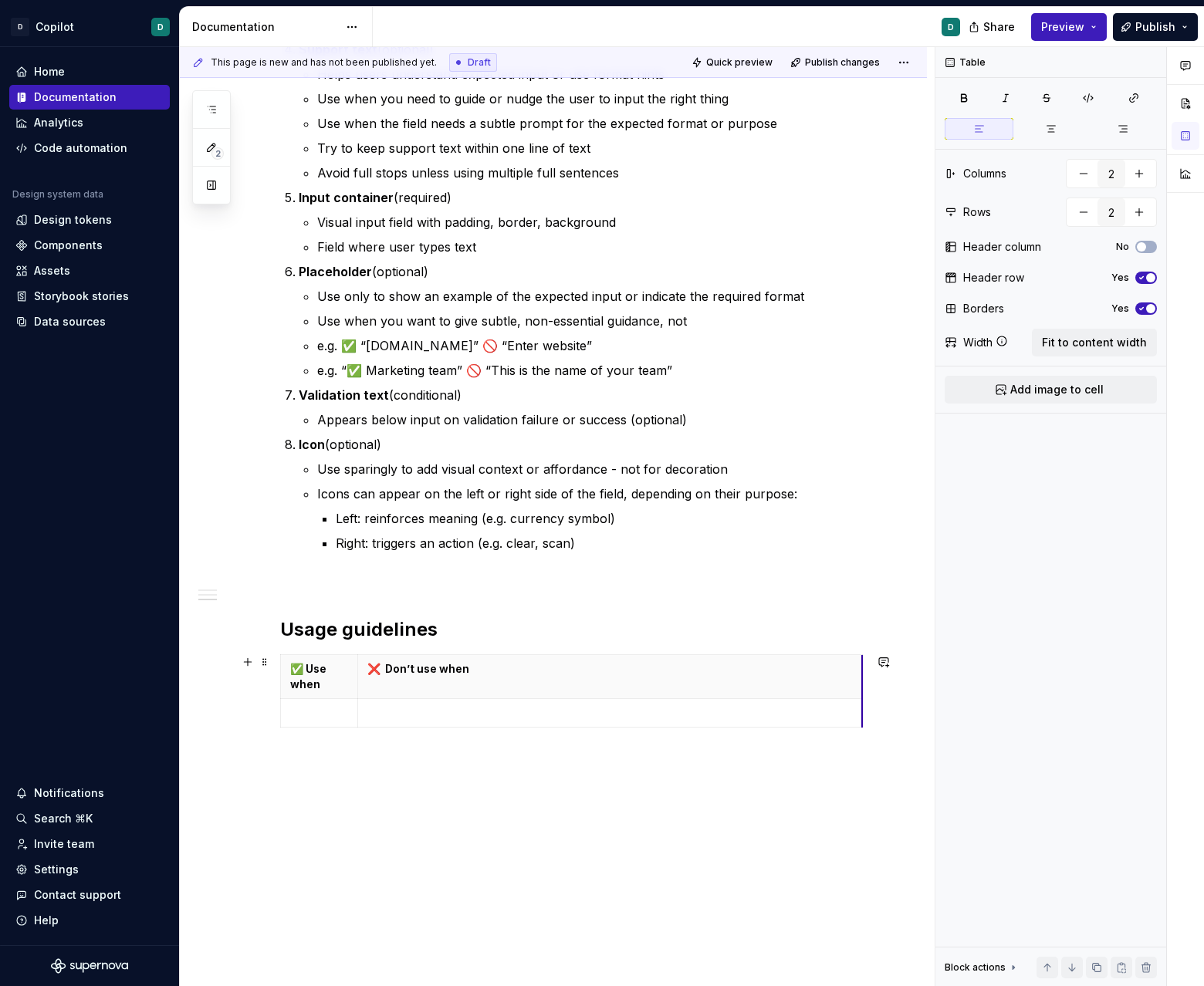
drag, startPoint x: 437, startPoint y: 679, endPoint x: 865, endPoint y: 683, distance: 428.0
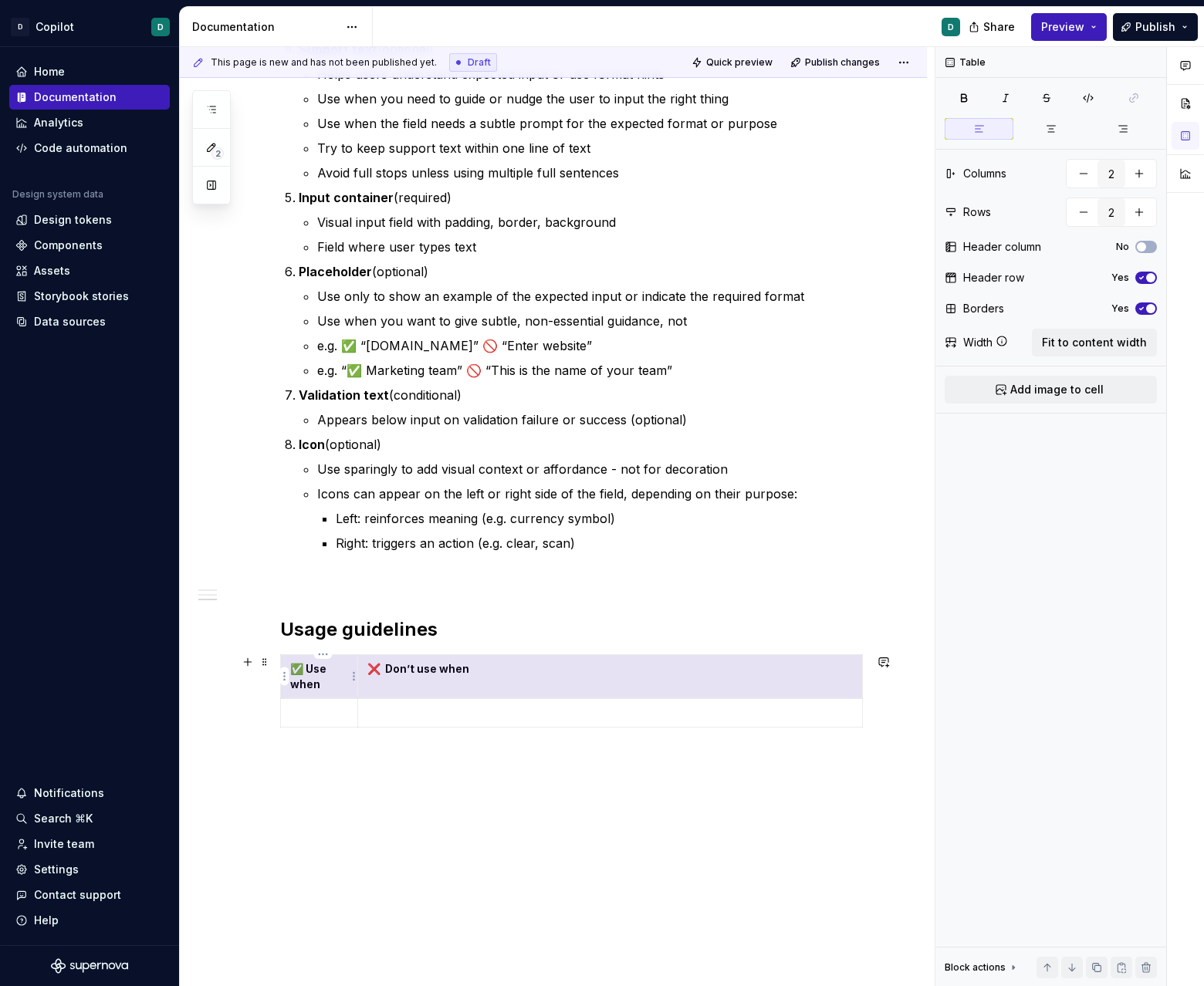
drag, startPoint x: 681, startPoint y: 674, endPoint x: 291, endPoint y: 672, distance: 390.0
click at [291, 672] on tr "✅ Use when ❌ Don’t use when" at bounding box center [571, 676] width 582 height 44
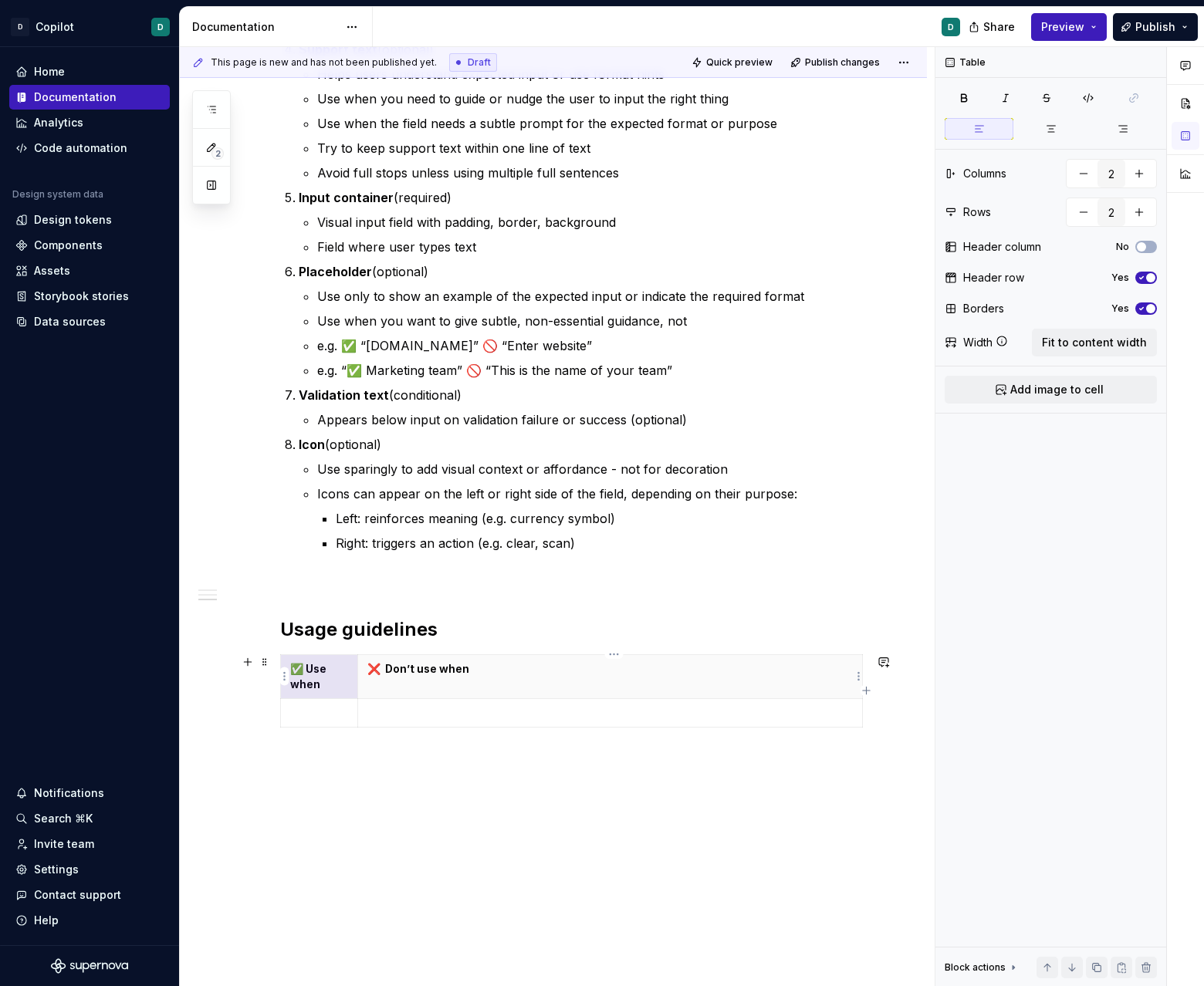
drag, startPoint x: 599, startPoint y: 671, endPoint x: 398, endPoint y: 671, distance: 201.0
click at [599, 671] on p "❌ Don’t use when" at bounding box center [610, 668] width 486 height 15
click at [355, 676] on html "D Copilot D Home Documentation Analytics Code automation Design system data Des…" at bounding box center [602, 493] width 1204 height 986
drag, startPoint x: 360, startPoint y: 679, endPoint x: 574, endPoint y: 690, distance: 214.3
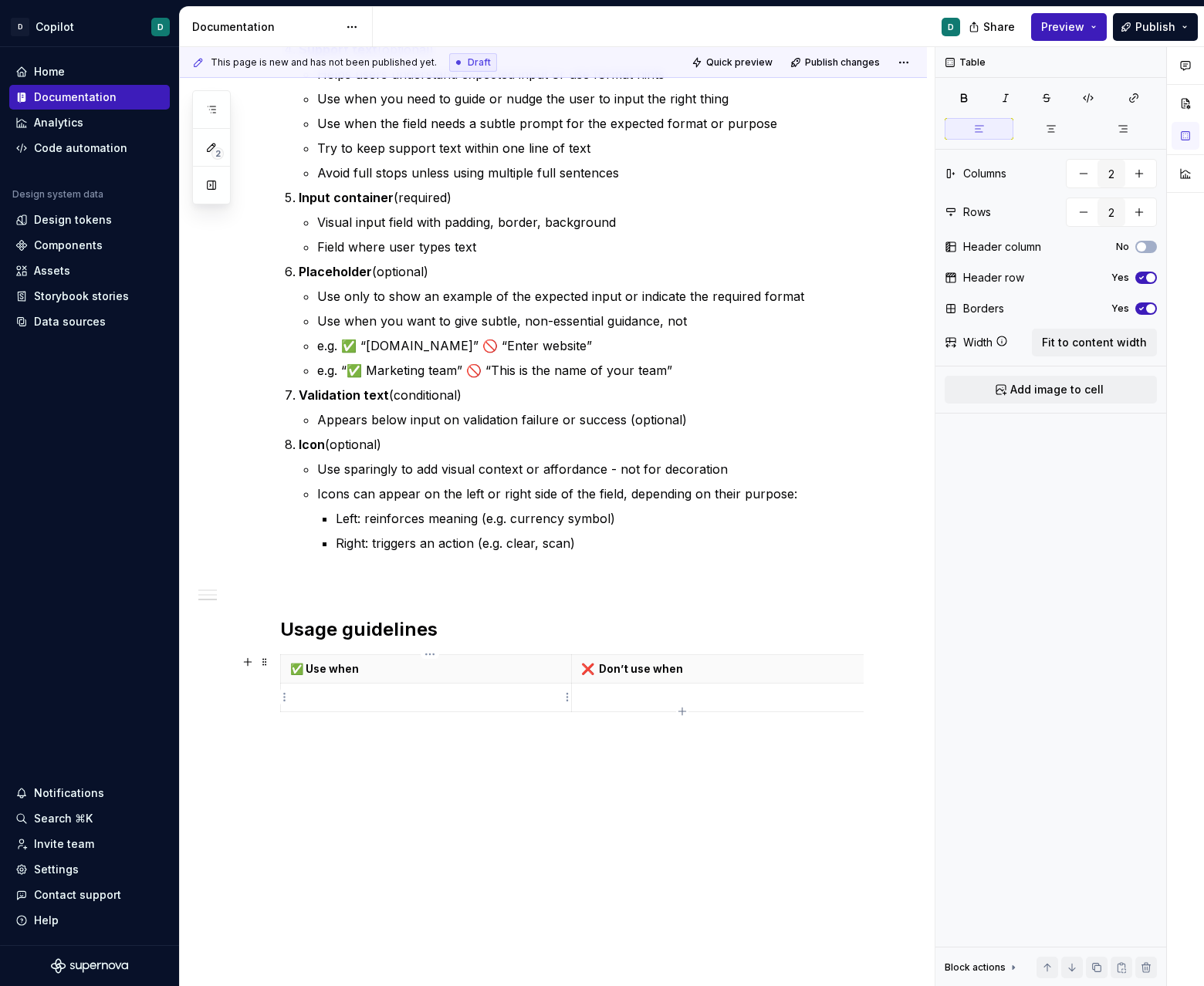
click at [404, 700] on p at bounding box center [426, 697] width 272 height 15
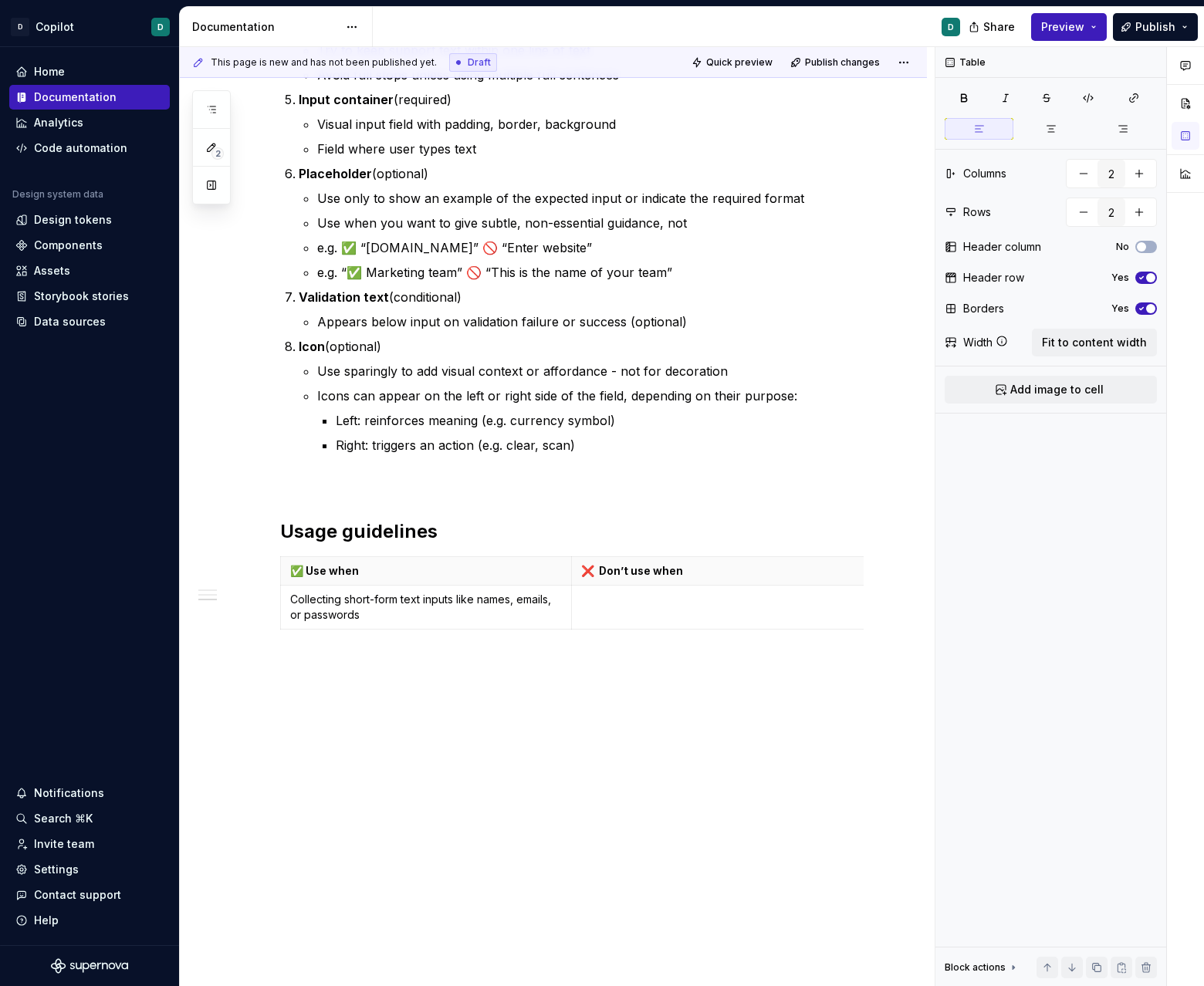
click at [668, 600] on p at bounding box center [823, 599] width 486 height 15
click at [682, 626] on icon "button" at bounding box center [682, 628] width 7 height 7
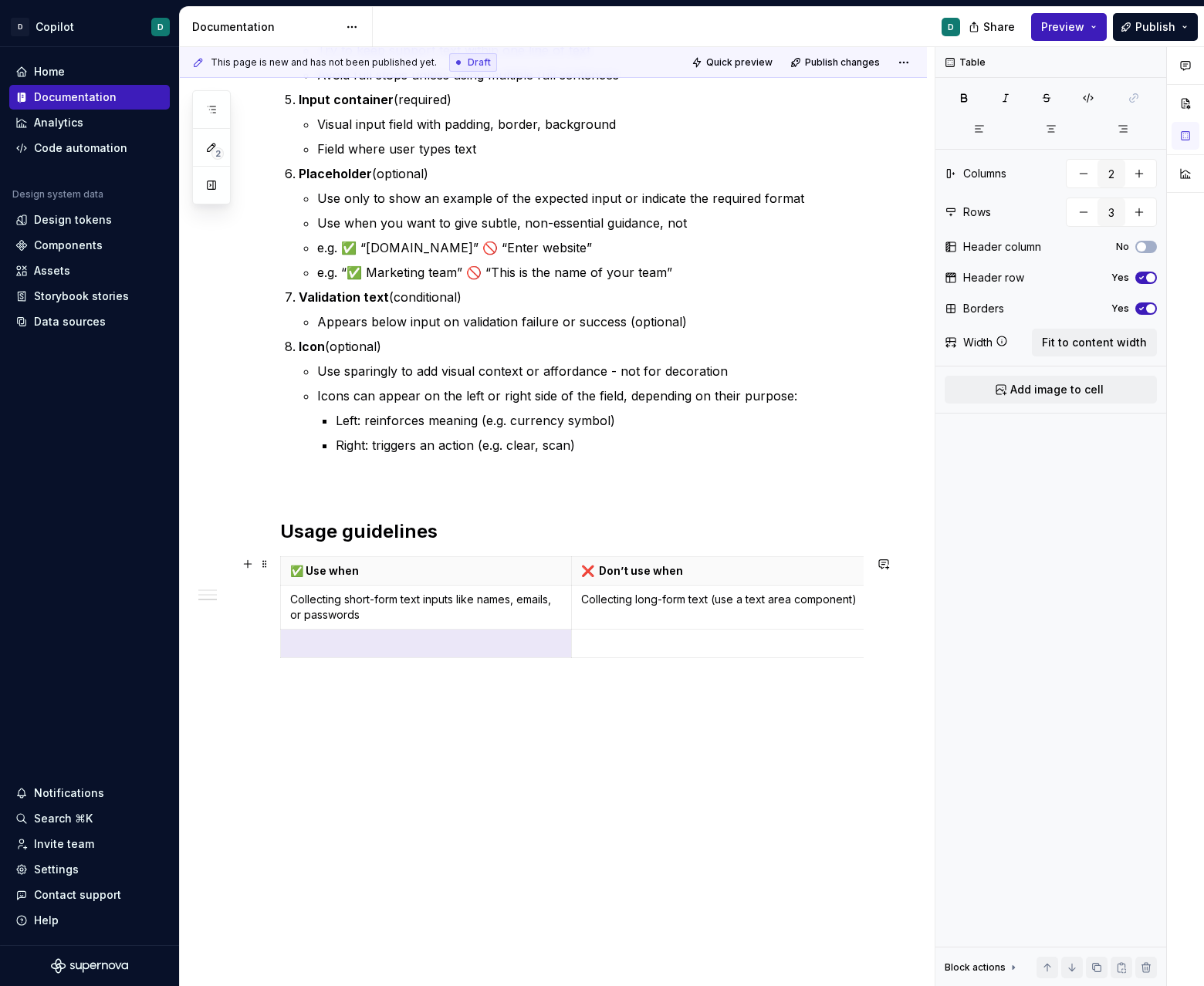
click at [682, 626] on td "Collecting long-form text (use a text area component)" at bounding box center [823, 607] width 505 height 44
click at [683, 658] on div "✅ Use when ❌ Don’t use when Collecting short-form text inputs like names, email…" at bounding box center [571, 610] width 583 height 108
click at [680, 652] on icon "button" at bounding box center [683, 658] width 13 height 13
type input "4"
click at [448, 636] on p at bounding box center [426, 643] width 272 height 15
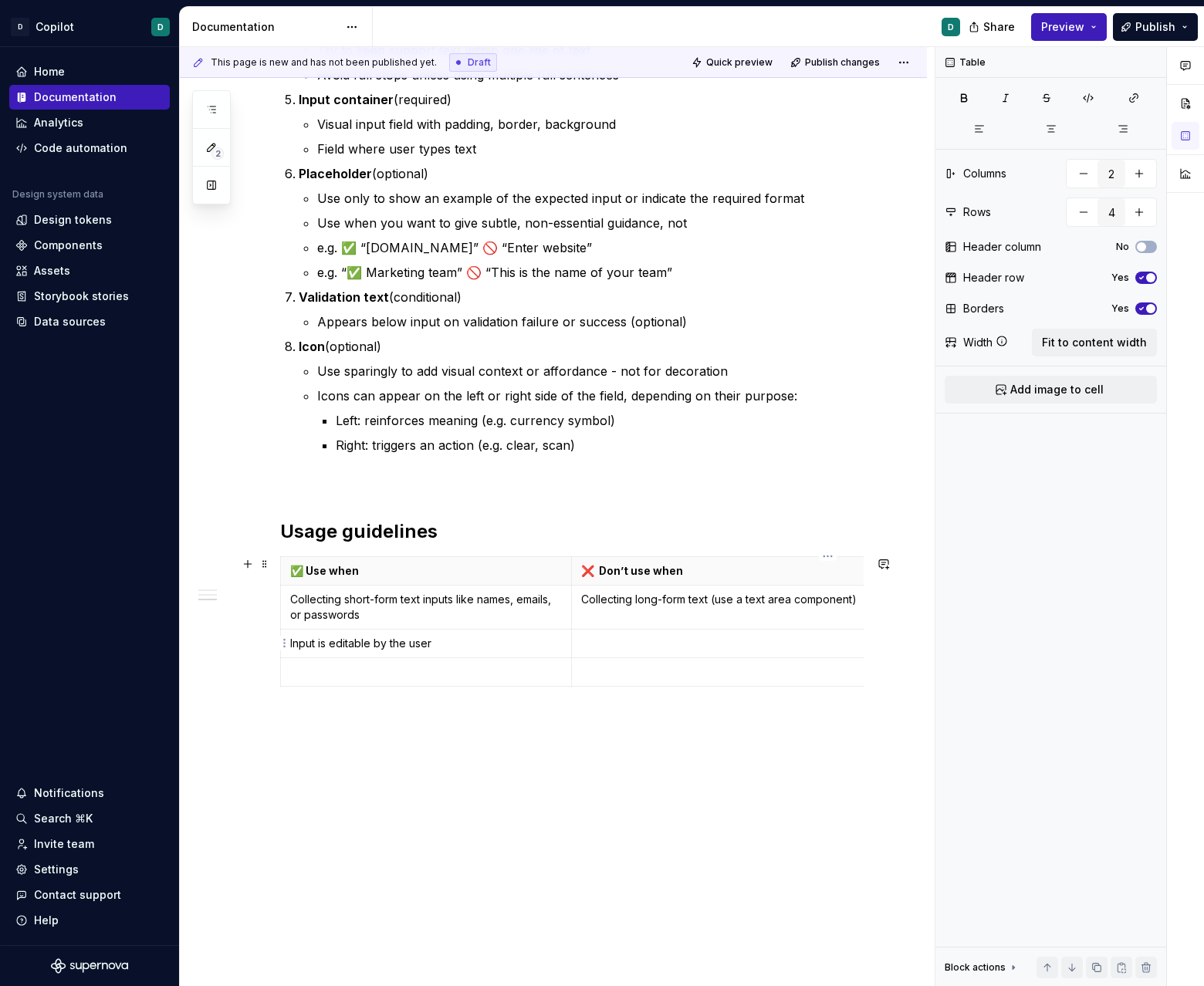
click at [691, 644] on p at bounding box center [823, 643] width 486 height 15
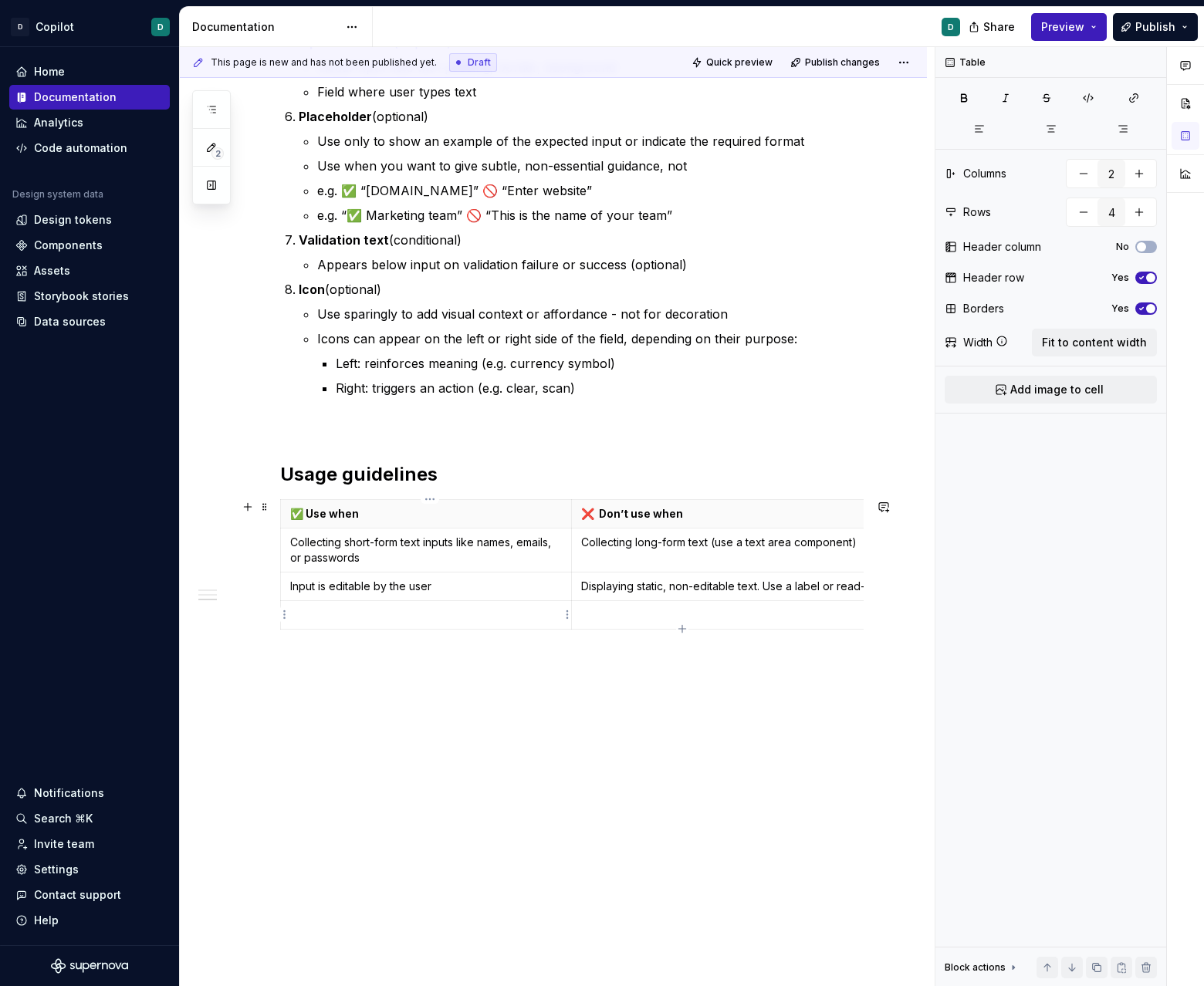
click at [490, 613] on p at bounding box center [426, 614] width 272 height 15
click at [664, 618] on p at bounding box center [823, 614] width 486 height 15
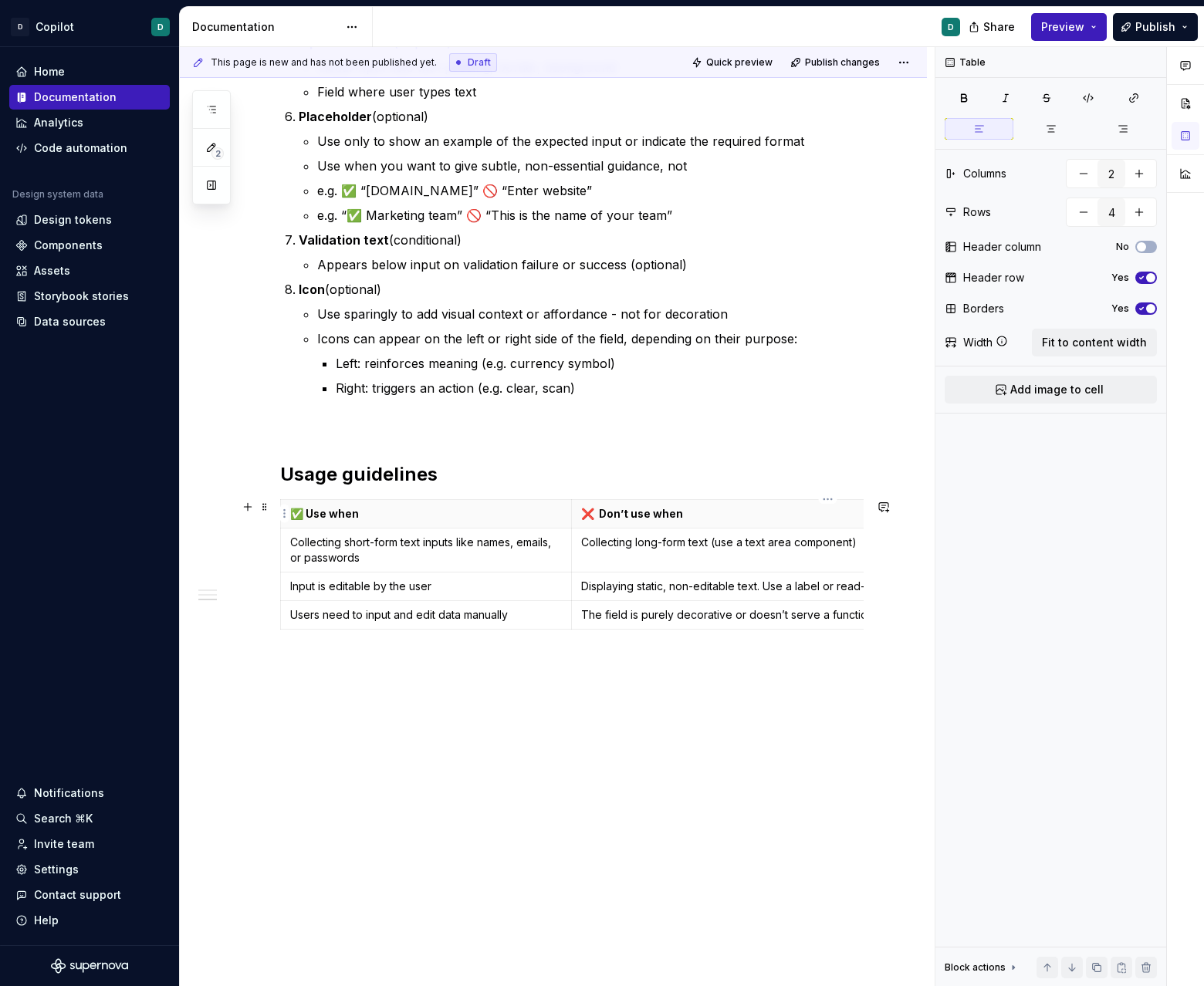
click at [752, 516] on p "❌ Don’t use when" at bounding box center [823, 513] width 486 height 15
drag, startPoint x: 611, startPoint y: 515, endPoint x: 825, endPoint y: 531, distance: 214.6
click at [752, 531] on tbody "✅ Use when ❌ Don’t use when Collecting short-form text inputs like names, email…" at bounding box center [678, 564] width 796 height 130
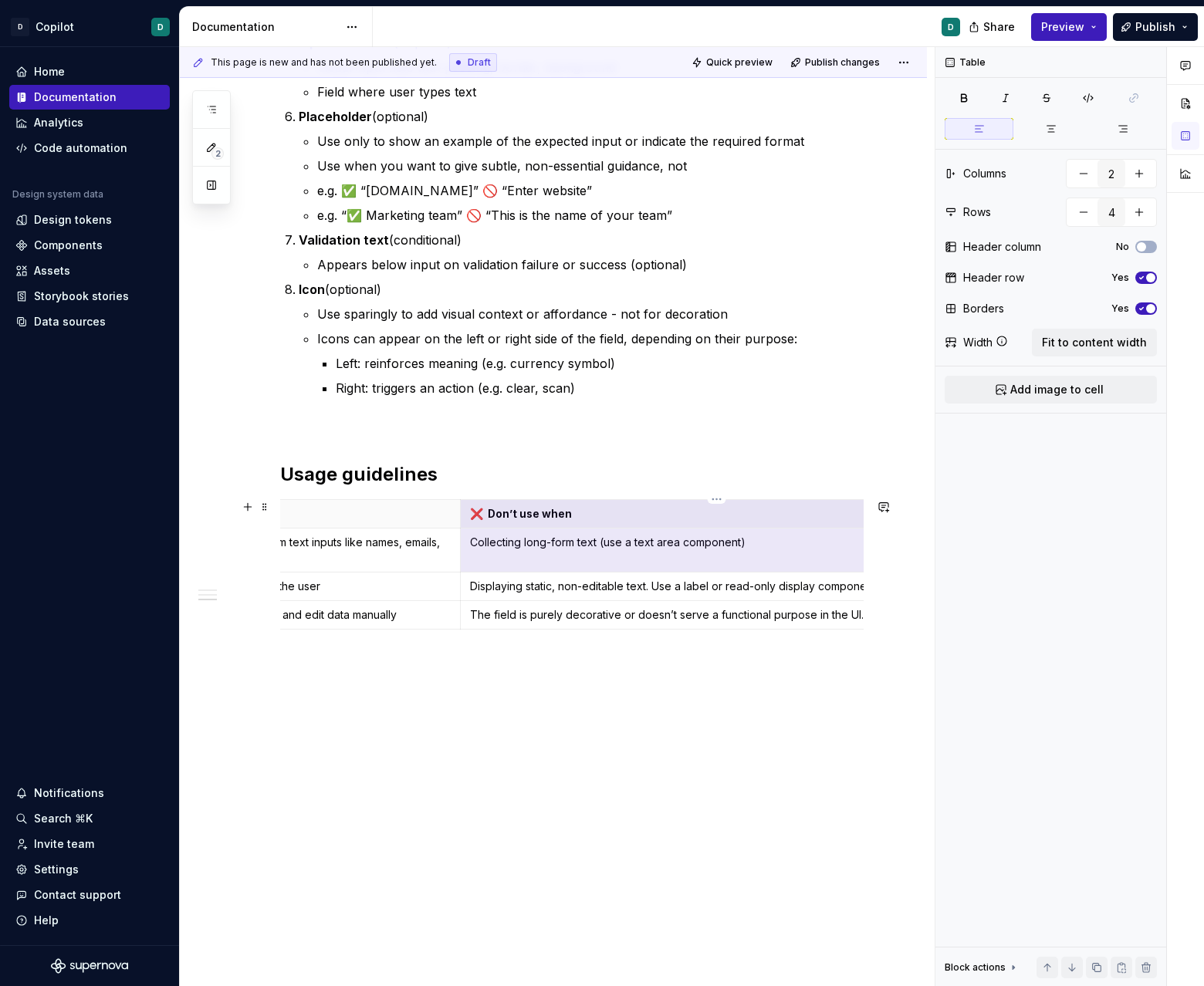
scroll to position [0, 213]
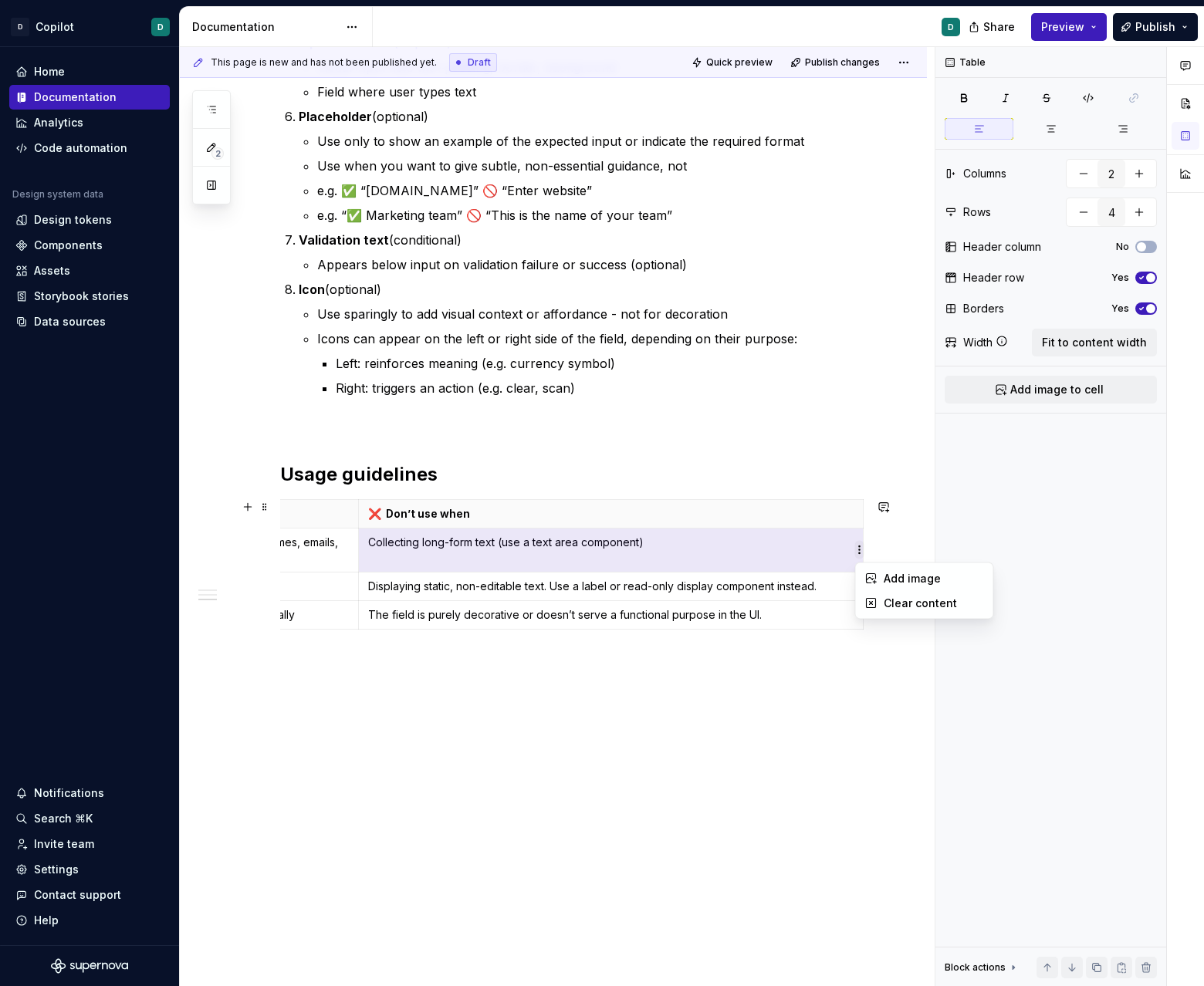
click at [752, 547] on html "D Copilot D Home Documentation Analytics Code automation Design system data Des…" at bounding box center [602, 493] width 1204 height 986
click at [752, 548] on html "D Copilot D Home Documentation Analytics Code automation Design system data Des…" at bounding box center [602, 493] width 1204 height 986
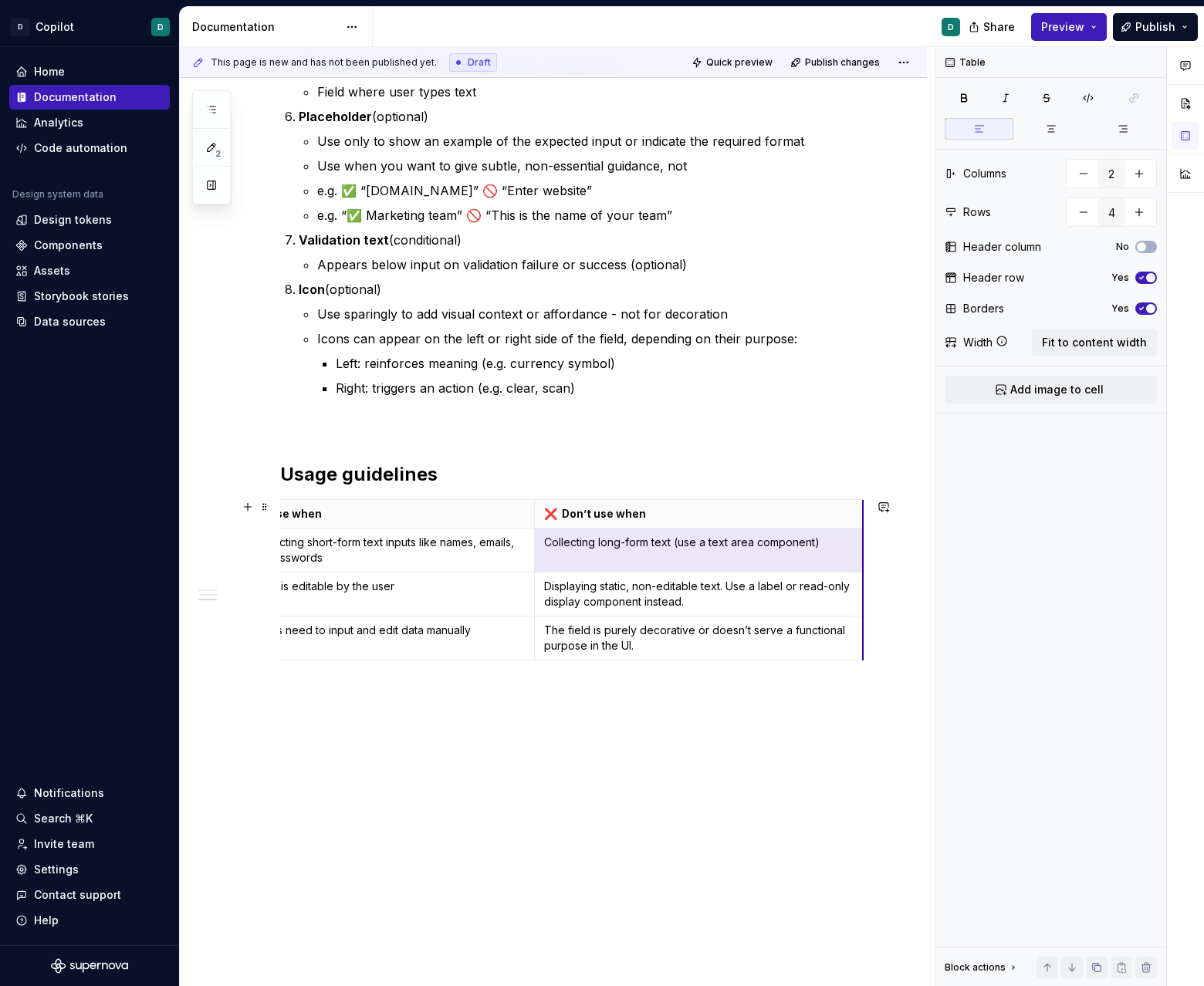
scroll to position [0, 37]
drag, startPoint x: 865, startPoint y: 543, endPoint x: 750, endPoint y: 549, distance: 115.2
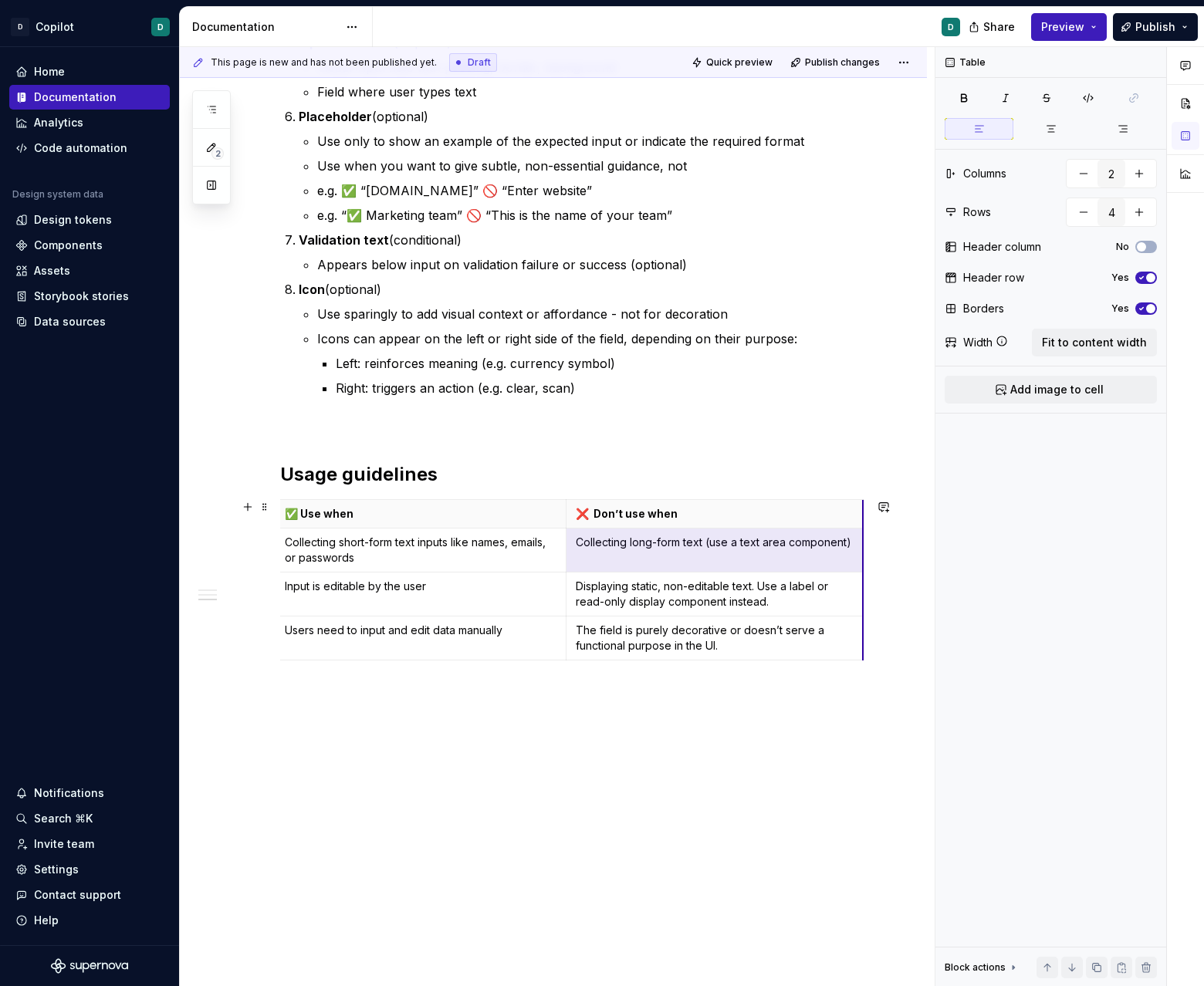
scroll to position [0, 0]
drag, startPoint x: 865, startPoint y: 547, endPoint x: 756, endPoint y: 560, distance: 109.8
drag, startPoint x: 574, startPoint y: 509, endPoint x: 558, endPoint y: 510, distance: 16.0
click at [558, 510] on th "❌ Don’t use when" at bounding box center [695, 514] width 281 height 29
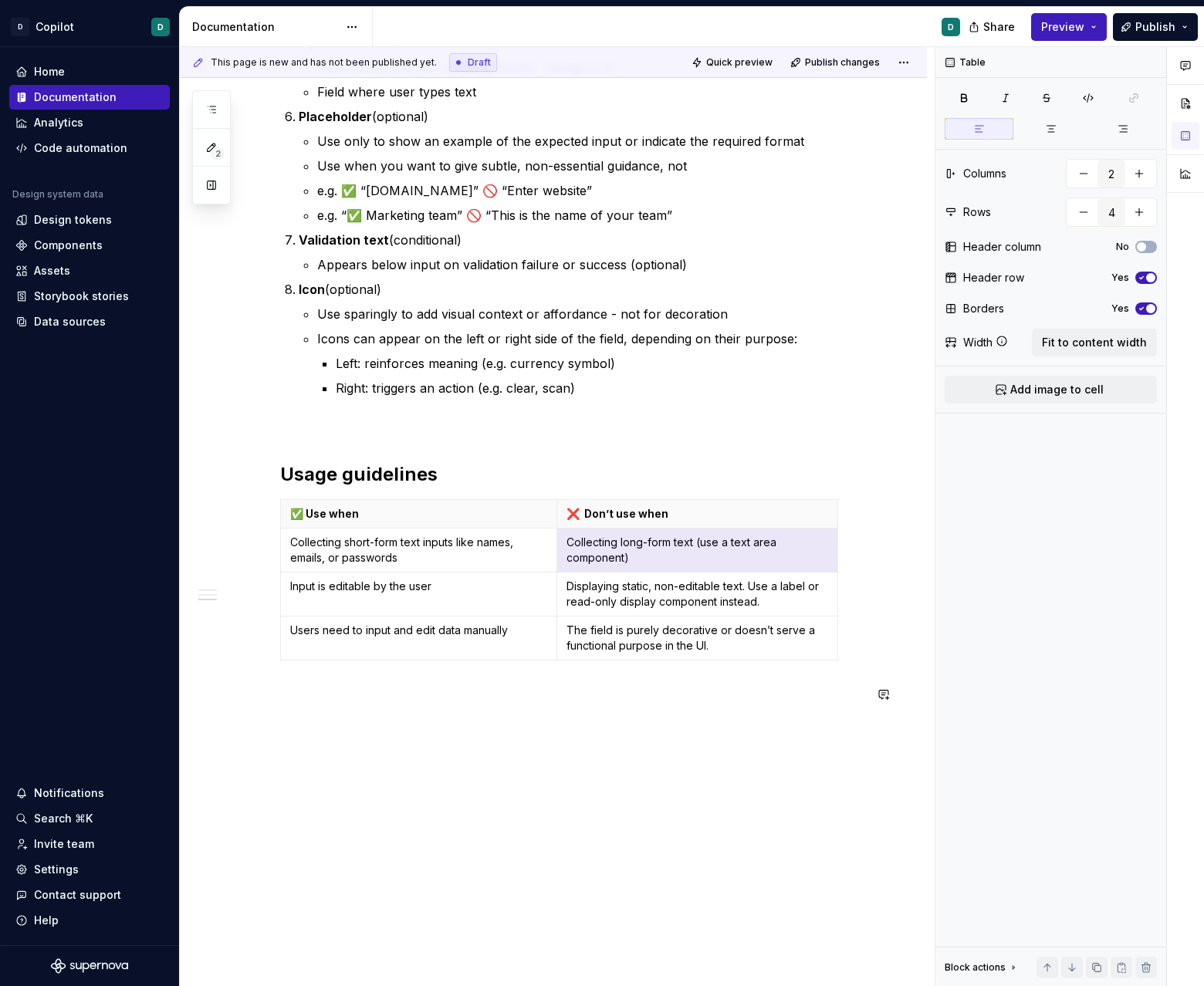
scroll to position [1351, 0]
